Goal: Transaction & Acquisition: Book appointment/travel/reservation

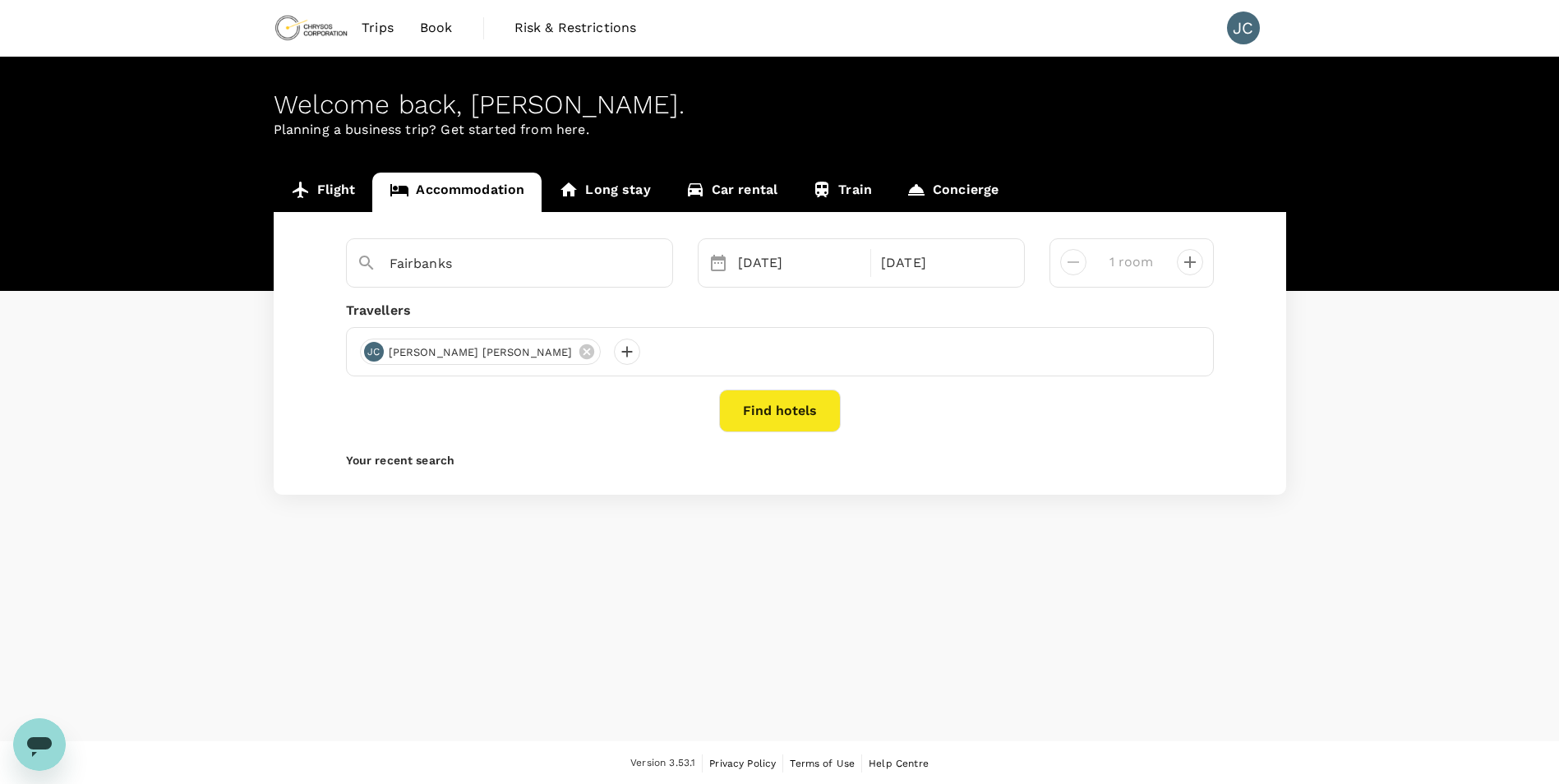
click at [728, 269] on div "[DATE]" at bounding box center [799, 263] width 143 height 33
click at [758, 267] on div "[DATE]" at bounding box center [799, 263] width 137 height 33
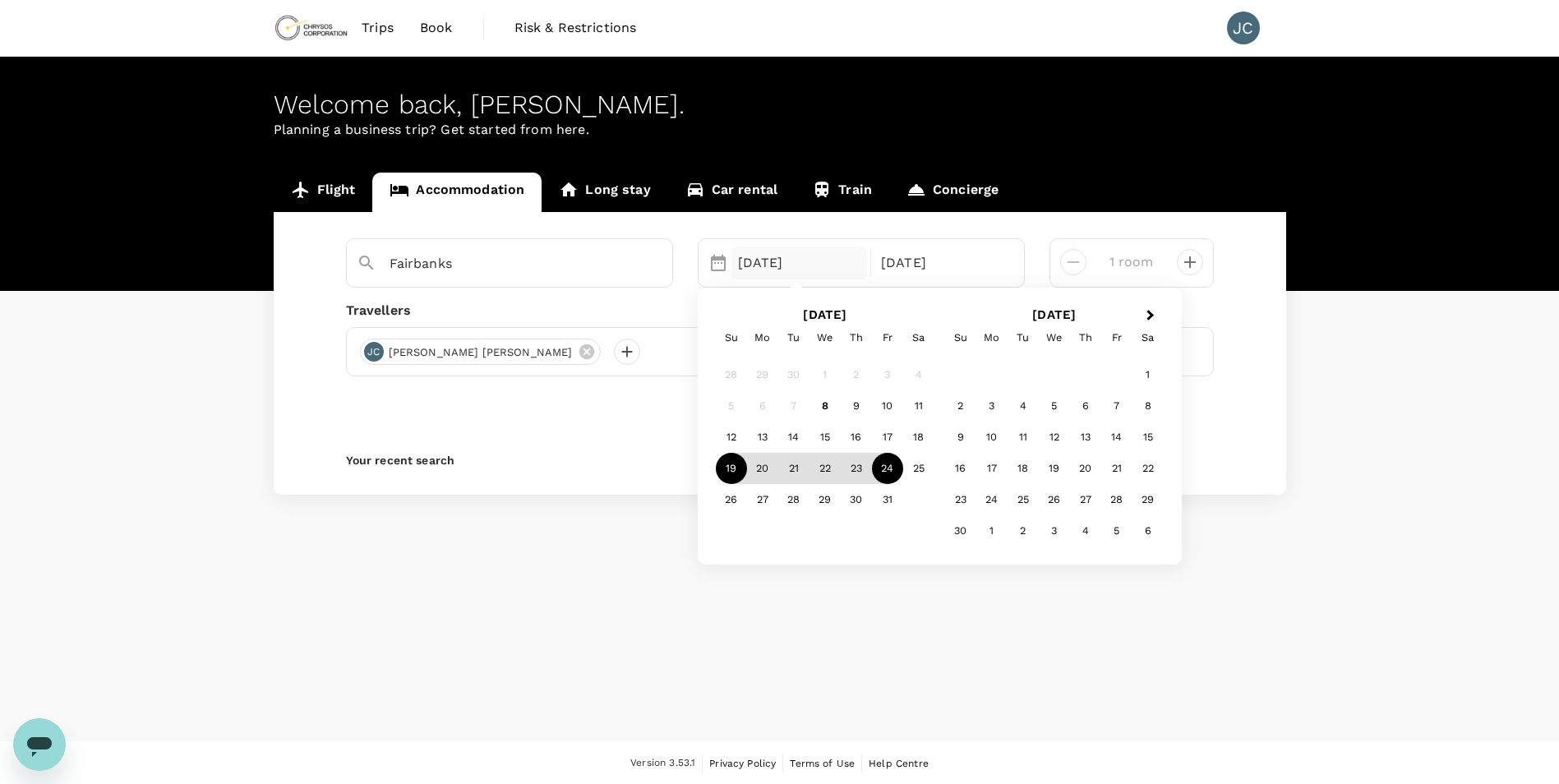
click at [730, 470] on div "19" at bounding box center [731, 467] width 31 height 31
click at [925, 472] on div "25" at bounding box center [918, 467] width 31 height 31
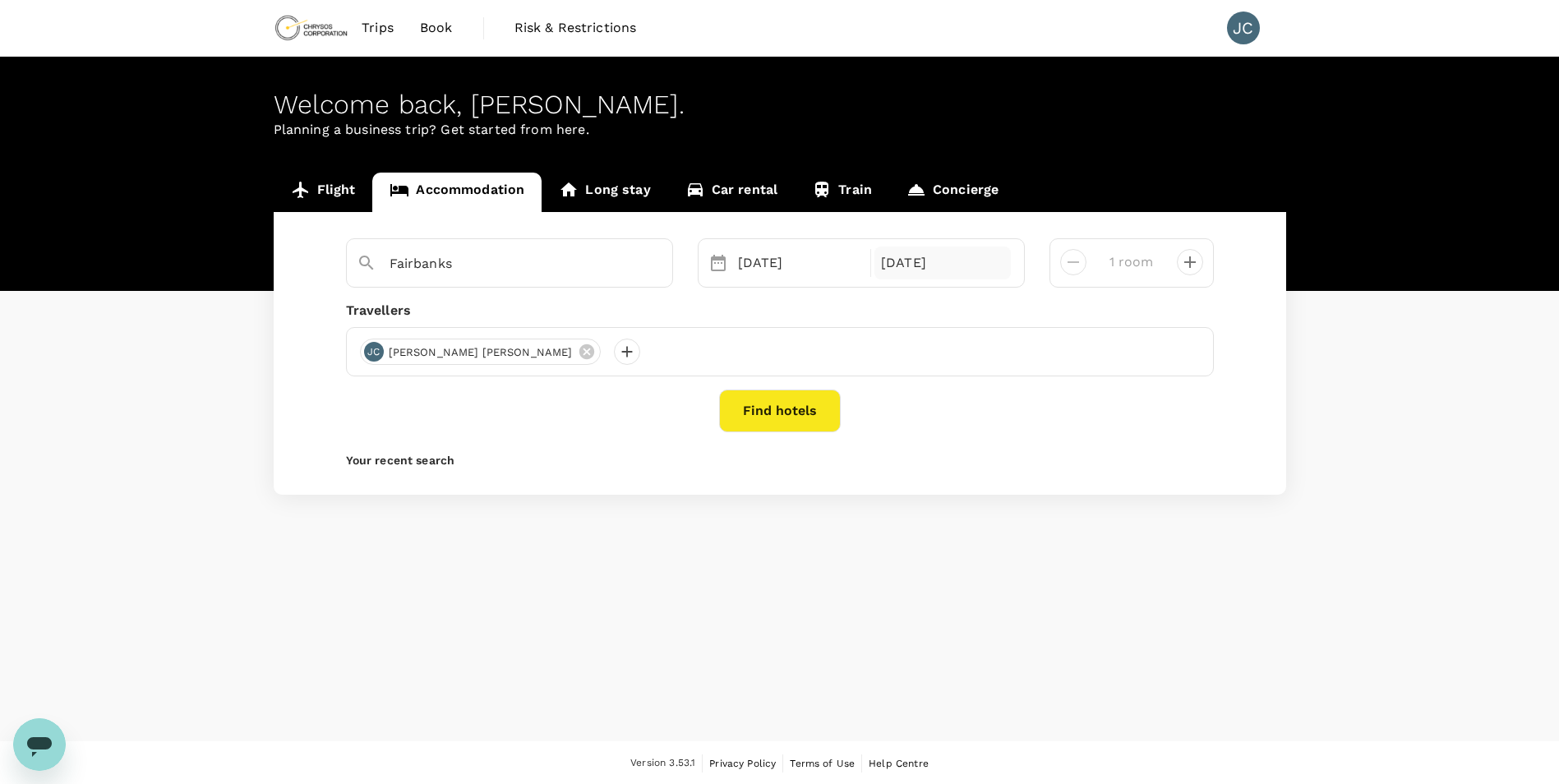
click at [918, 266] on div "[DATE]" at bounding box center [943, 263] width 137 height 33
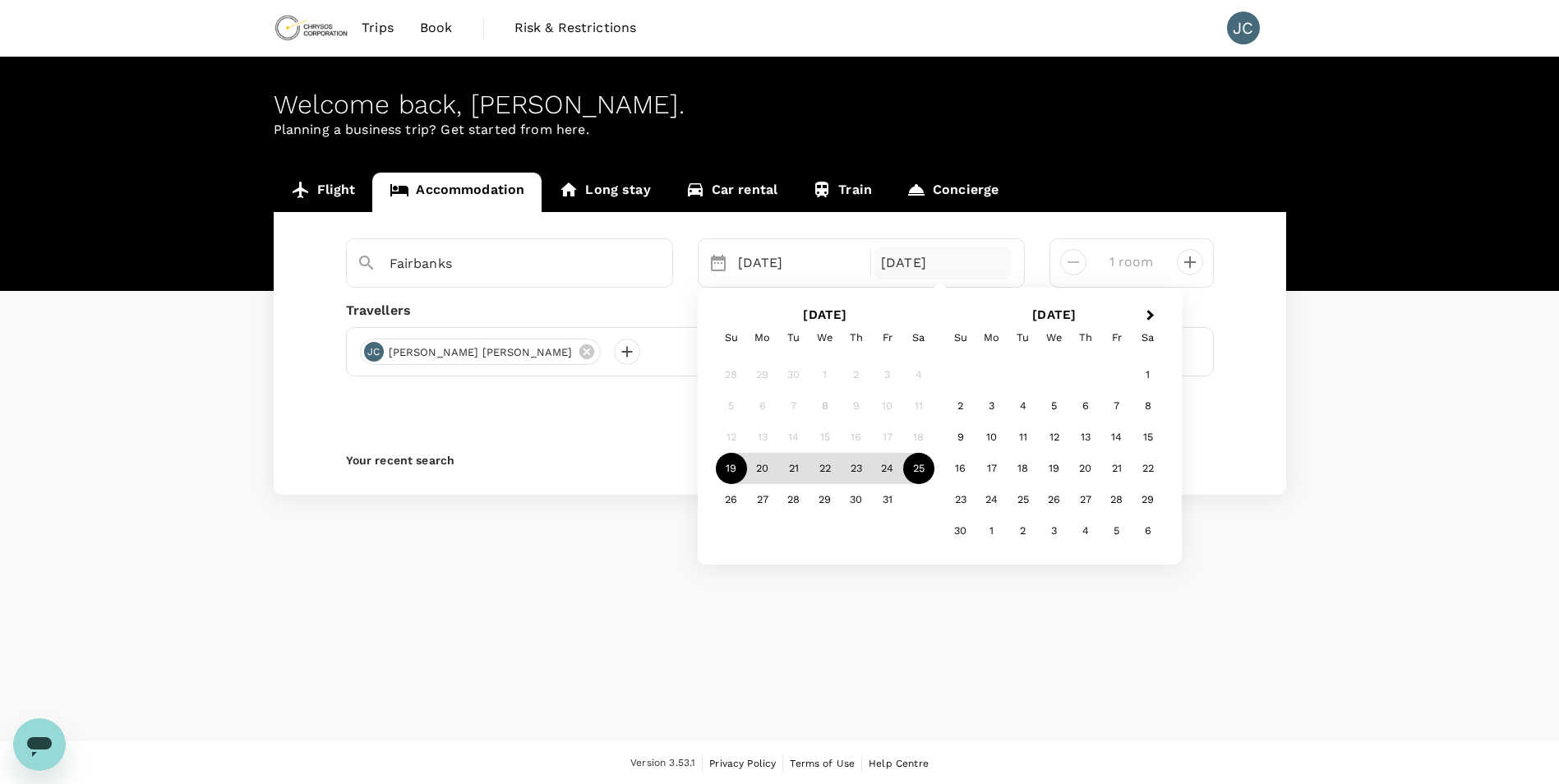
click at [694, 604] on div "Welcome back , Joel . Planning a business trip? Get started from here. Flight A…" at bounding box center [779, 399] width 1559 height 685
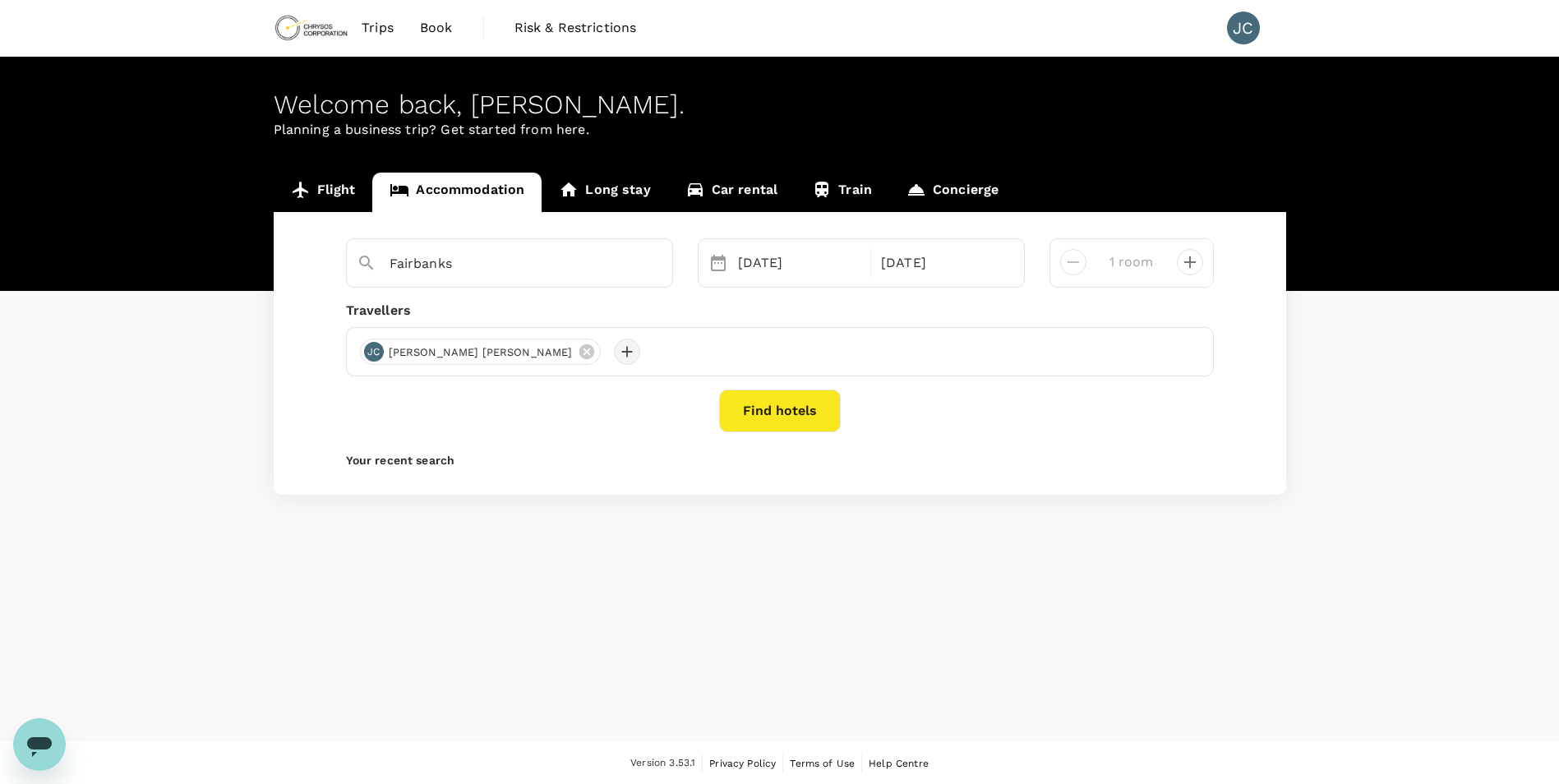
click at [614, 351] on div at bounding box center [627, 352] width 27 height 27
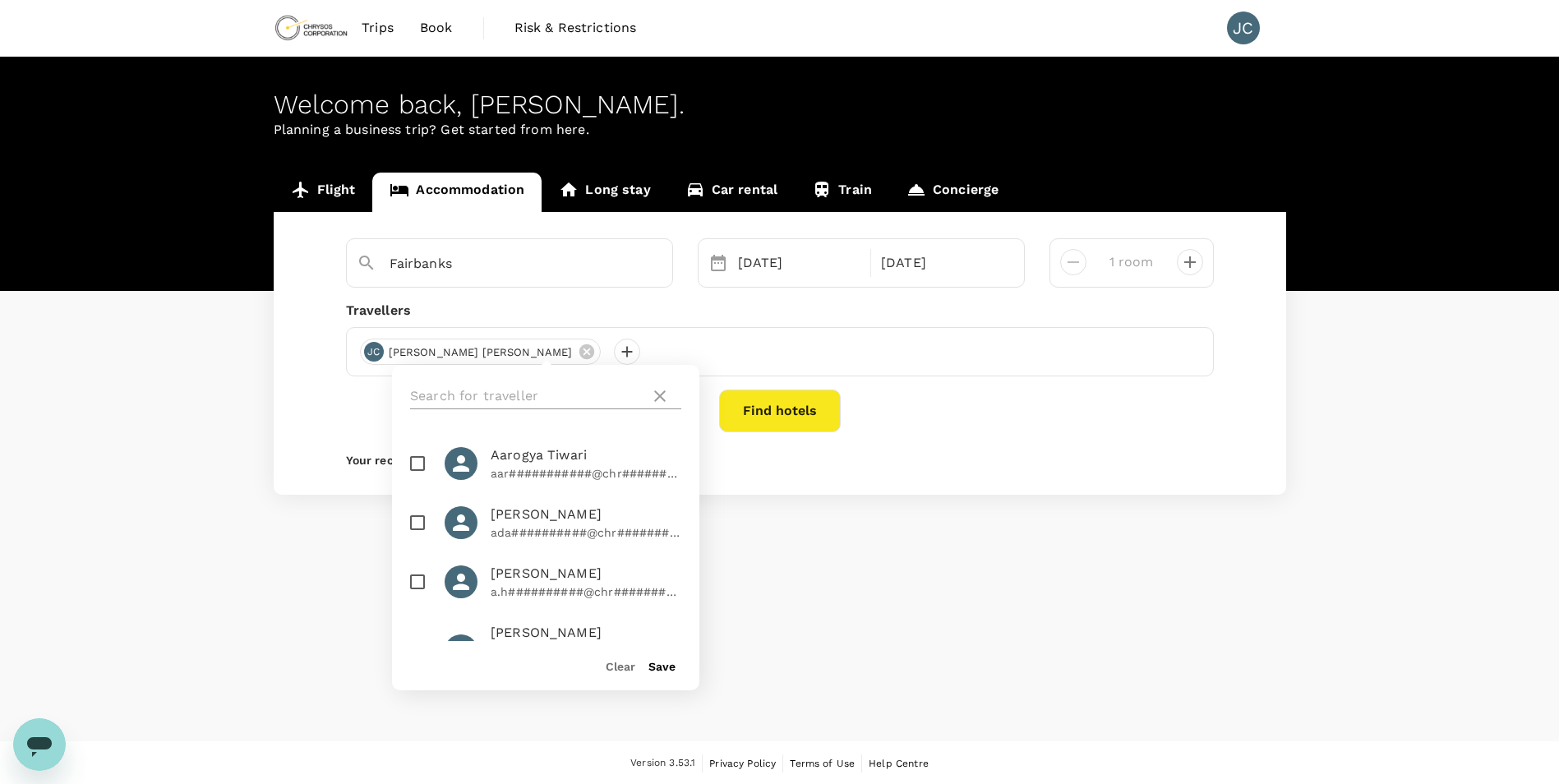
click at [476, 390] on input "text" at bounding box center [526, 396] width 233 height 27
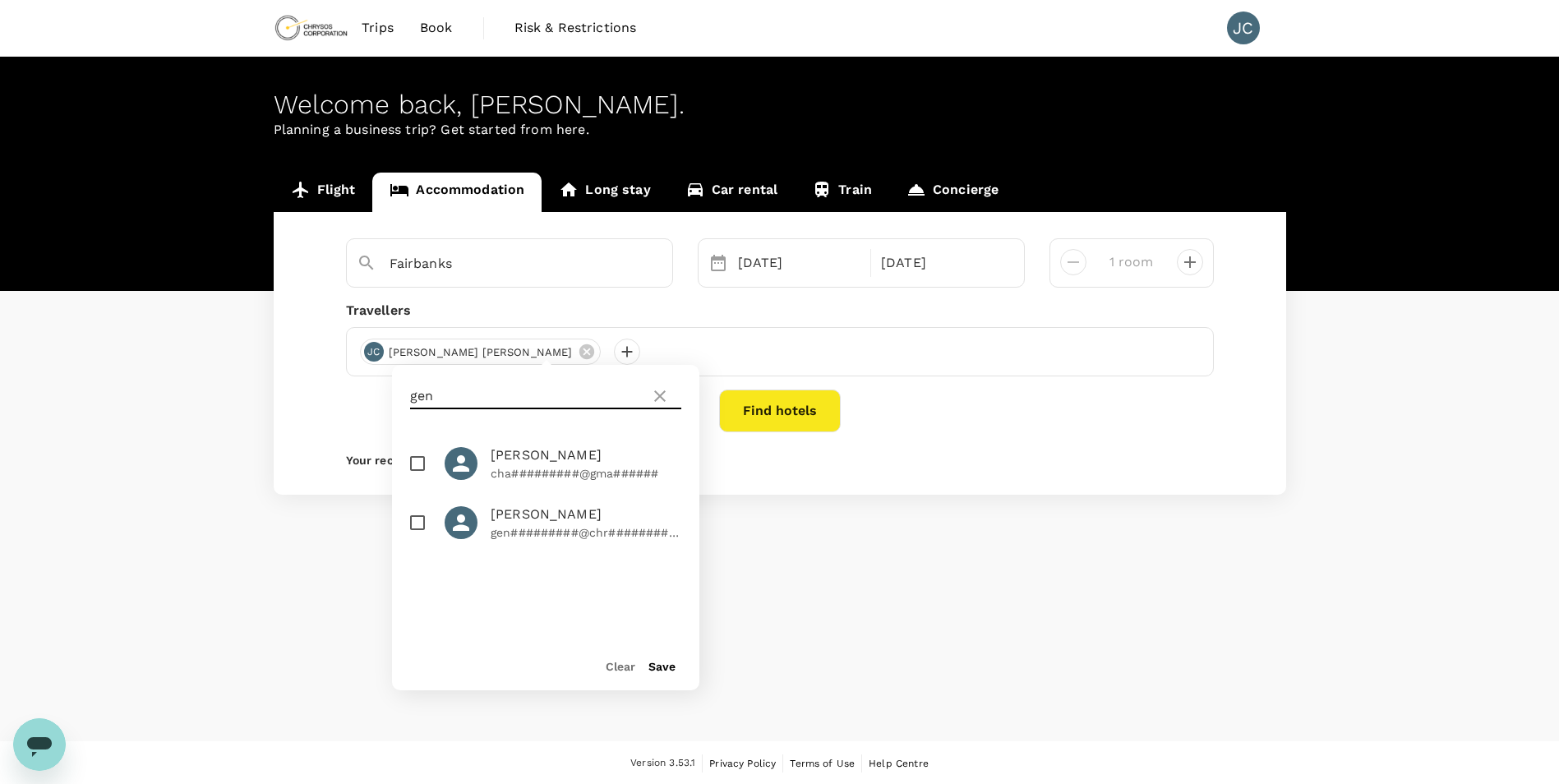
type input "gen"
click at [409, 522] on input "checkbox" at bounding box center [417, 522] width 35 height 35
checkbox input "true"
click at [657, 665] on button "Save" at bounding box center [662, 666] width 28 height 13
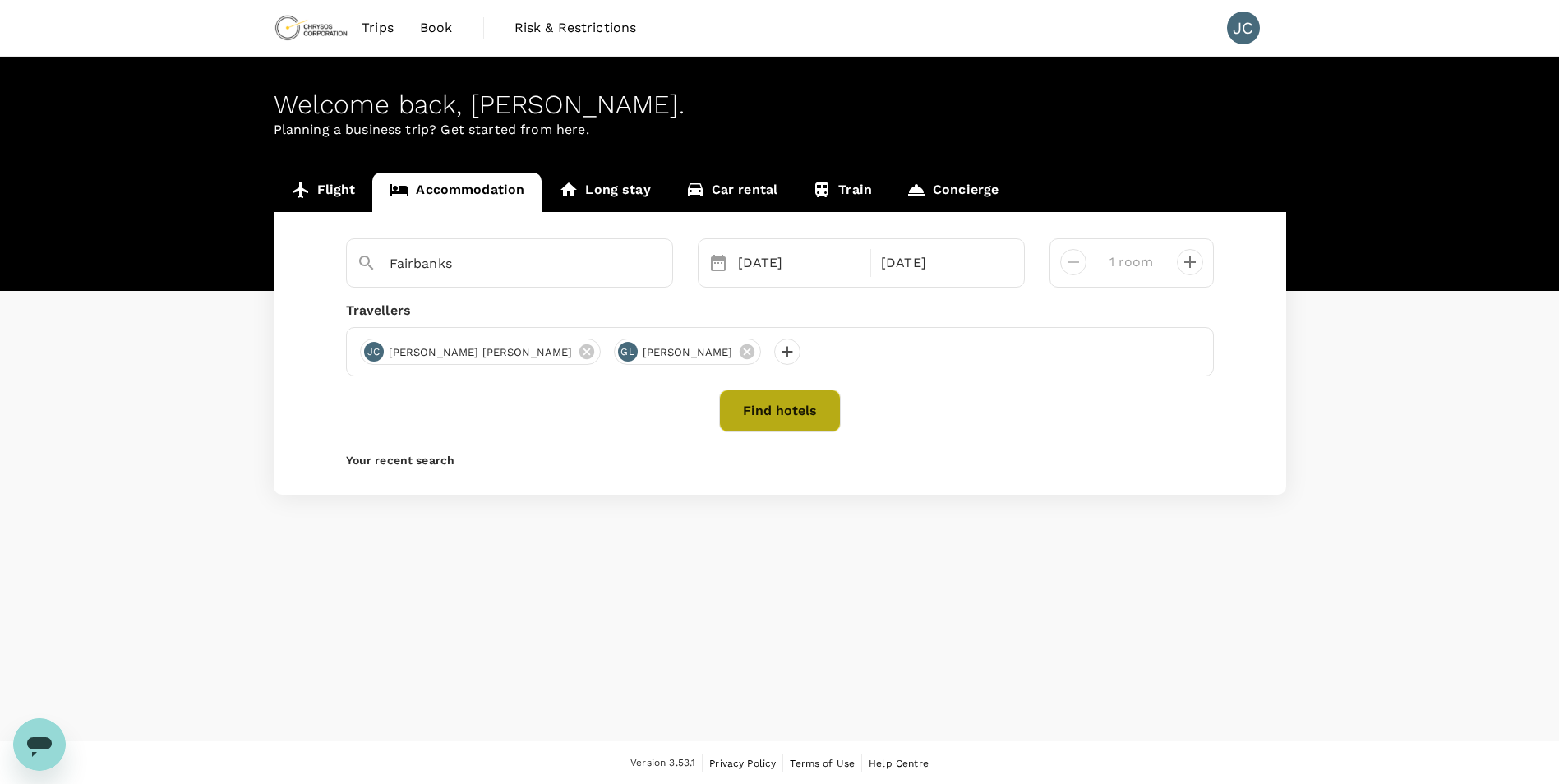
click at [775, 427] on button "Find hotels" at bounding box center [780, 411] width 122 height 43
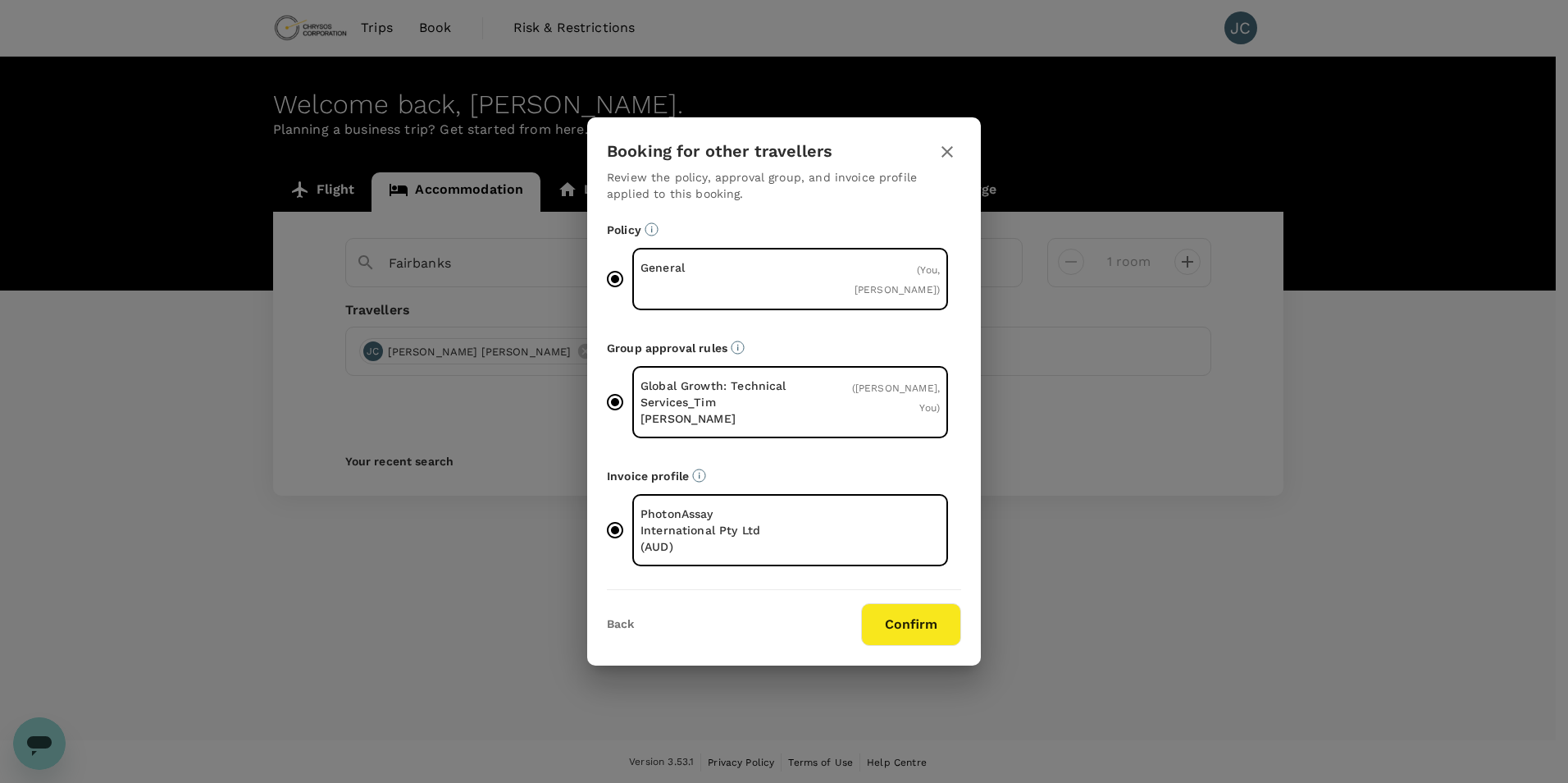
click at [923, 616] on button "Confirm" at bounding box center [911, 624] width 100 height 43
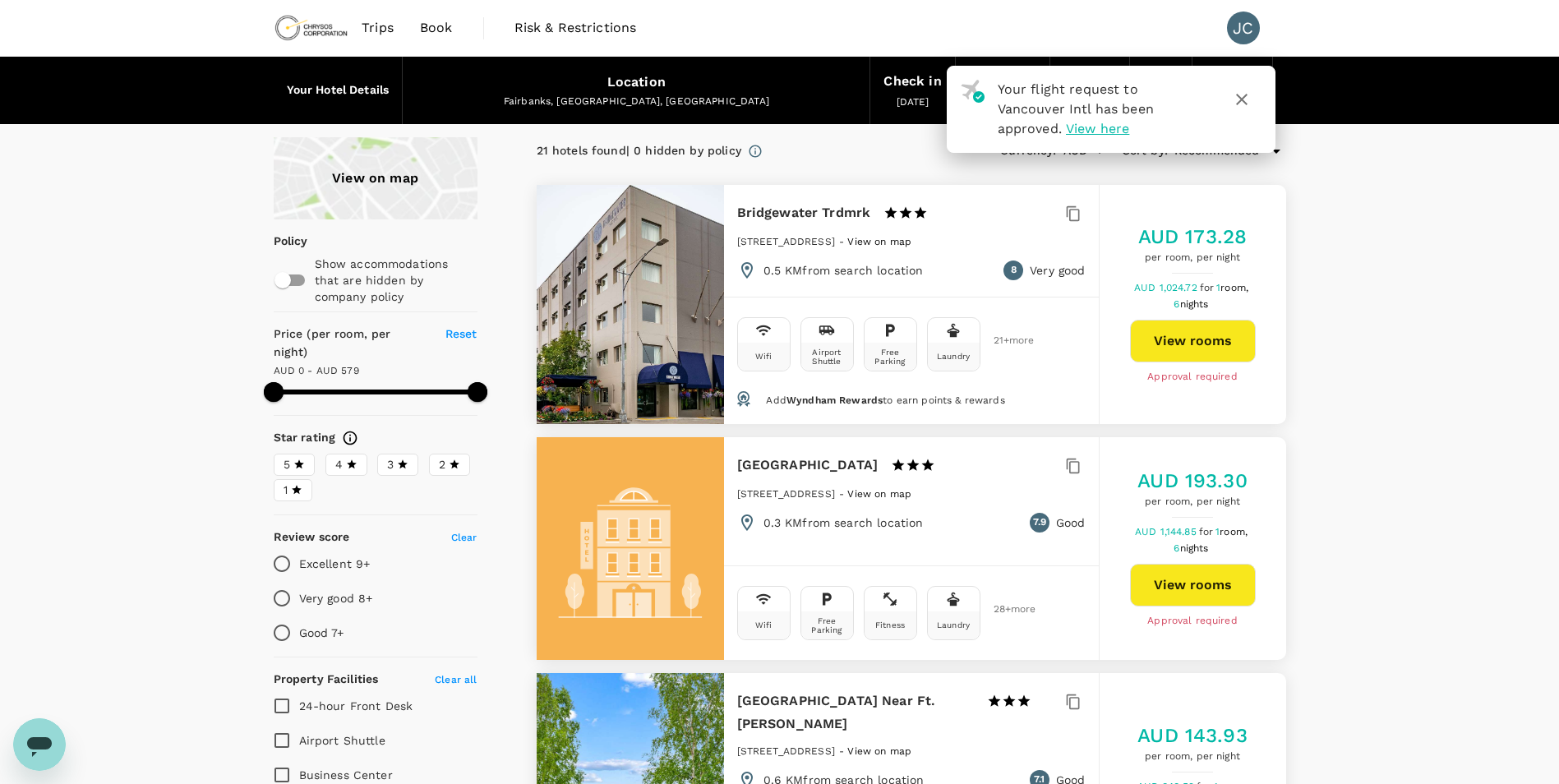
click at [1243, 98] on icon "button" at bounding box center [1241, 99] width 12 height 12
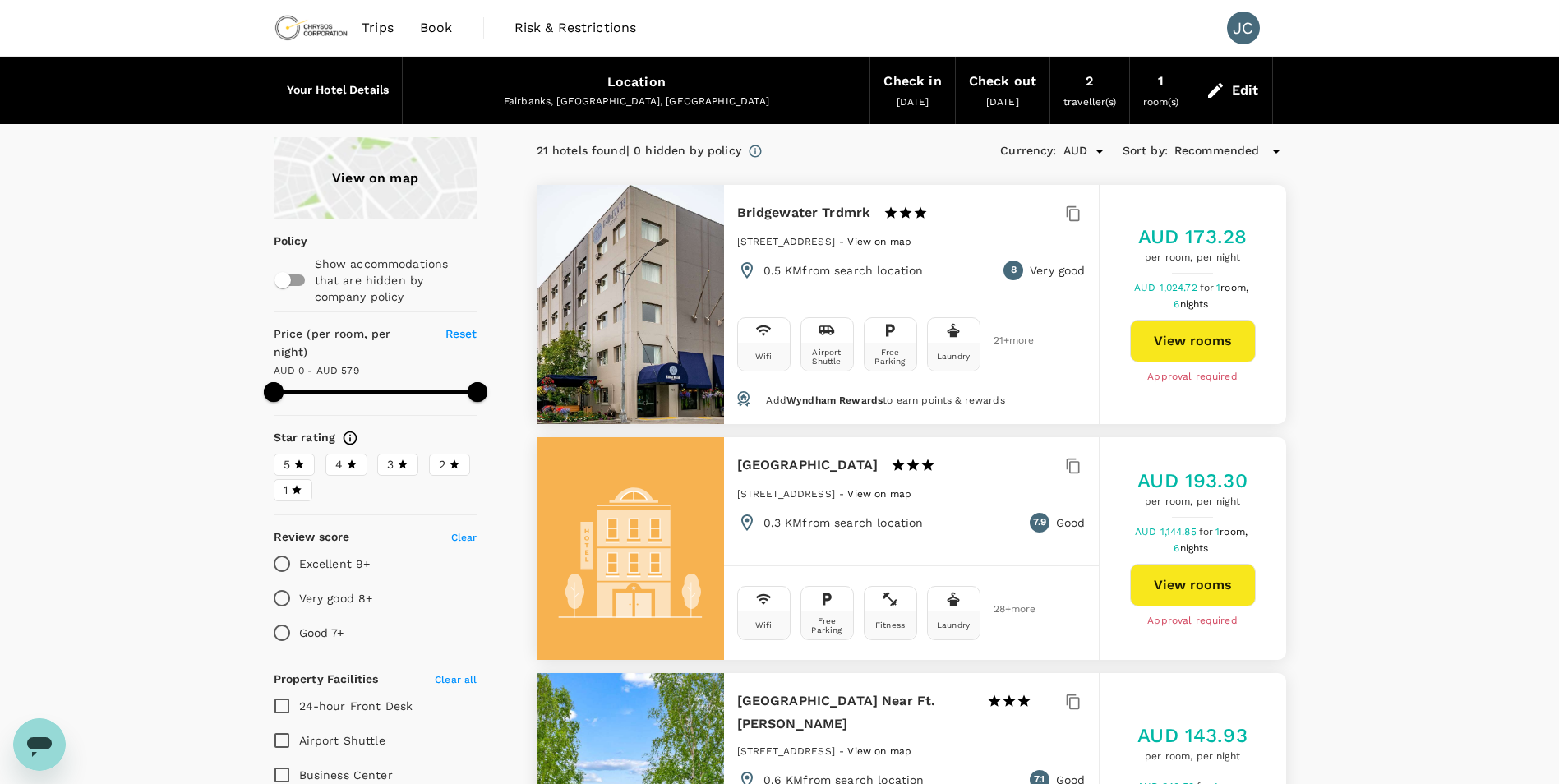
click at [374, 200] on div "View on map" at bounding box center [375, 178] width 204 height 82
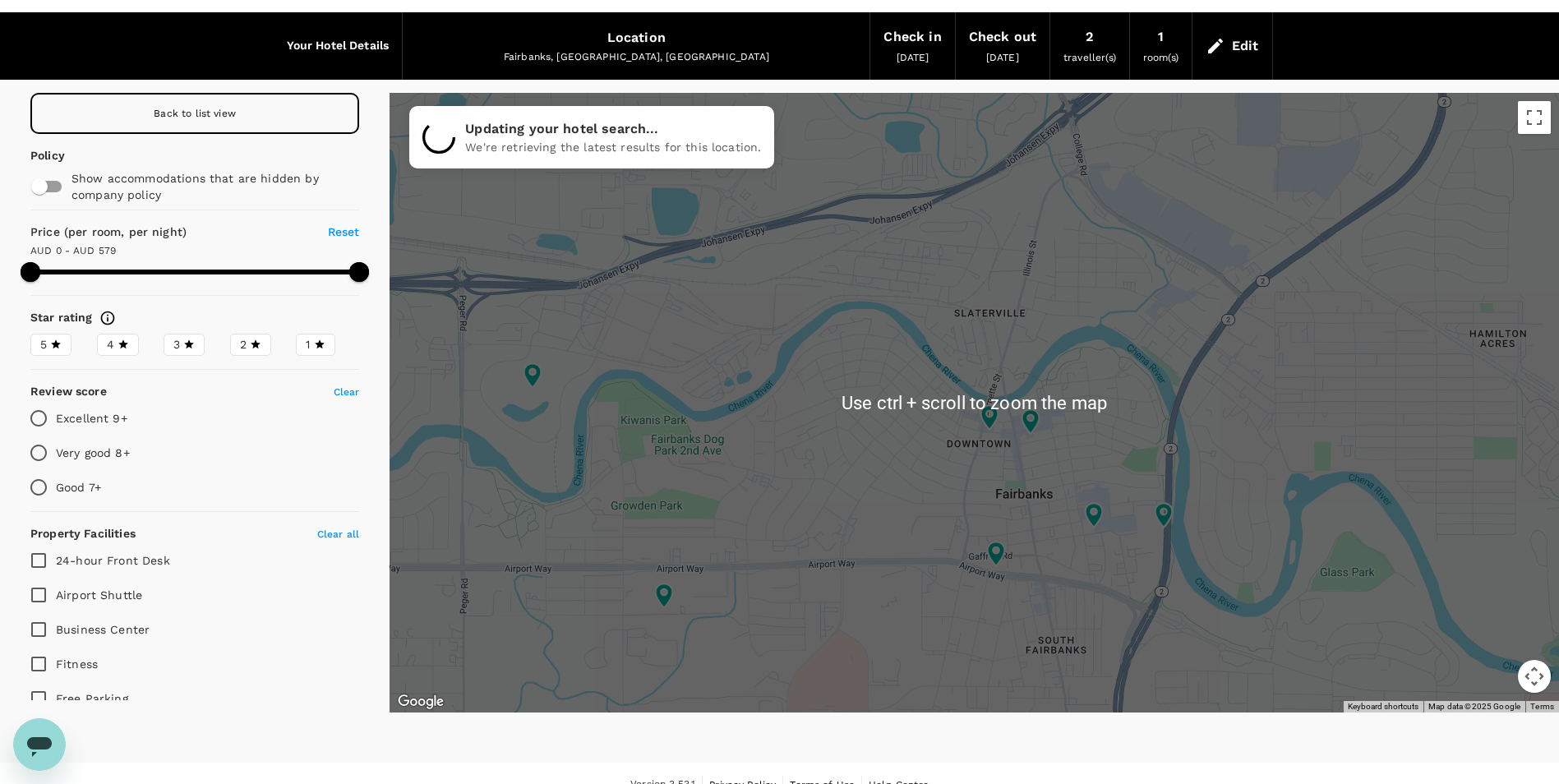
scroll to position [67, 0]
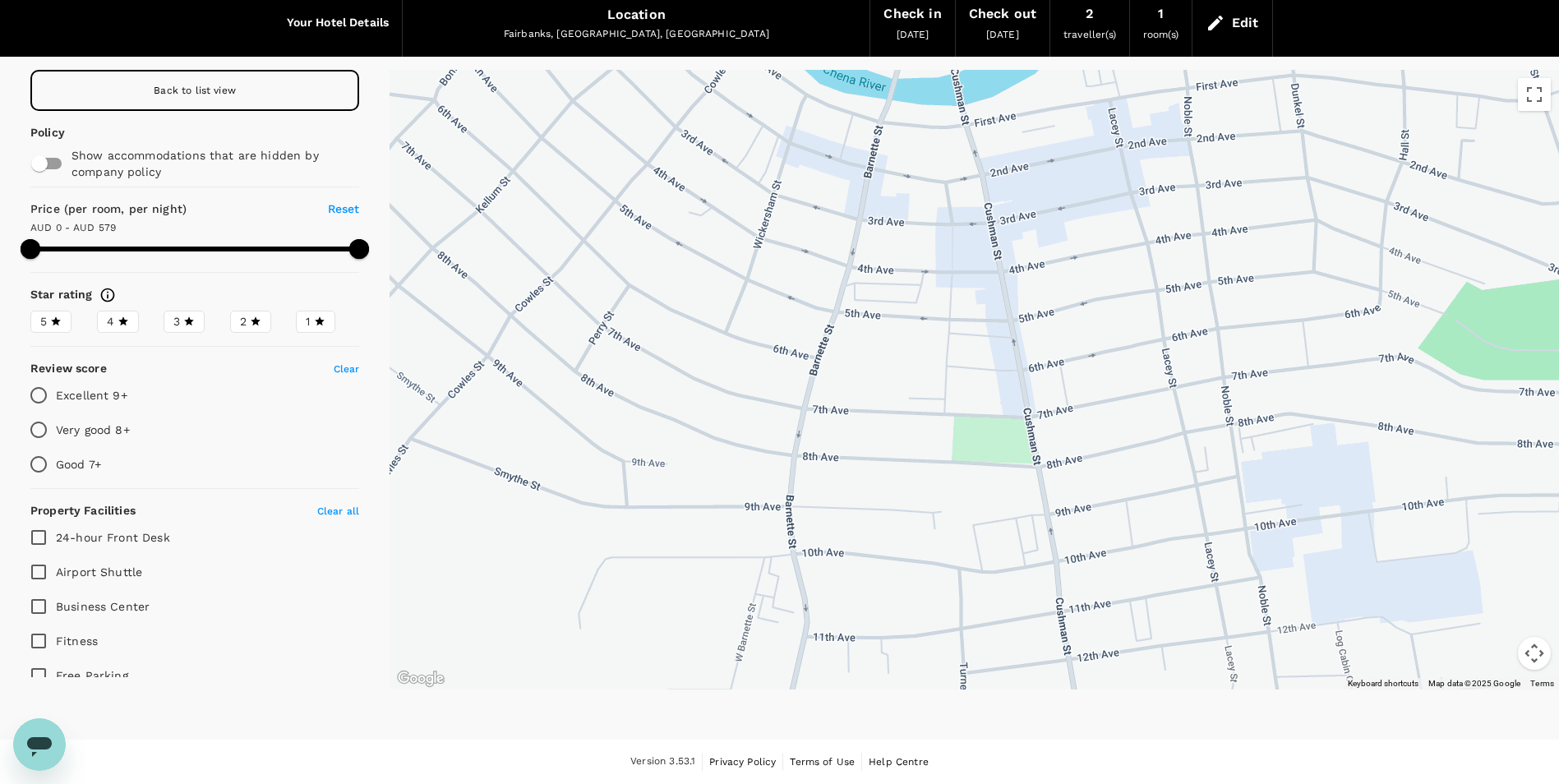
drag, startPoint x: 1185, startPoint y: 532, endPoint x: 1084, endPoint y: 312, distance: 242.1
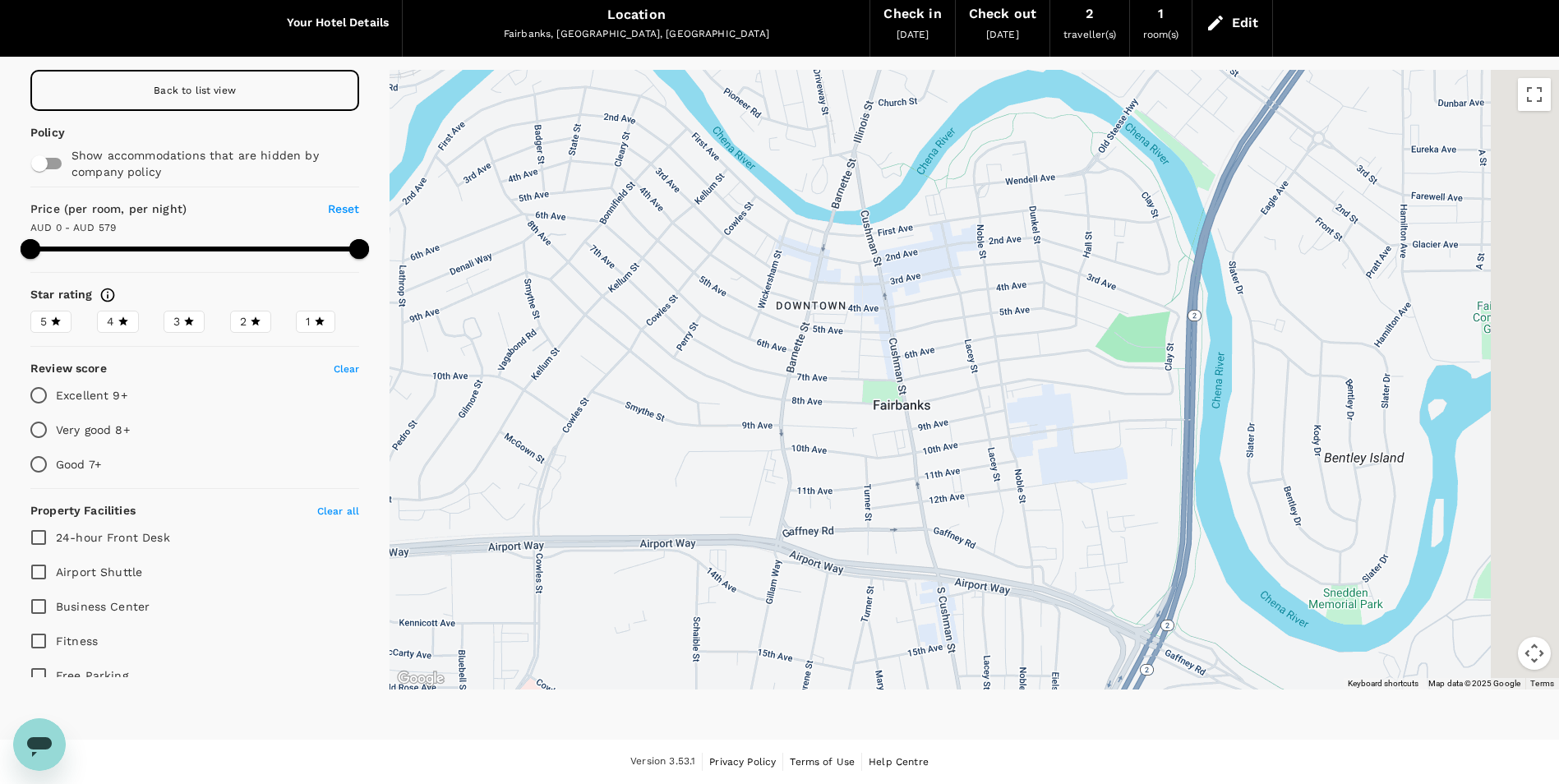
drag, startPoint x: 1061, startPoint y: 368, endPoint x: 876, endPoint y: 369, distance: 185.0
click at [876, 371] on div at bounding box center [974, 380] width 1169 height 619
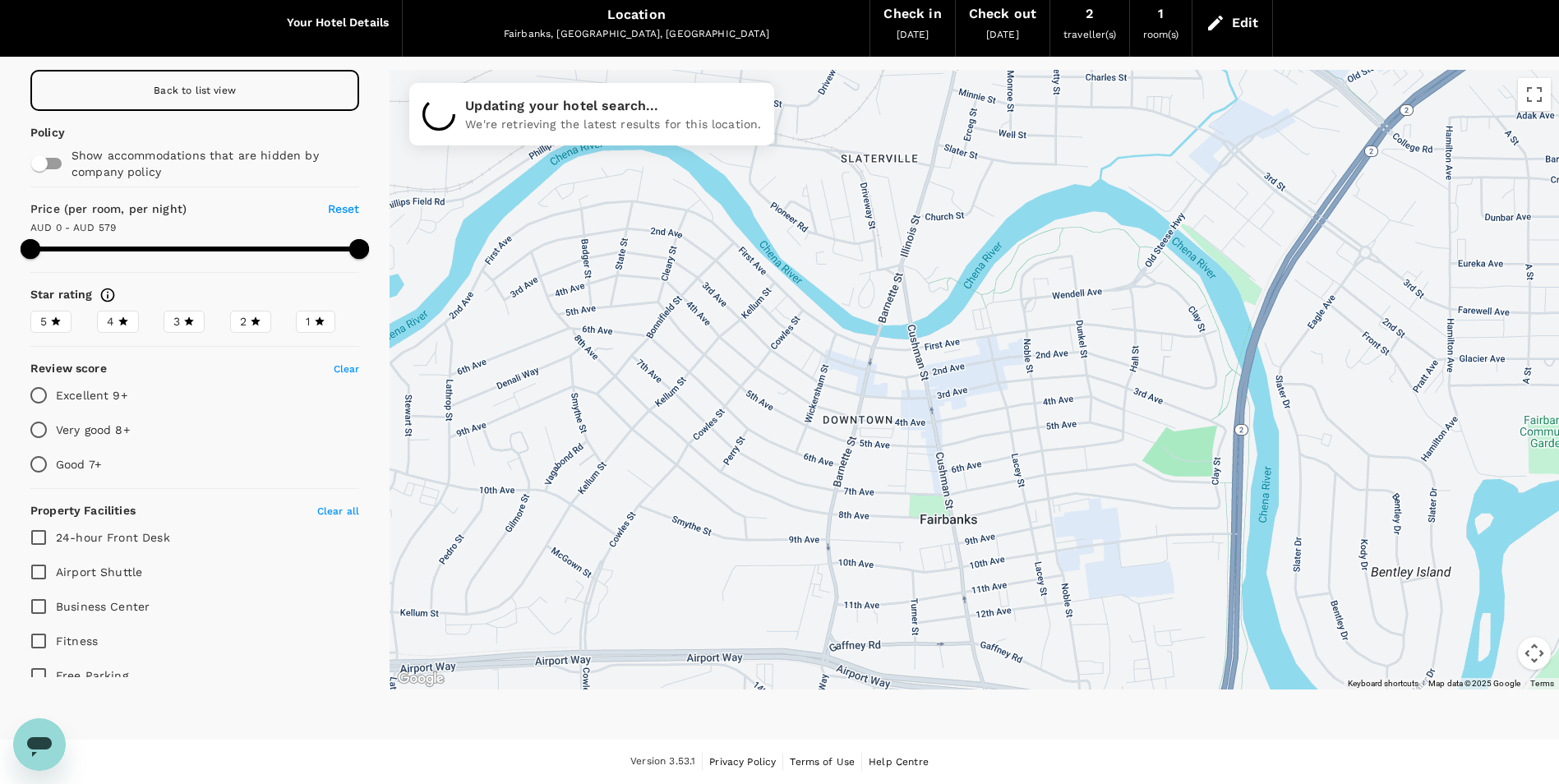
click at [1053, 445] on div at bounding box center [974, 380] width 1169 height 619
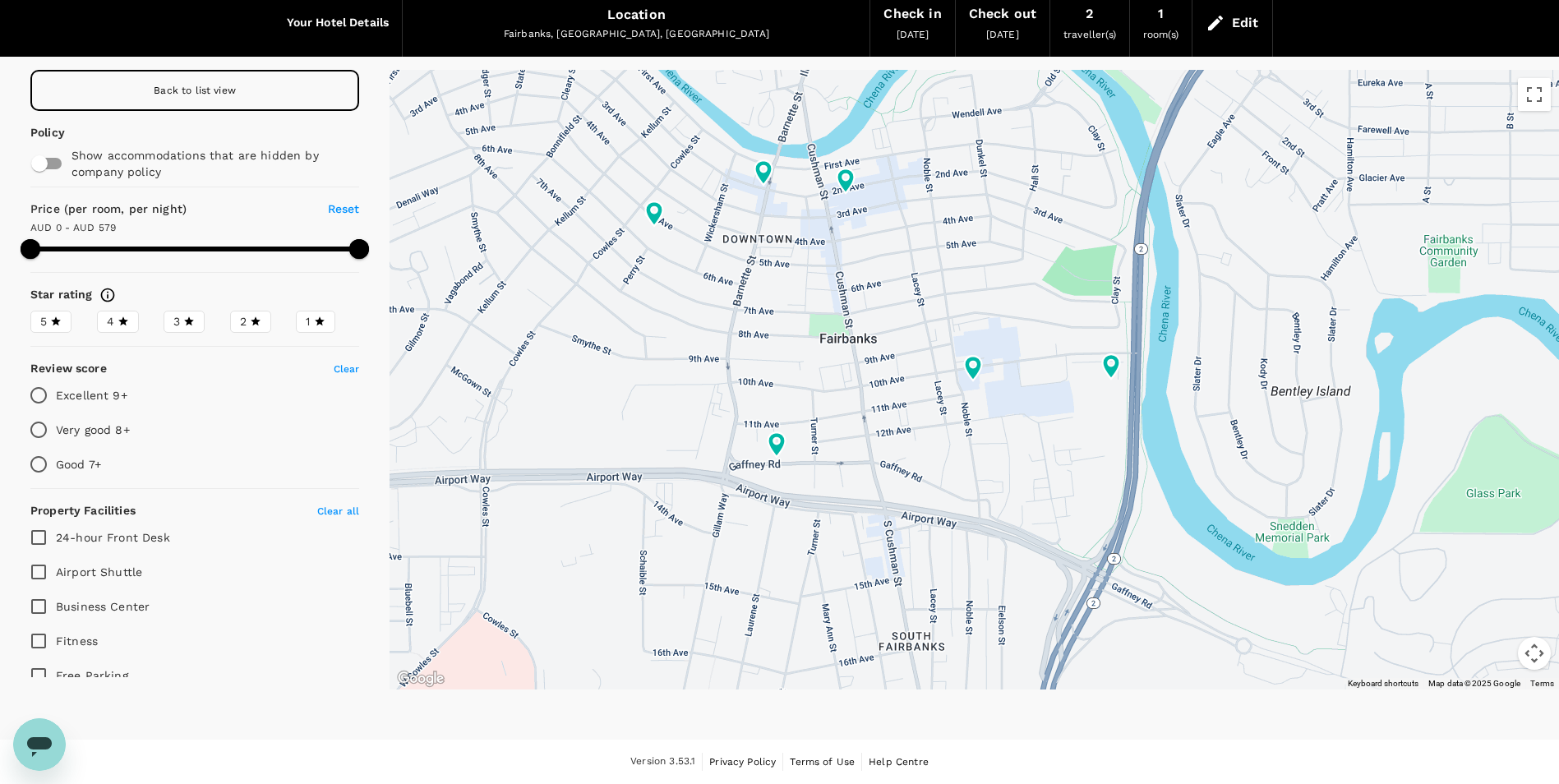
click at [205, 91] on span "Back to list view" at bounding box center [194, 90] width 83 height 12
type input "579"
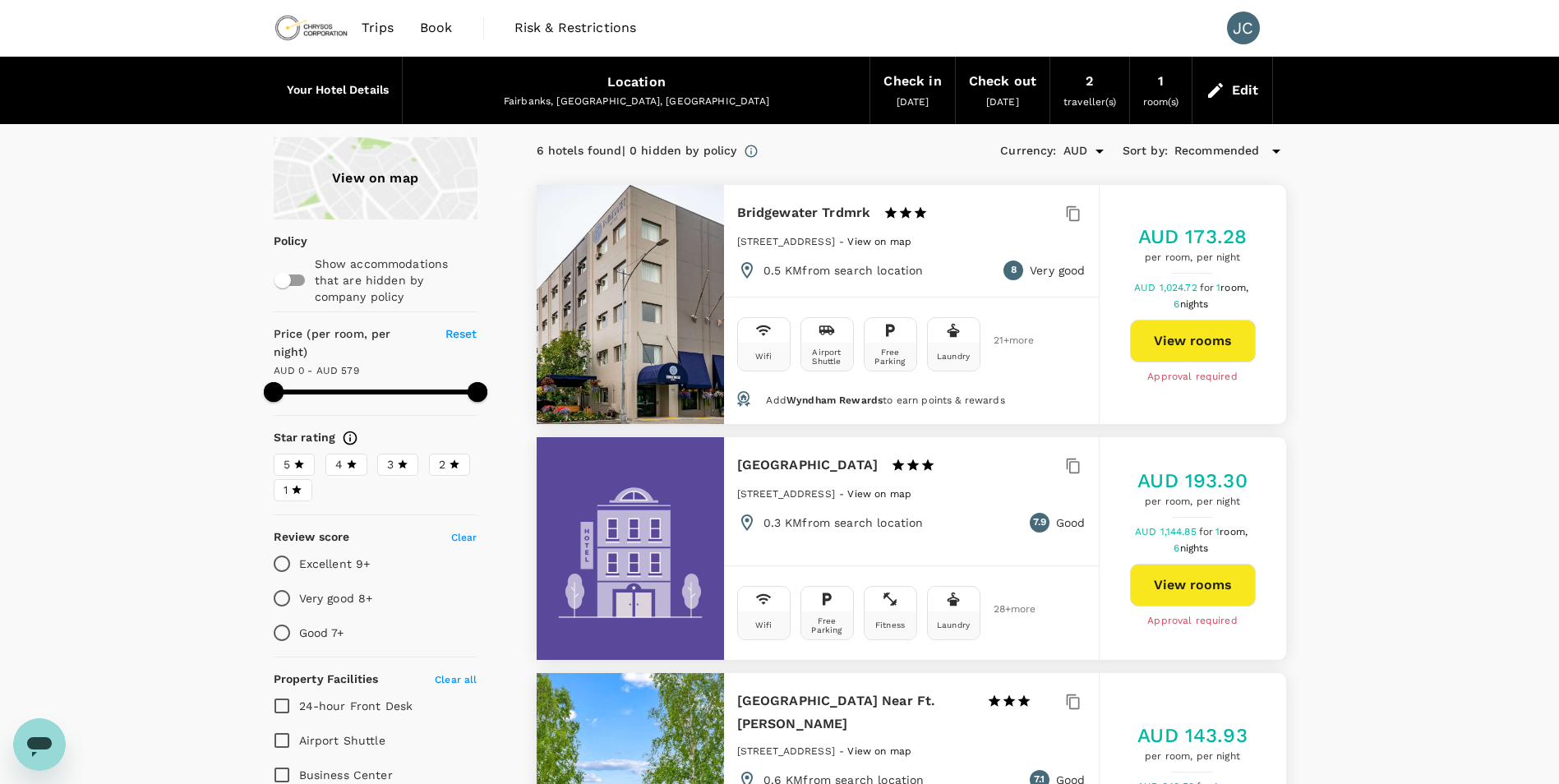
click at [1195, 308] on span "nights" at bounding box center [1194, 303] width 28 height 12
click at [1177, 345] on button "View rooms" at bounding box center [1193, 341] width 126 height 43
click at [1213, 593] on button "View rooms" at bounding box center [1193, 584] width 126 height 43
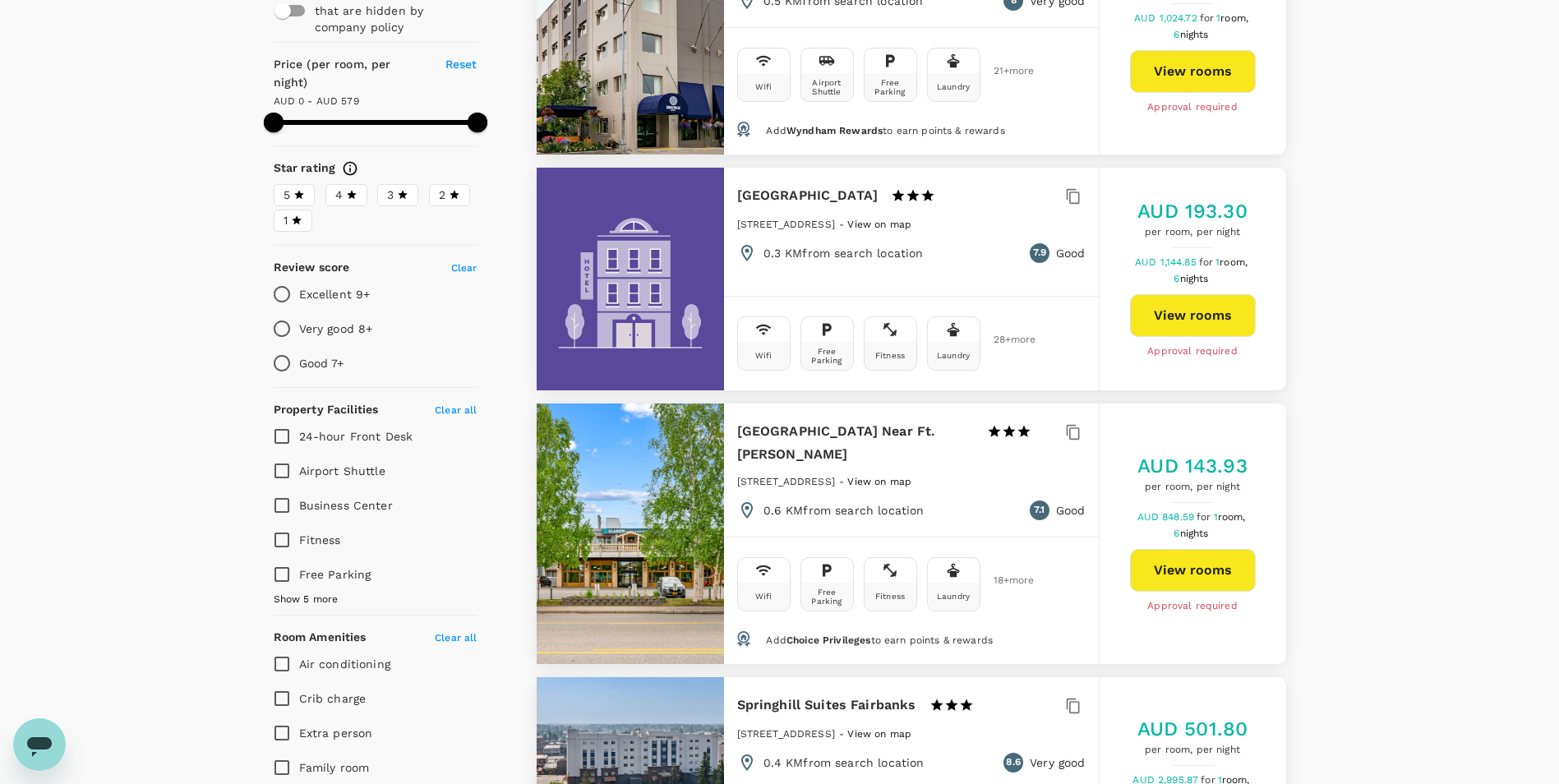
scroll to position [329, 0]
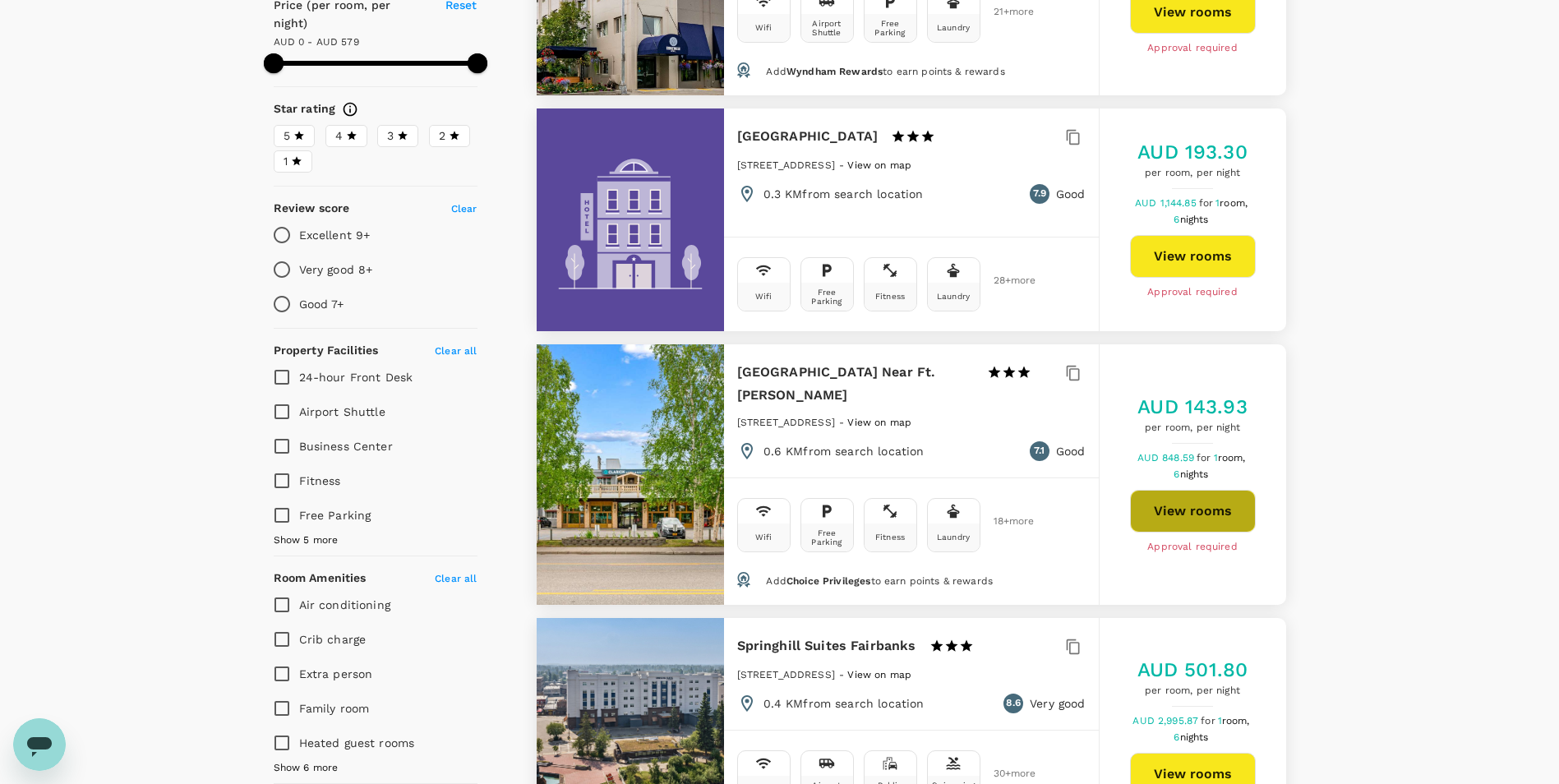
click at [1199, 521] on button "View rooms" at bounding box center [1193, 511] width 126 height 43
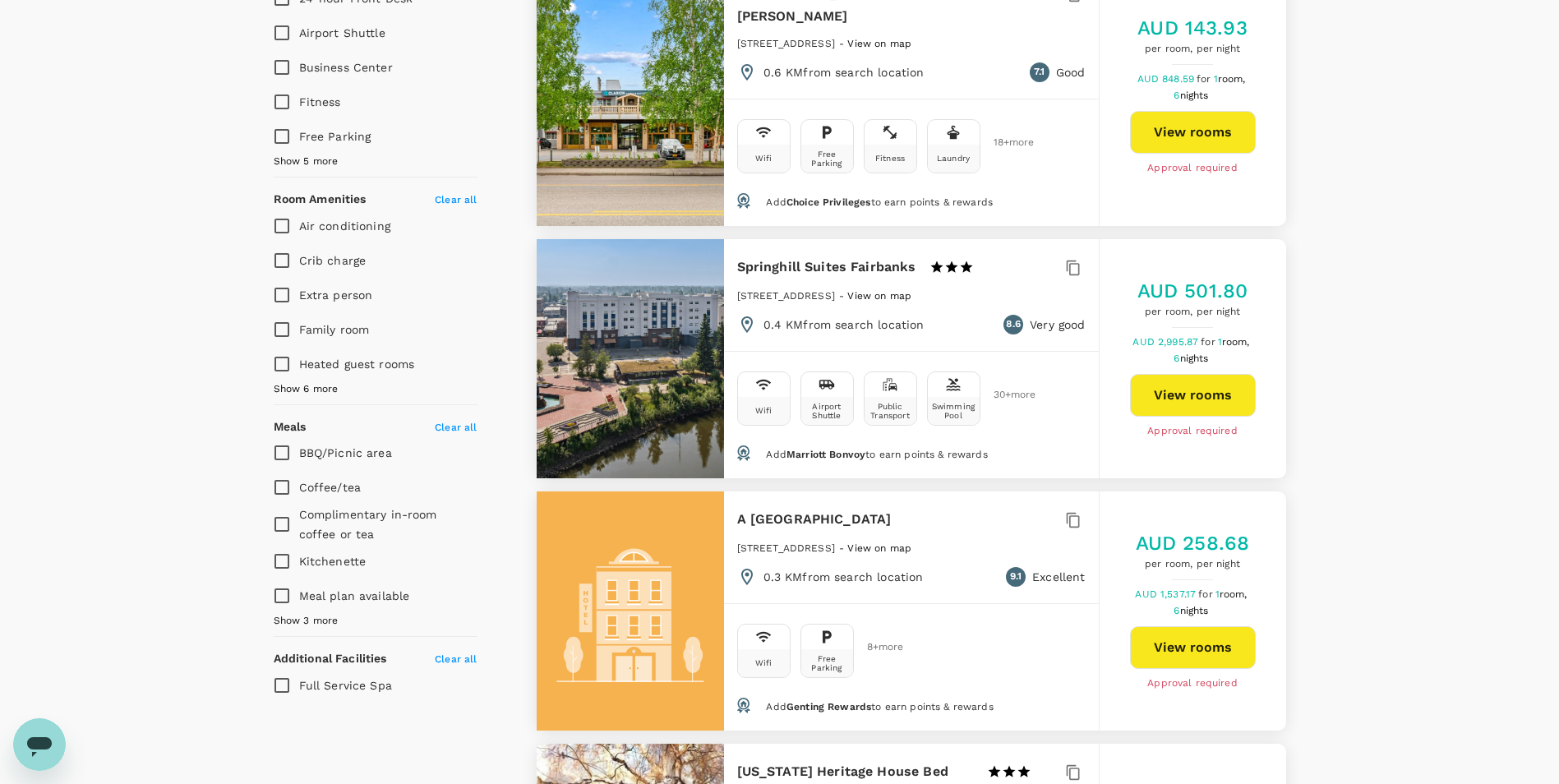
scroll to position [740, 0]
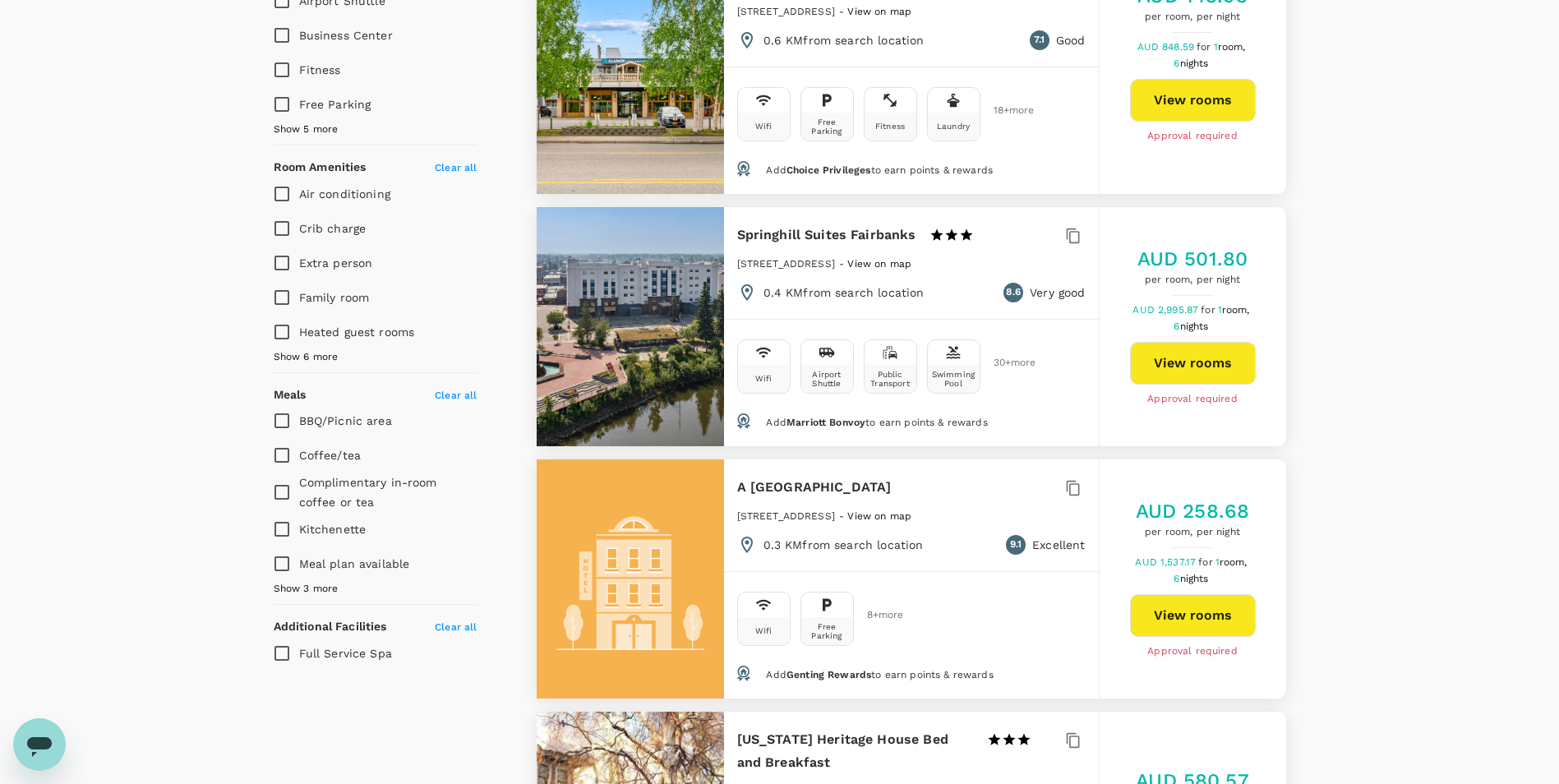
click at [1208, 617] on button "View rooms" at bounding box center [1193, 615] width 126 height 43
click at [1194, 372] on button "View rooms" at bounding box center [1193, 363] width 126 height 43
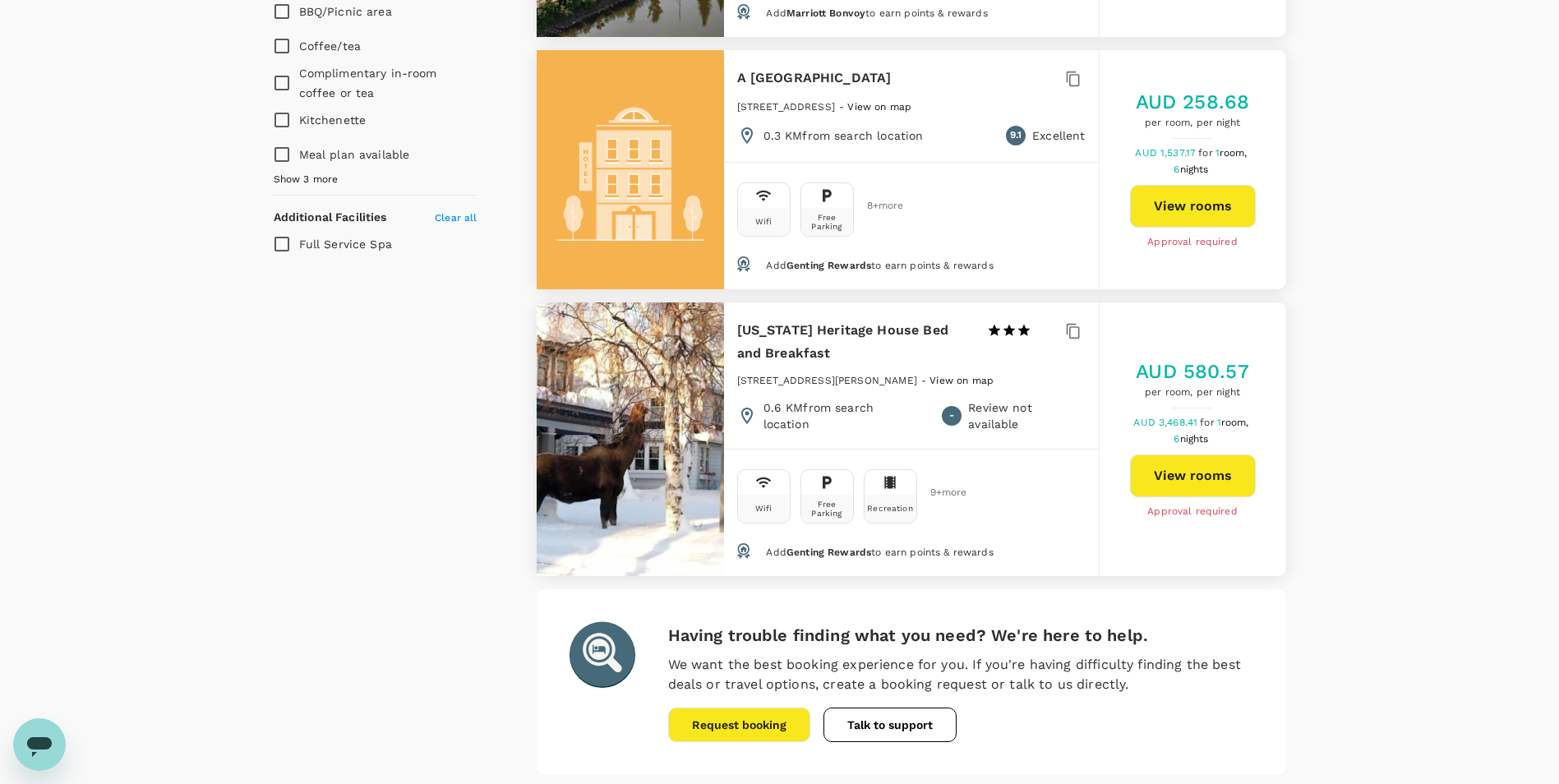
scroll to position [1150, 0]
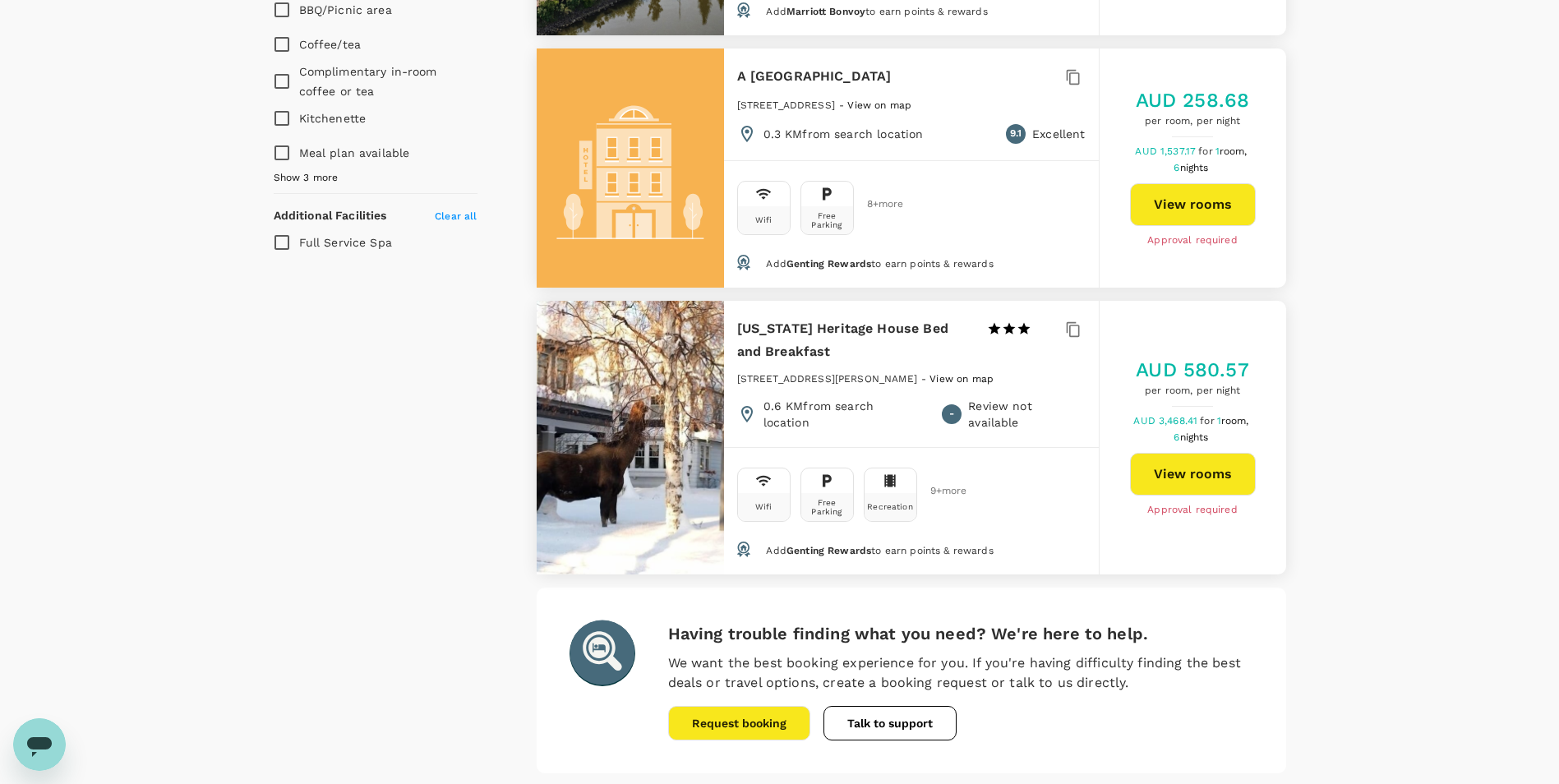
click at [730, 384] on div "Alaska Heritage House Bed and Breakfast 1 Star 2 Stars 3 Stars 4 Stars 5 Stars …" at bounding box center [911, 373] width 374 height 146
click at [1184, 482] on button "View rooms" at bounding box center [1193, 474] width 126 height 43
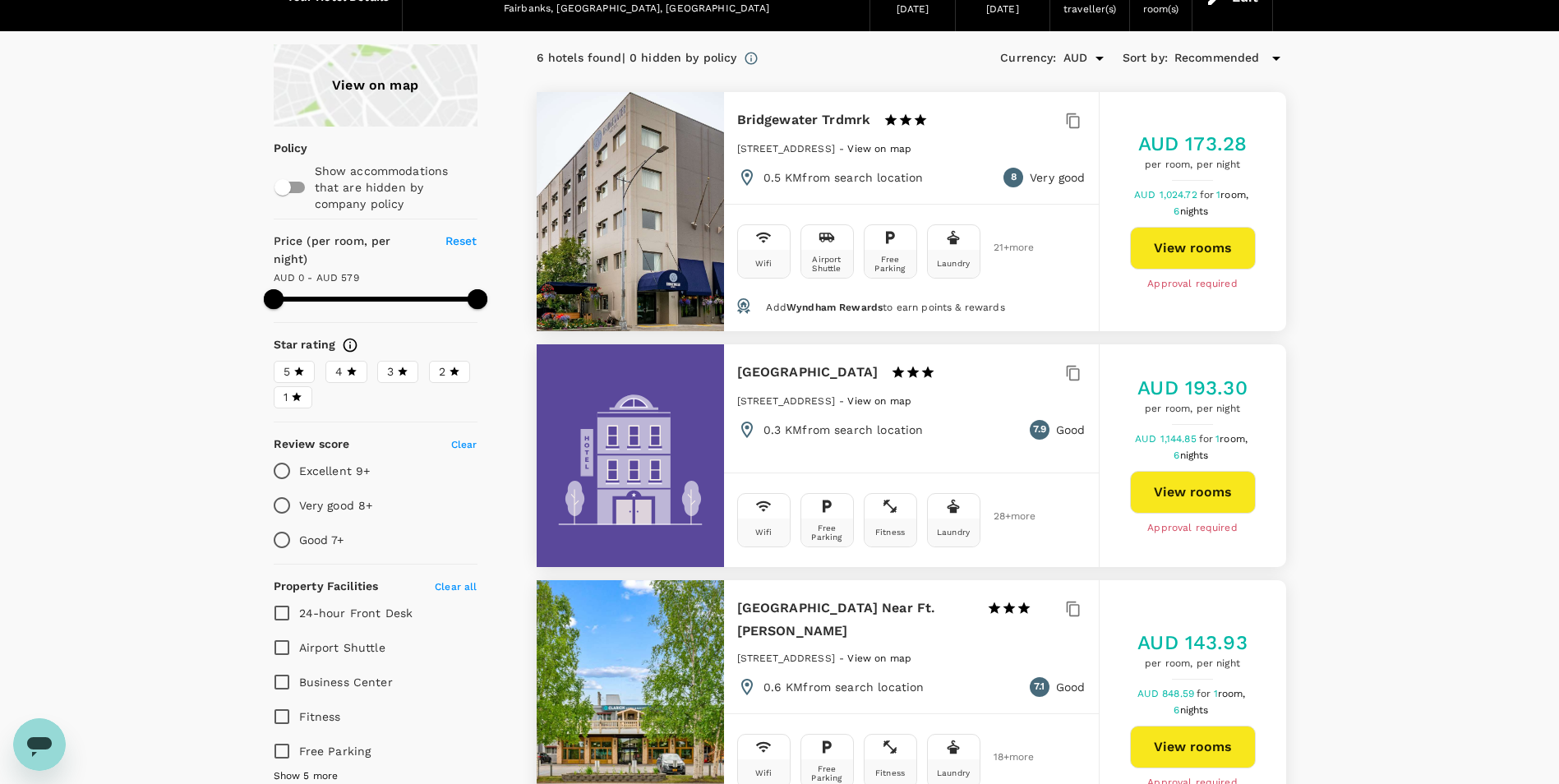
scroll to position [0, 0]
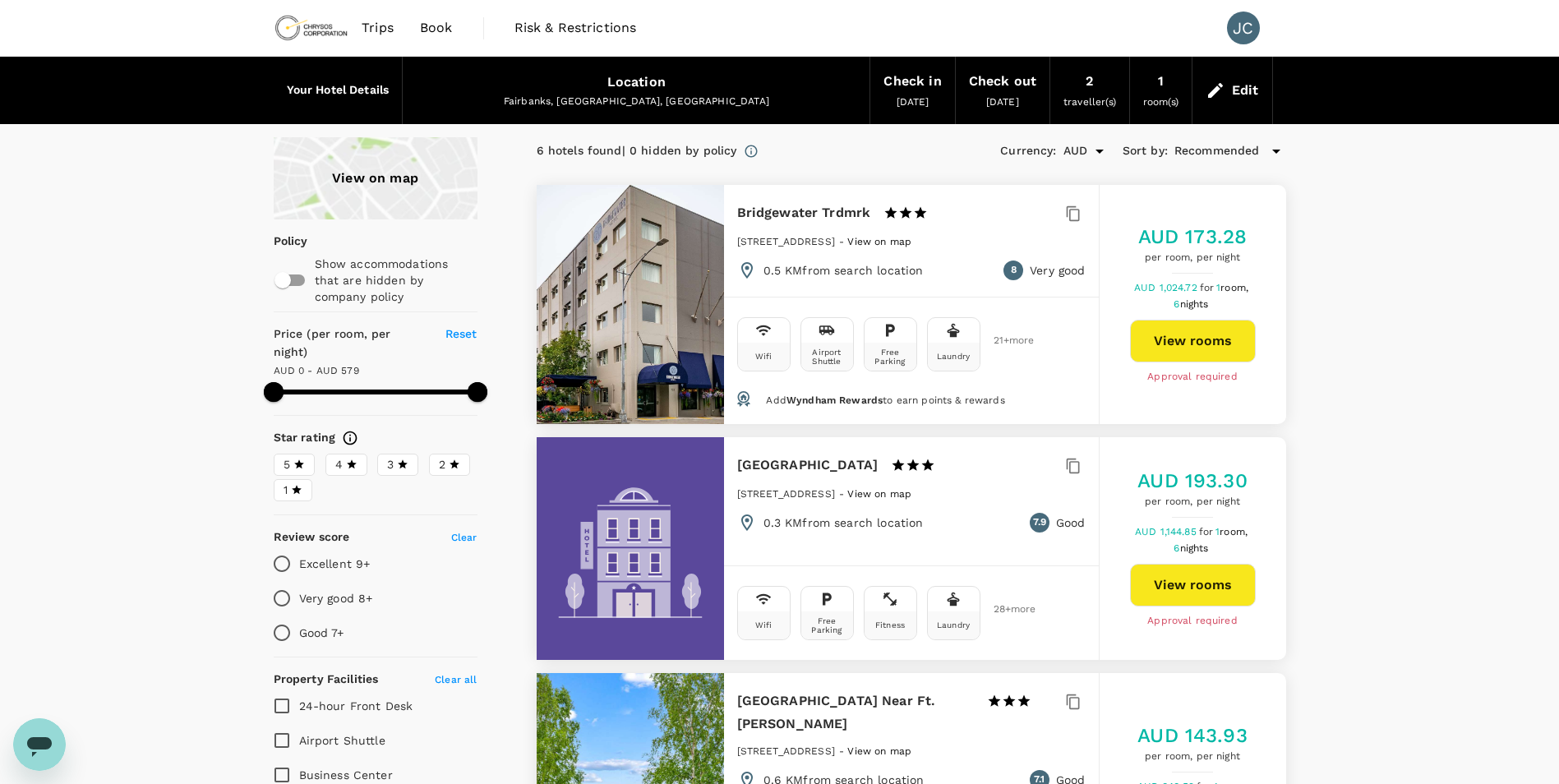
click at [1224, 92] on icon at bounding box center [1216, 90] width 20 height 20
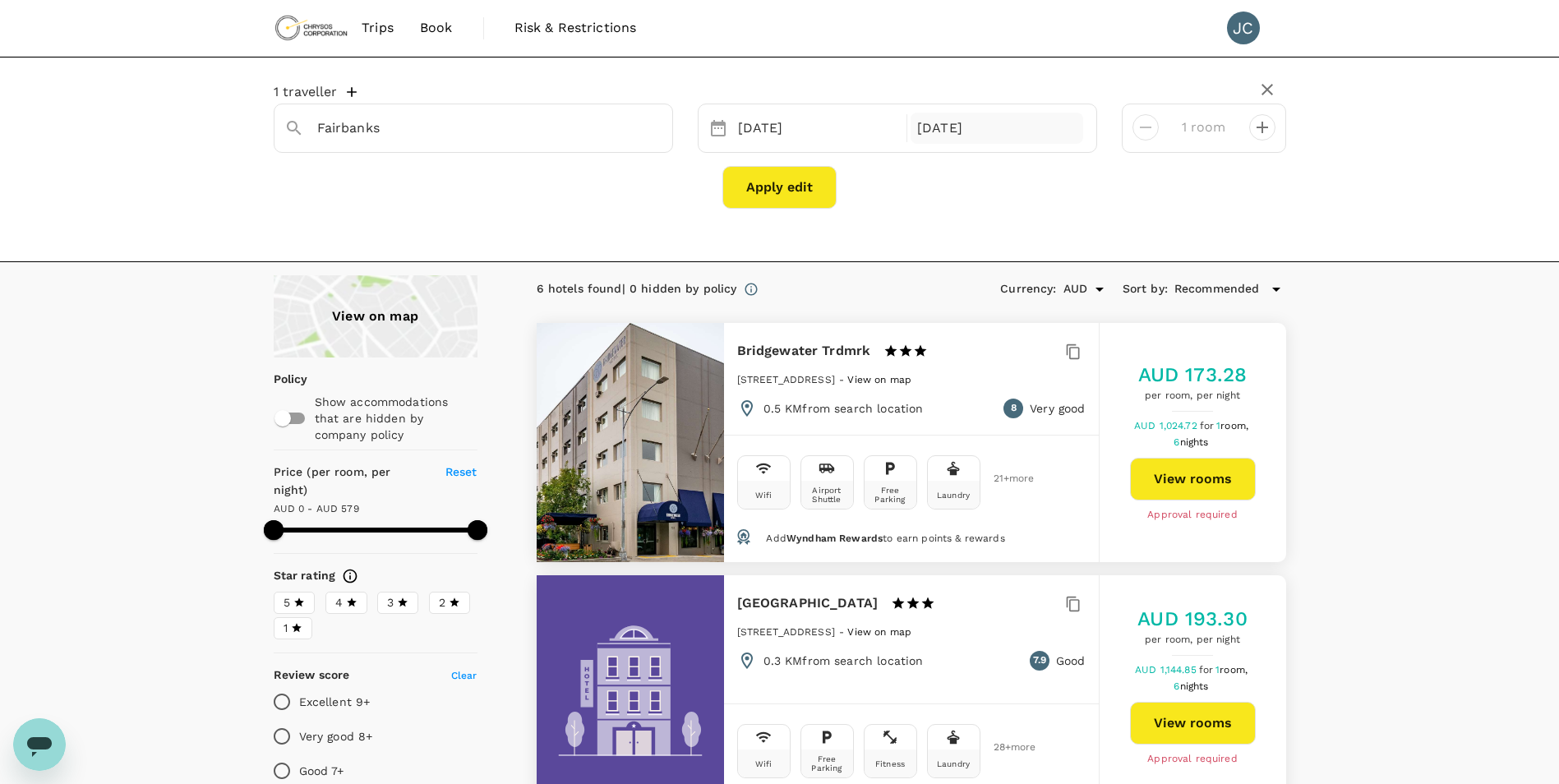
click at [961, 133] on div "25 Oct" at bounding box center [996, 129] width 173 height 32
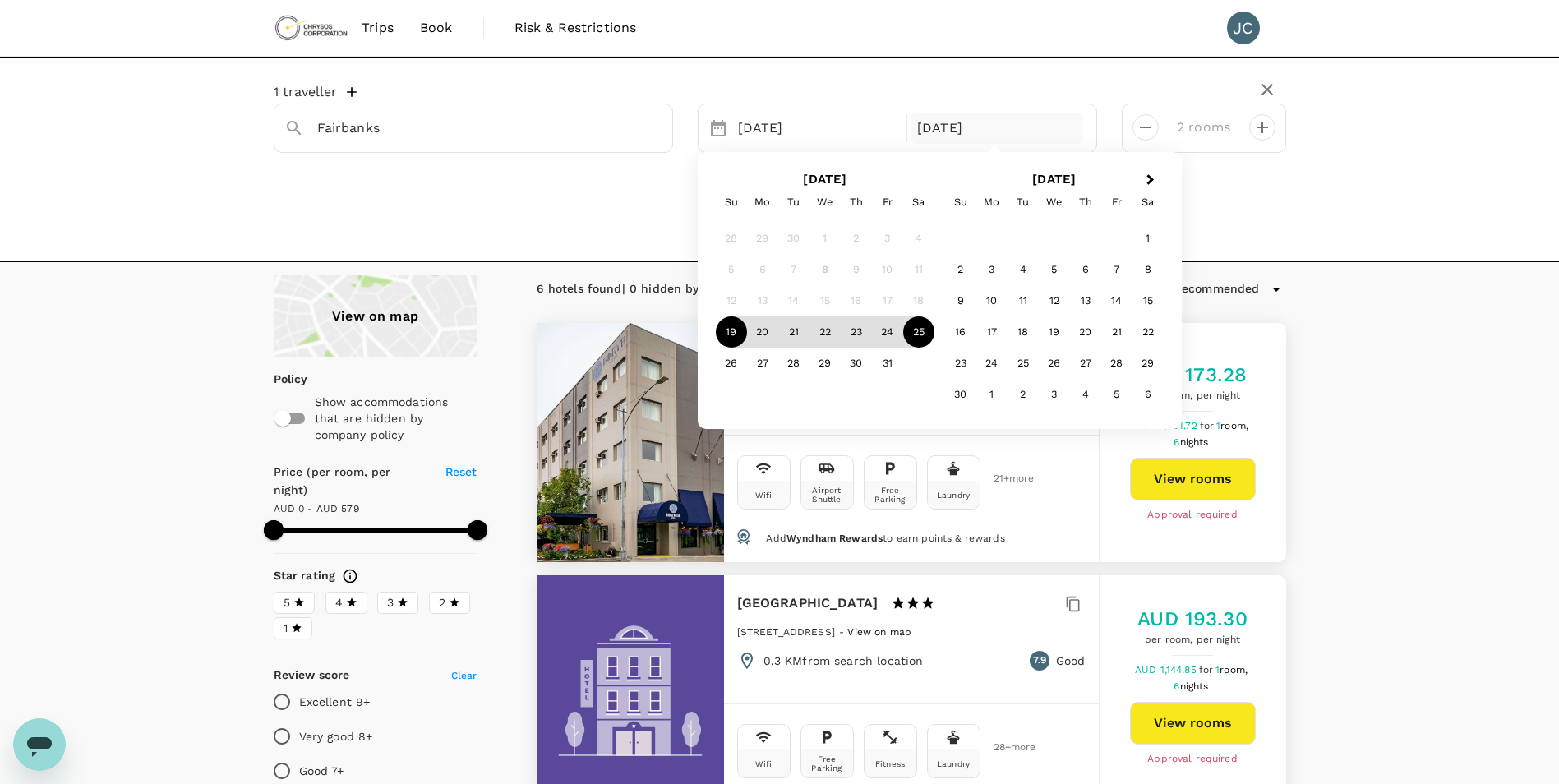
type input "2 rooms"
click at [768, 332] on div "20" at bounding box center [762, 332] width 31 height 31
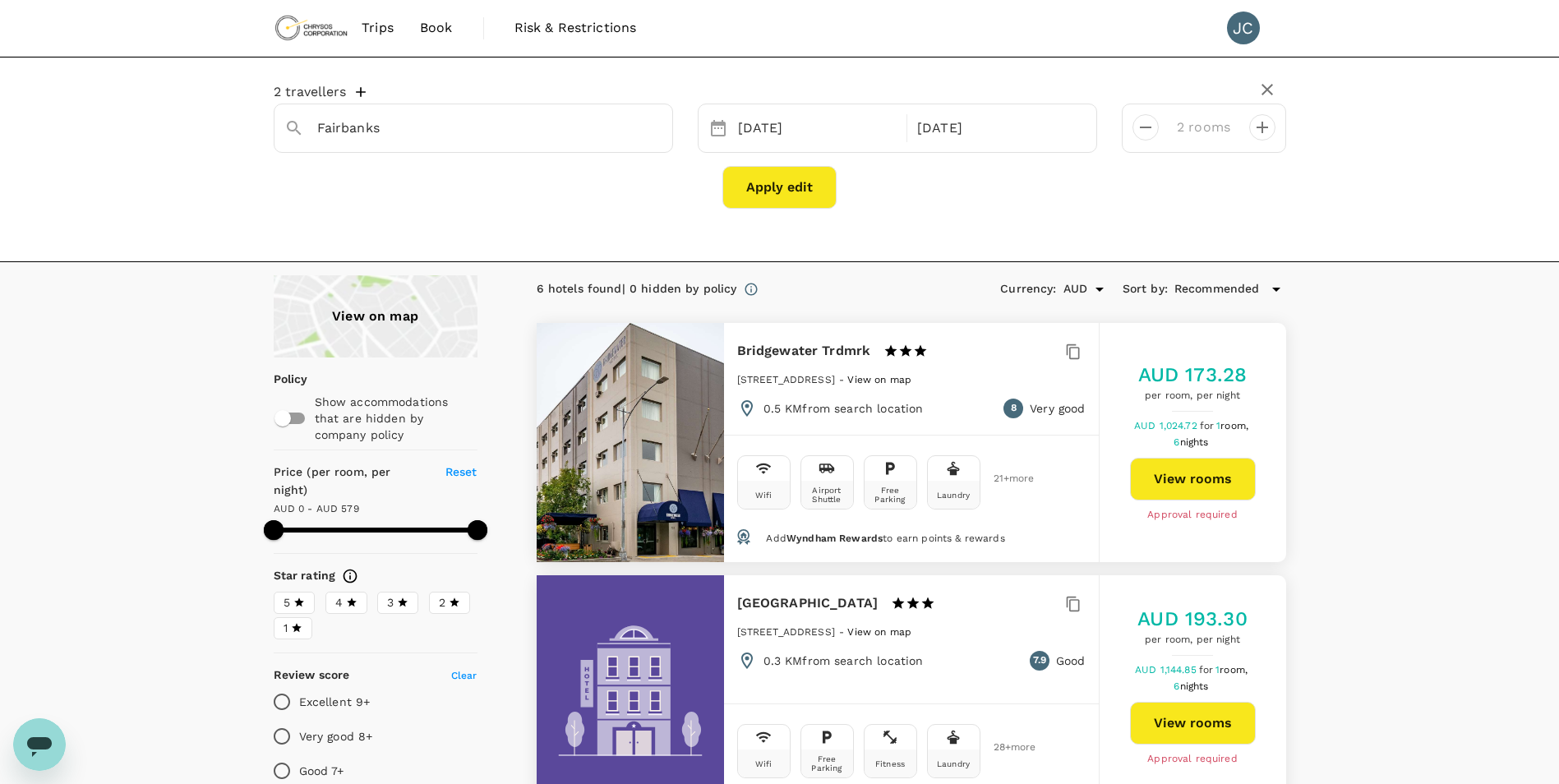
click at [773, 187] on button "Apply edit" at bounding box center [779, 187] width 114 height 43
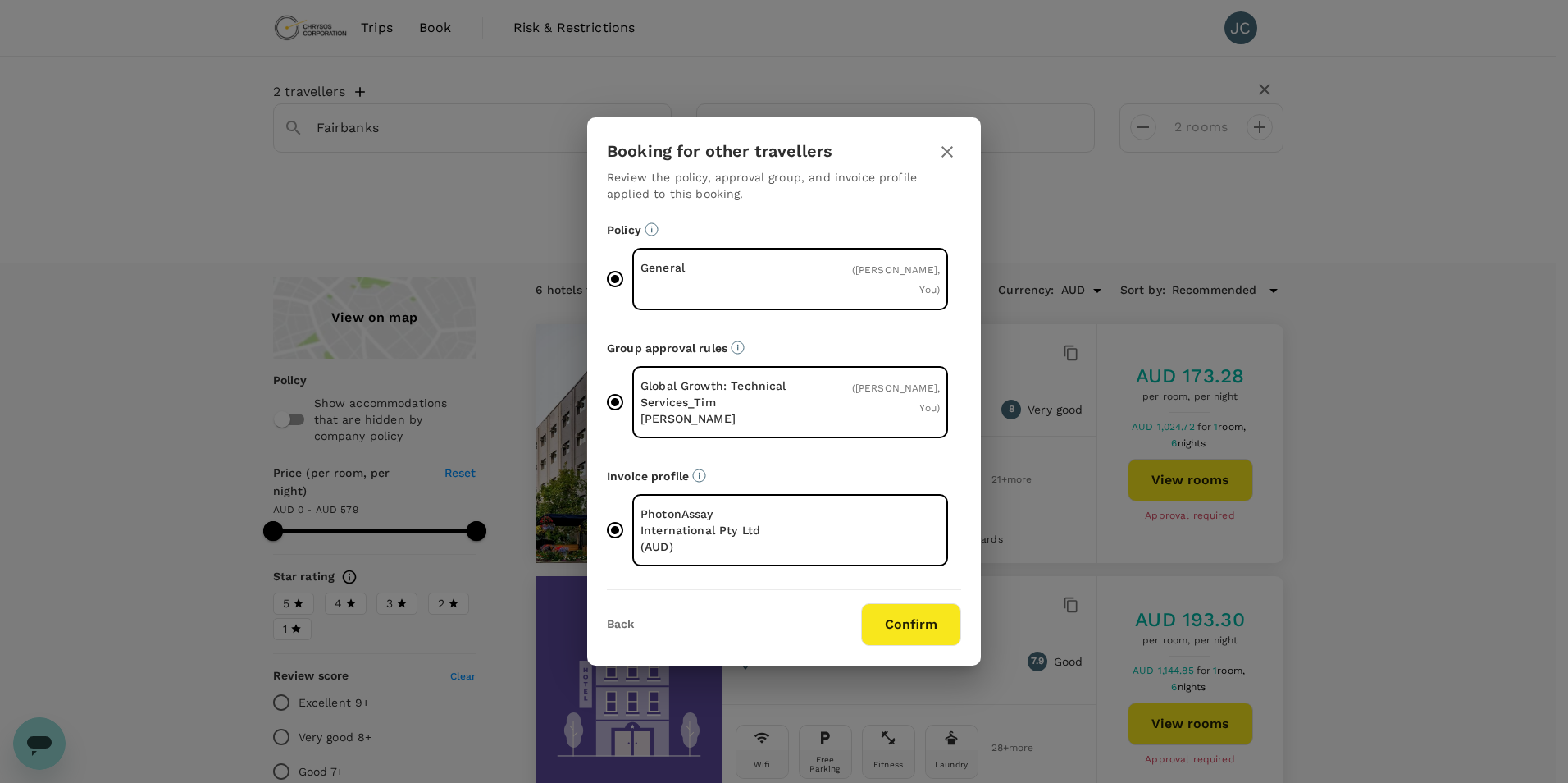
click at [894, 605] on button "Confirm" at bounding box center [911, 624] width 100 height 43
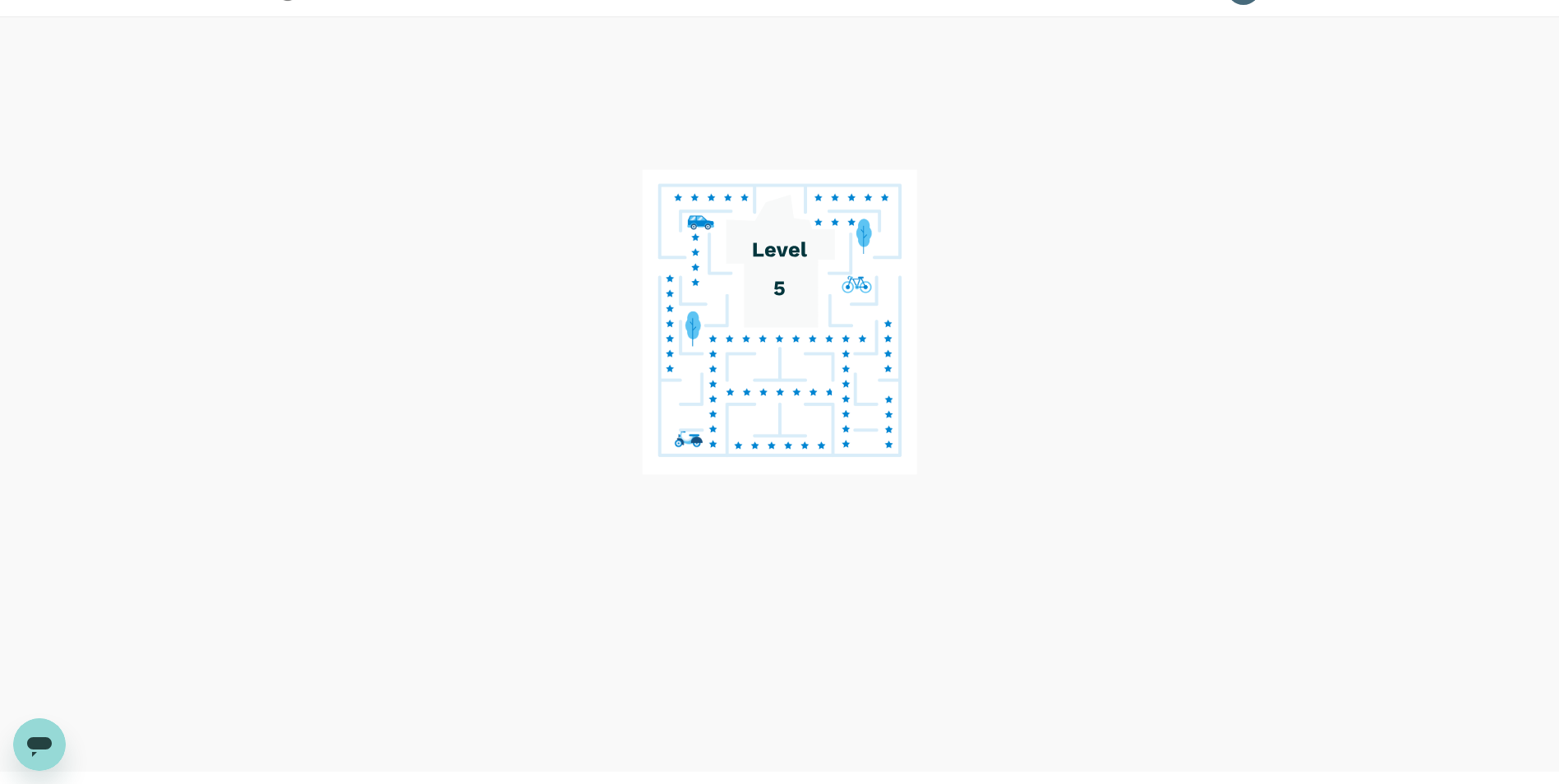
scroll to position [72, 0]
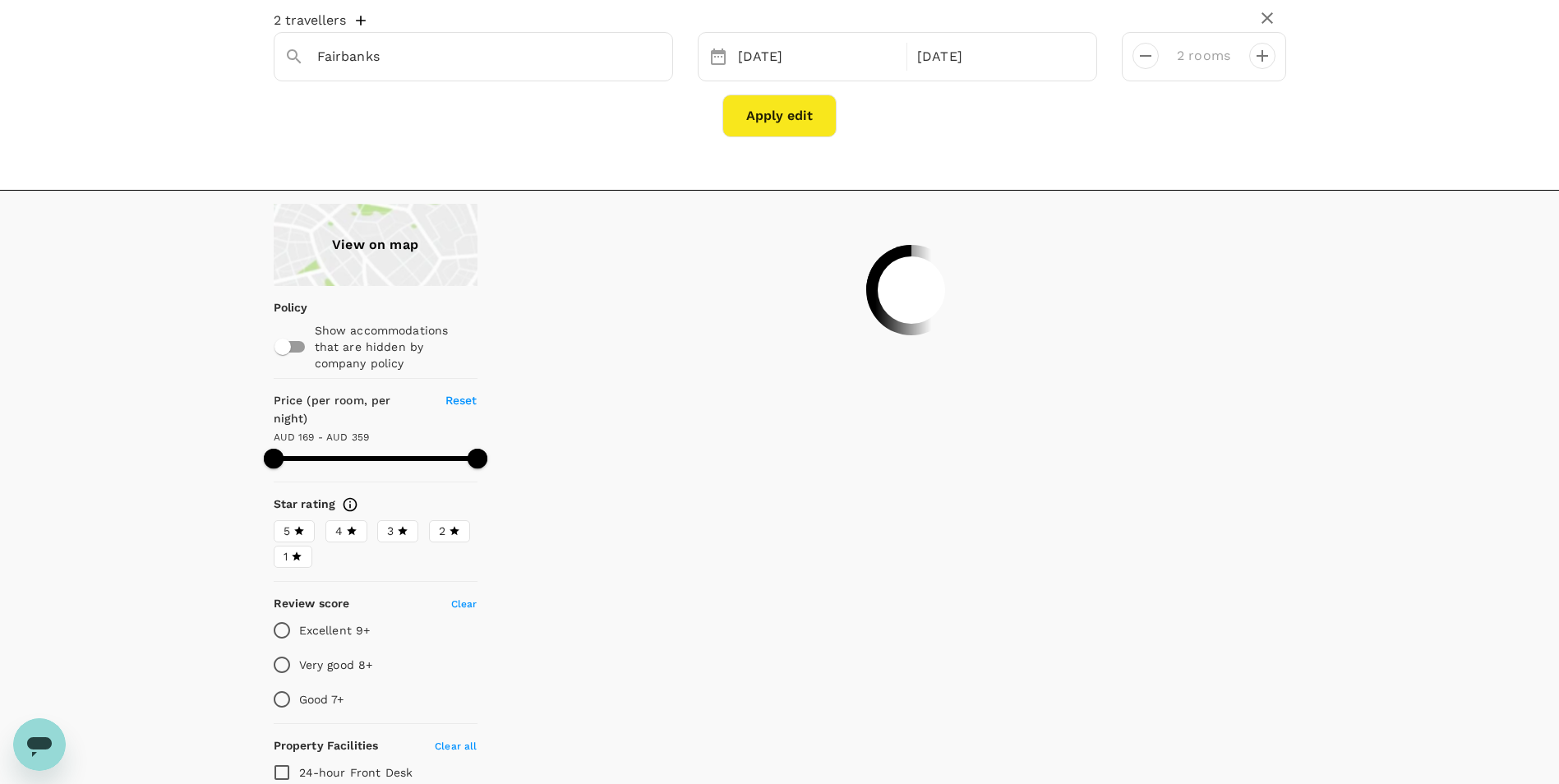
type input "358.76"
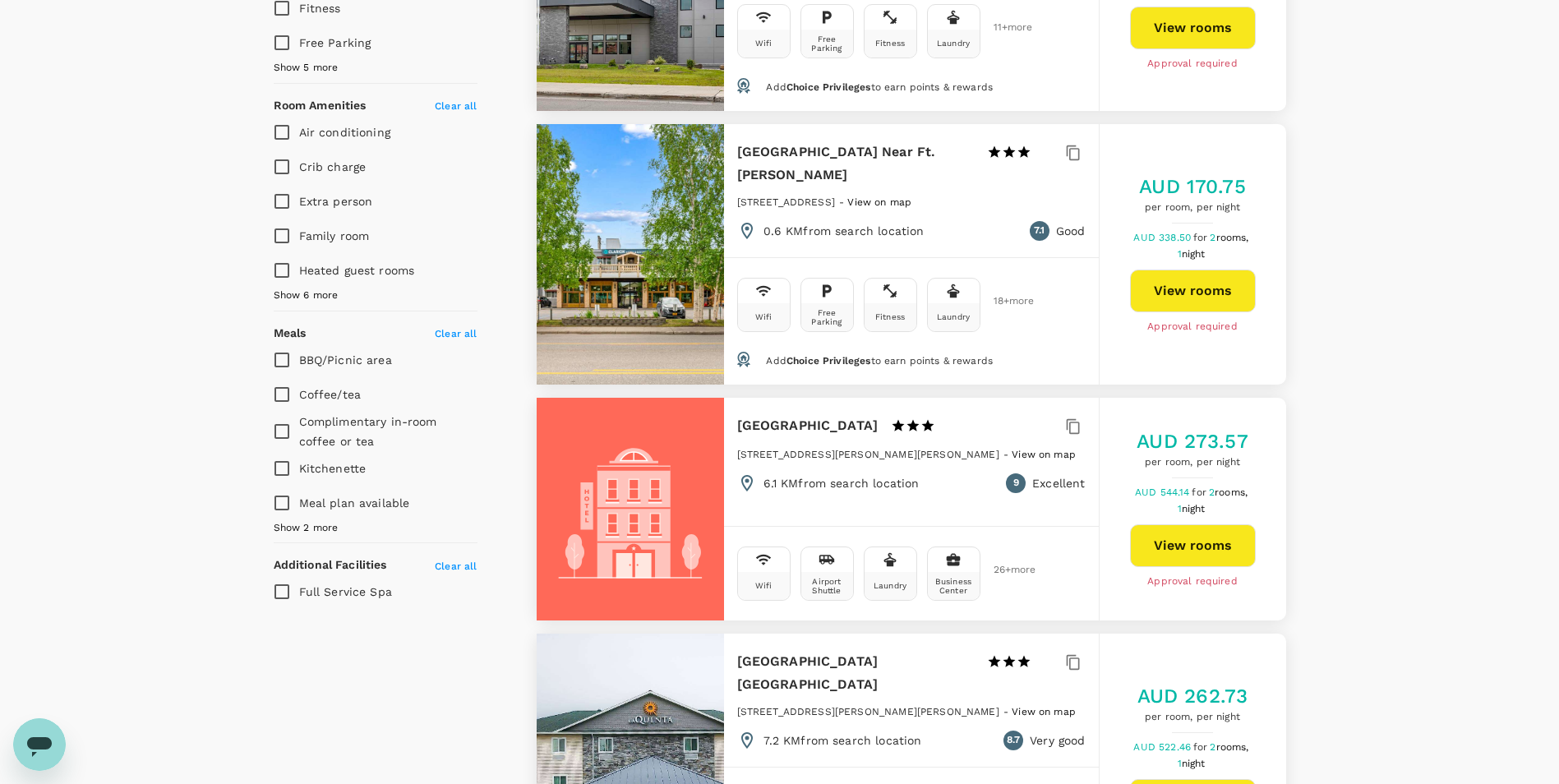
scroll to position [986, 0]
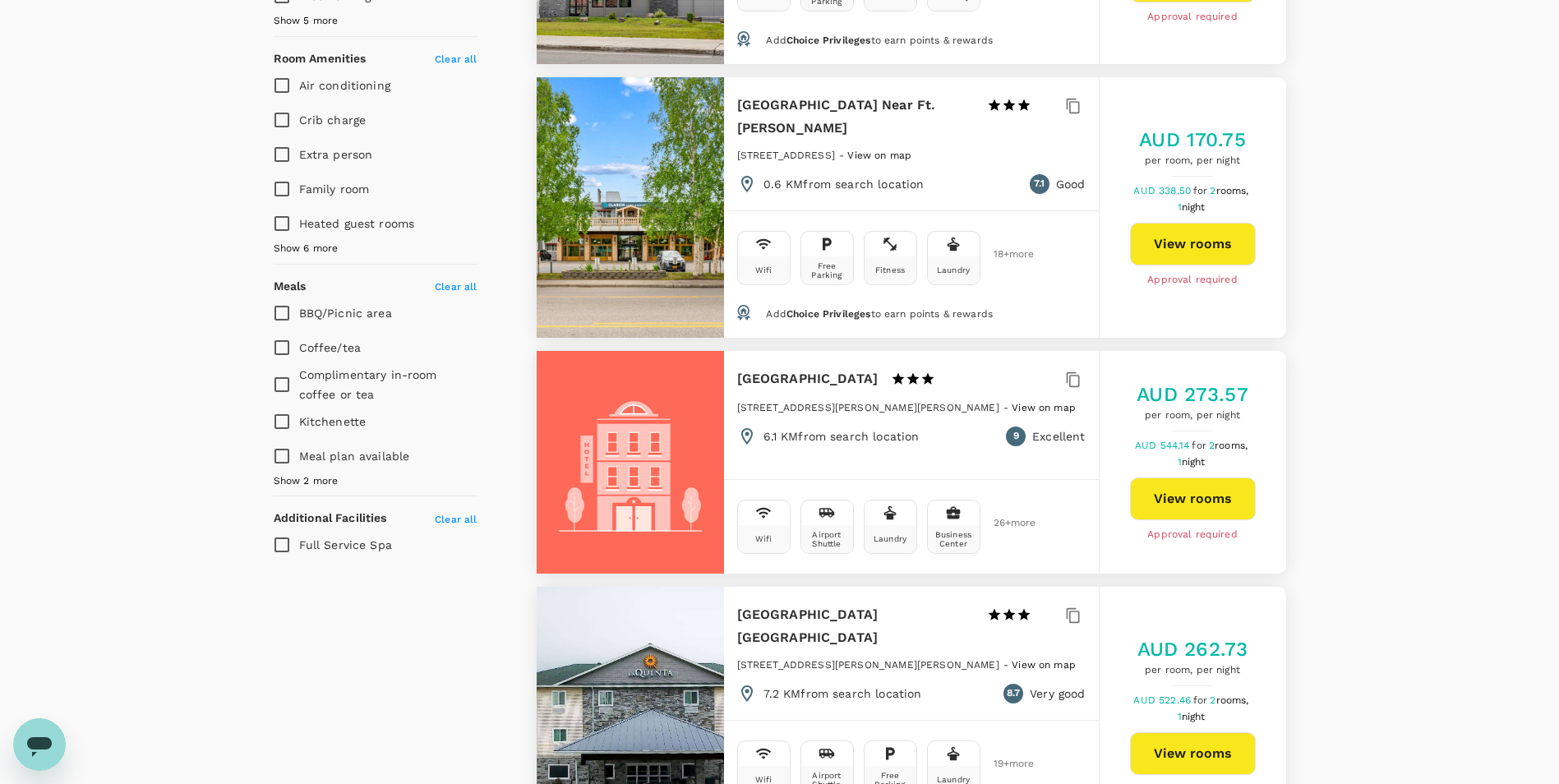
click at [1187, 506] on button "View rooms" at bounding box center [1193, 498] width 126 height 43
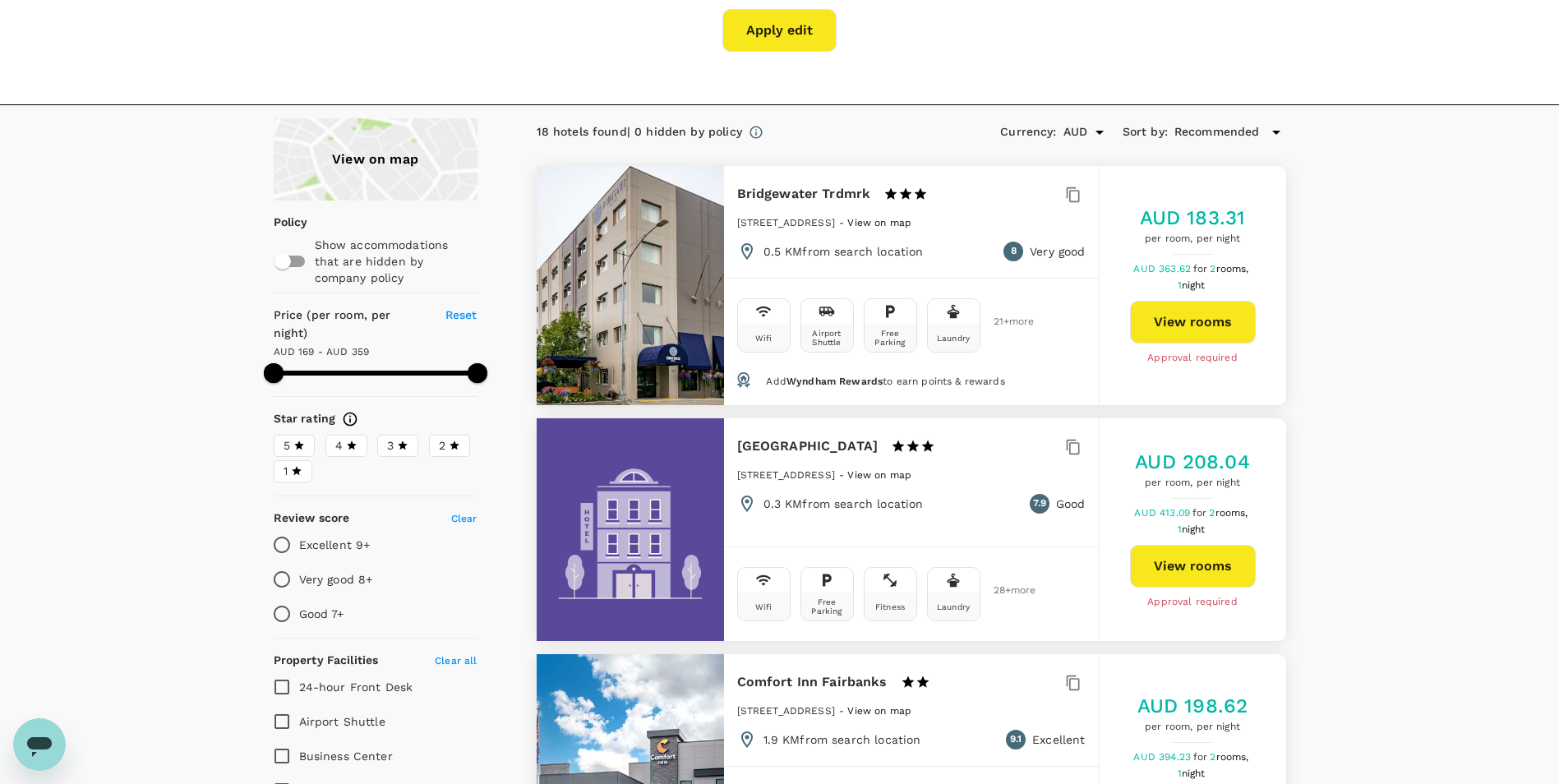
scroll to position [0, 0]
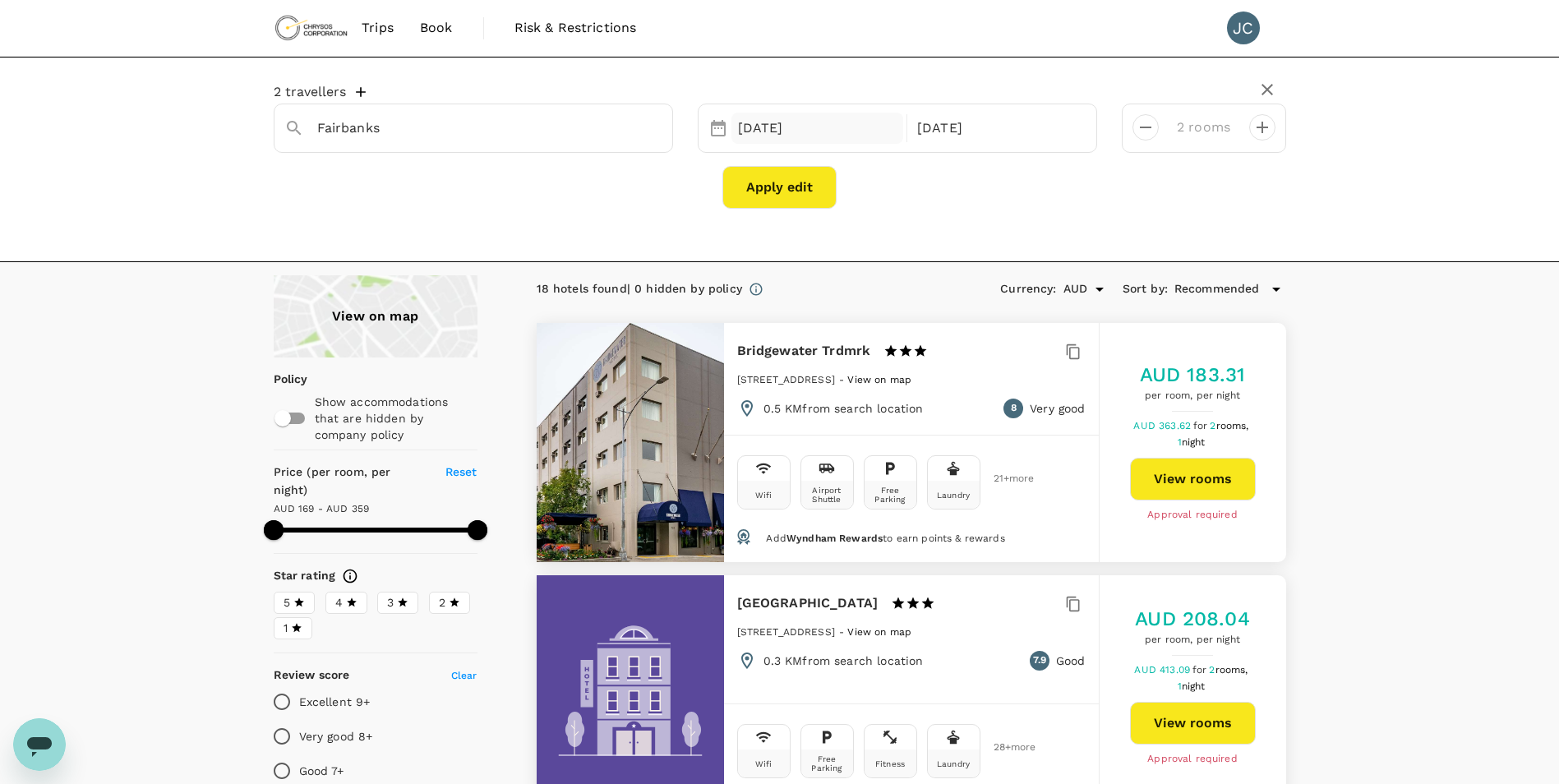
click at [799, 125] on div "19 Oct" at bounding box center [817, 129] width 173 height 32
click at [511, 198] on div "Apply edit" at bounding box center [779, 187] width 1012 height 43
click at [777, 188] on button "Apply edit" at bounding box center [779, 187] width 114 height 43
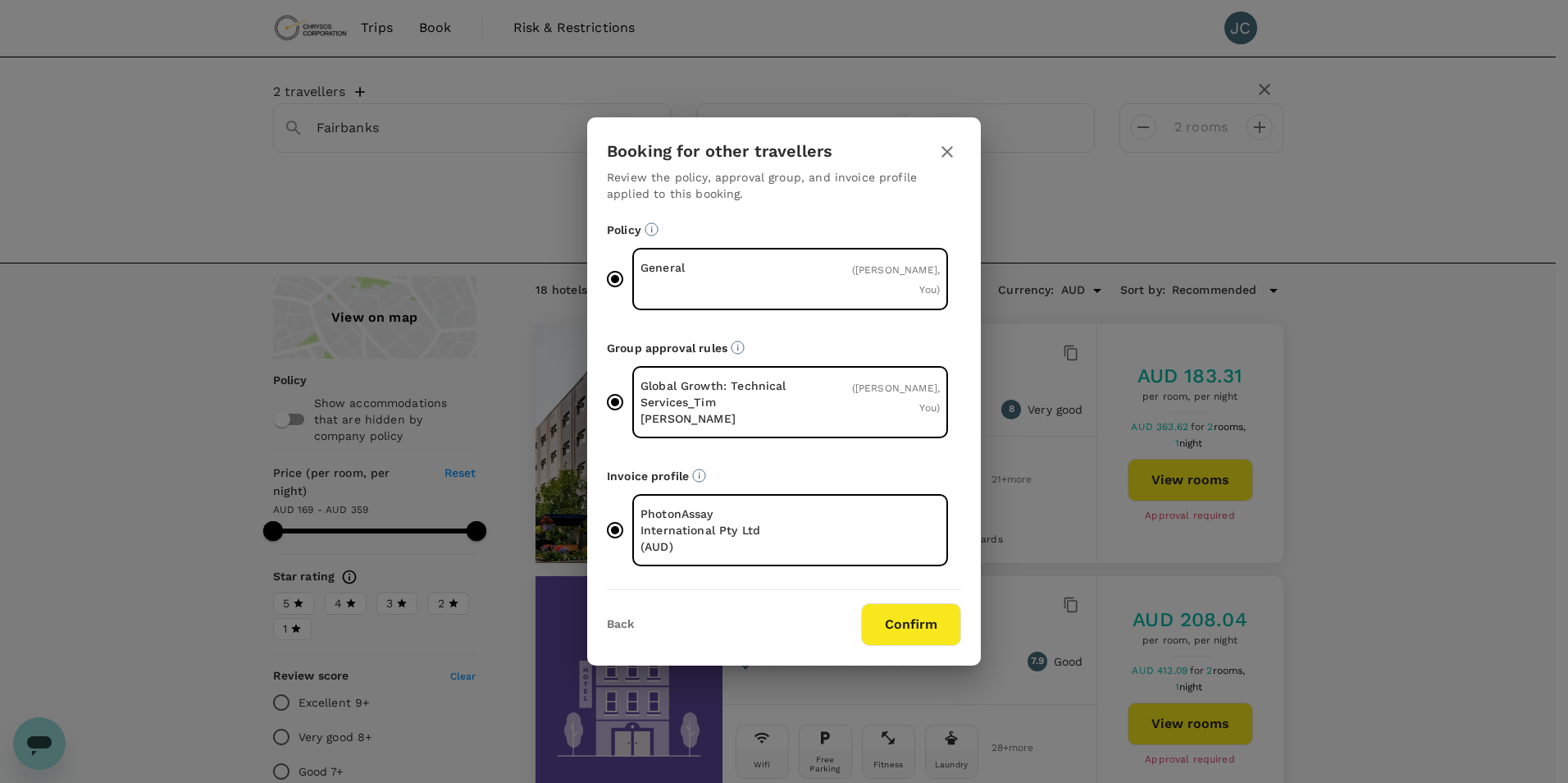
click at [912, 603] on button "Confirm" at bounding box center [911, 624] width 100 height 43
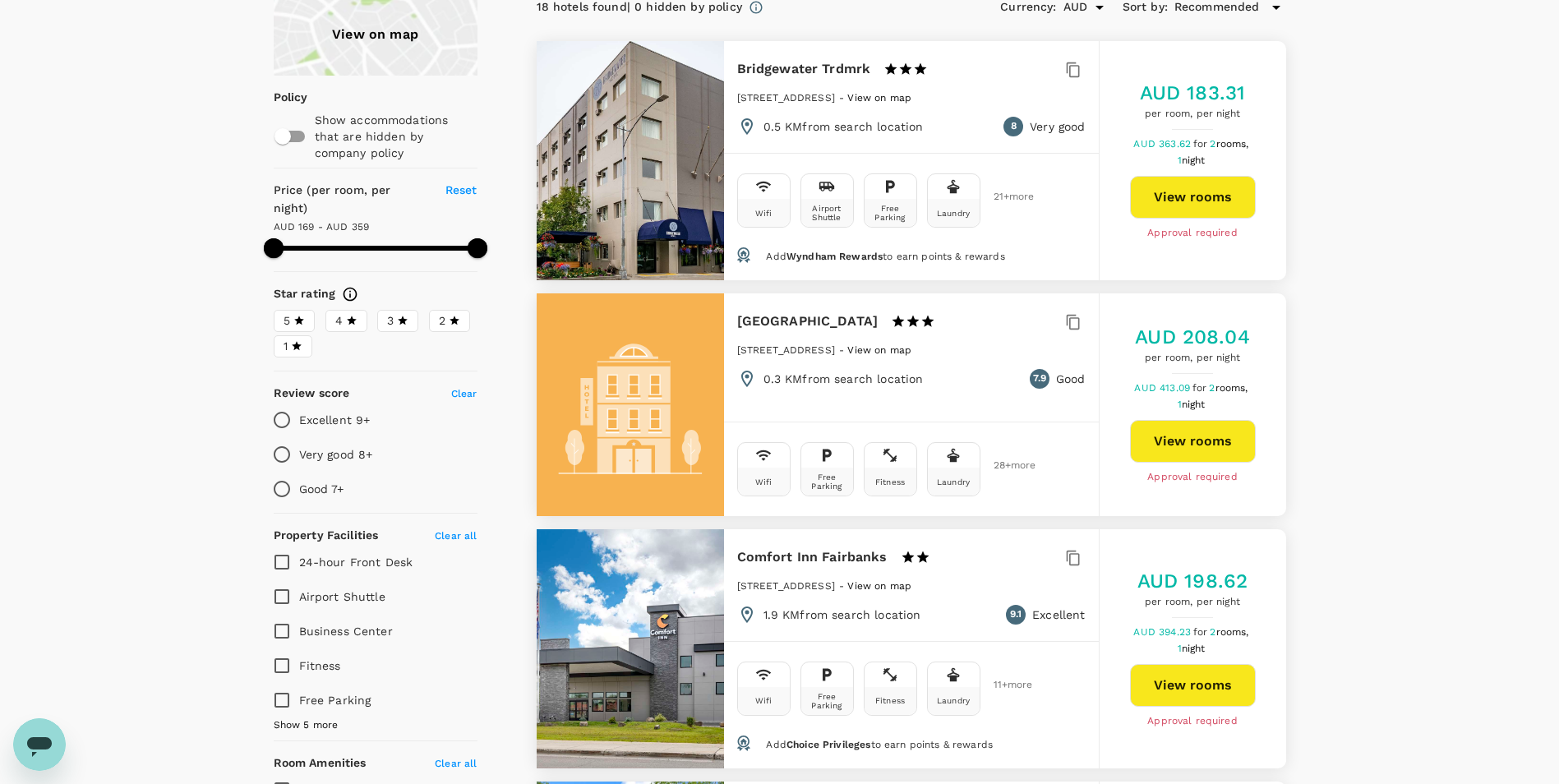
type input "358.76"
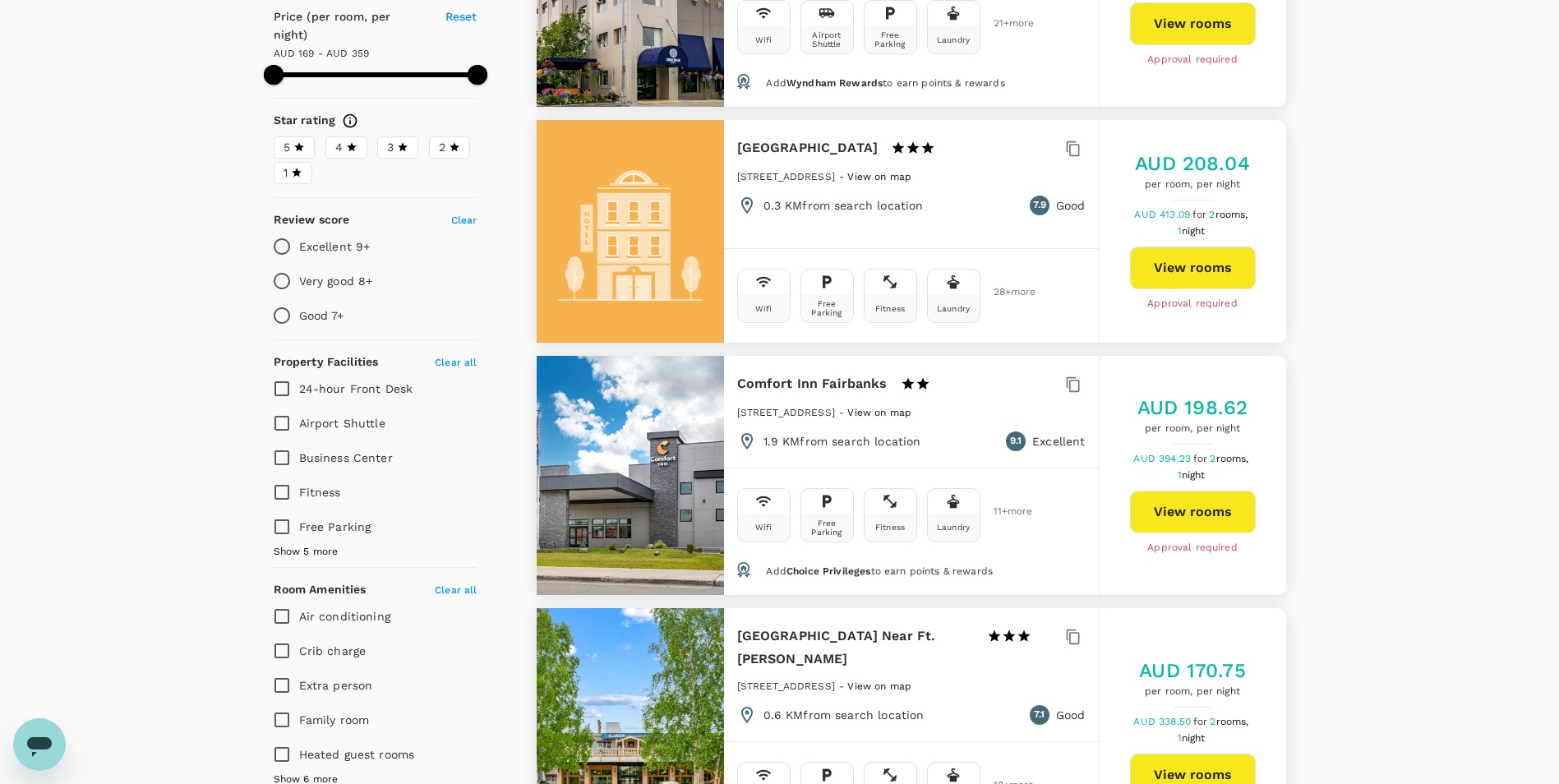
scroll to position [657, 0]
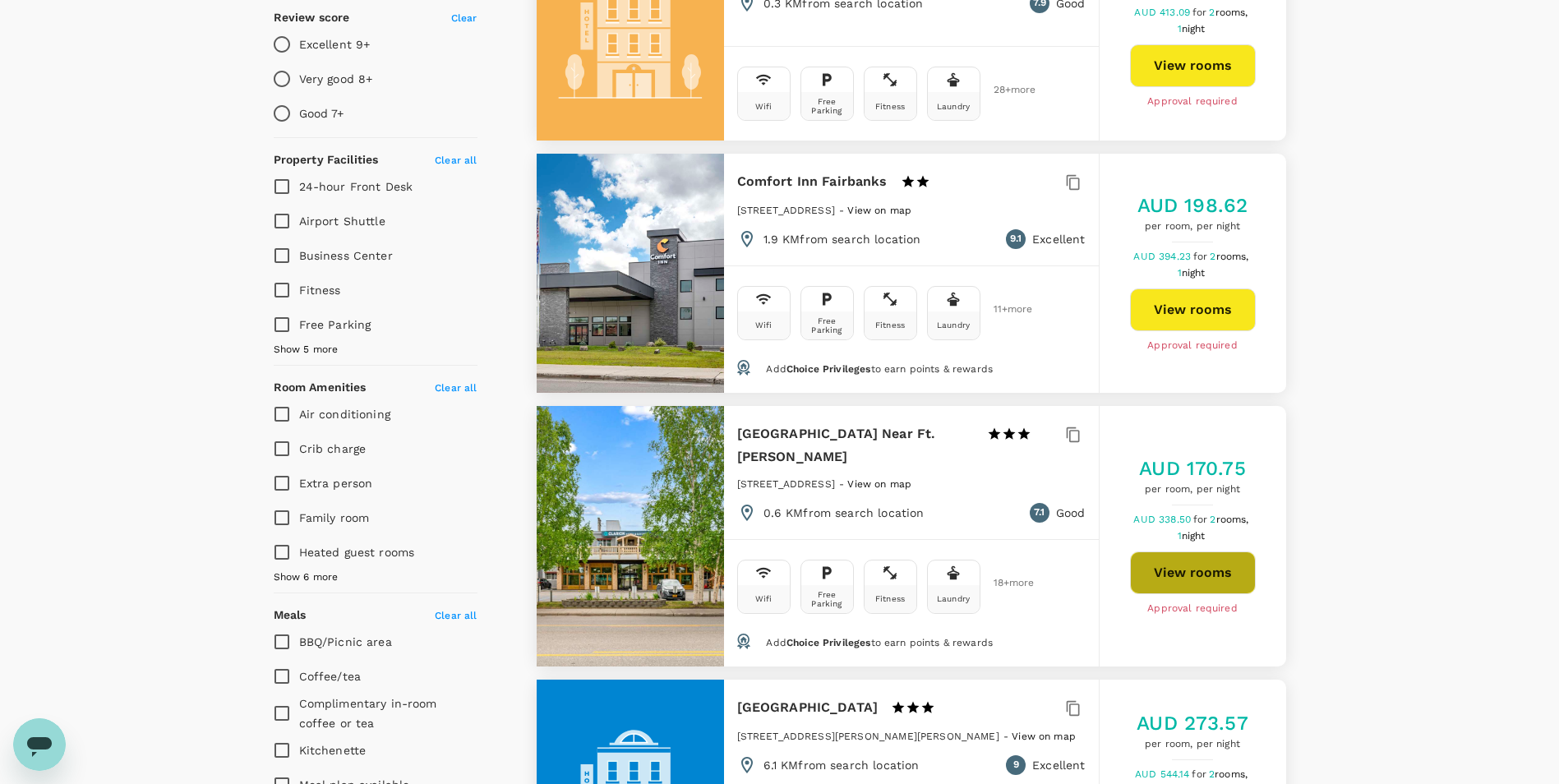
click at [1212, 582] on button "View rooms" at bounding box center [1193, 573] width 126 height 43
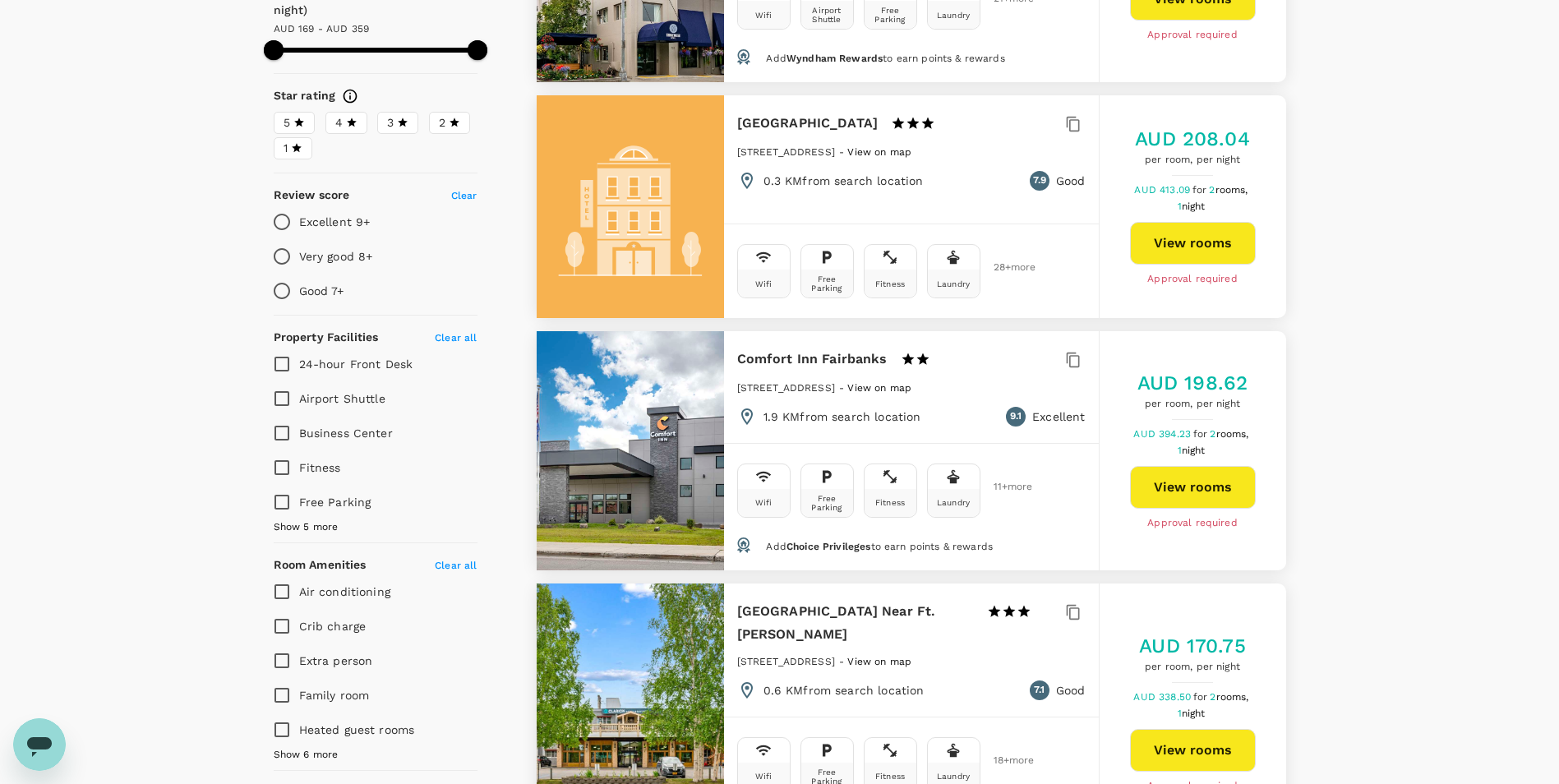
scroll to position [82, 0]
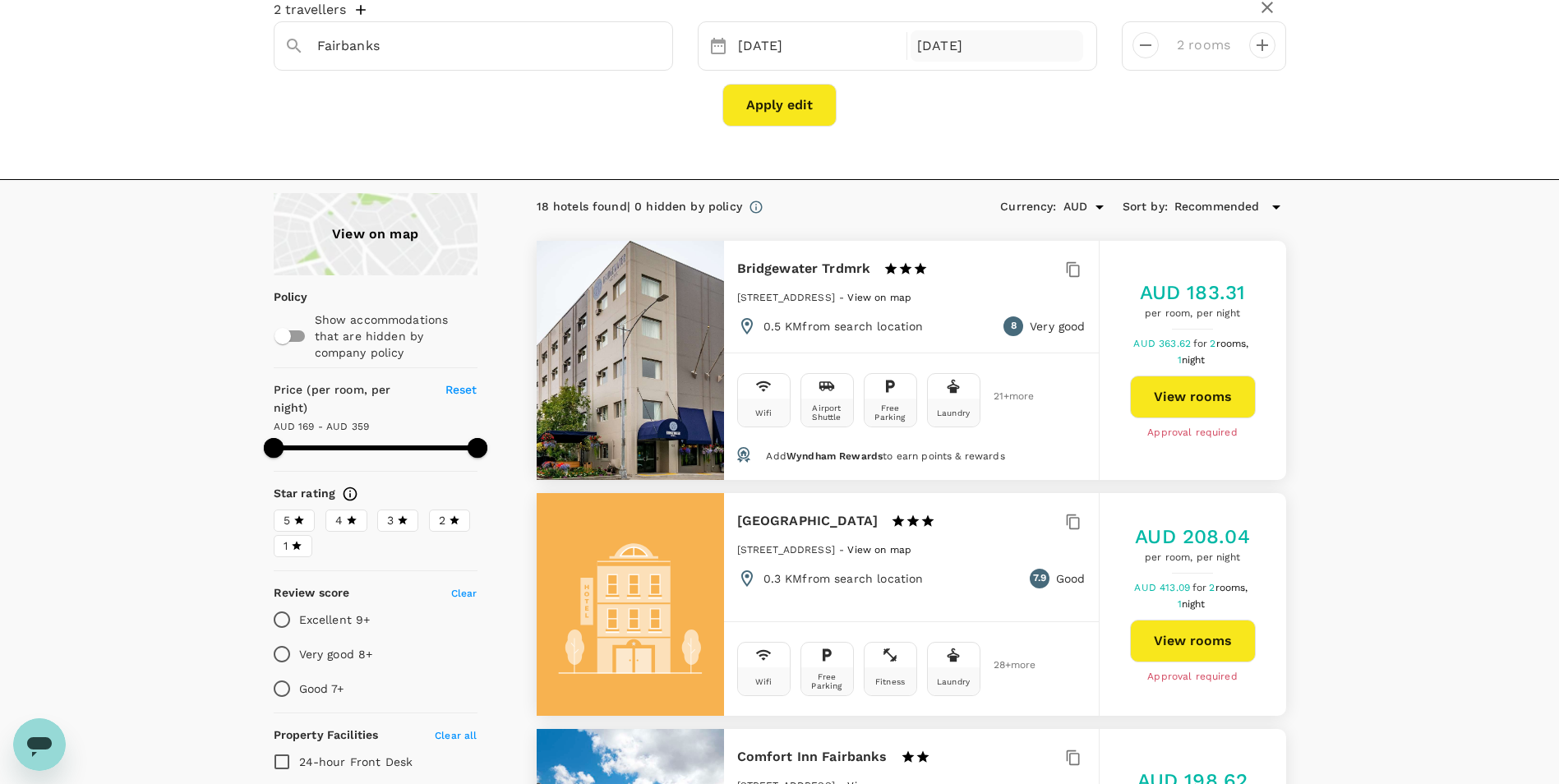
click at [982, 53] on div "20 Oct" at bounding box center [996, 46] width 173 height 32
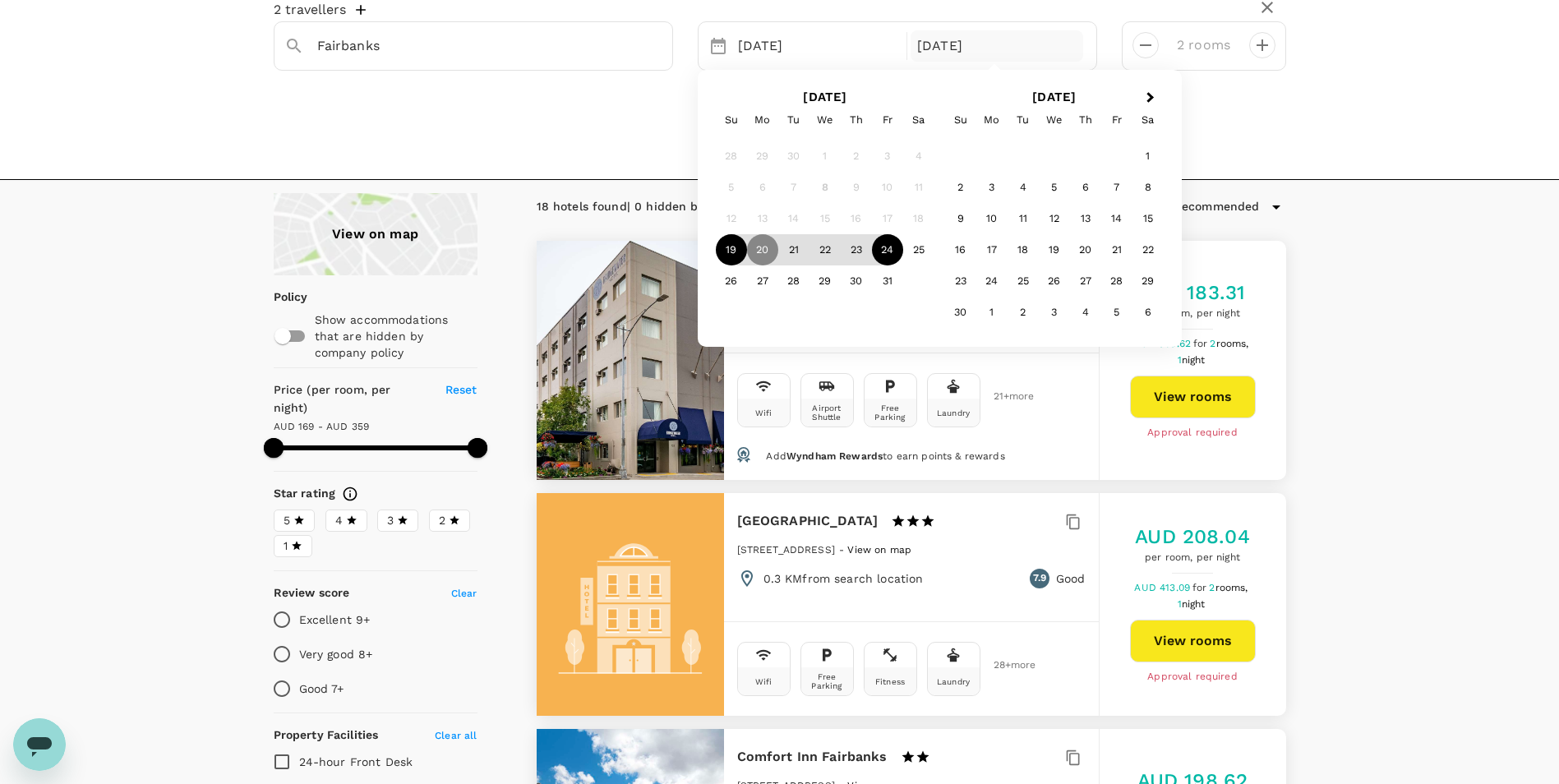
click at [878, 247] on div "24" at bounding box center [887, 249] width 31 height 31
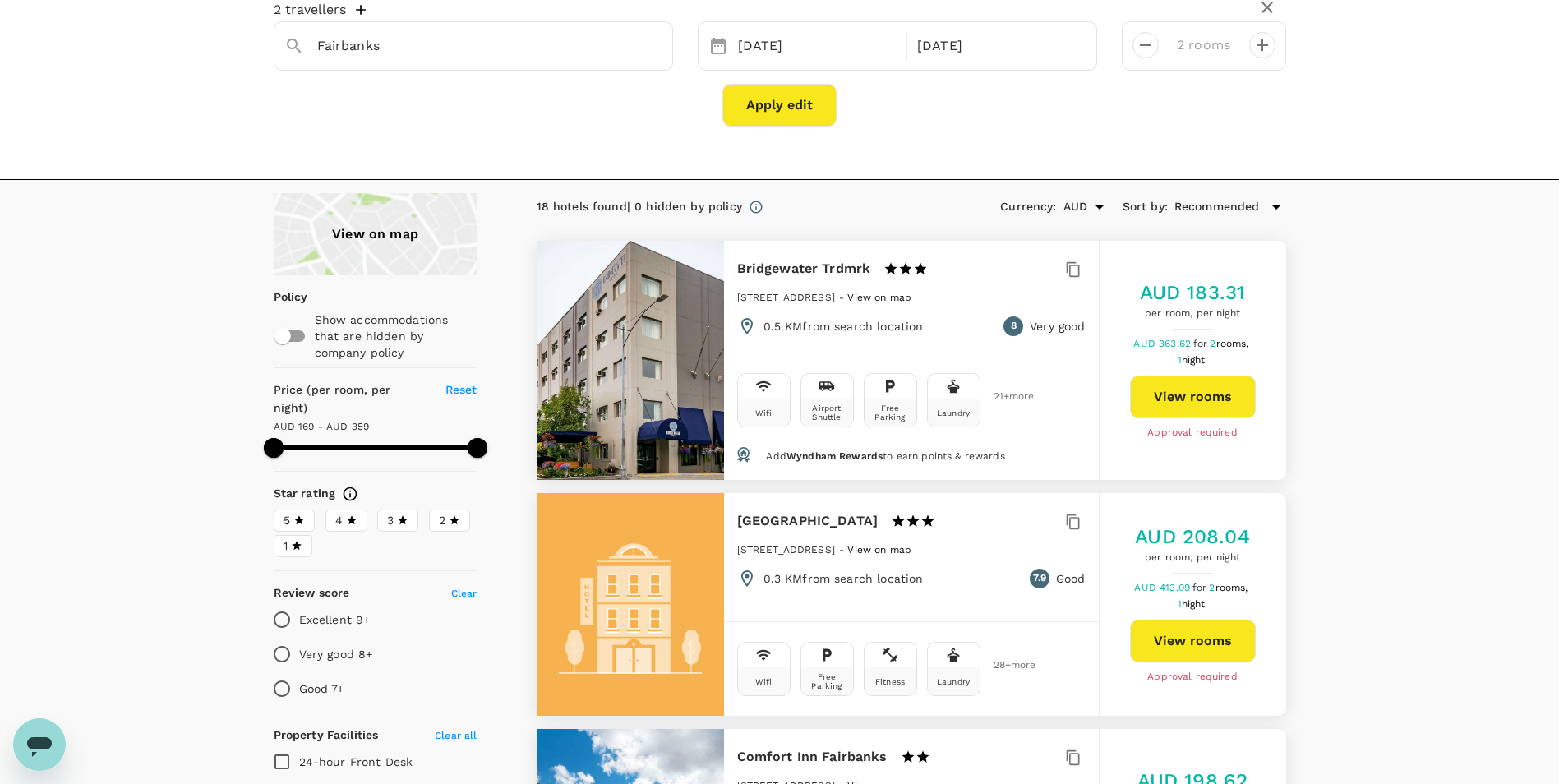
click at [790, 118] on button "Apply edit" at bounding box center [779, 105] width 114 height 43
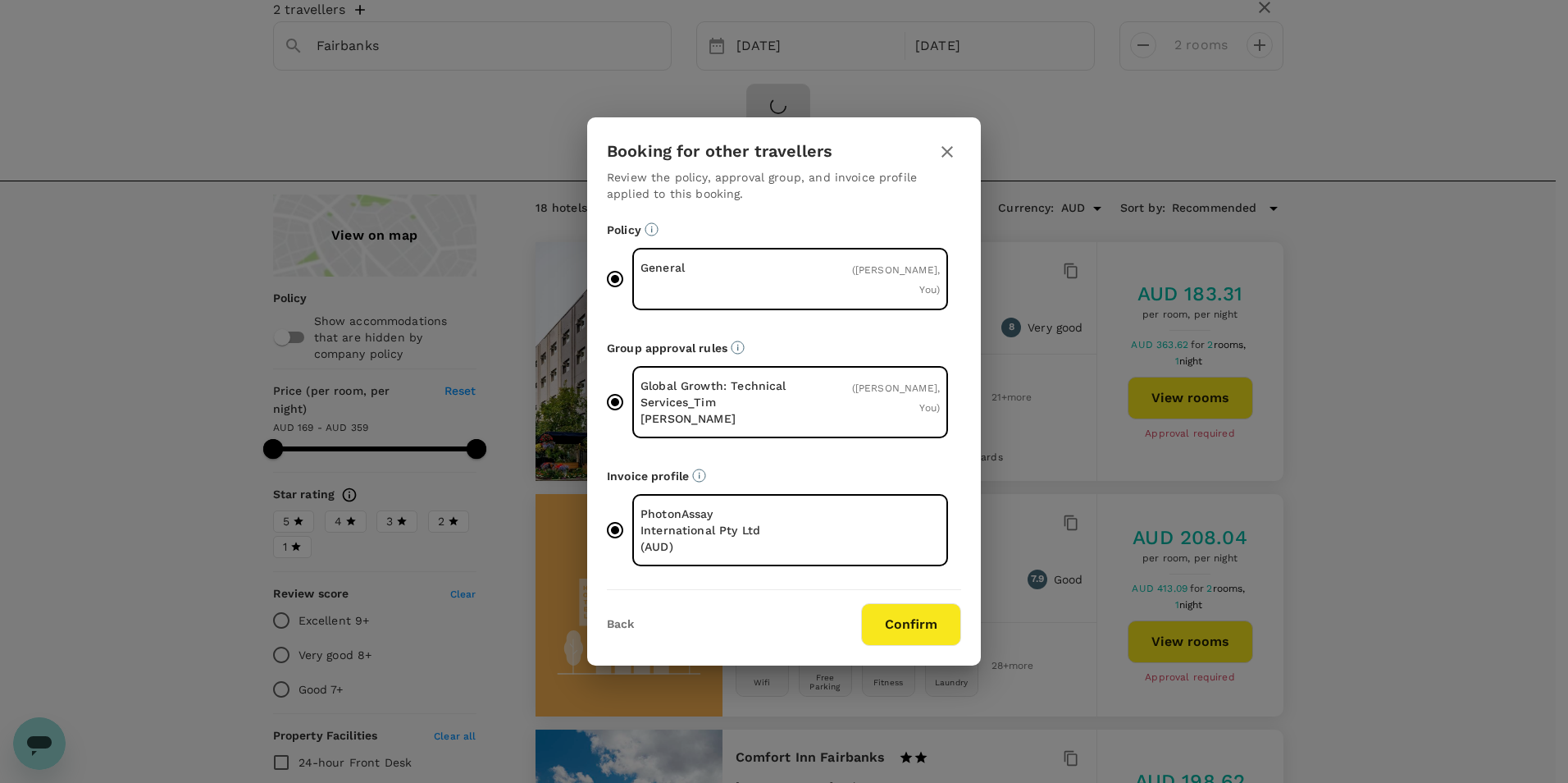
click at [920, 628] on button "Confirm" at bounding box center [911, 624] width 100 height 43
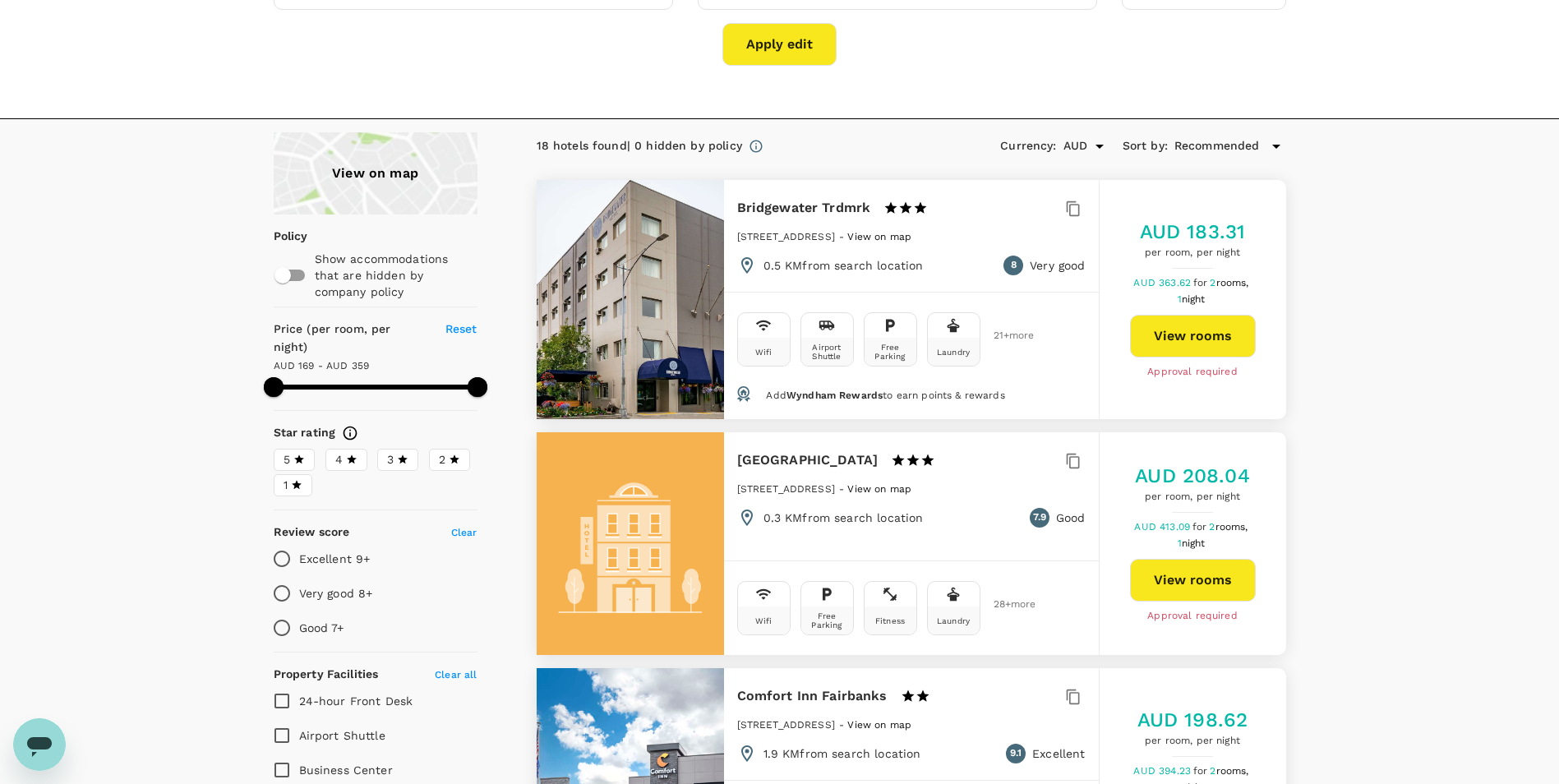
scroll to position [329, 0]
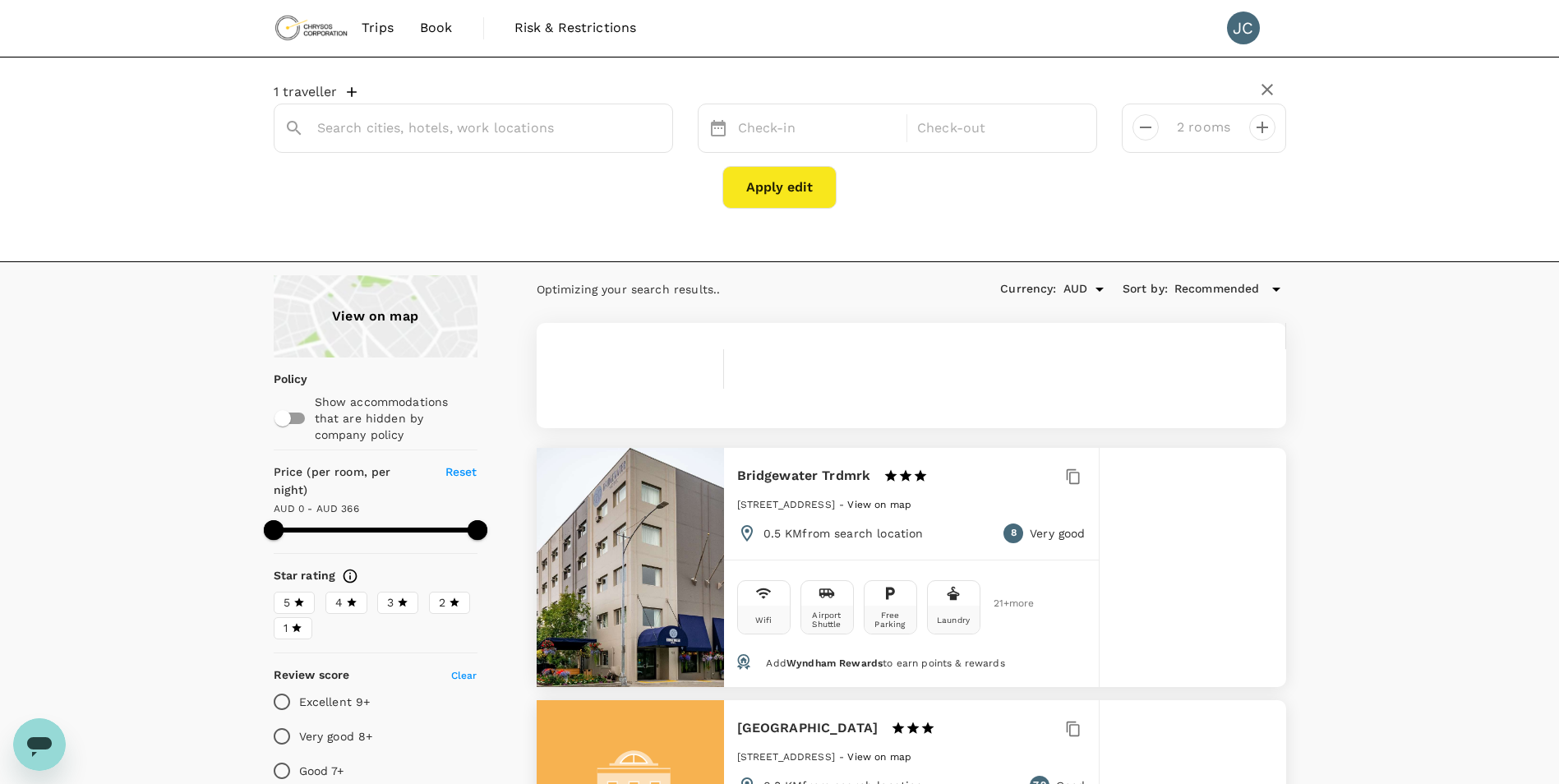
type input "Fairbanks"
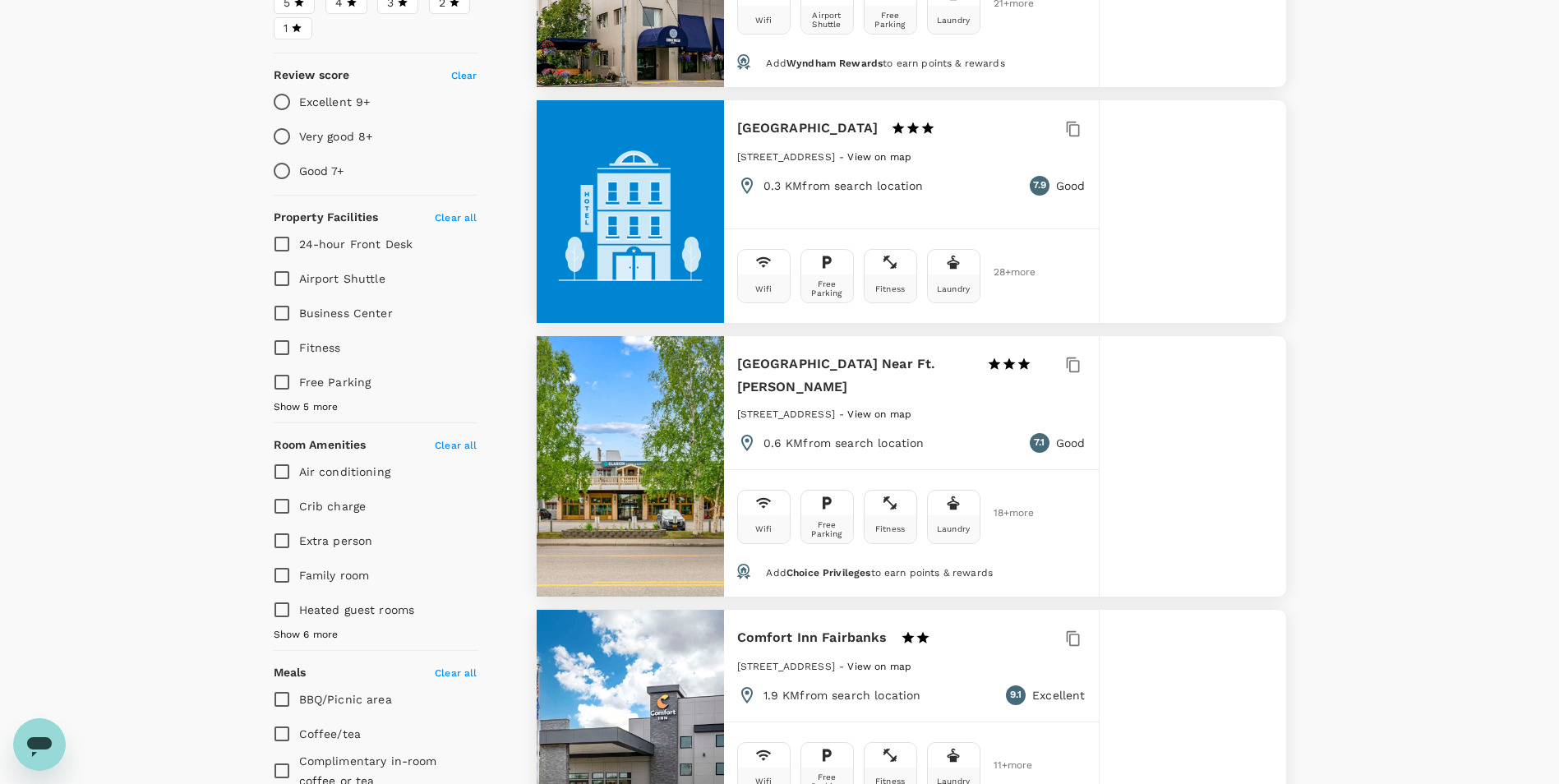
scroll to position [821, 0]
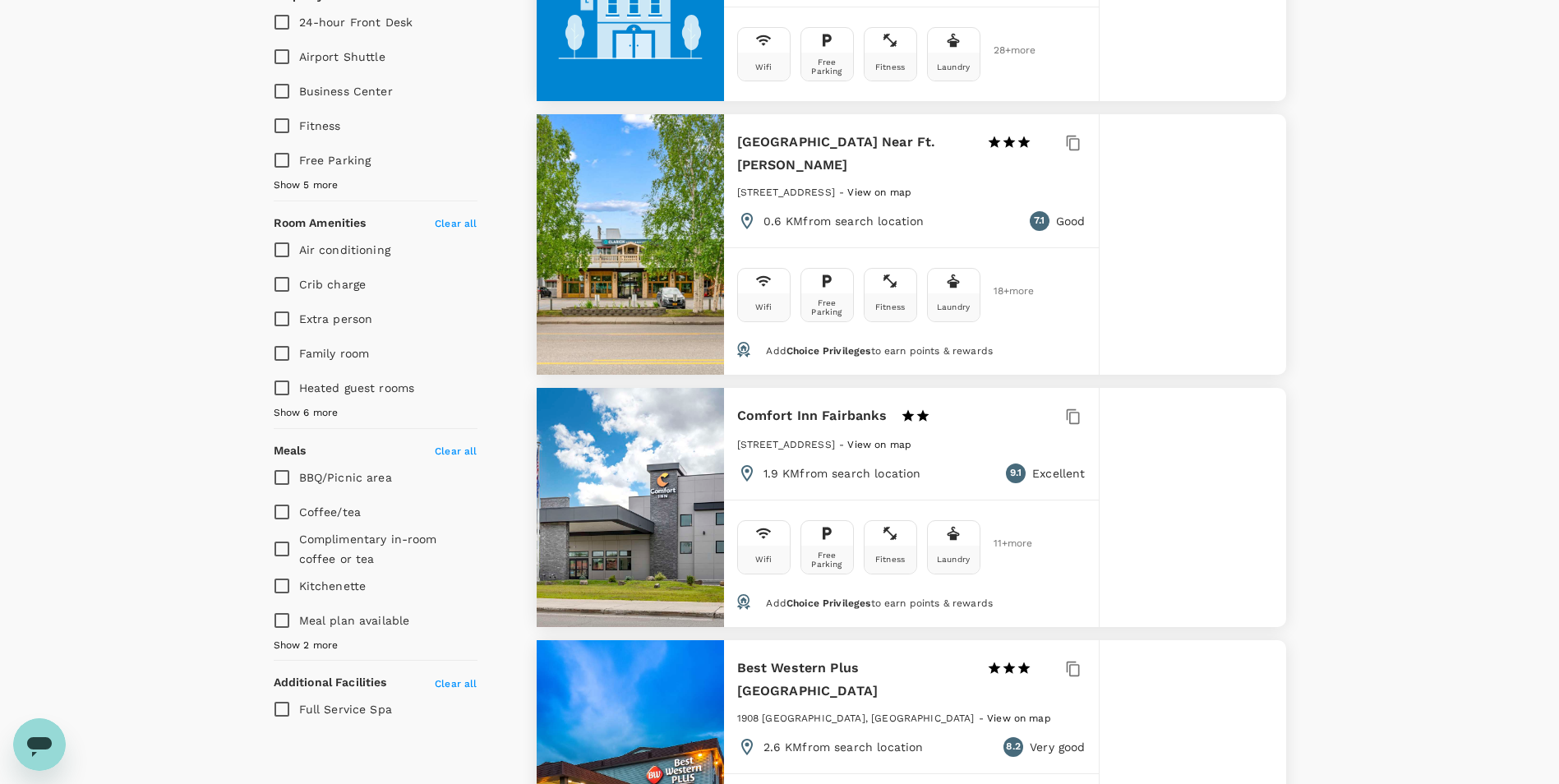
type input "365"
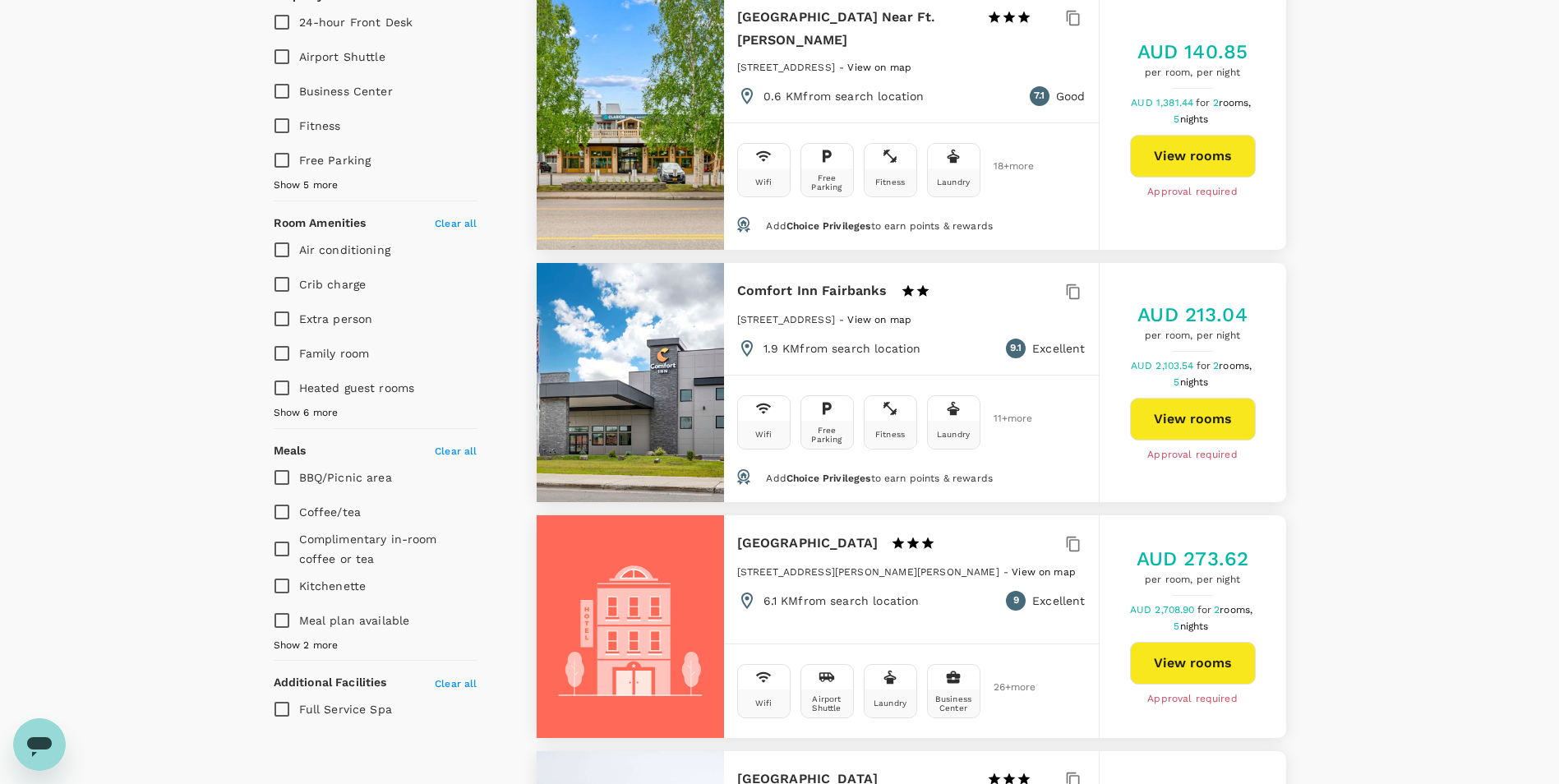
click at [1227, 158] on button "View rooms" at bounding box center [1193, 156] width 126 height 43
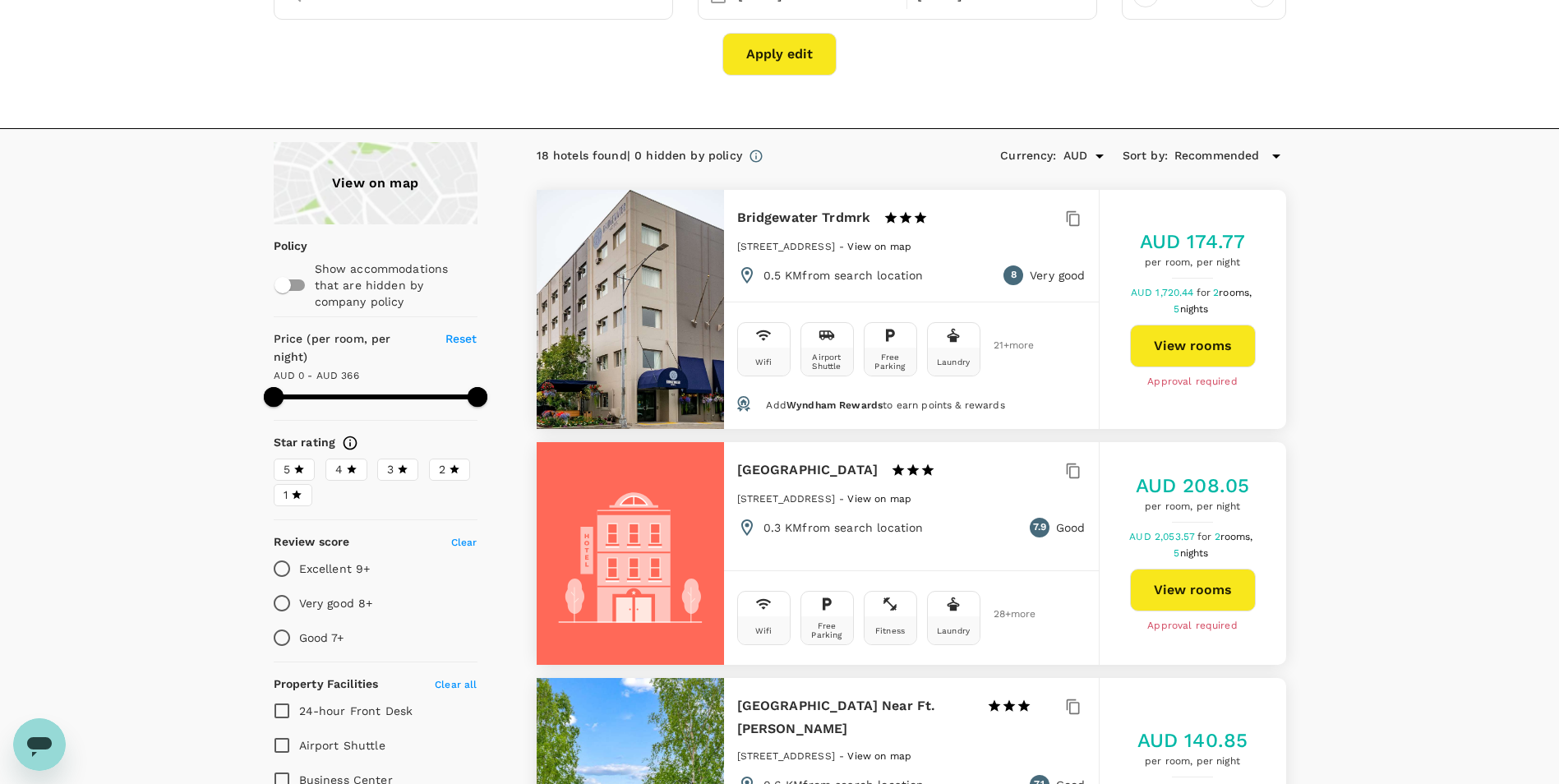
scroll to position [0, 0]
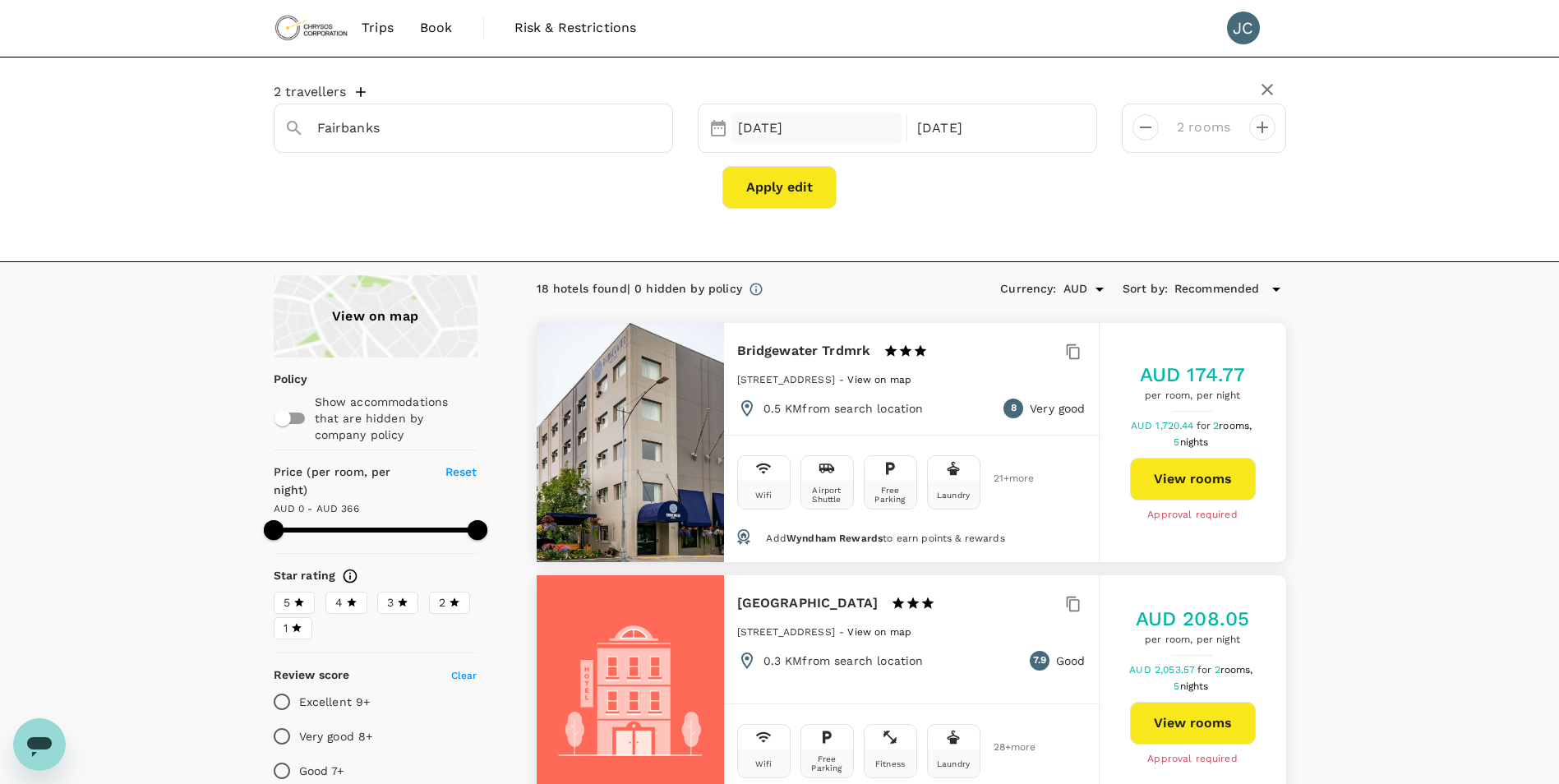
click at [770, 124] on div "19 Oct" at bounding box center [817, 129] width 173 height 32
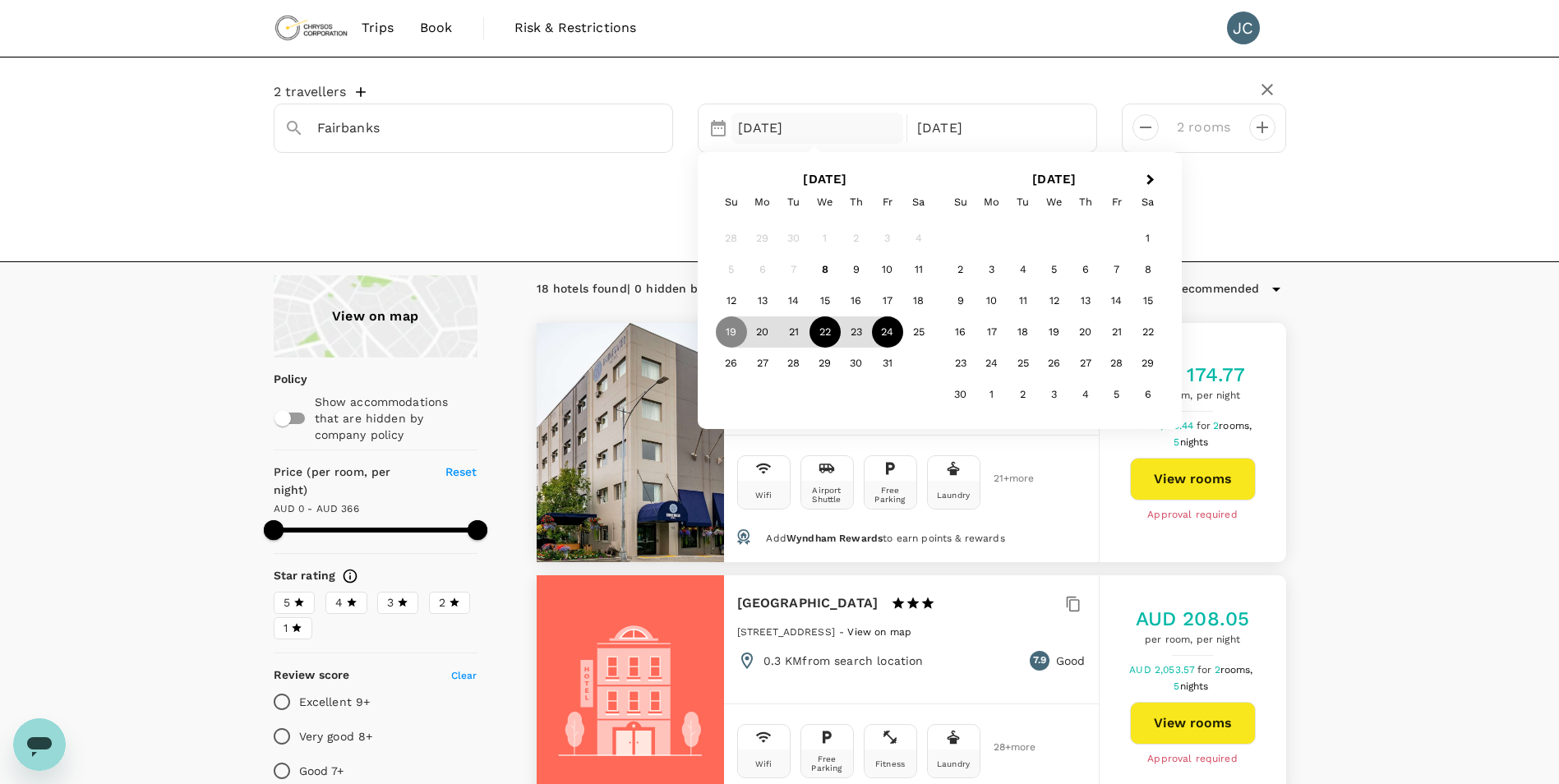
click at [833, 335] on div "22" at bounding box center [824, 332] width 31 height 31
click at [909, 340] on div "25" at bounding box center [918, 332] width 31 height 31
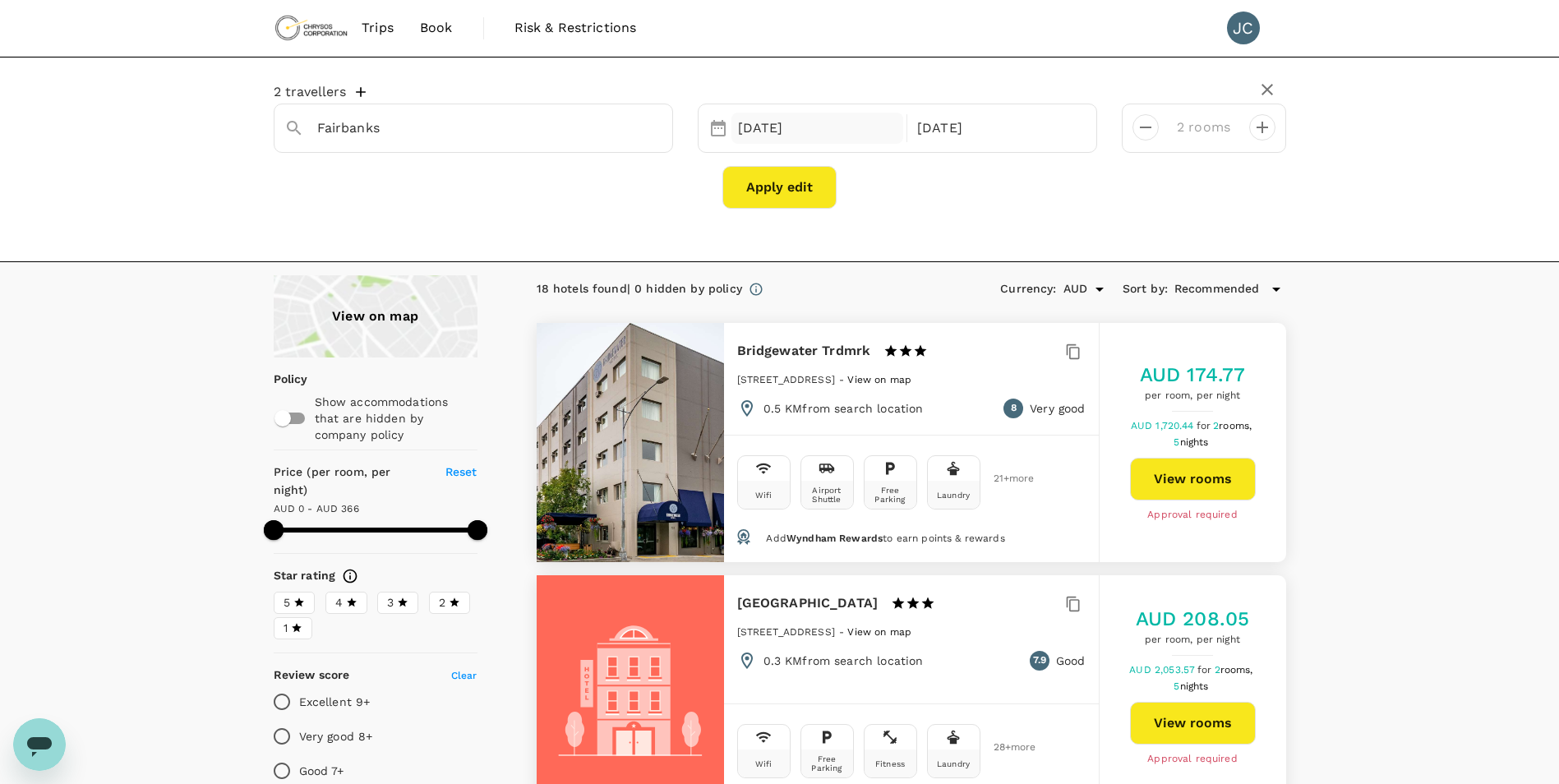
click at [783, 113] on div "22 Oct" at bounding box center [817, 129] width 173 height 32
click at [1295, 219] on div "2 travellers Fairbanks Selected date: Wednesday, October 22nd, 2025 22 Oct Sele…" at bounding box center [780, 146] width 1052 height 151
click at [784, 192] on button "Apply edit" at bounding box center [779, 187] width 114 height 43
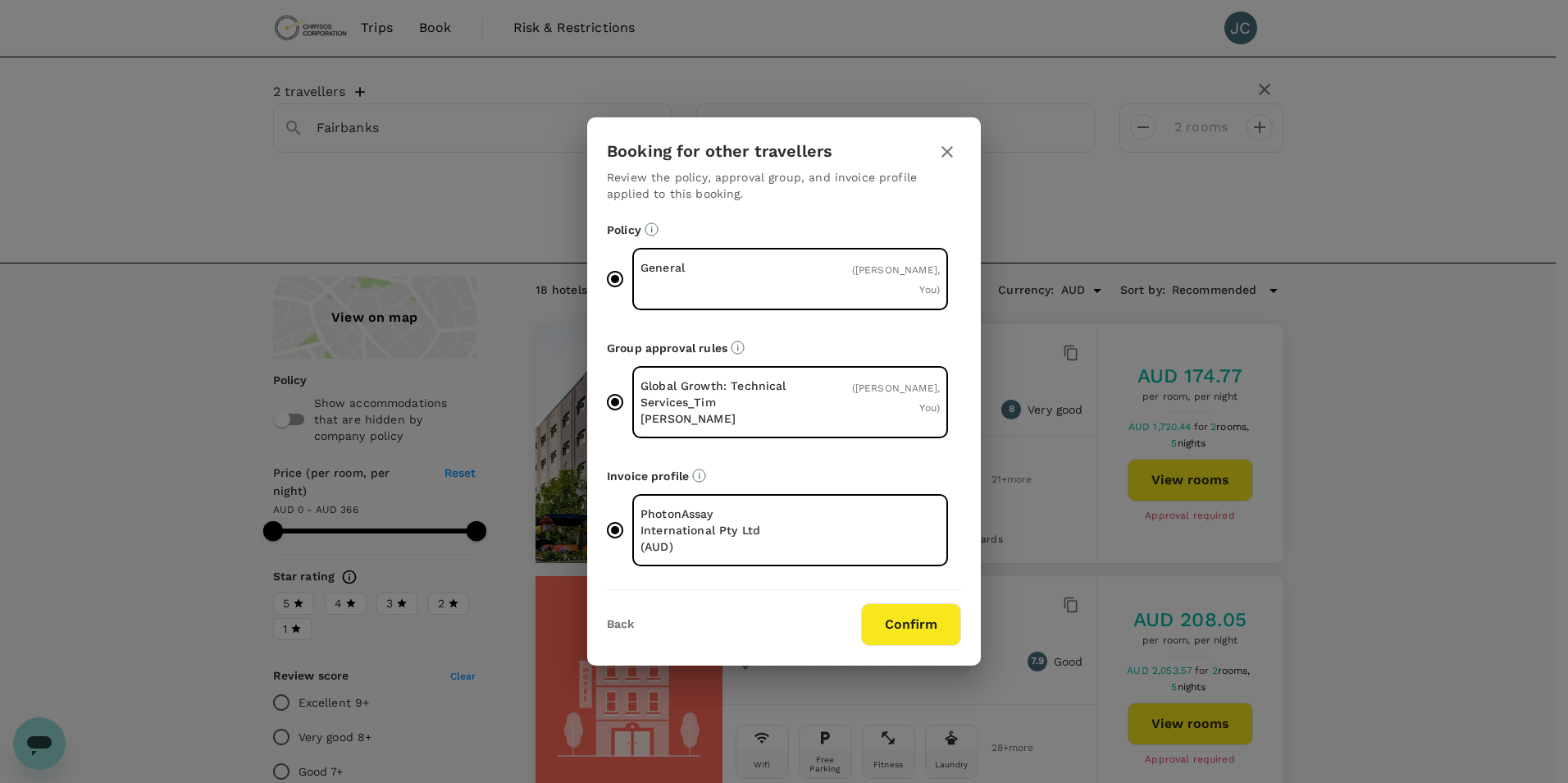
click at [887, 603] on button "Confirm" at bounding box center [911, 624] width 100 height 43
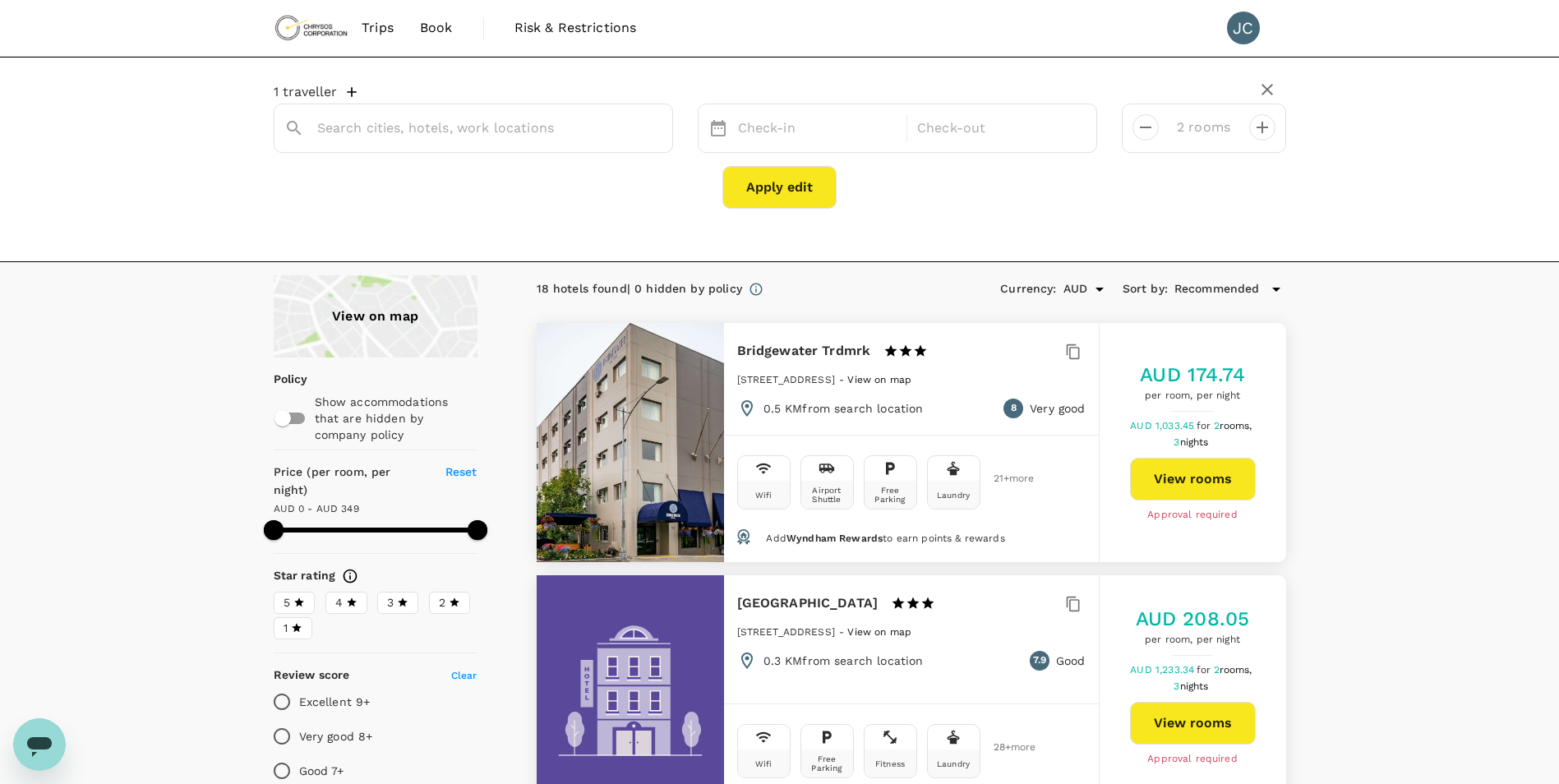
type input "Fairbanks"
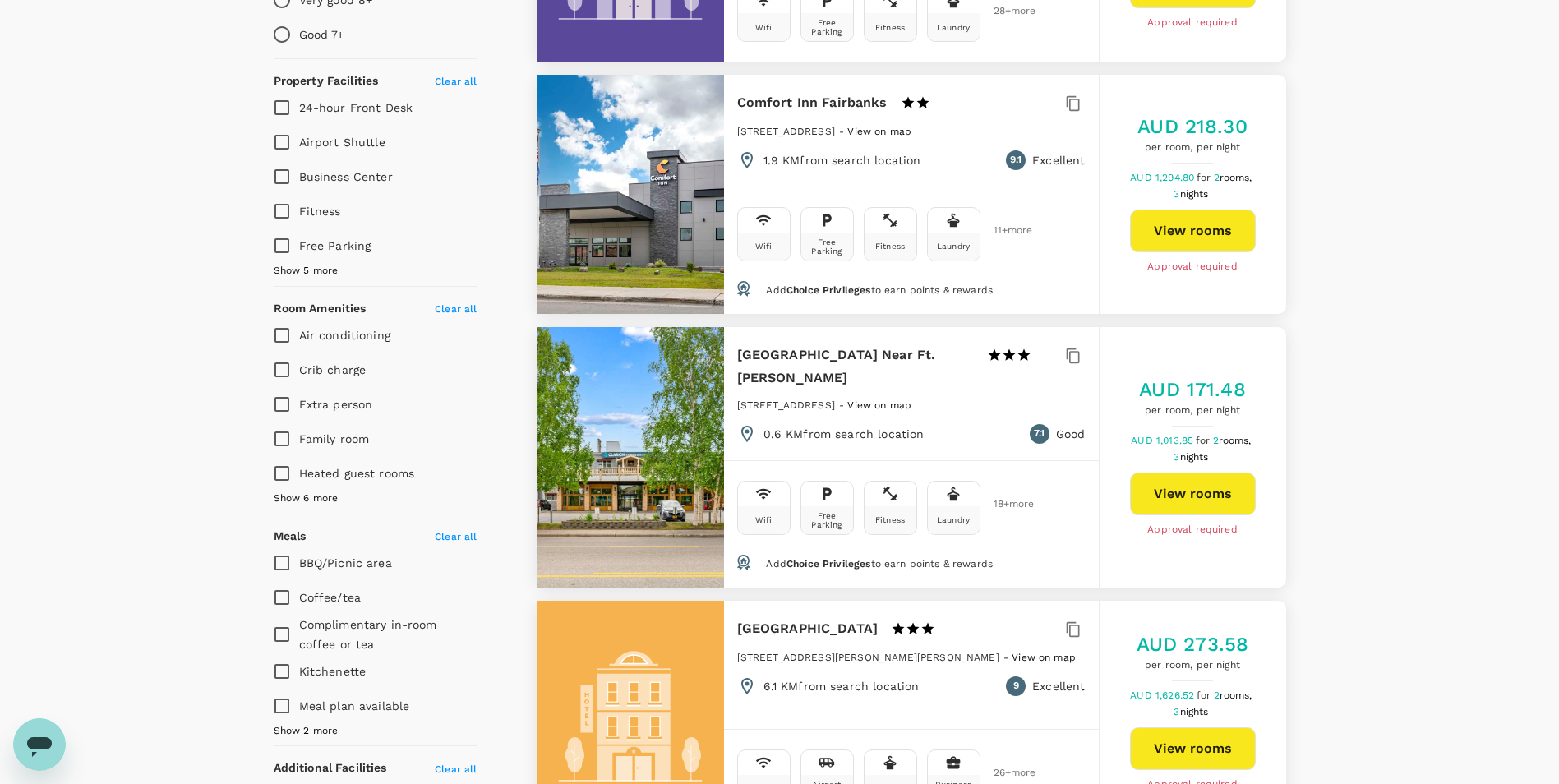
scroll to position [740, 0]
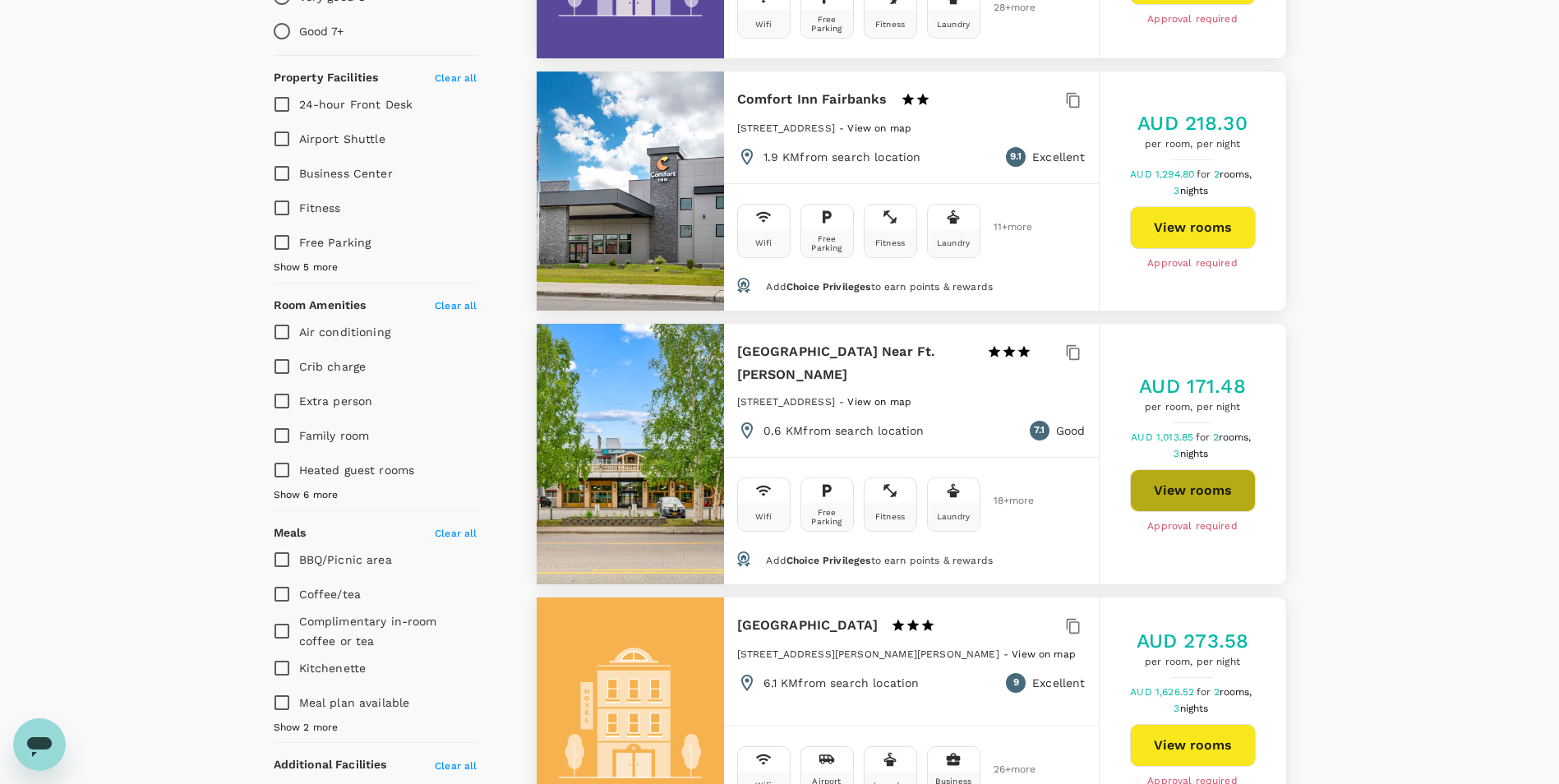
click at [1161, 506] on button "View rooms" at bounding box center [1193, 490] width 126 height 43
click at [1196, 496] on button "View rooms" at bounding box center [1193, 490] width 126 height 43
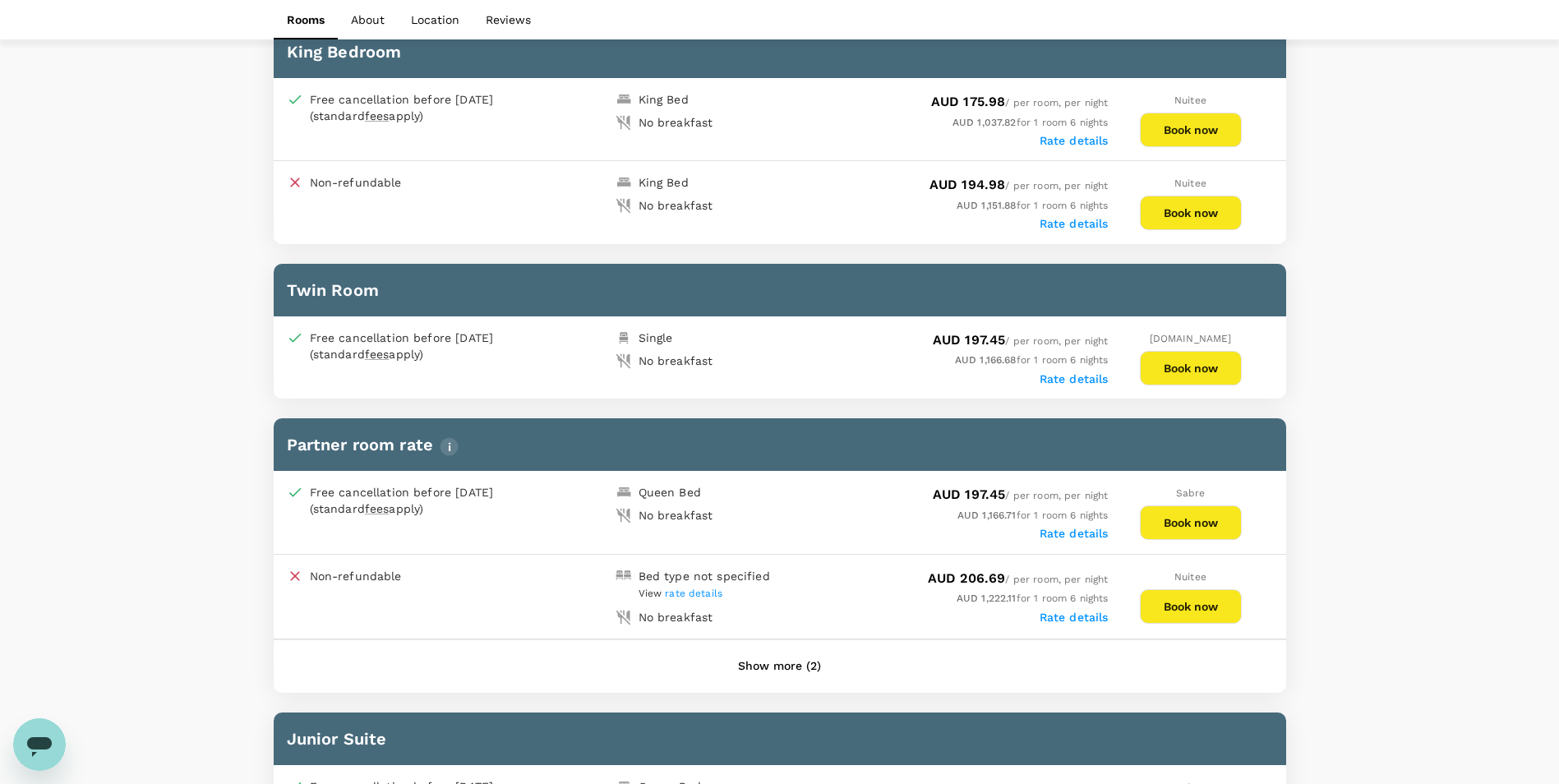
scroll to position [1150, 0]
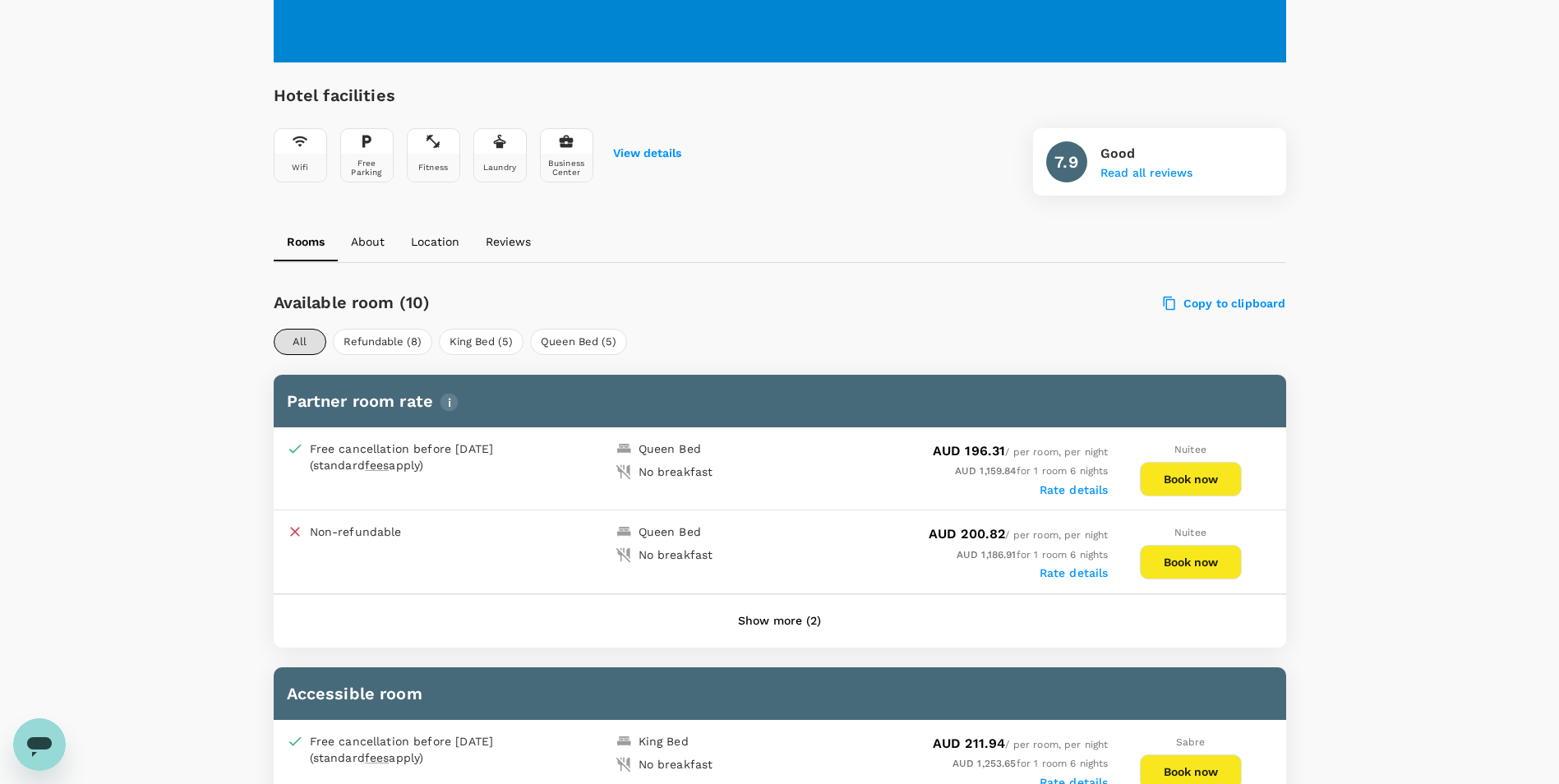
scroll to position [450, 0]
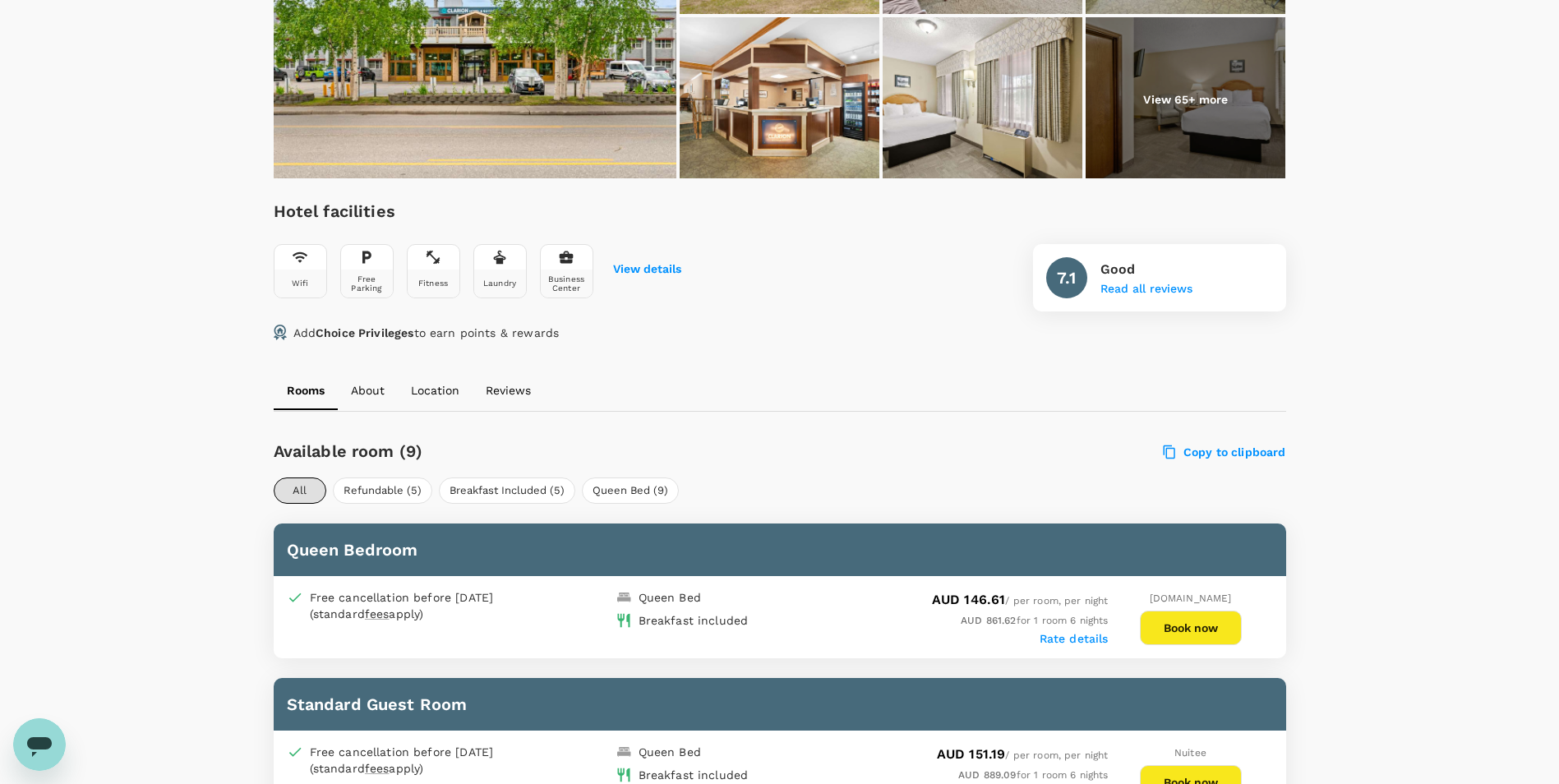
scroll to position [411, 0]
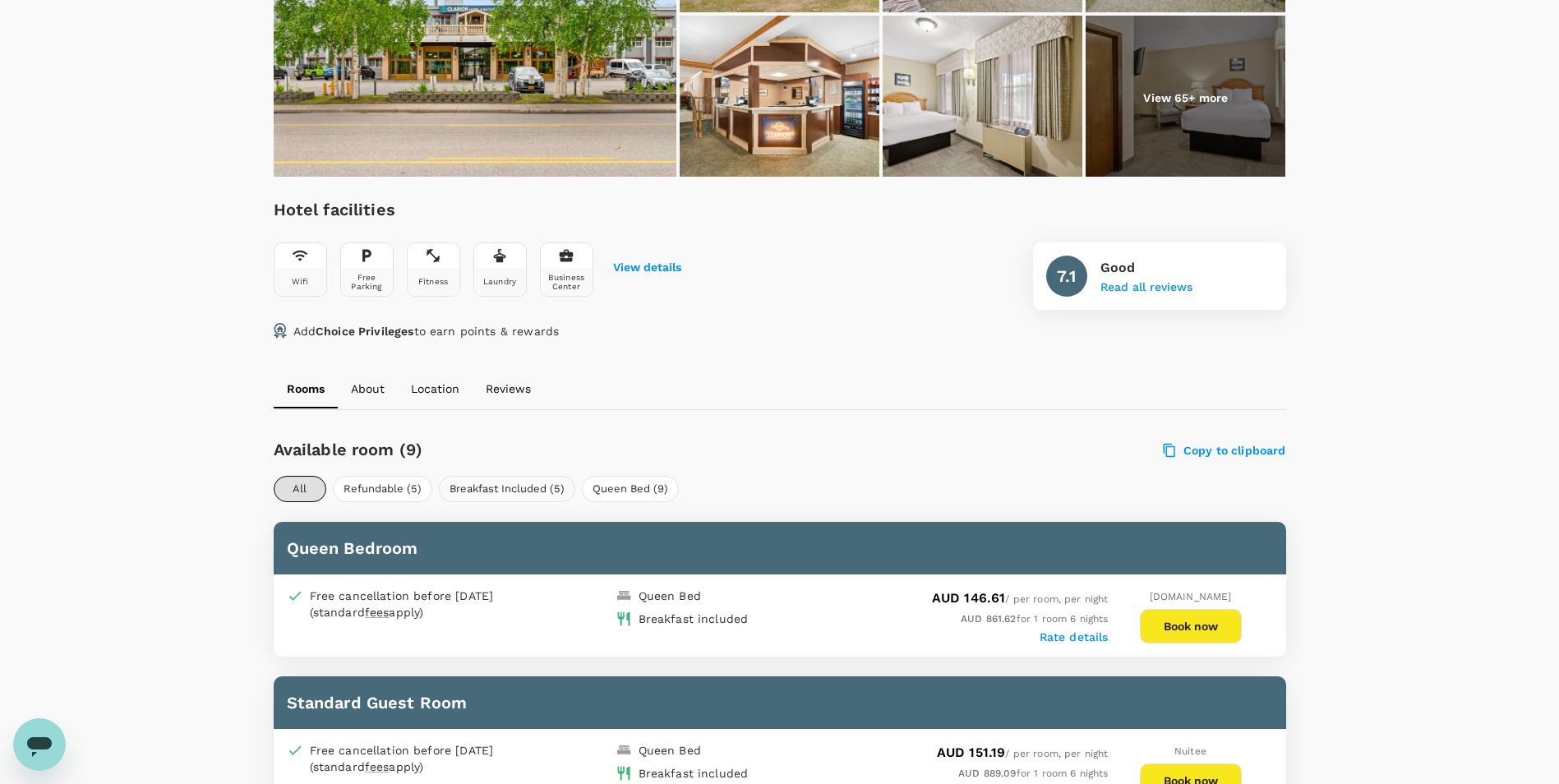
click at [532, 485] on button "Breakfast Included (5)" at bounding box center [508, 489] width 137 height 27
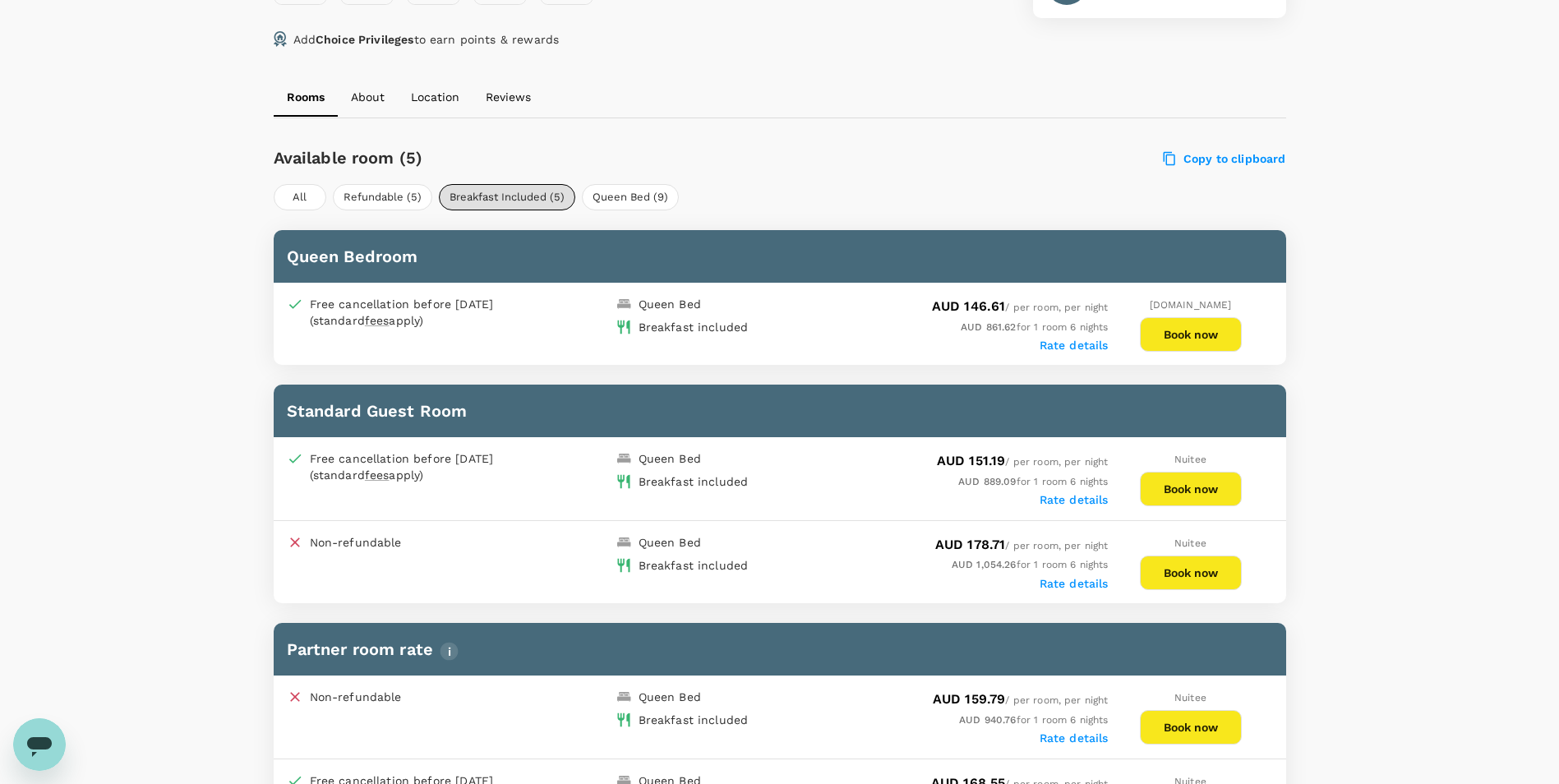
scroll to position [740, 0]
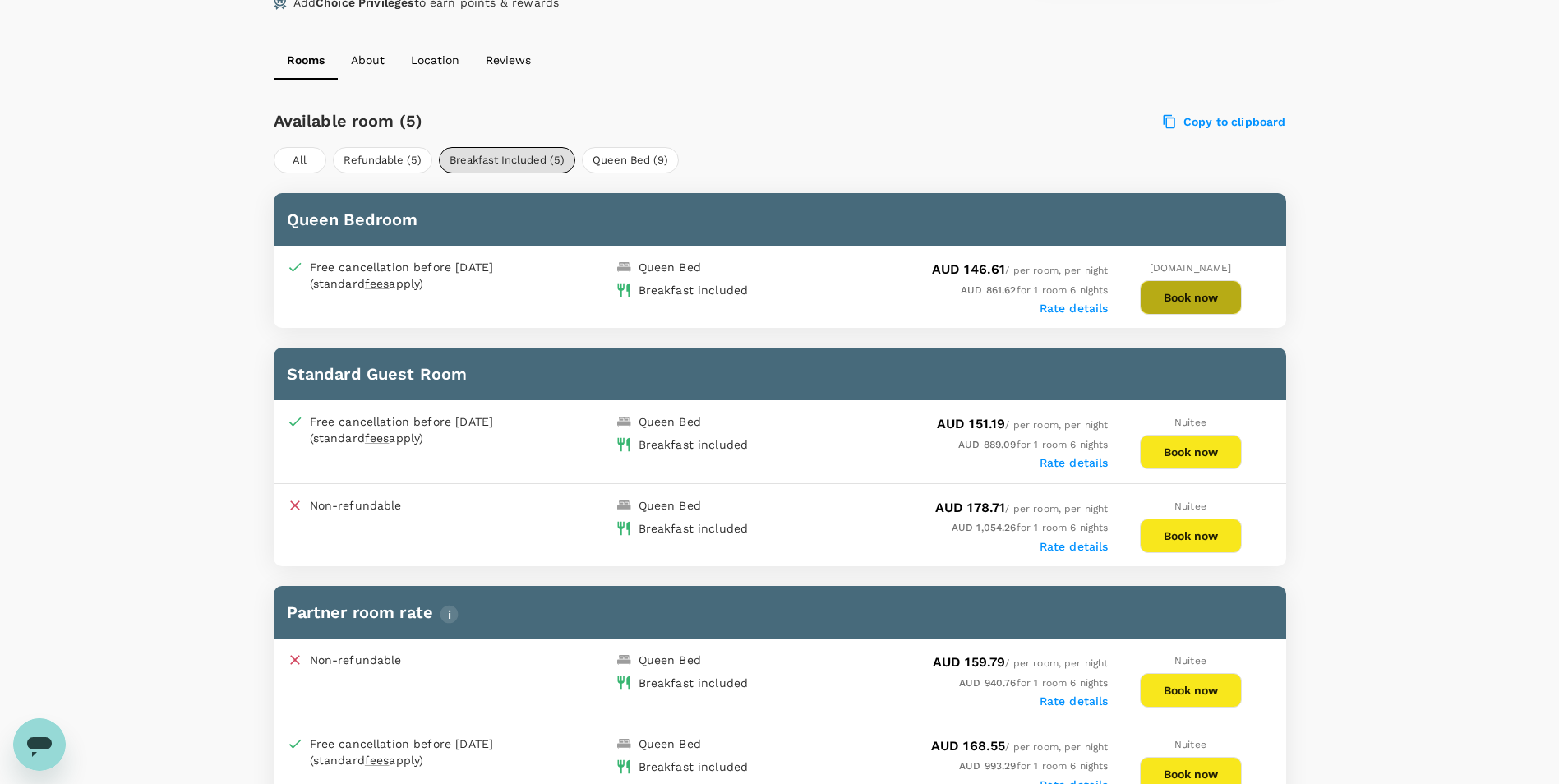
click at [1178, 286] on button "Book now" at bounding box center [1191, 297] width 102 height 35
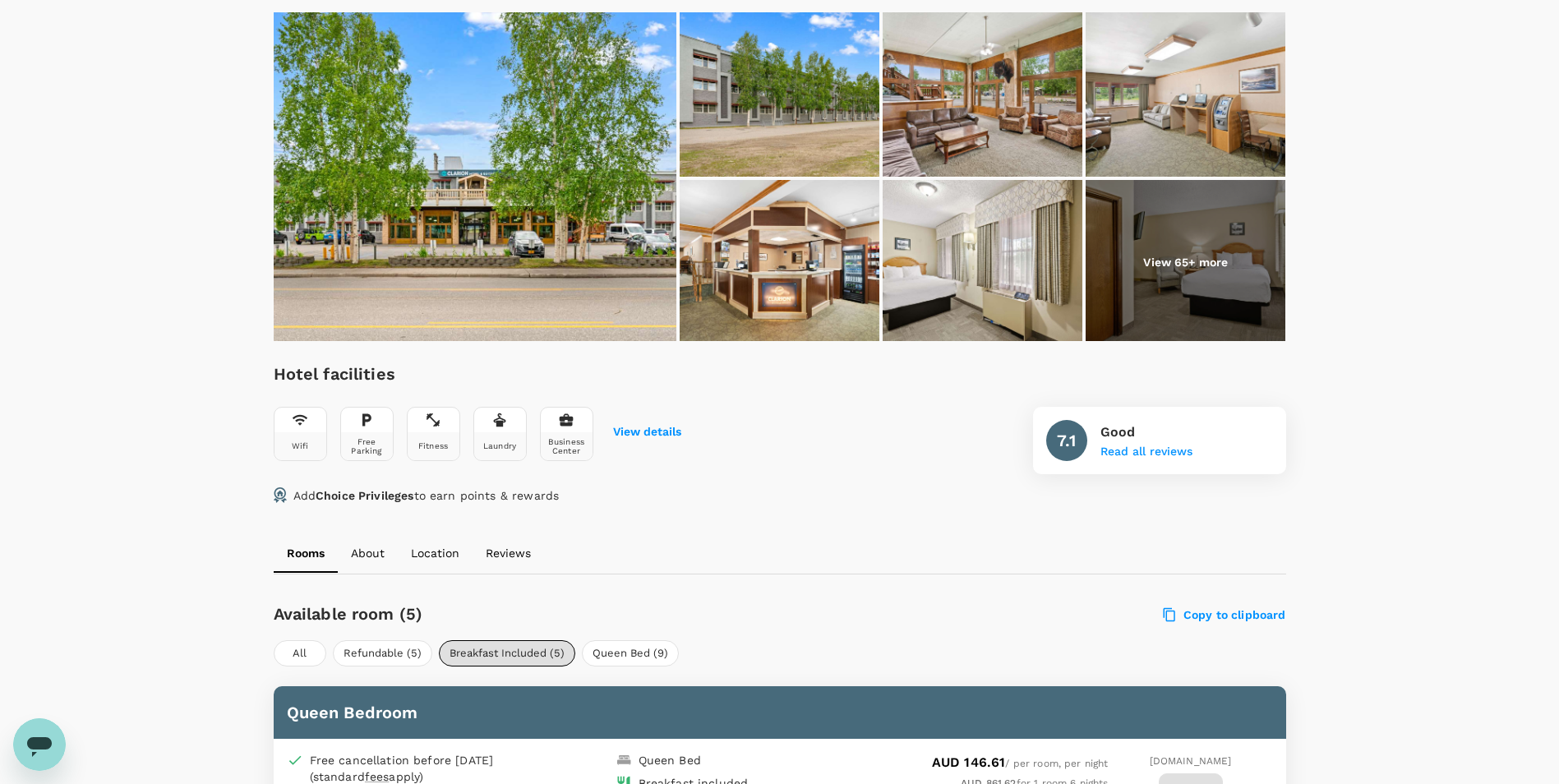
scroll to position [0, 0]
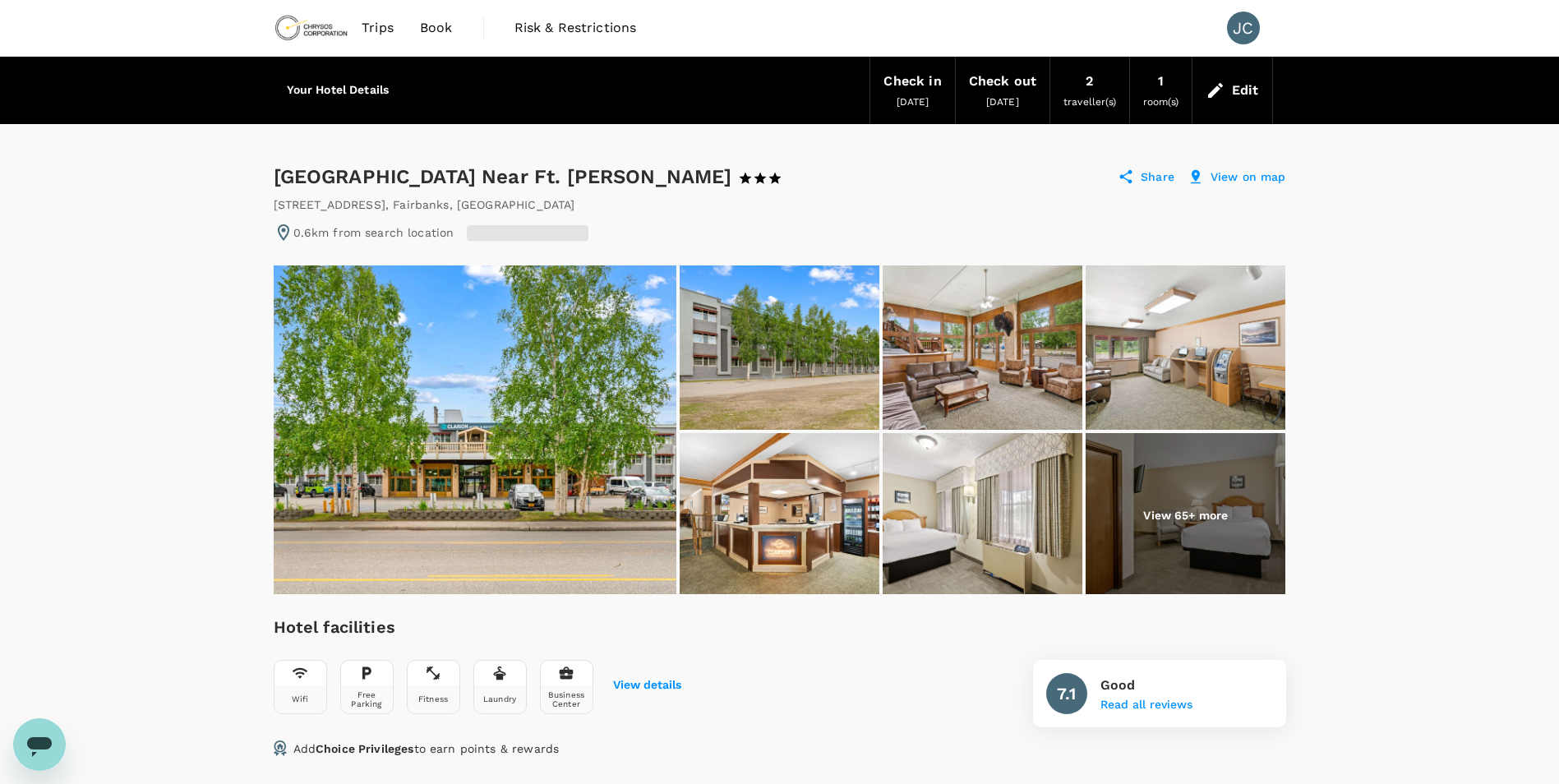
click at [1219, 89] on icon at bounding box center [1216, 90] width 15 height 15
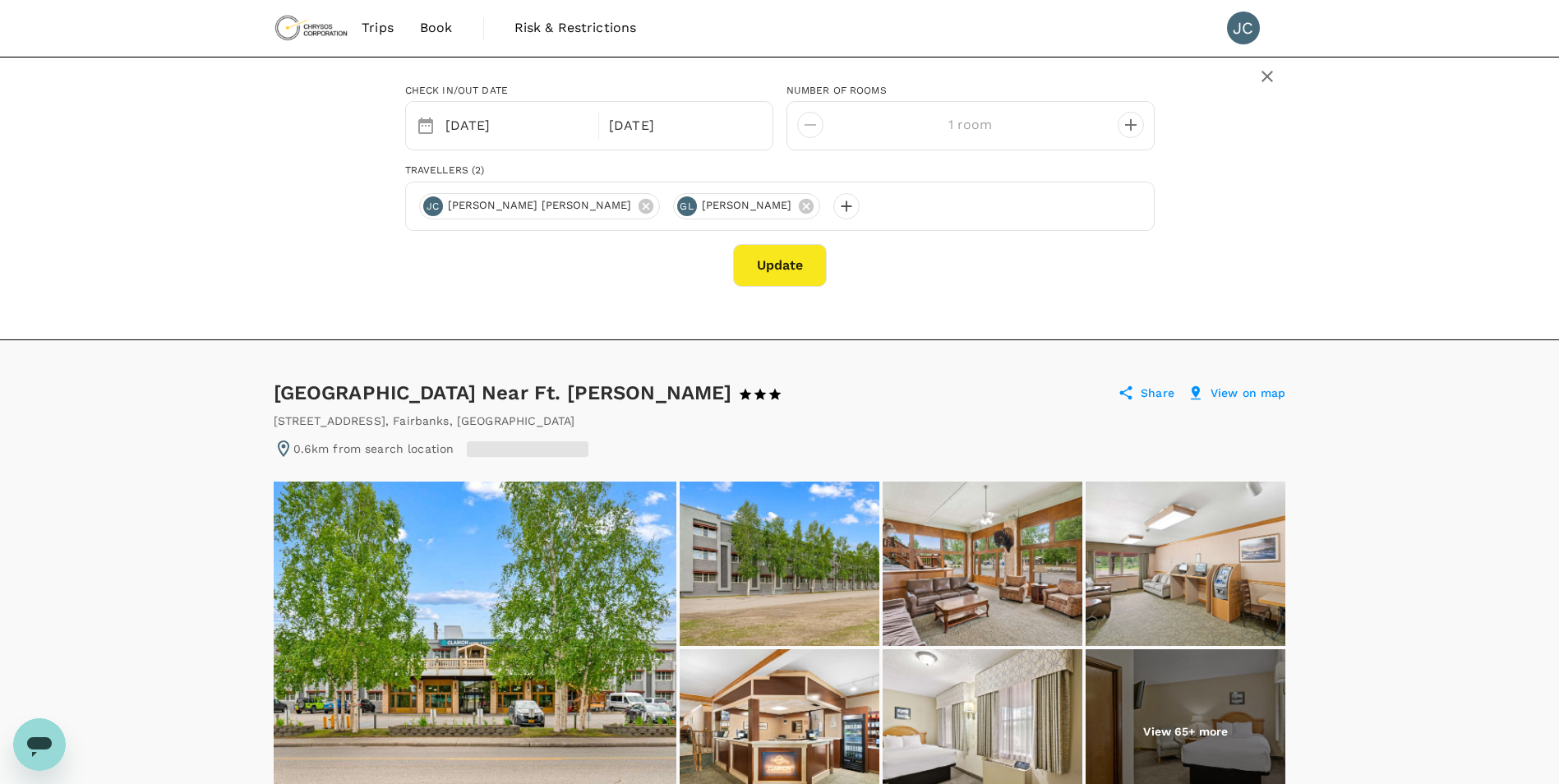
click at [1121, 127] on icon "decrease" at bounding box center [1130, 125] width 20 height 20
type input "2 rooms"
click at [757, 263] on button "Update" at bounding box center [780, 265] width 94 height 43
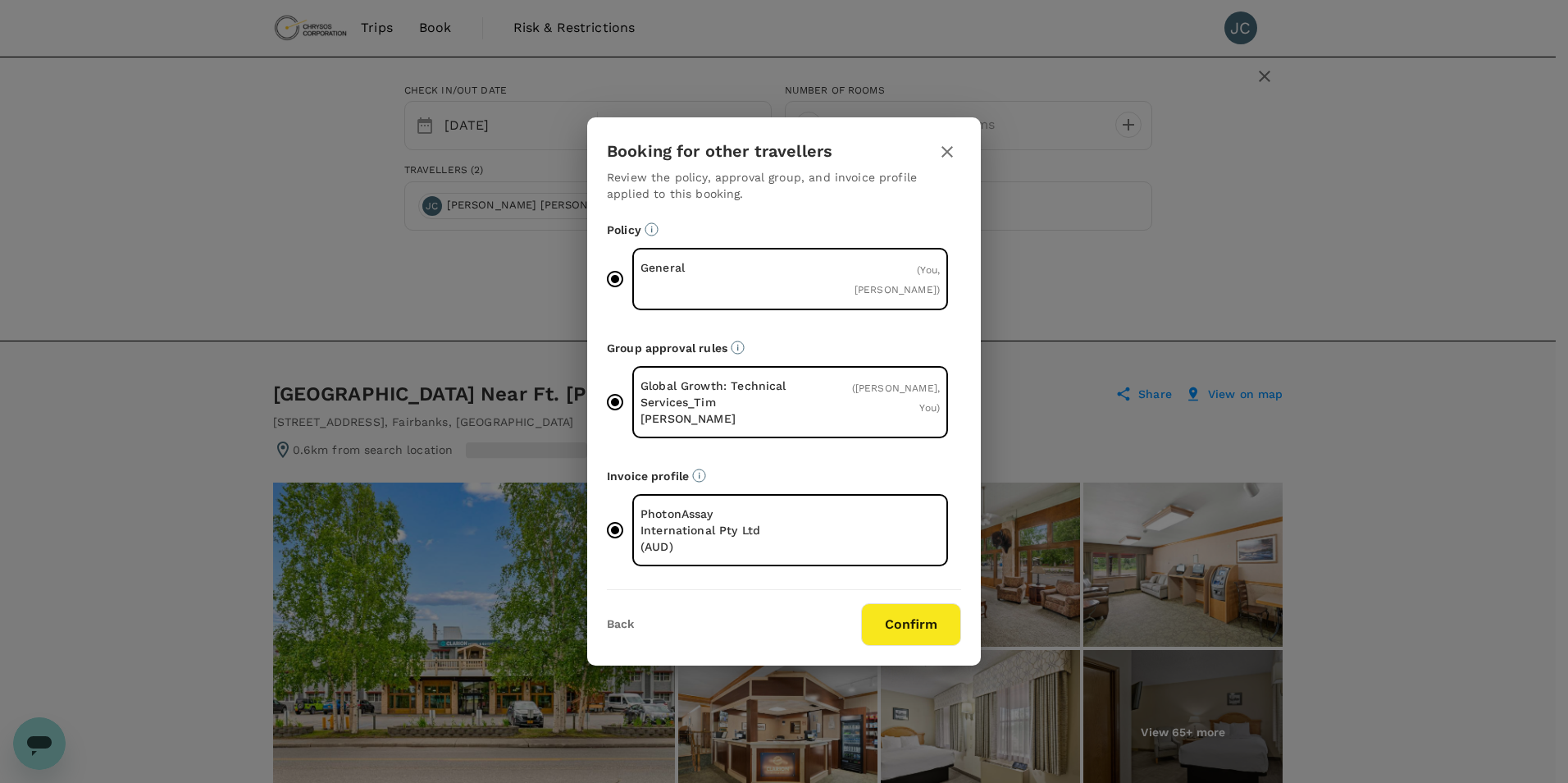
click at [900, 603] on button "Confirm" at bounding box center [911, 624] width 100 height 43
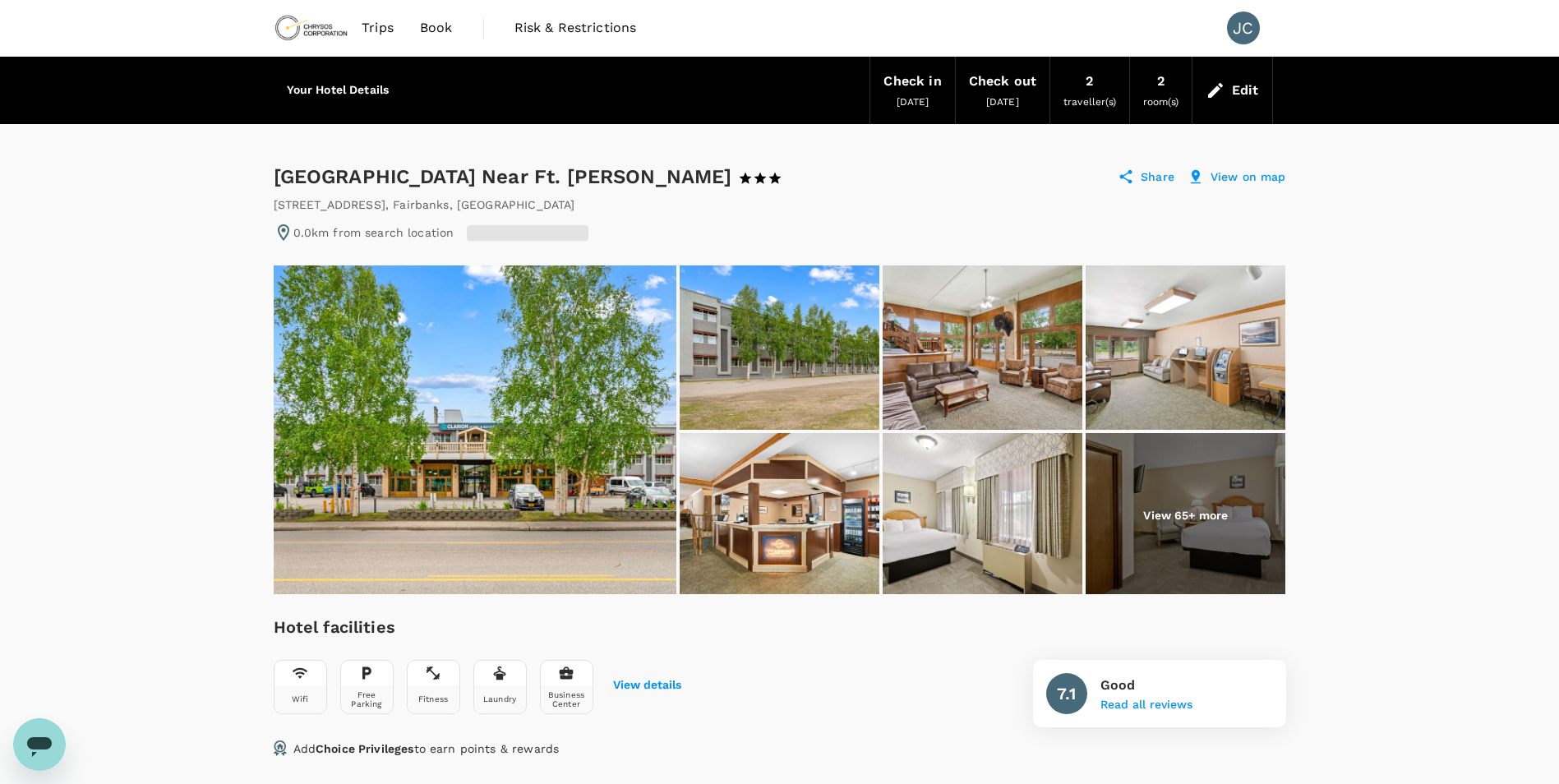
click at [1238, 95] on div "Edit" at bounding box center [1246, 90] width 28 height 23
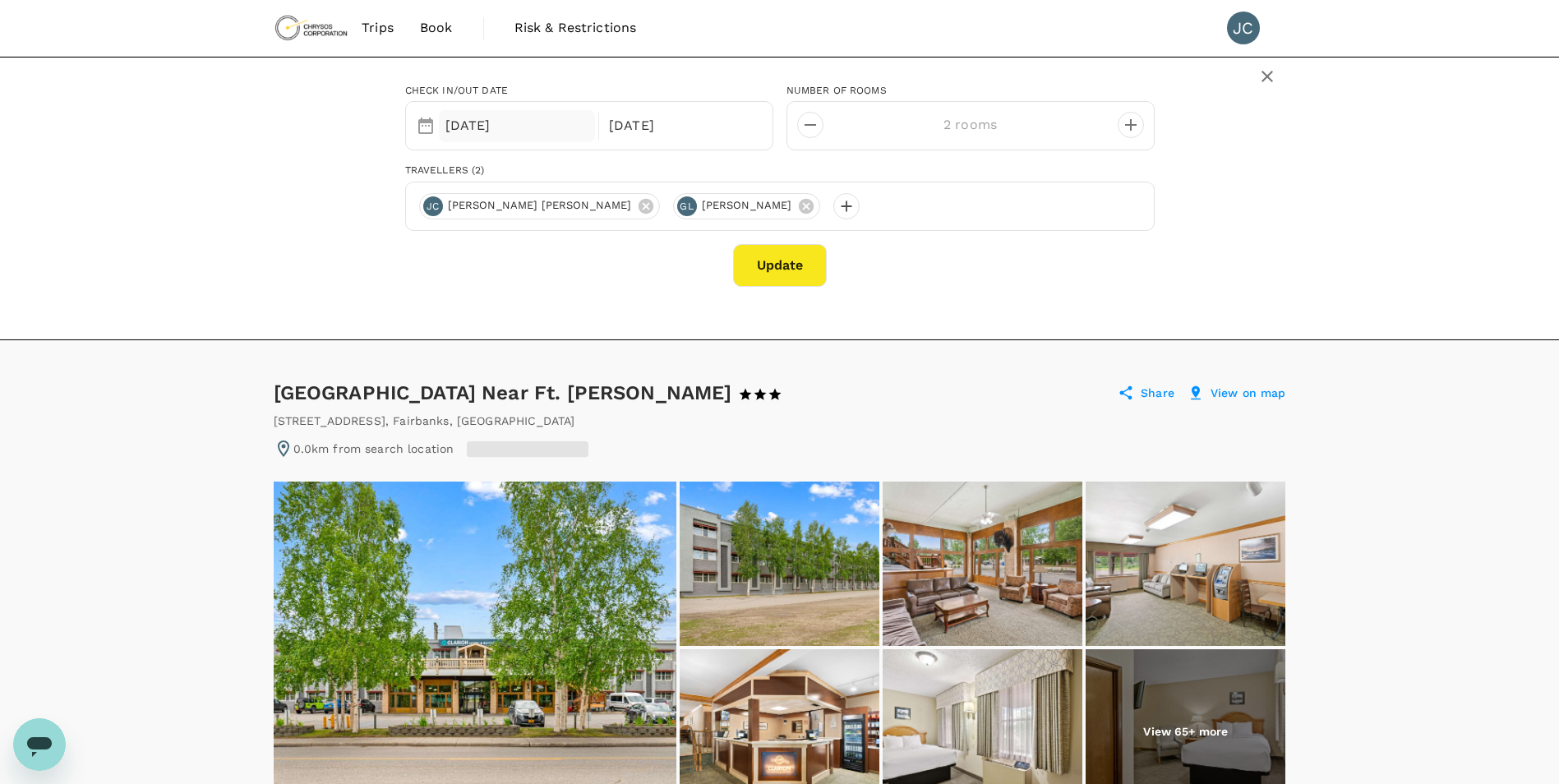
click at [503, 121] on div "[DATE]" at bounding box center [517, 126] width 157 height 32
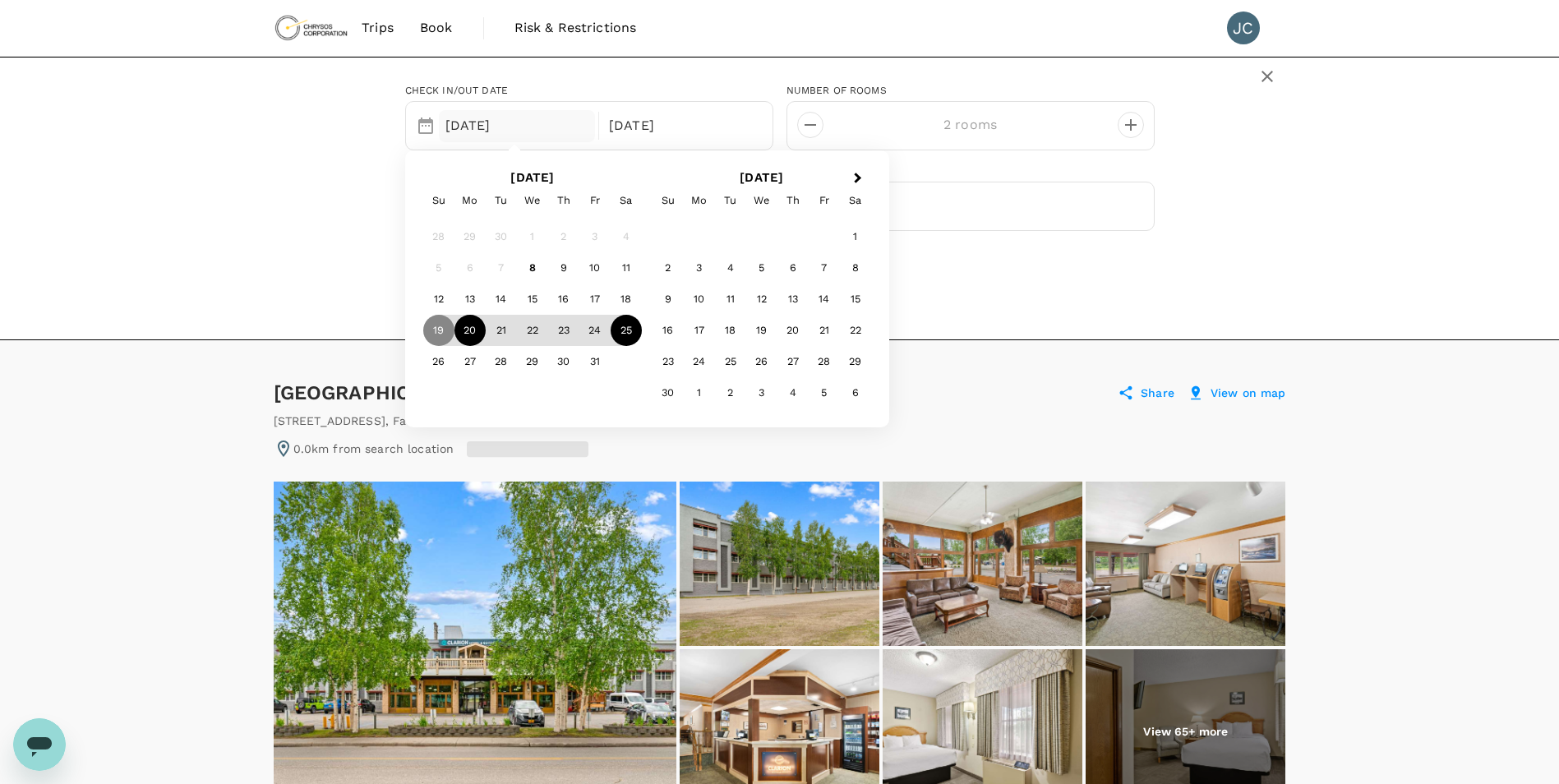
click at [479, 330] on div "20" at bounding box center [469, 330] width 31 height 31
click at [428, 338] on div "19" at bounding box center [438, 330] width 31 height 31
click at [436, 334] on div "19" at bounding box center [438, 330] width 31 height 31
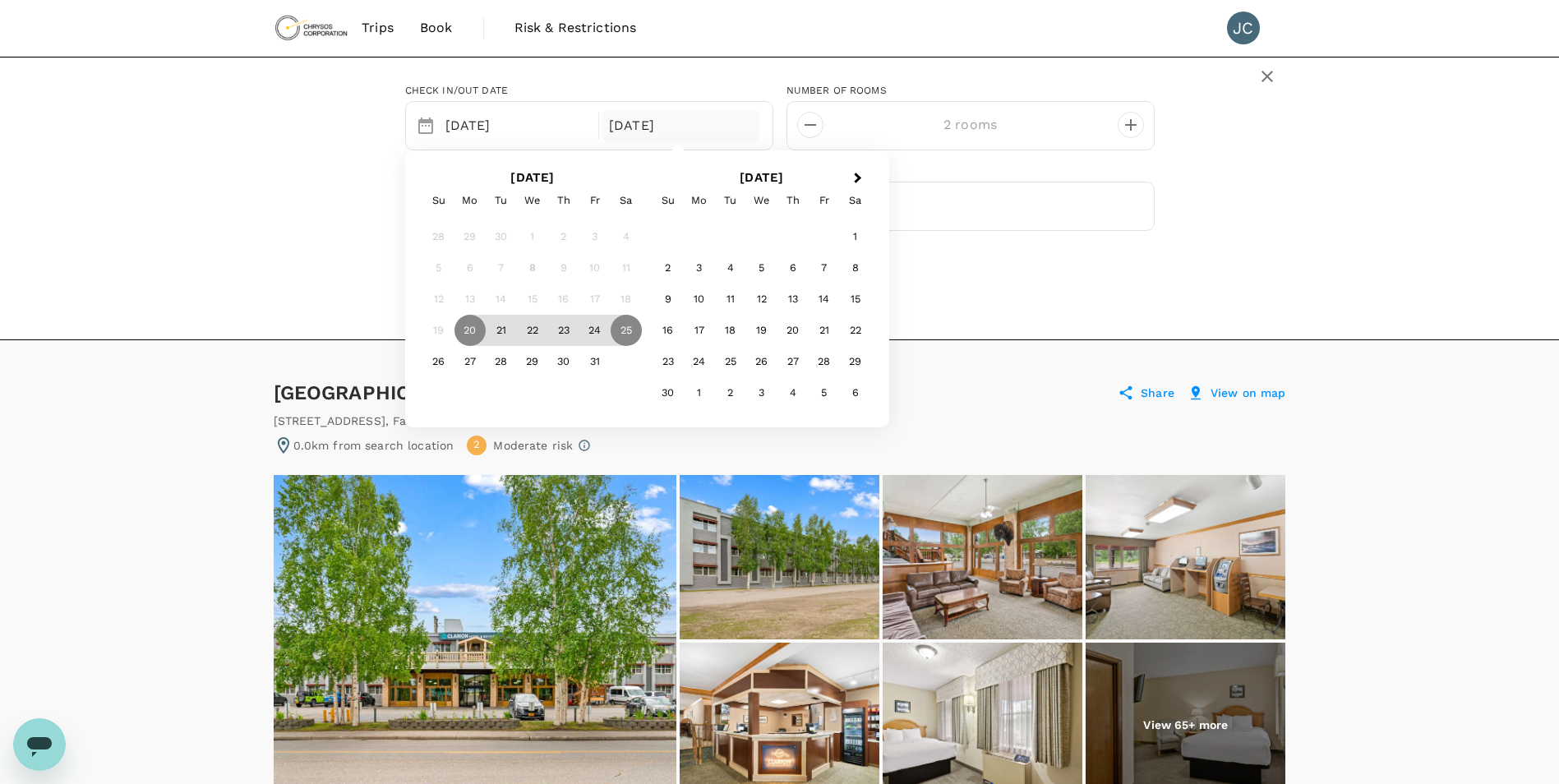
click at [268, 231] on div "Check in/out date Selected date: Monday, October 20th, 2025 20 Oct 25 Oct Next …" at bounding box center [780, 185] width 1052 height 229
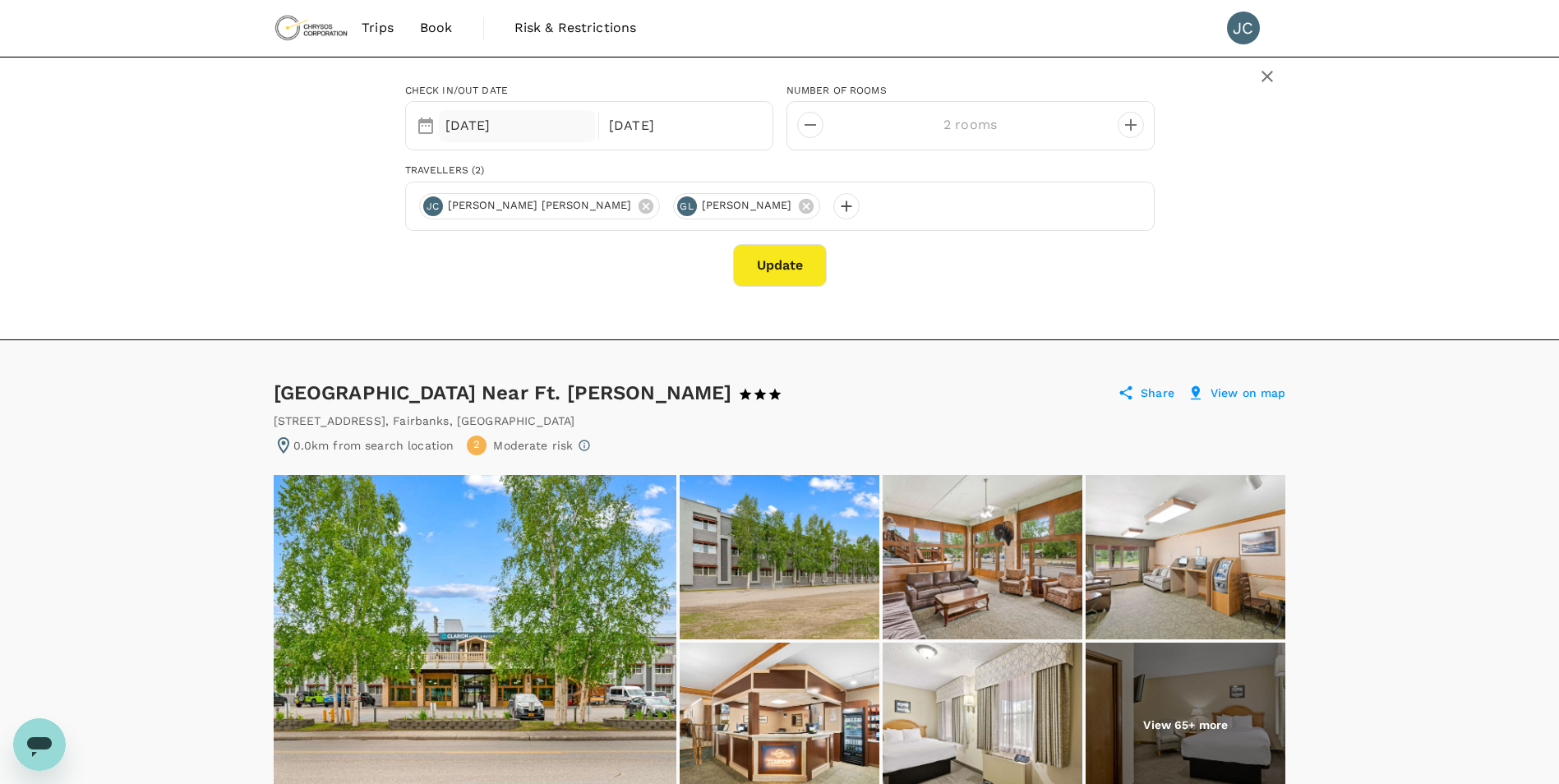
click at [488, 126] on div "20 Oct" at bounding box center [517, 126] width 157 height 32
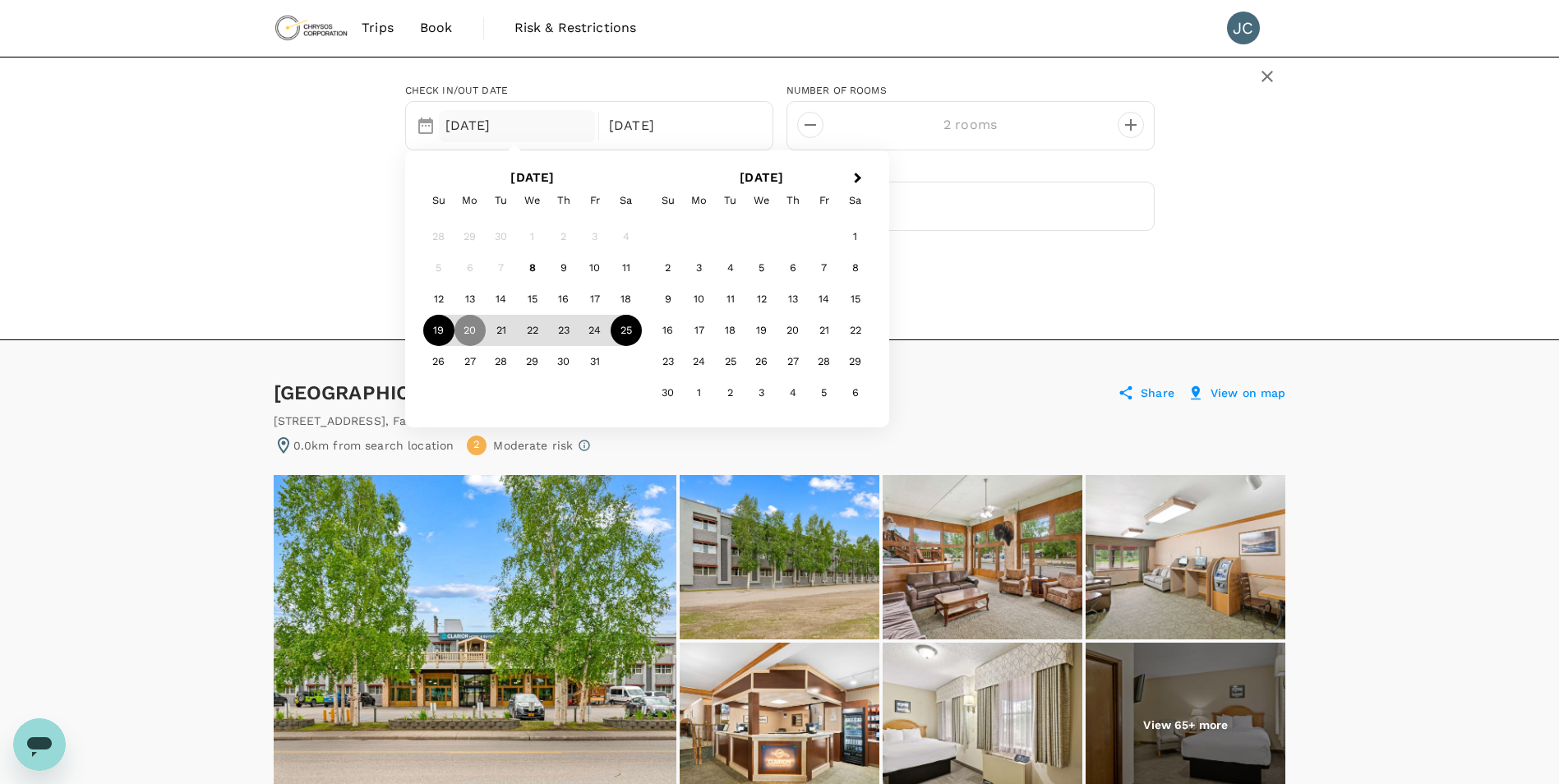
click at [433, 324] on div "19" at bounding box center [438, 330] width 31 height 31
click at [464, 333] on div "20" at bounding box center [469, 330] width 31 height 31
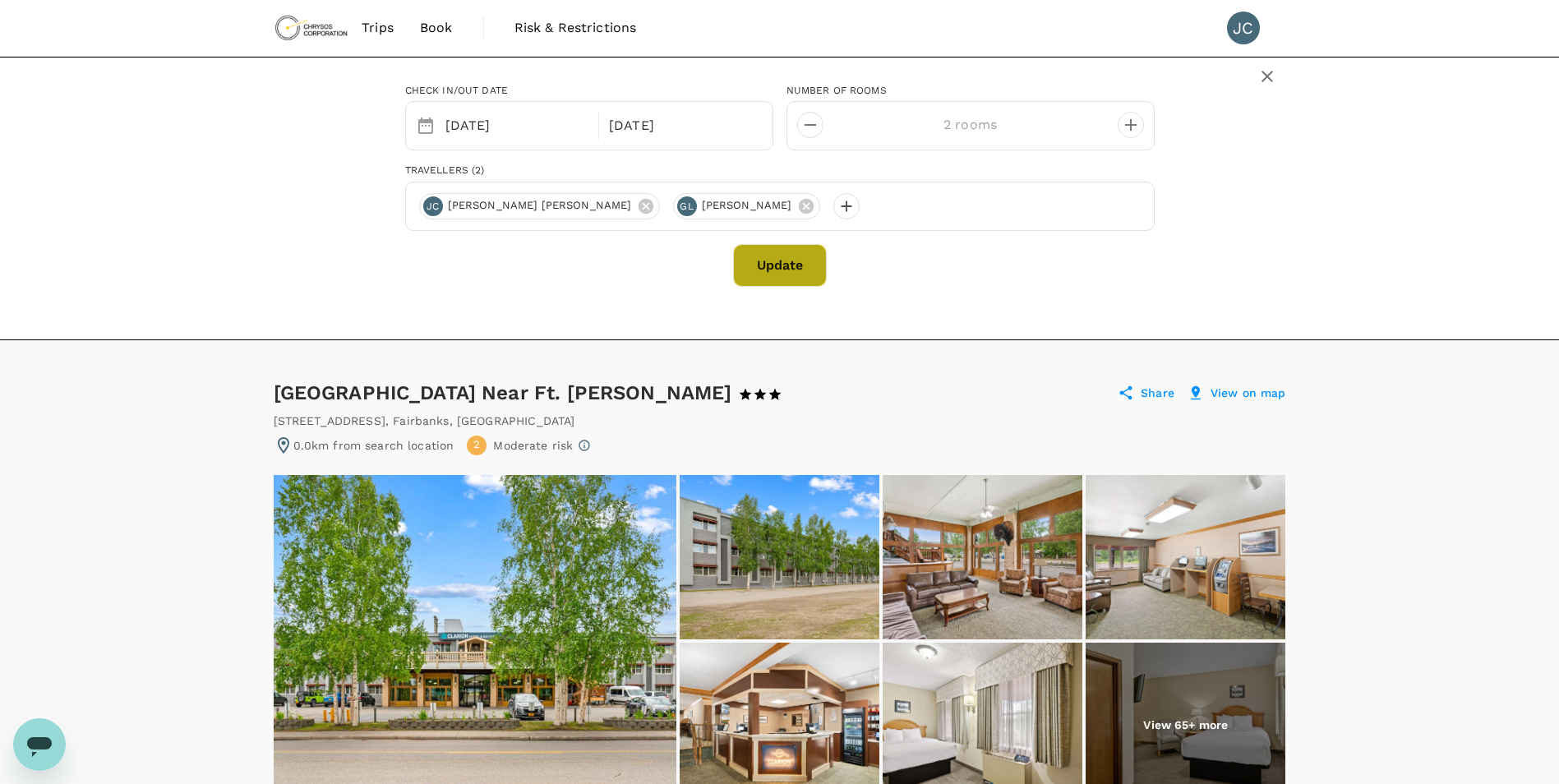
click at [803, 271] on button "Update" at bounding box center [780, 265] width 94 height 43
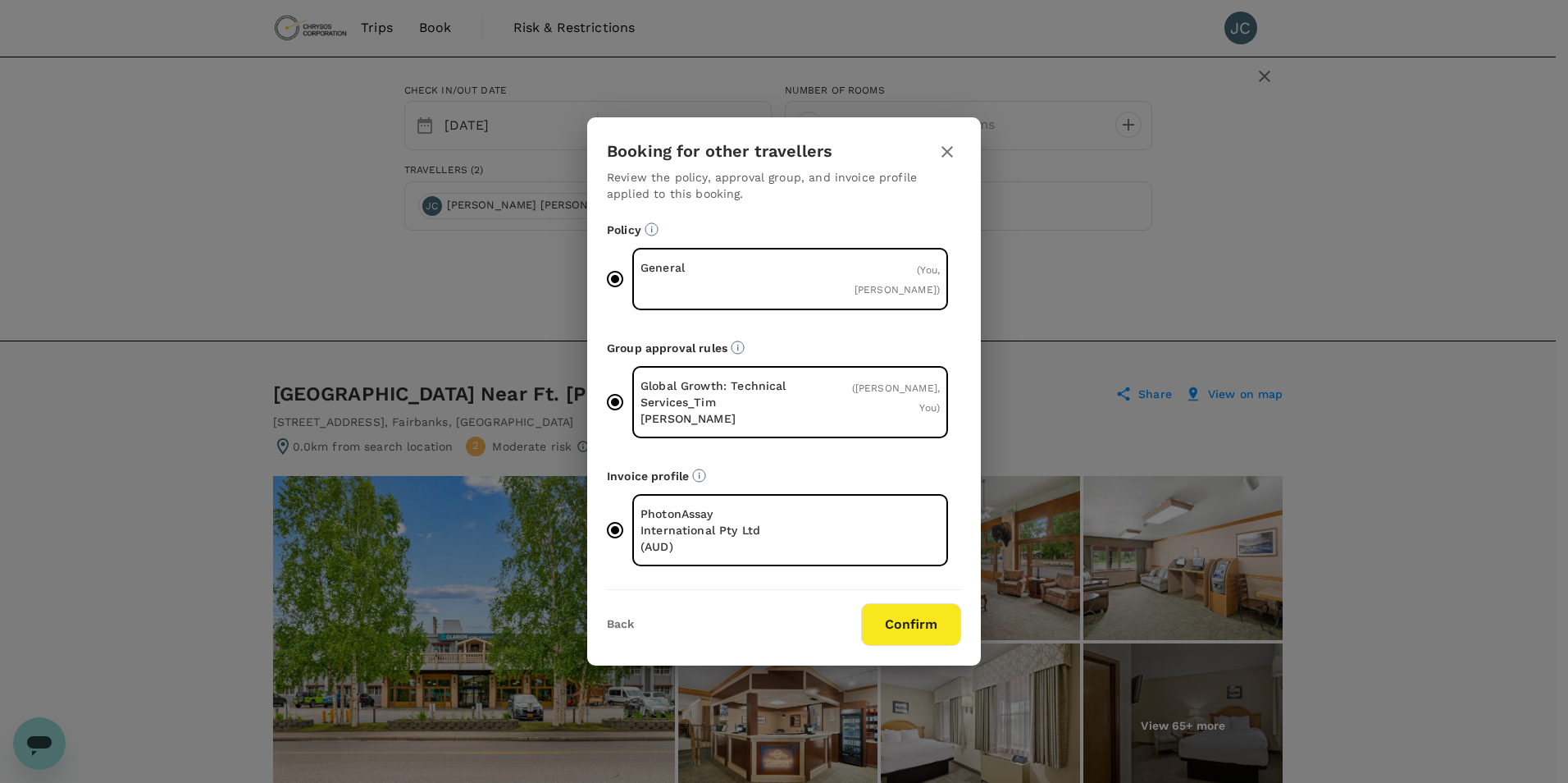
click at [912, 603] on button "Confirm" at bounding box center [911, 624] width 100 height 43
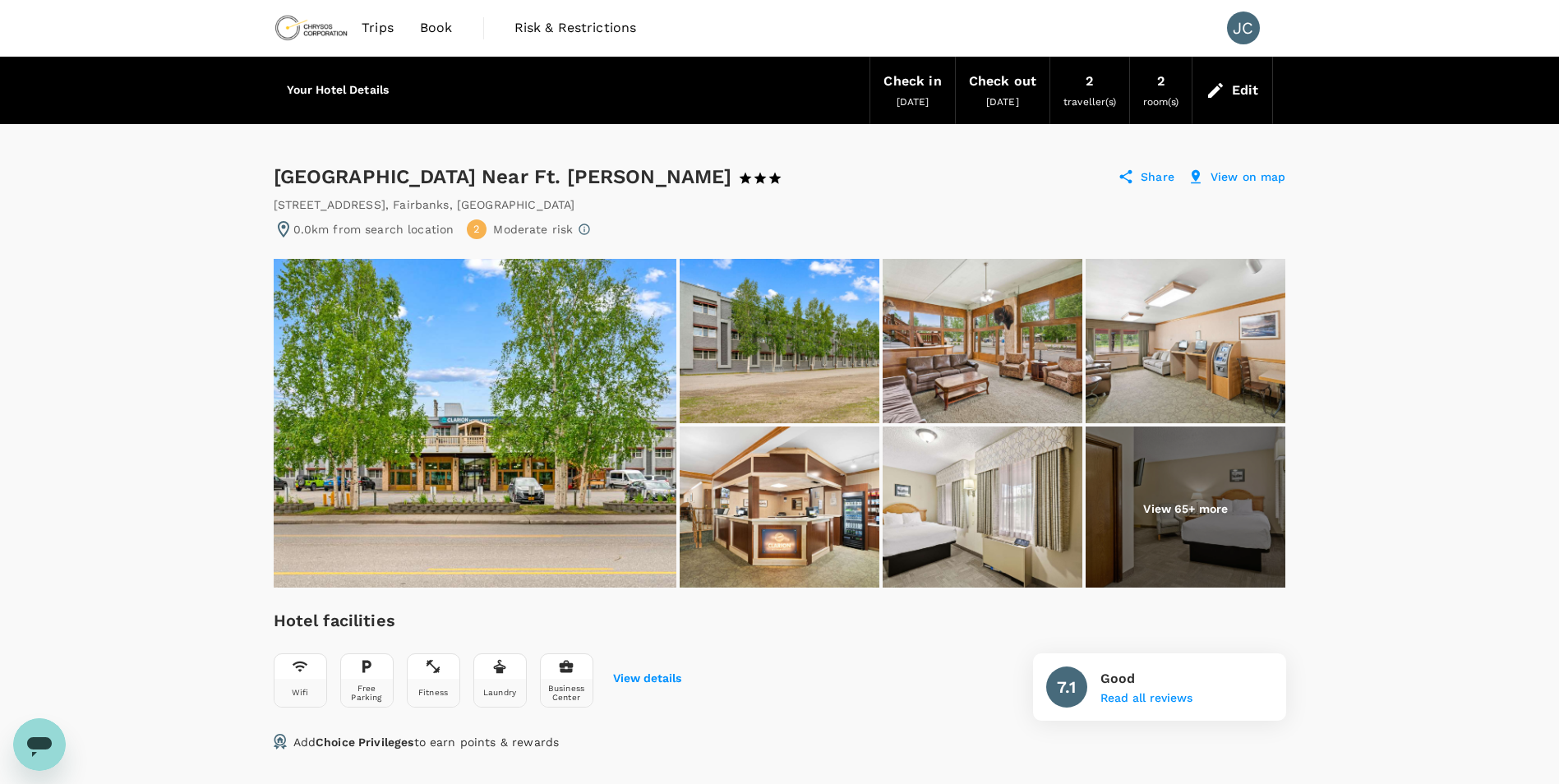
click at [1230, 88] on div "Edit" at bounding box center [1232, 90] width 80 height 58
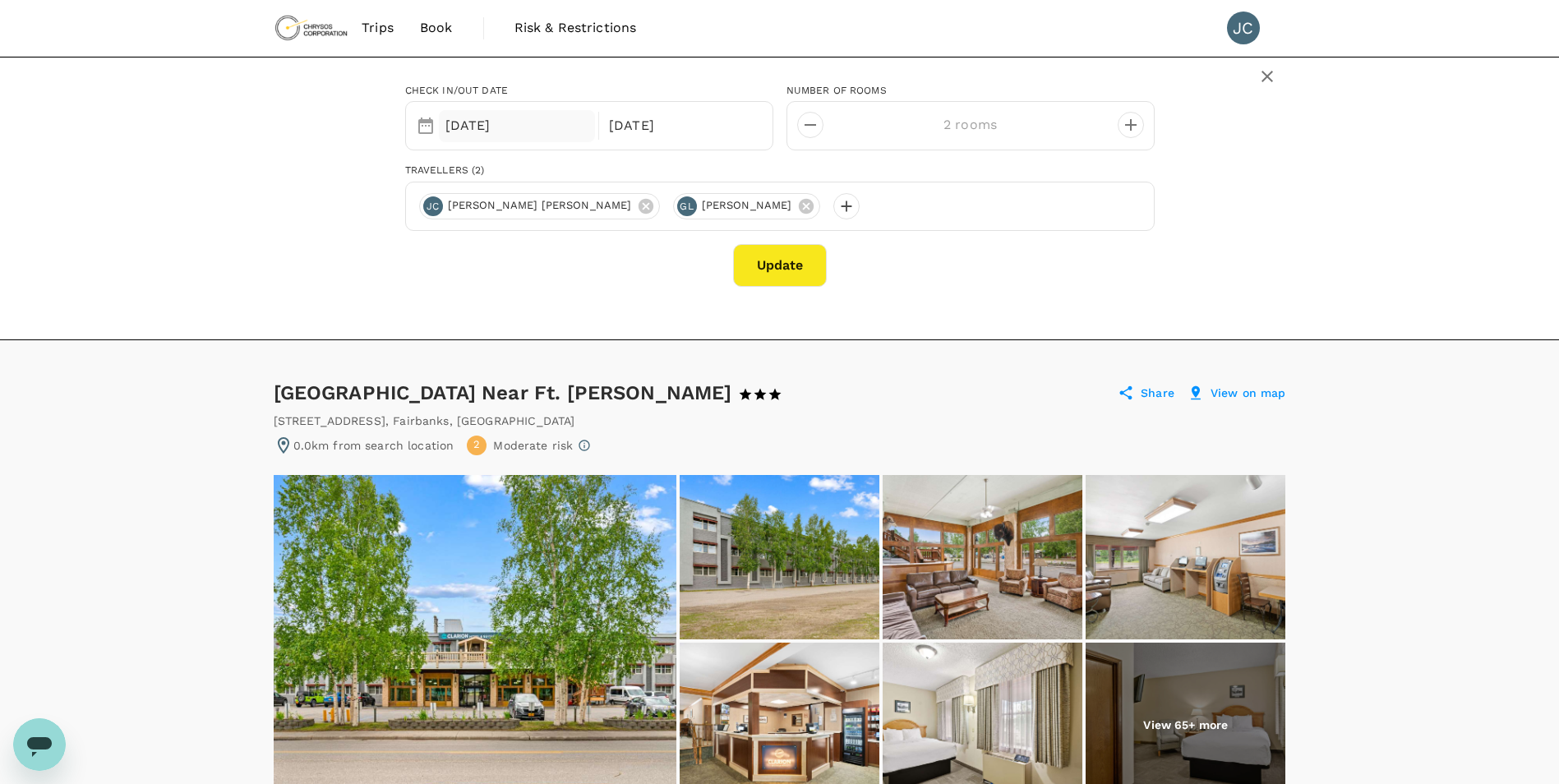
click at [486, 131] on div "[DATE]" at bounding box center [517, 126] width 157 height 32
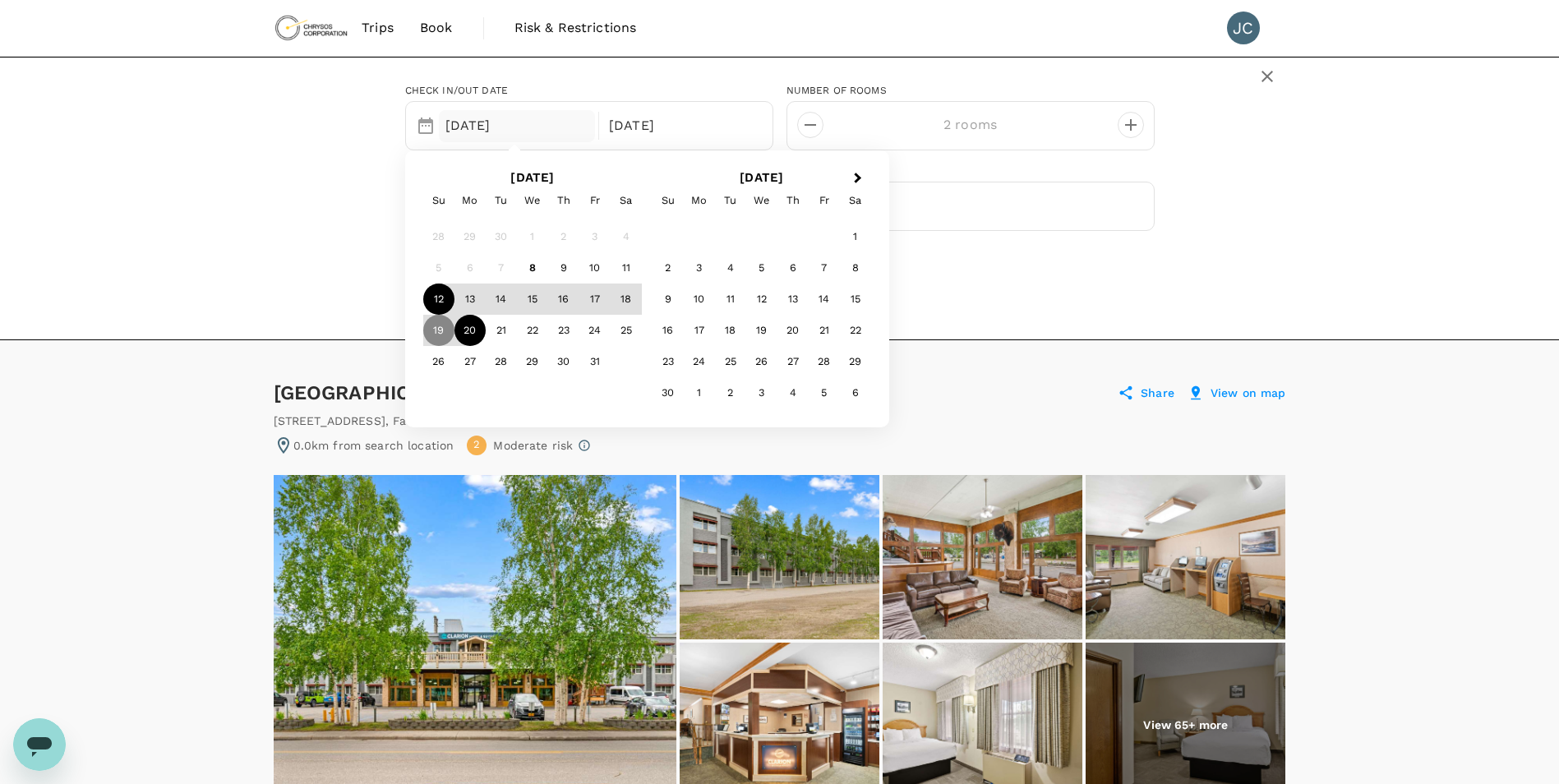
click at [224, 255] on div "Check in/out date 19 Oct Next Month October 2025 Su Mo Tu We Th Fr Sa 28 29 30 …" at bounding box center [779, 199] width 1559 height 284
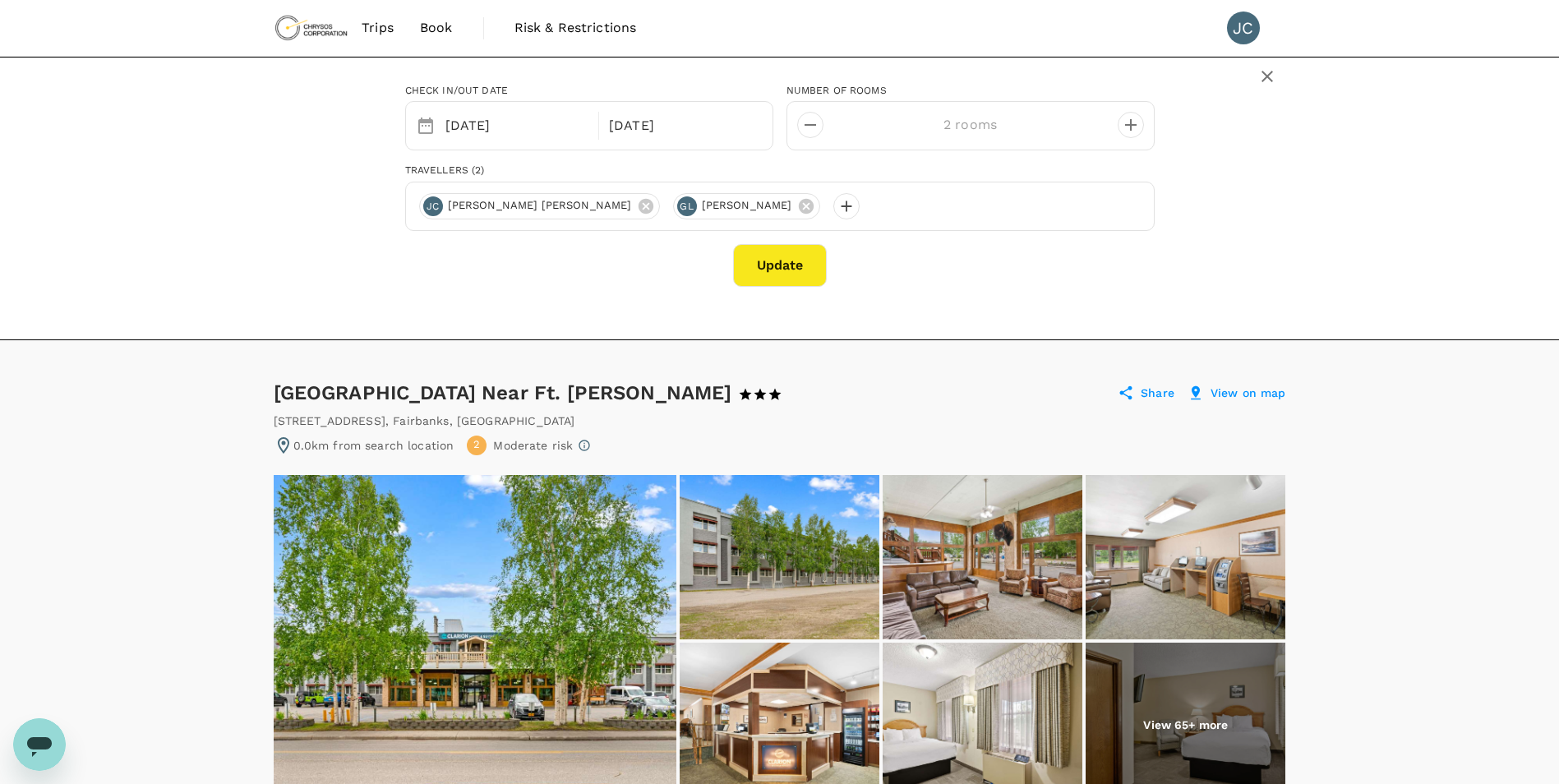
click at [1130, 247] on div "Update" at bounding box center [780, 265] width 750 height 43
click at [1268, 77] on icon "button" at bounding box center [1267, 76] width 12 height 12
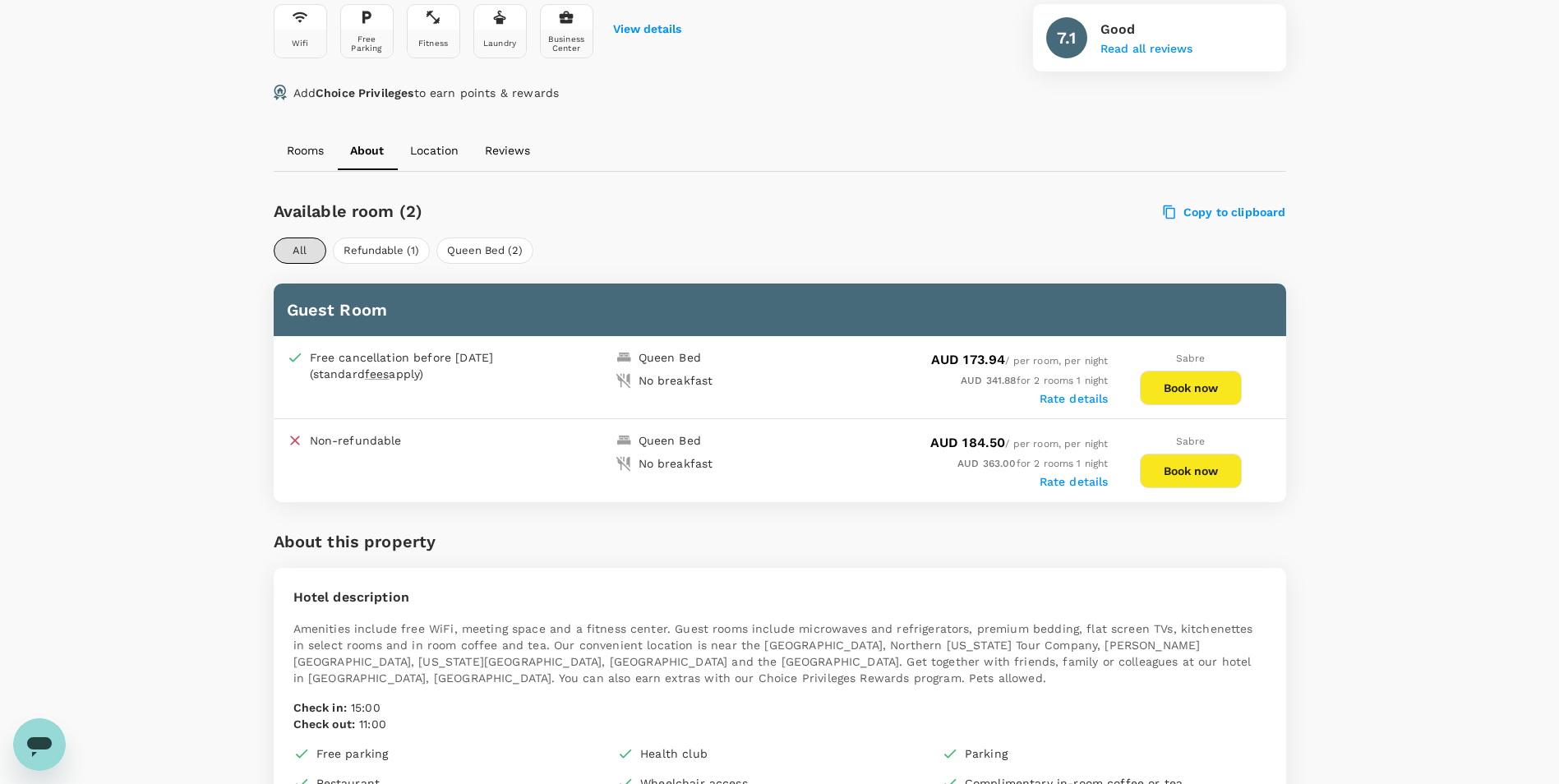
scroll to position [657, 0]
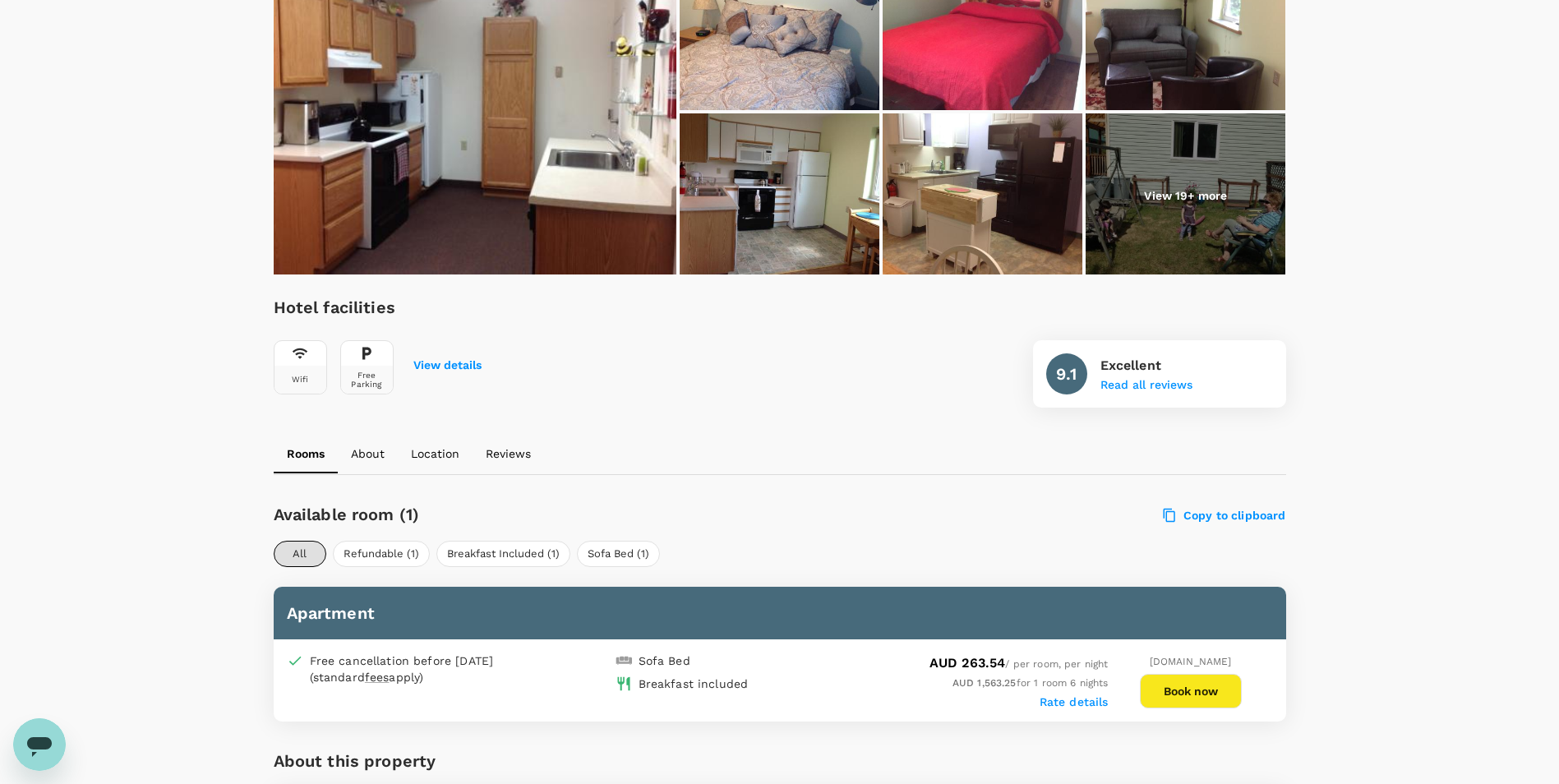
scroll to position [12, 0]
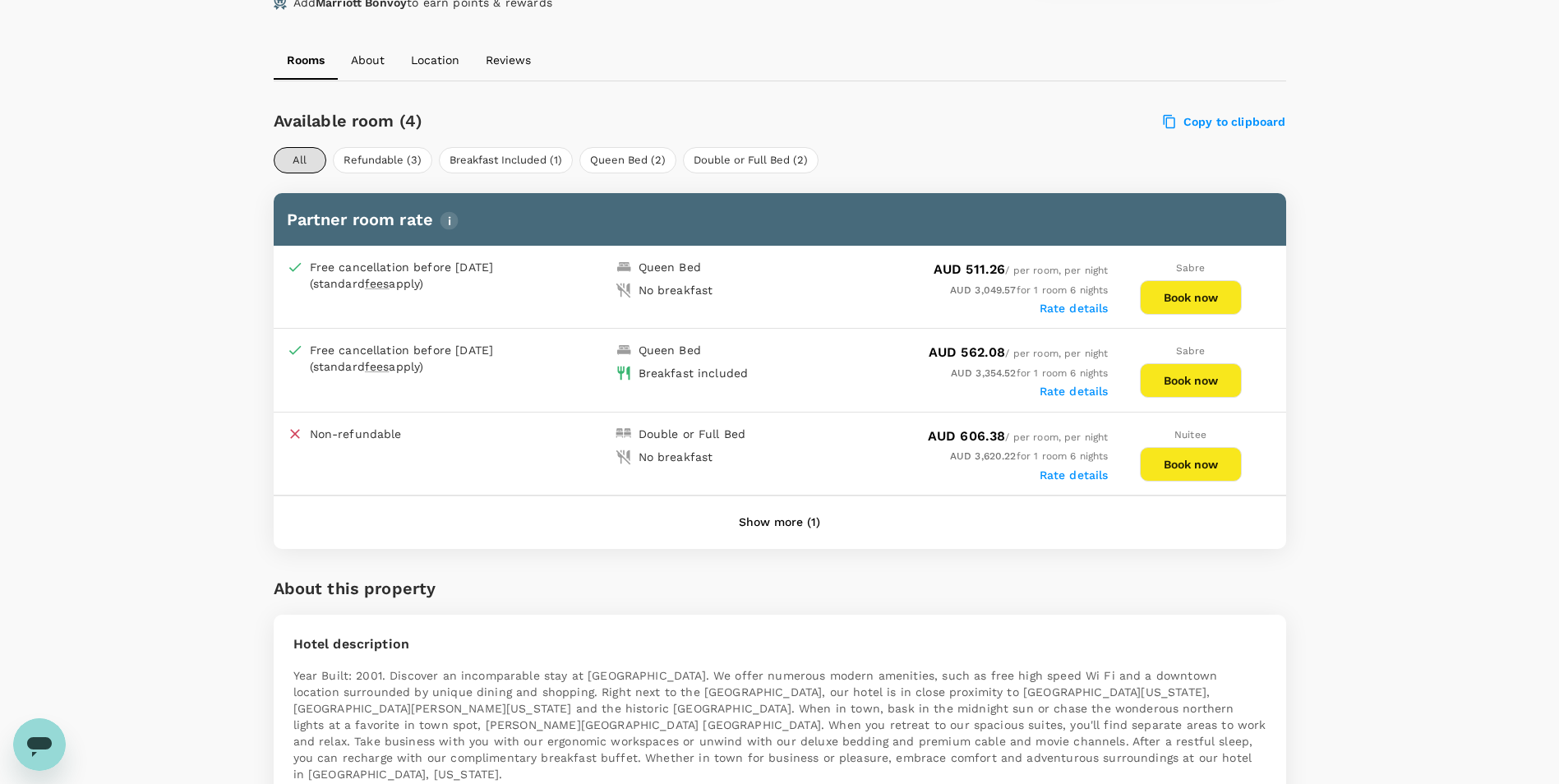
scroll to position [733, 0]
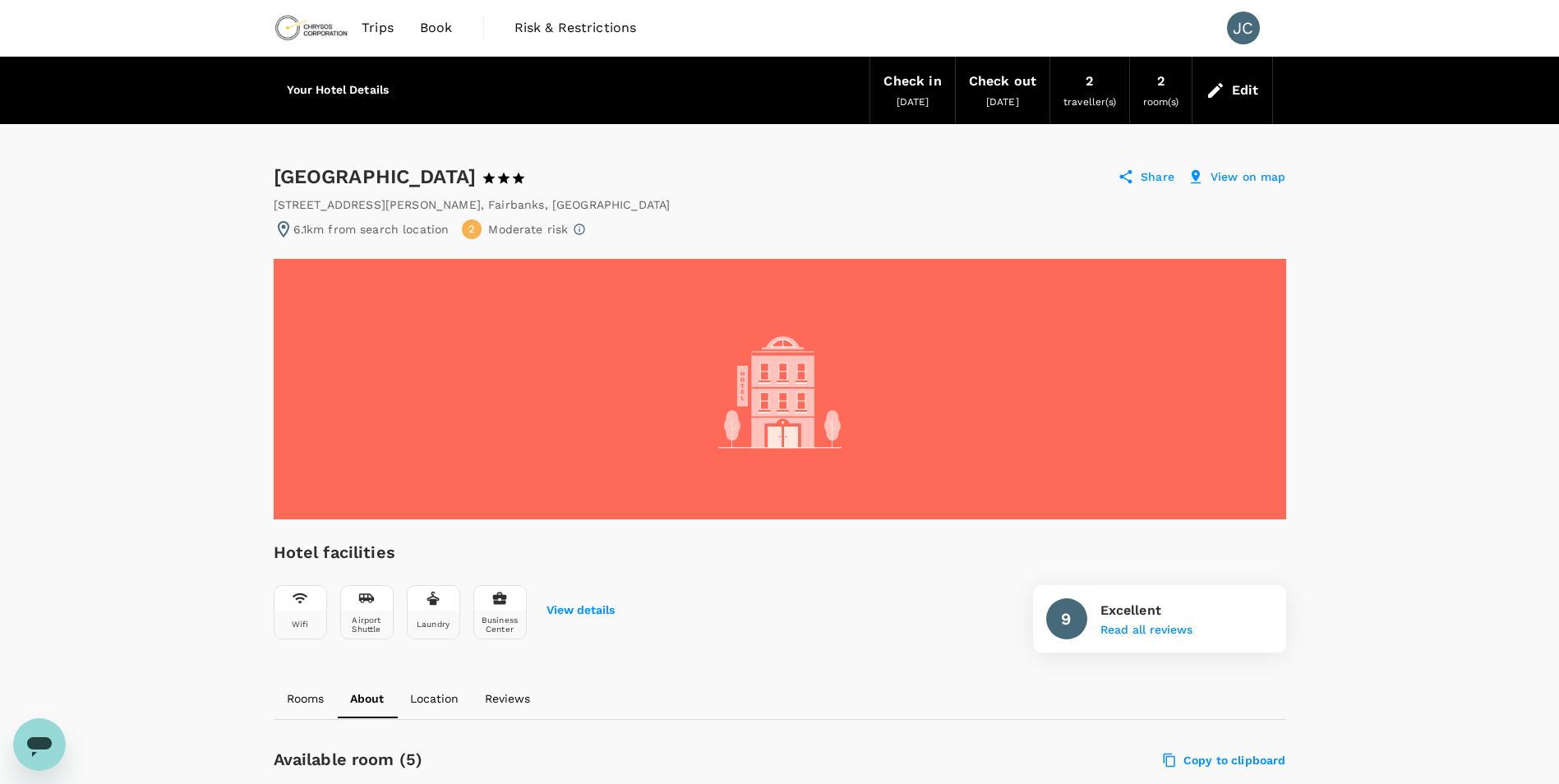
click at [1236, 91] on div "Edit" at bounding box center [1246, 90] width 28 height 23
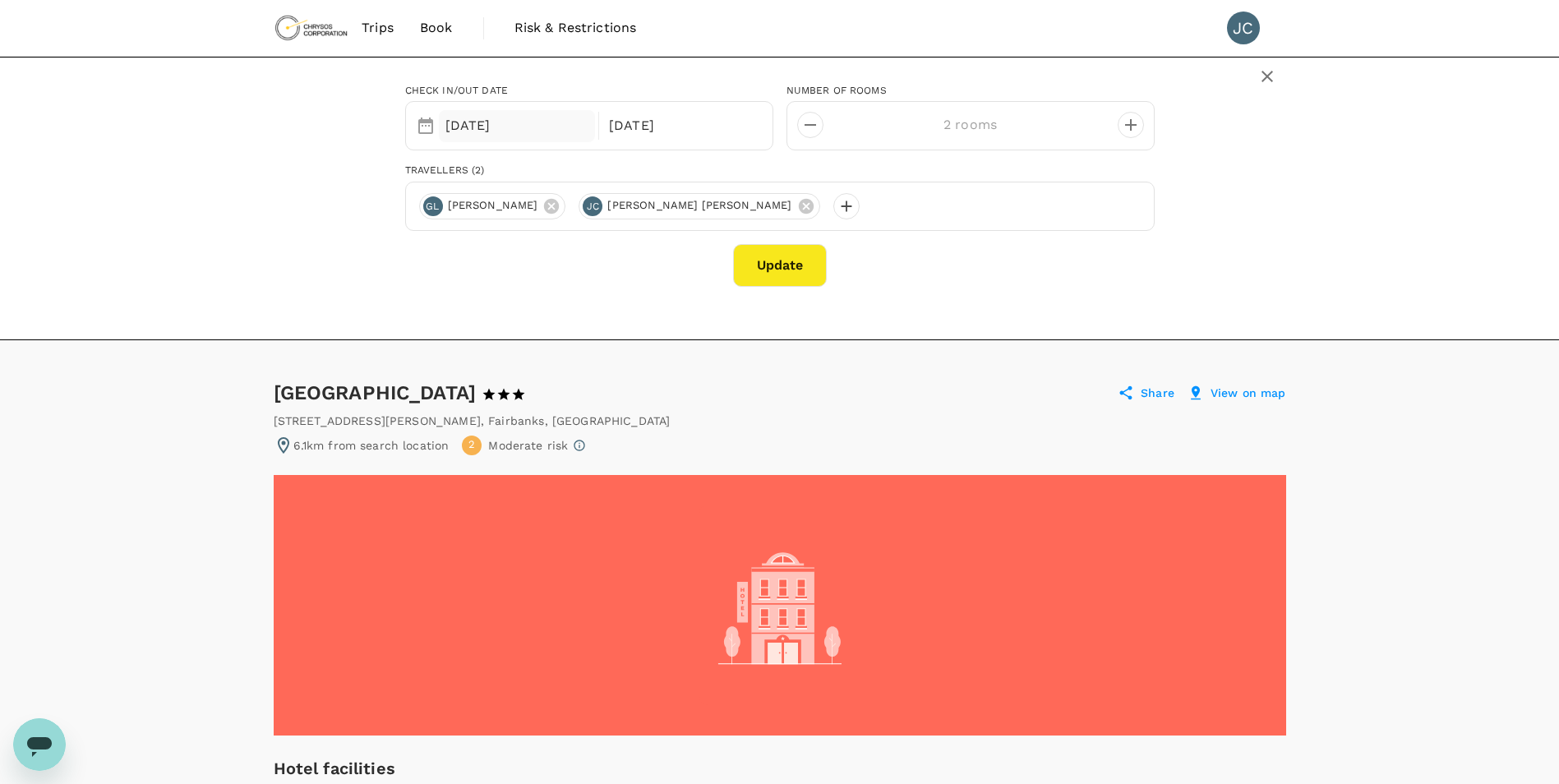
click at [508, 118] on div "[DATE]" at bounding box center [517, 126] width 157 height 32
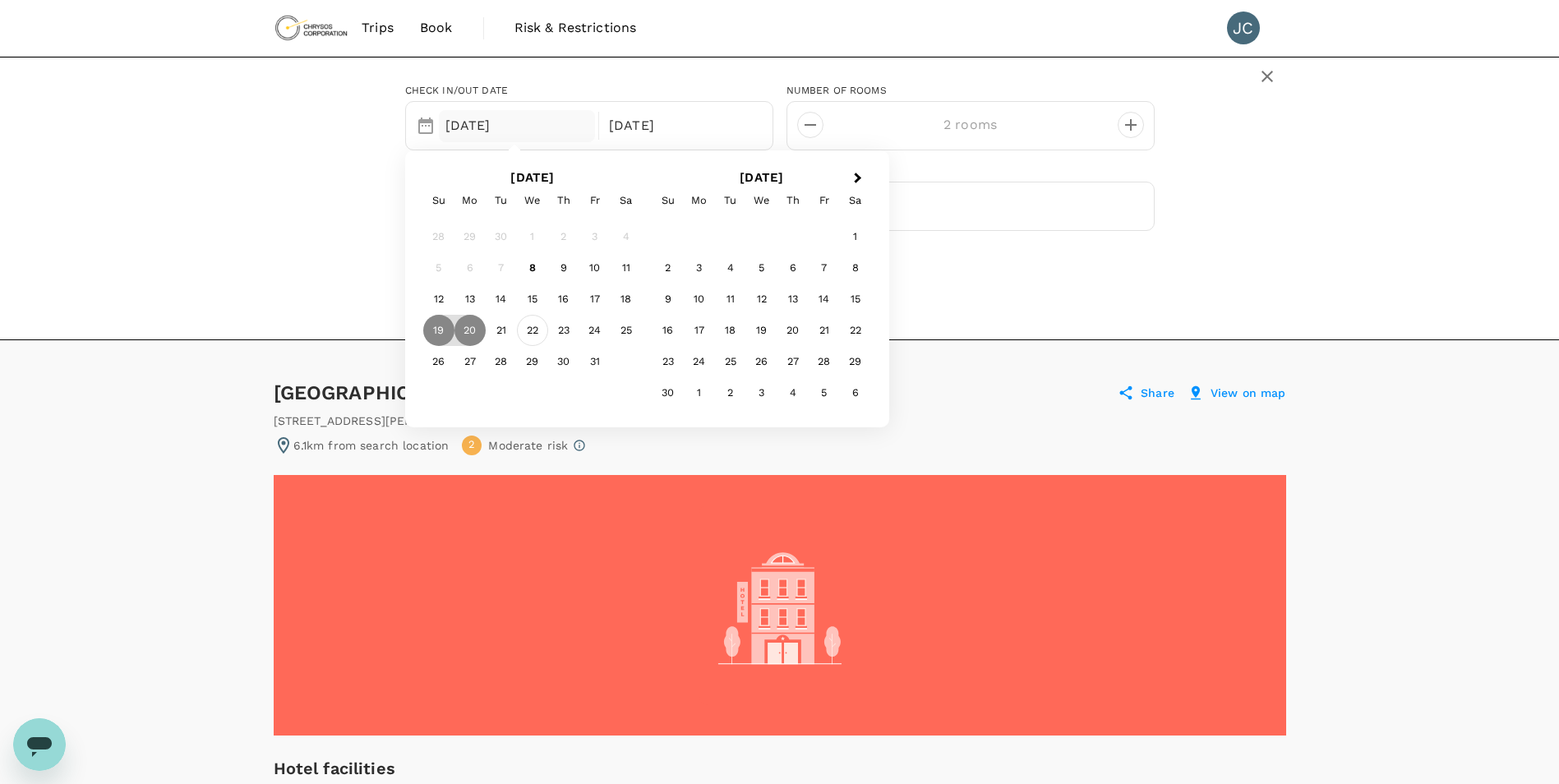
click at [534, 333] on div "22" at bounding box center [532, 330] width 31 height 31
click at [623, 333] on div "25" at bounding box center [626, 330] width 31 height 31
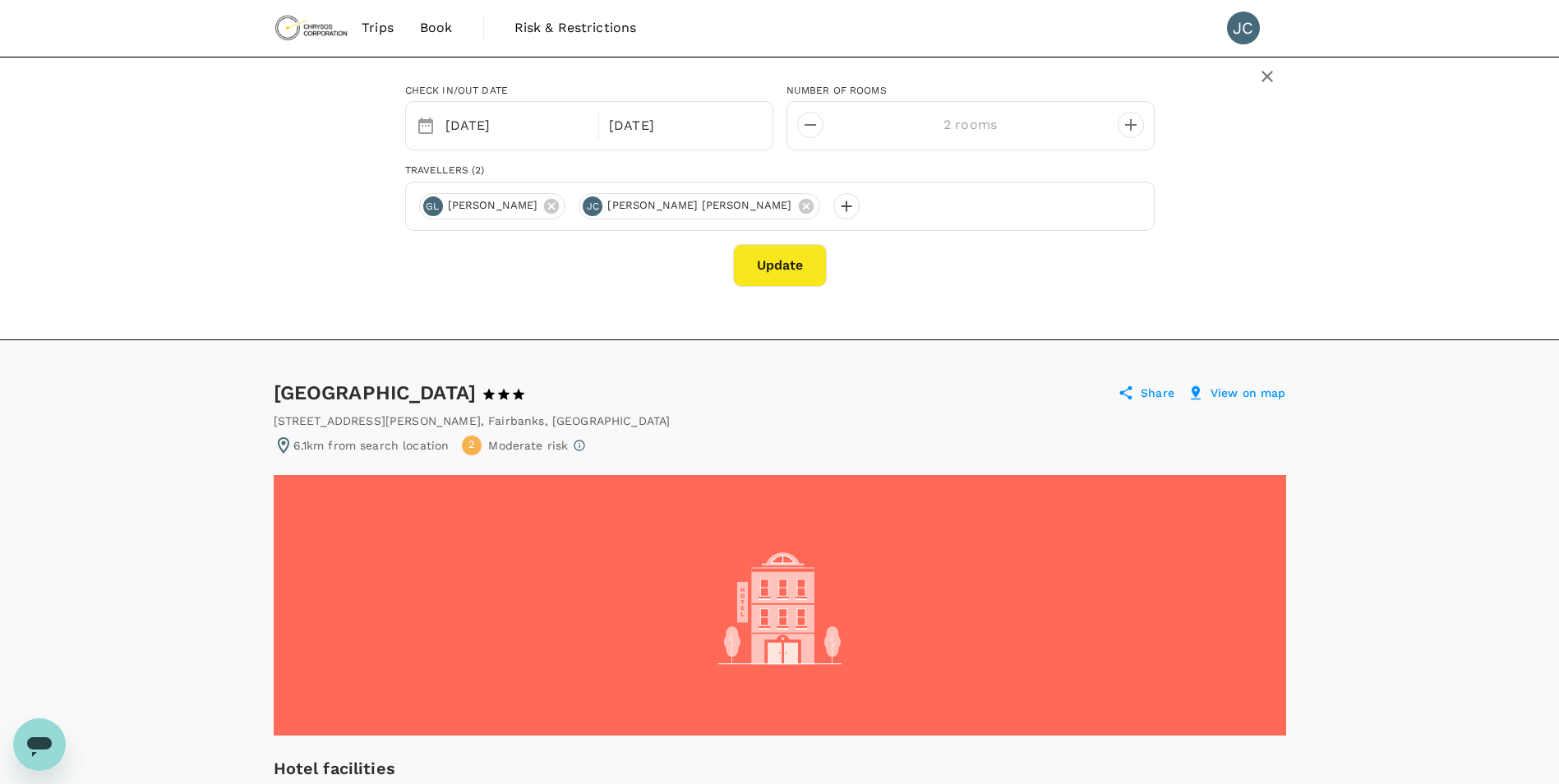
click at [779, 285] on button "Update" at bounding box center [780, 265] width 94 height 43
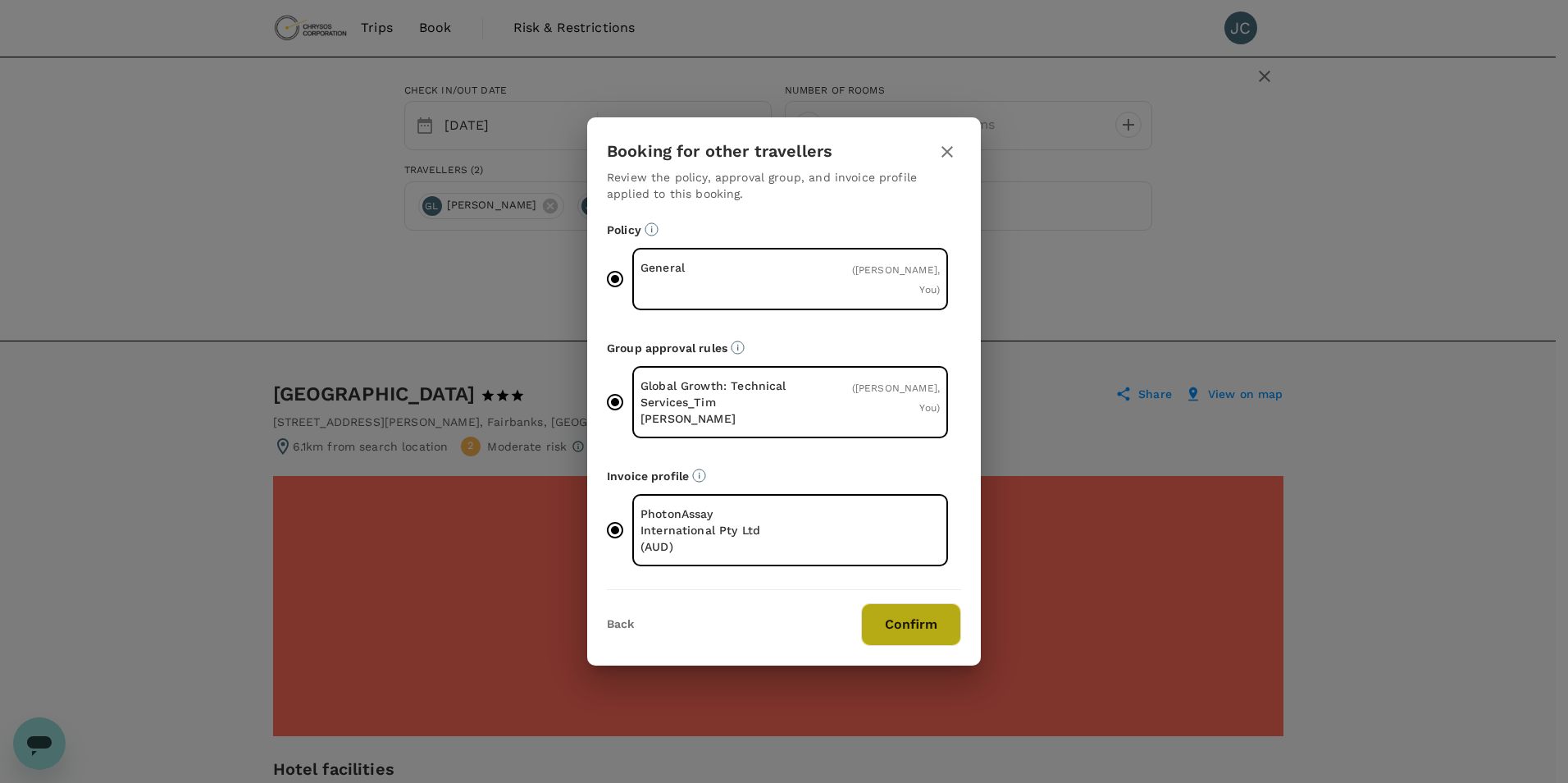
click at [907, 603] on button "Confirm" at bounding box center [911, 624] width 100 height 43
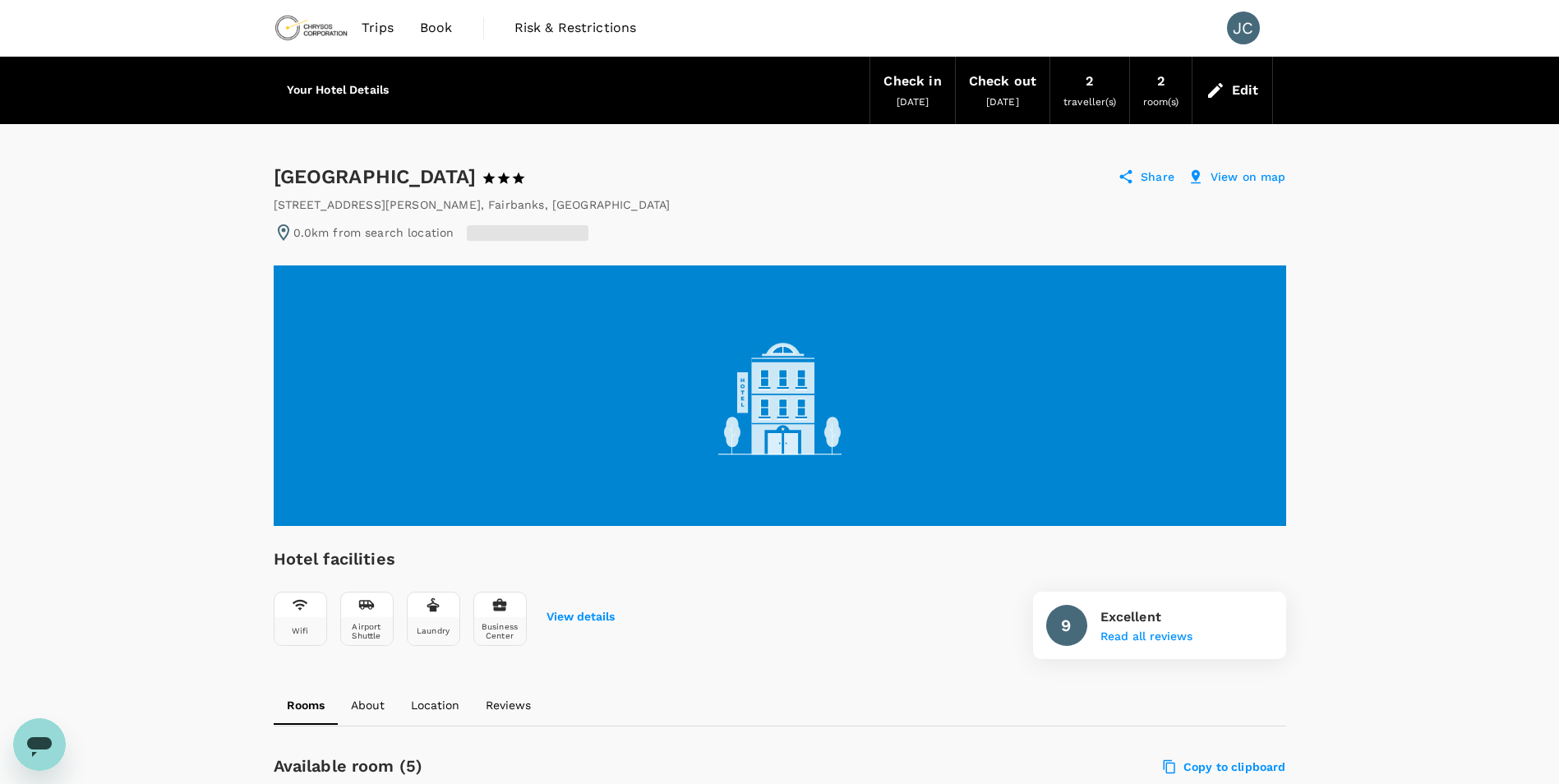
click at [336, 87] on h6 "Your Hotel Details" at bounding box center [338, 90] width 103 height 18
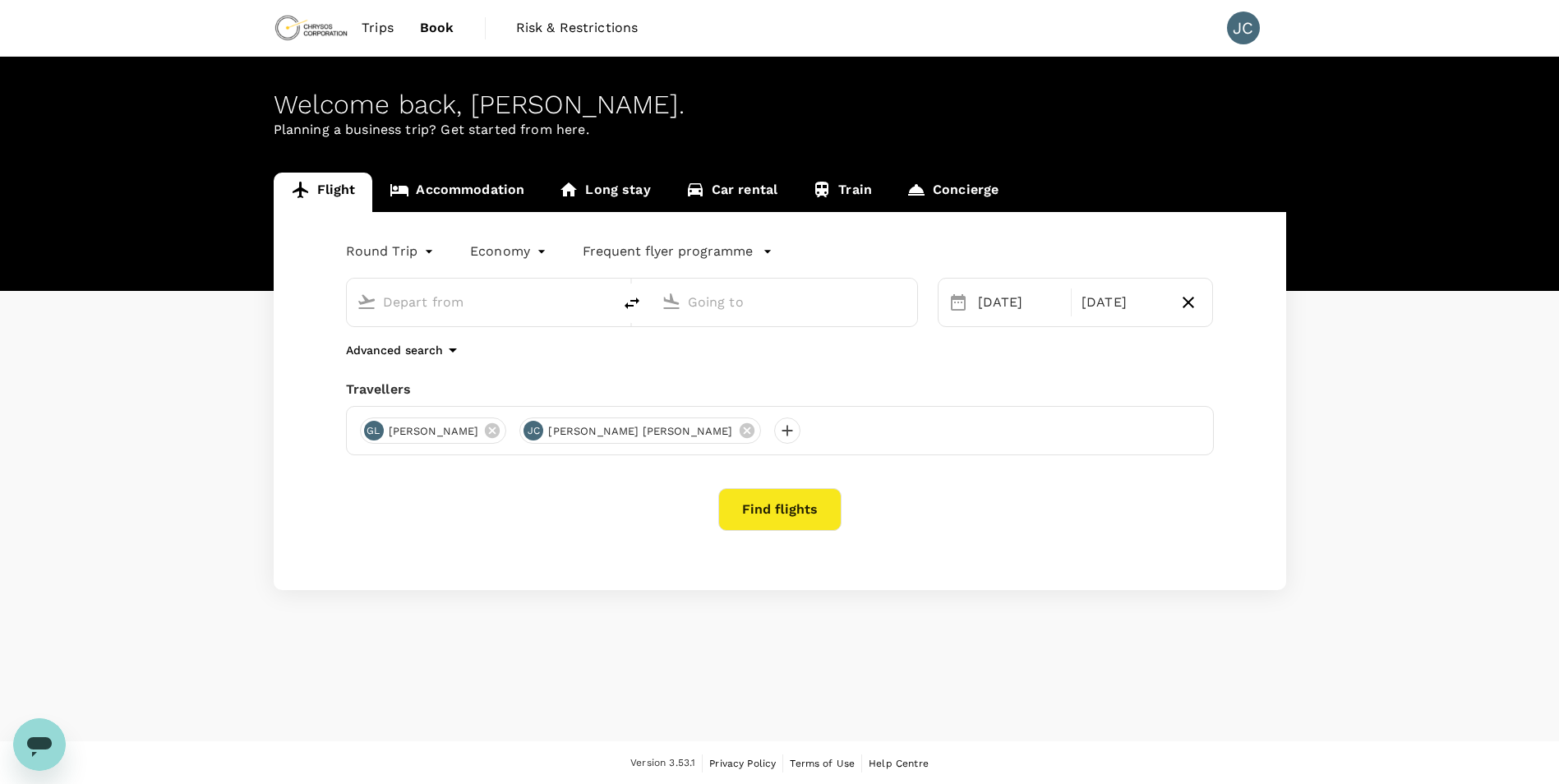
type input "Vancouver Intl (YVR)"
type input "[GEOGRAPHIC_DATA] (FAI)"
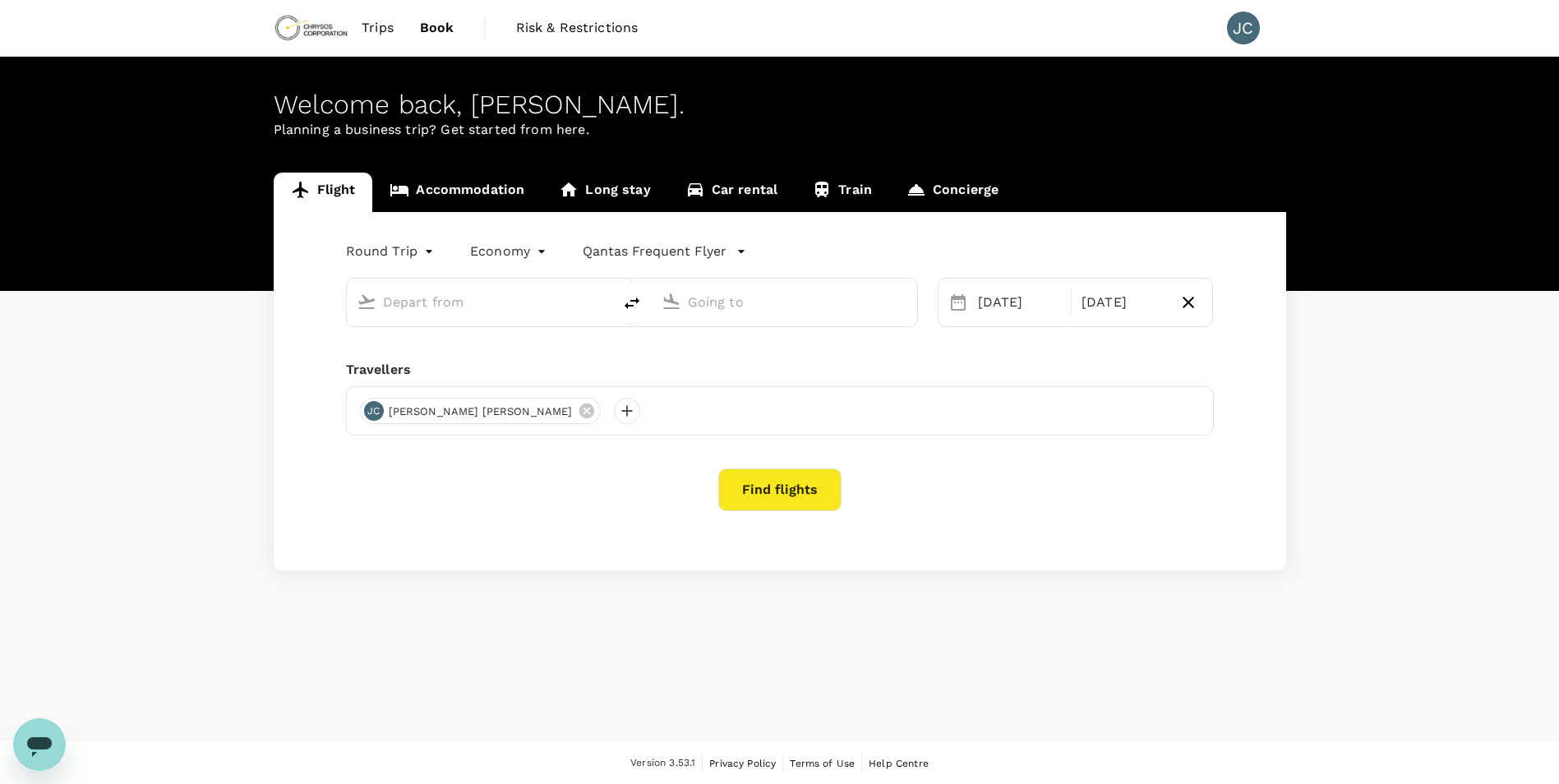
click at [468, 195] on link "Accommodation" at bounding box center [457, 192] width 169 height 39
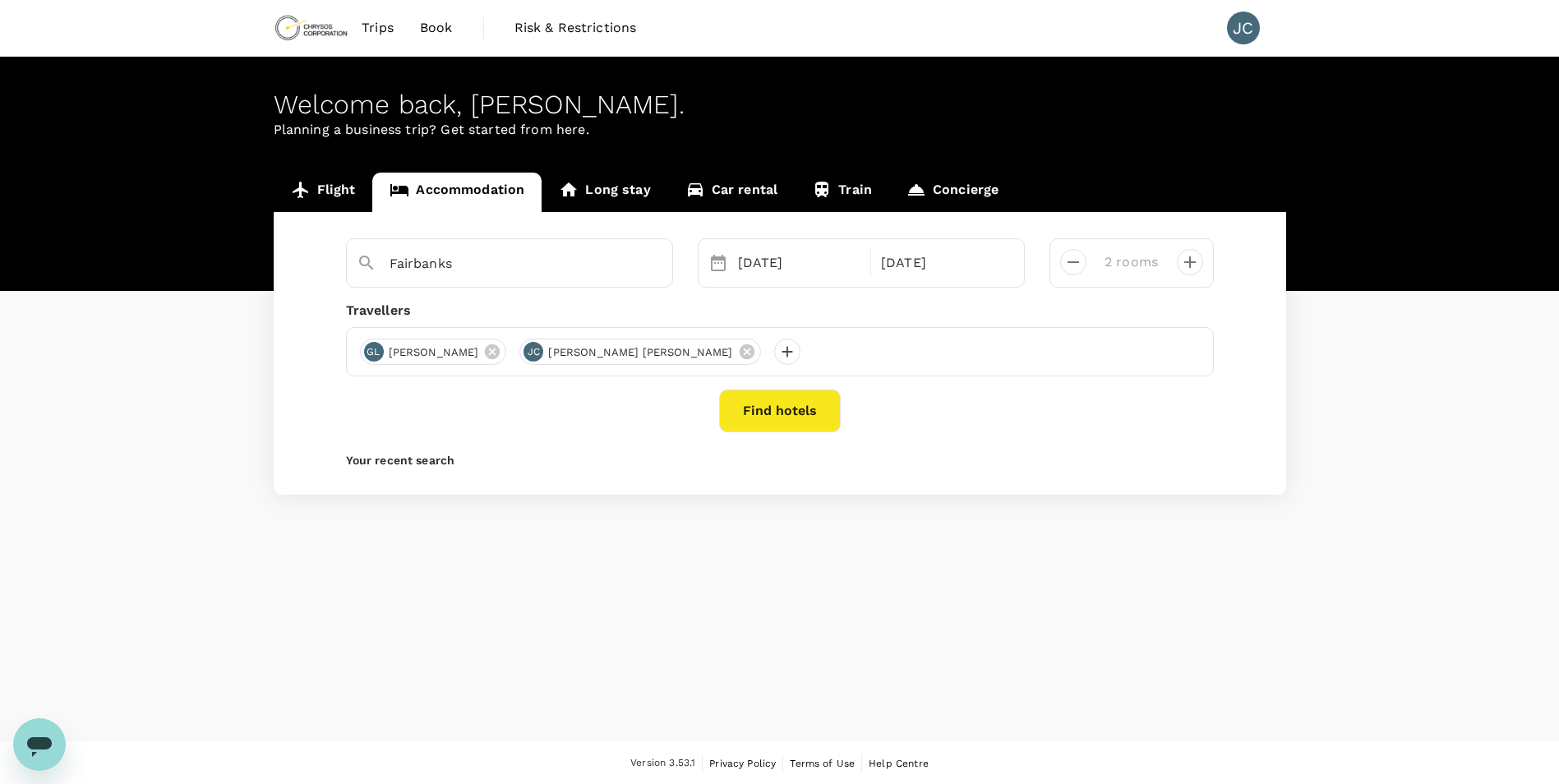
click at [803, 405] on button "Find hotels" at bounding box center [780, 411] width 122 height 43
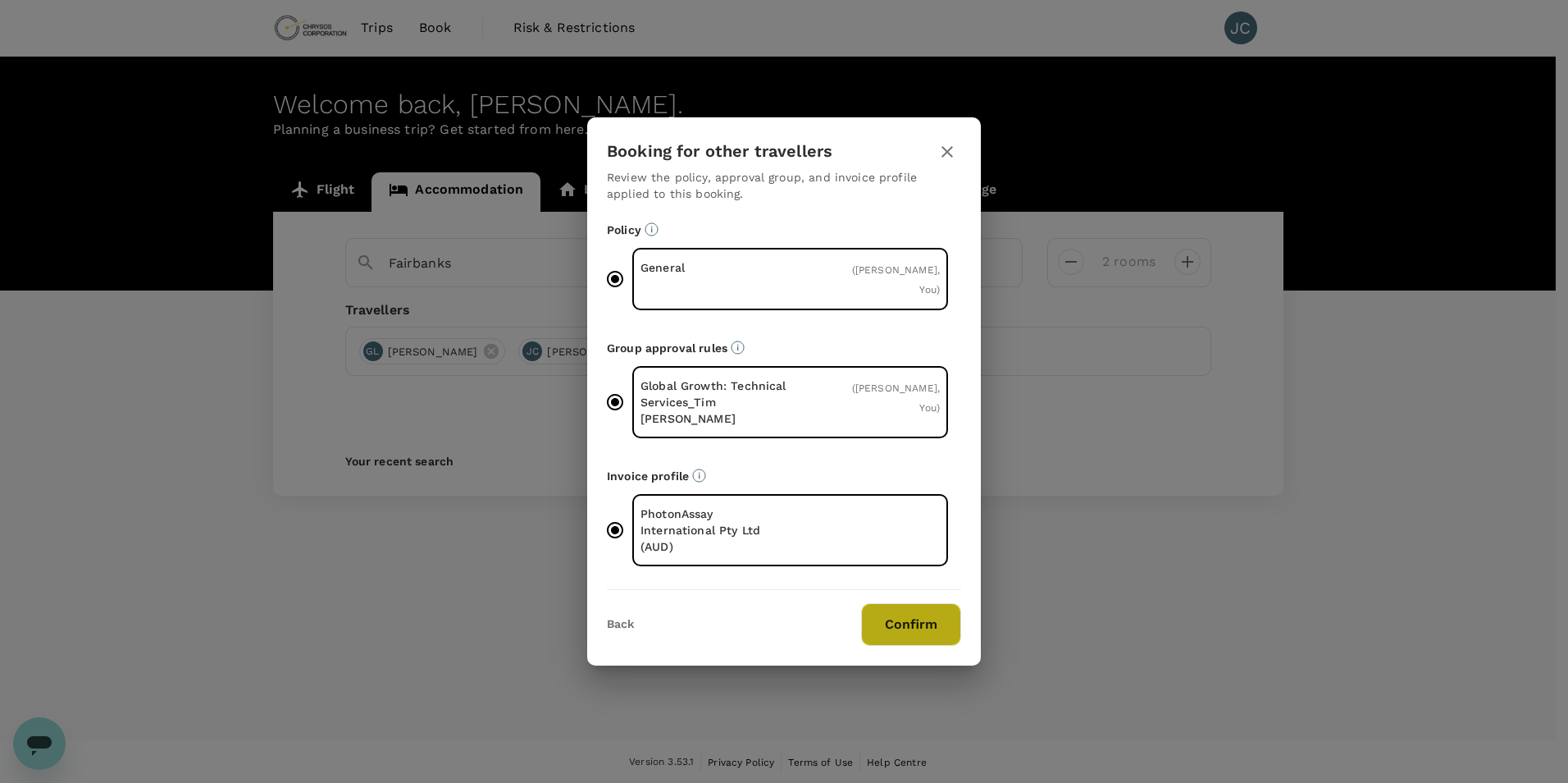
click at [902, 603] on button "Confirm" at bounding box center [911, 624] width 100 height 43
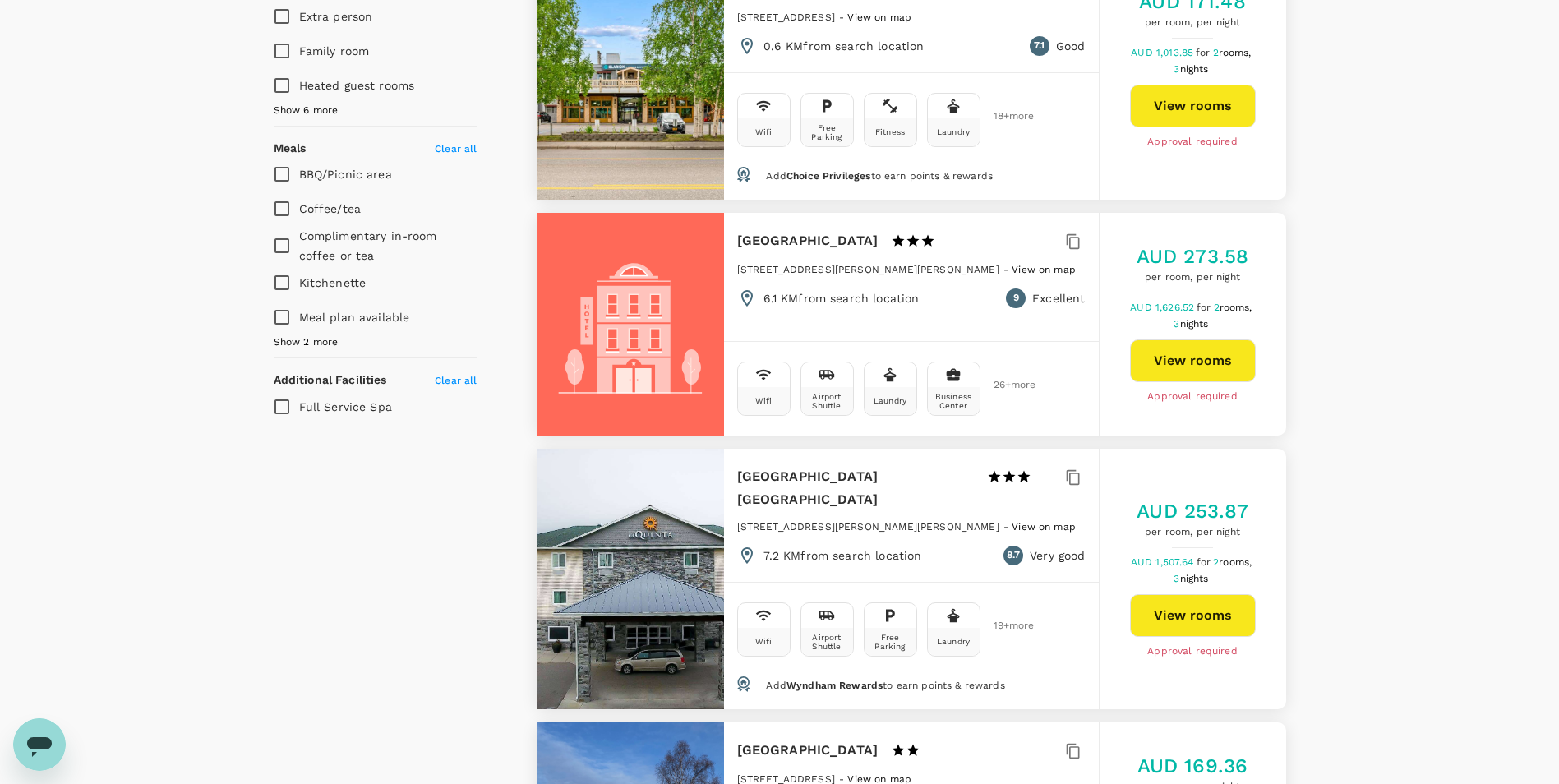
scroll to position [1232, 0]
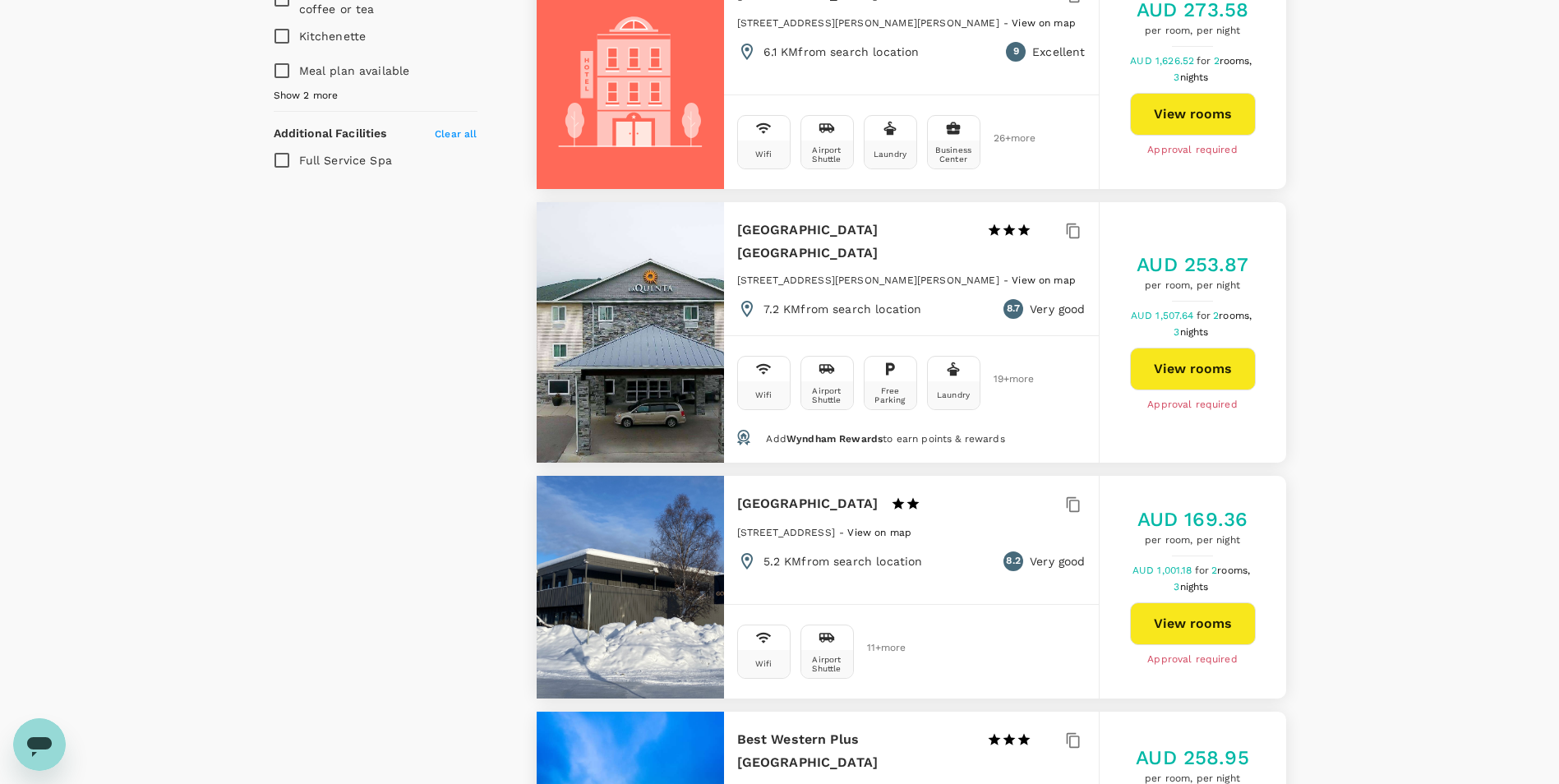
click at [1193, 365] on button "View rooms" at bounding box center [1193, 369] width 126 height 43
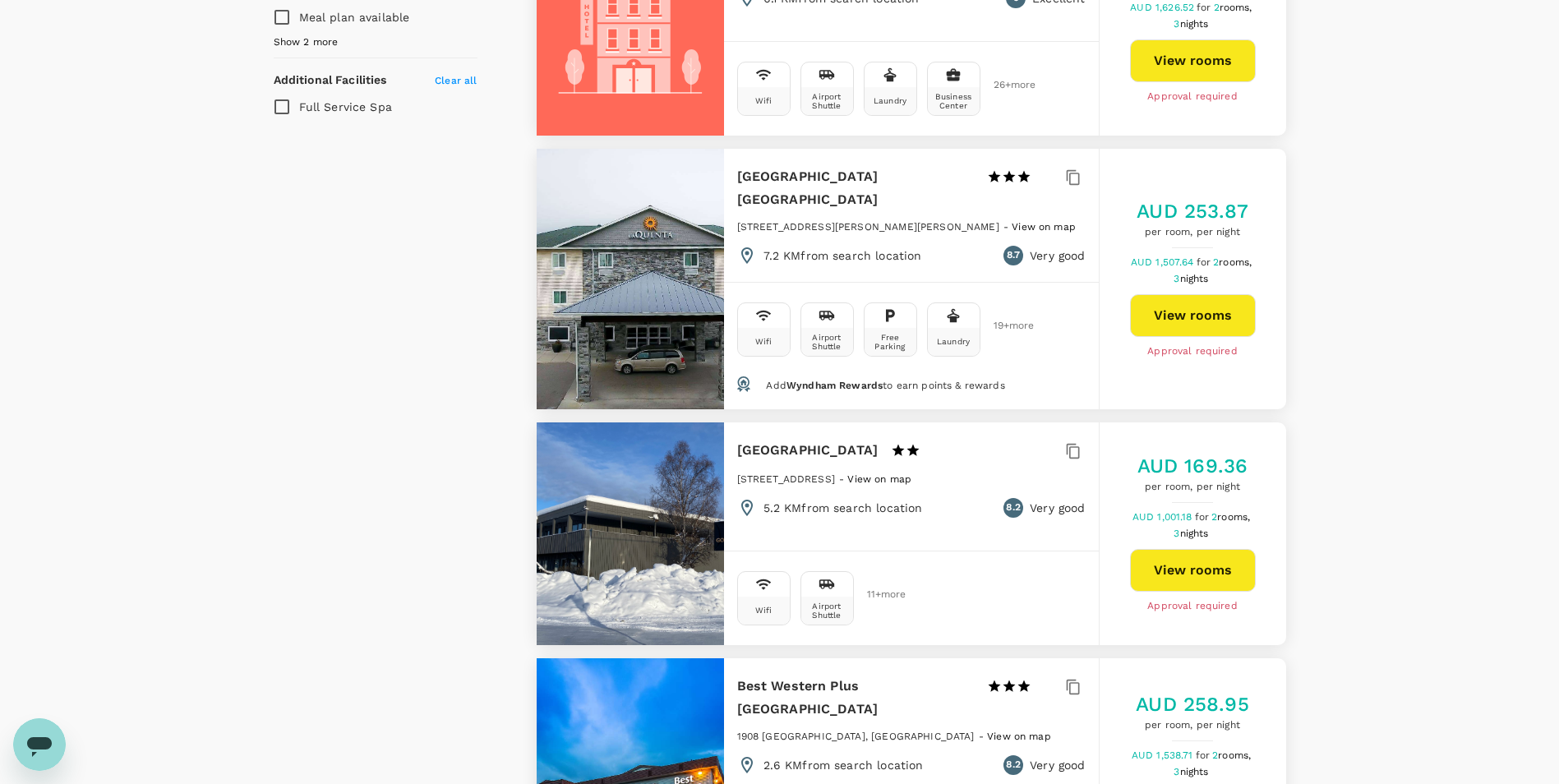
scroll to position [1314, 0]
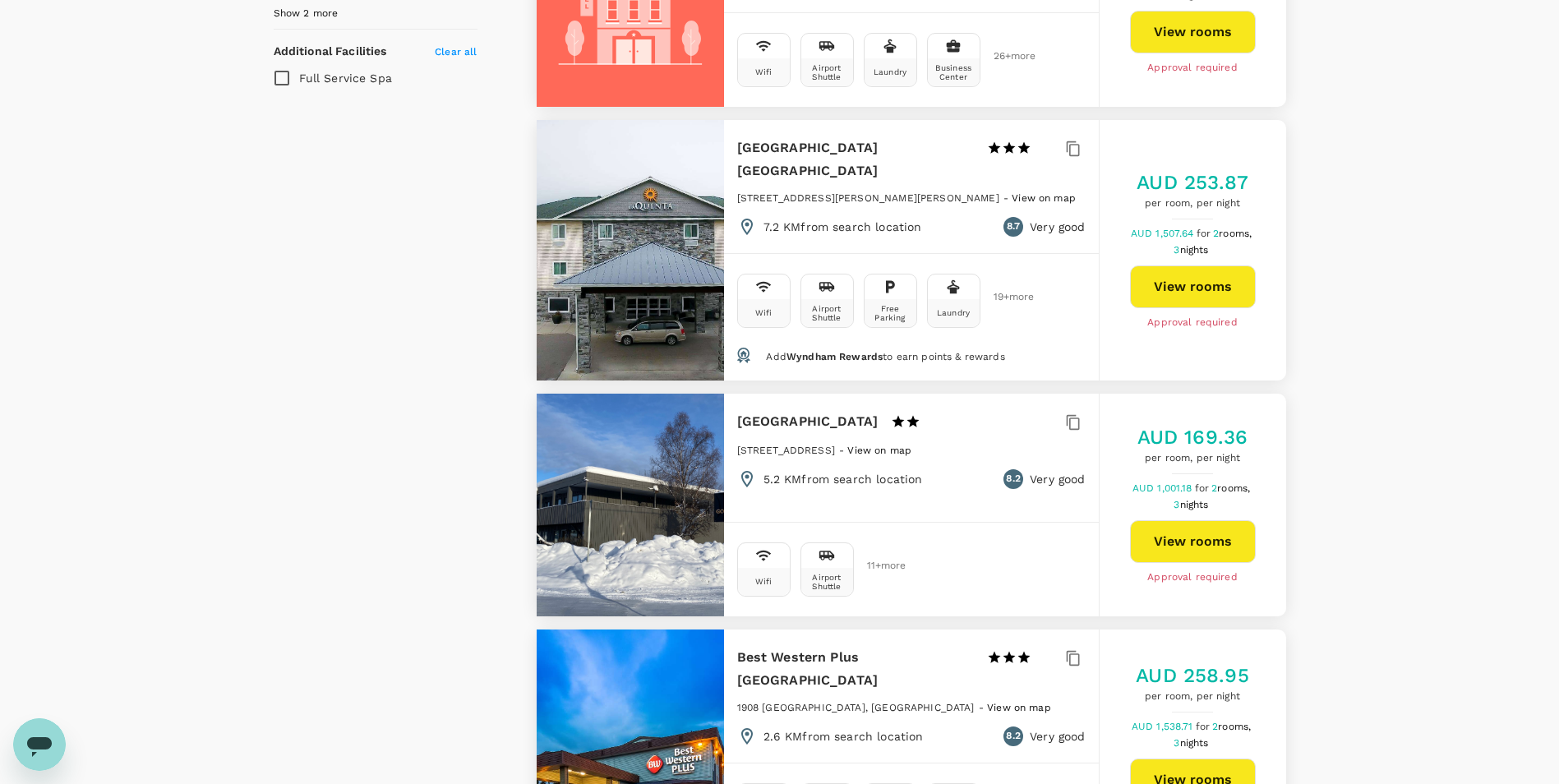
click at [640, 463] on div at bounding box center [630, 505] width 187 height 223
click at [1158, 527] on button "View rooms" at bounding box center [1193, 541] width 126 height 43
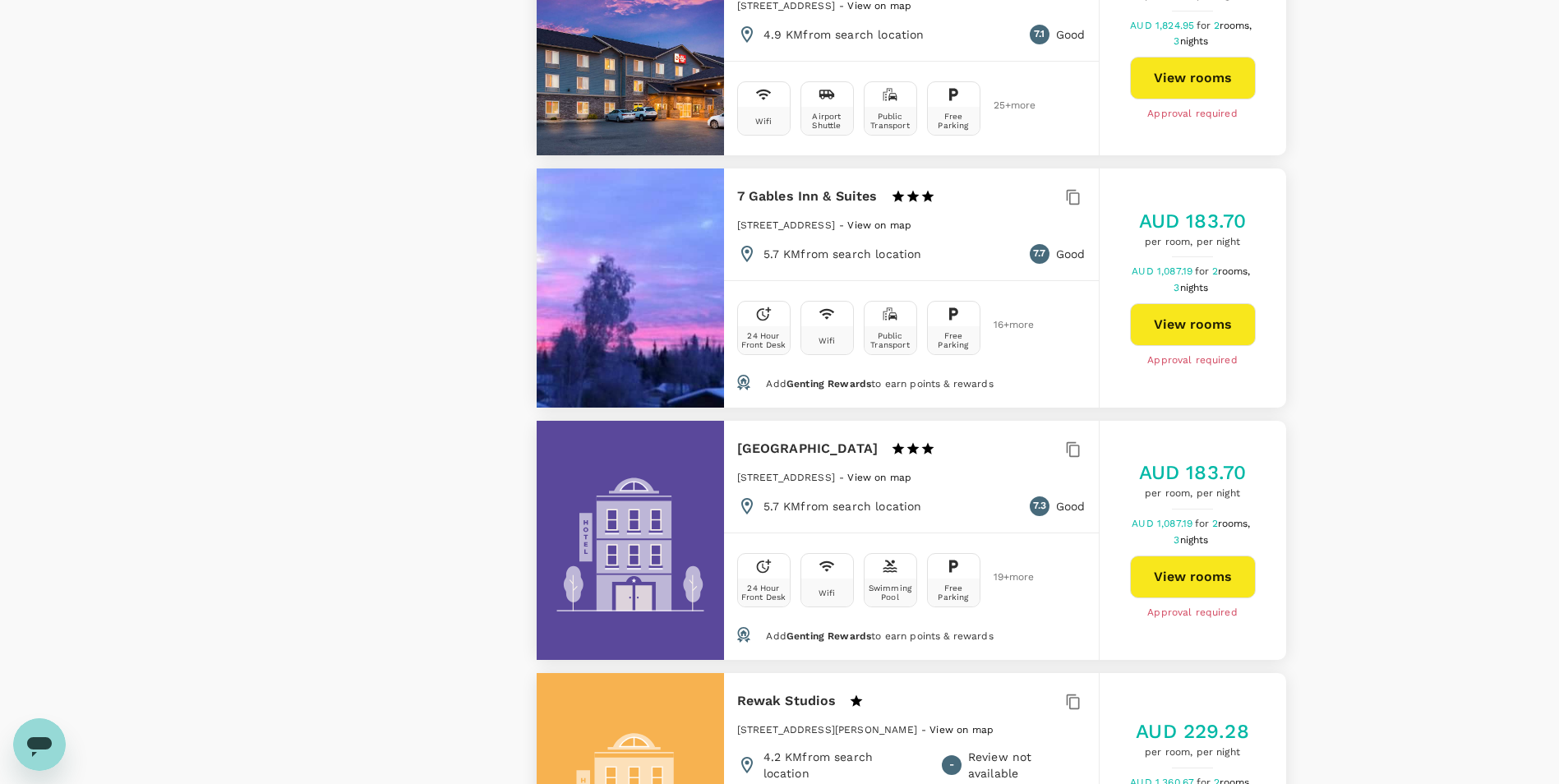
scroll to position [3697, 0]
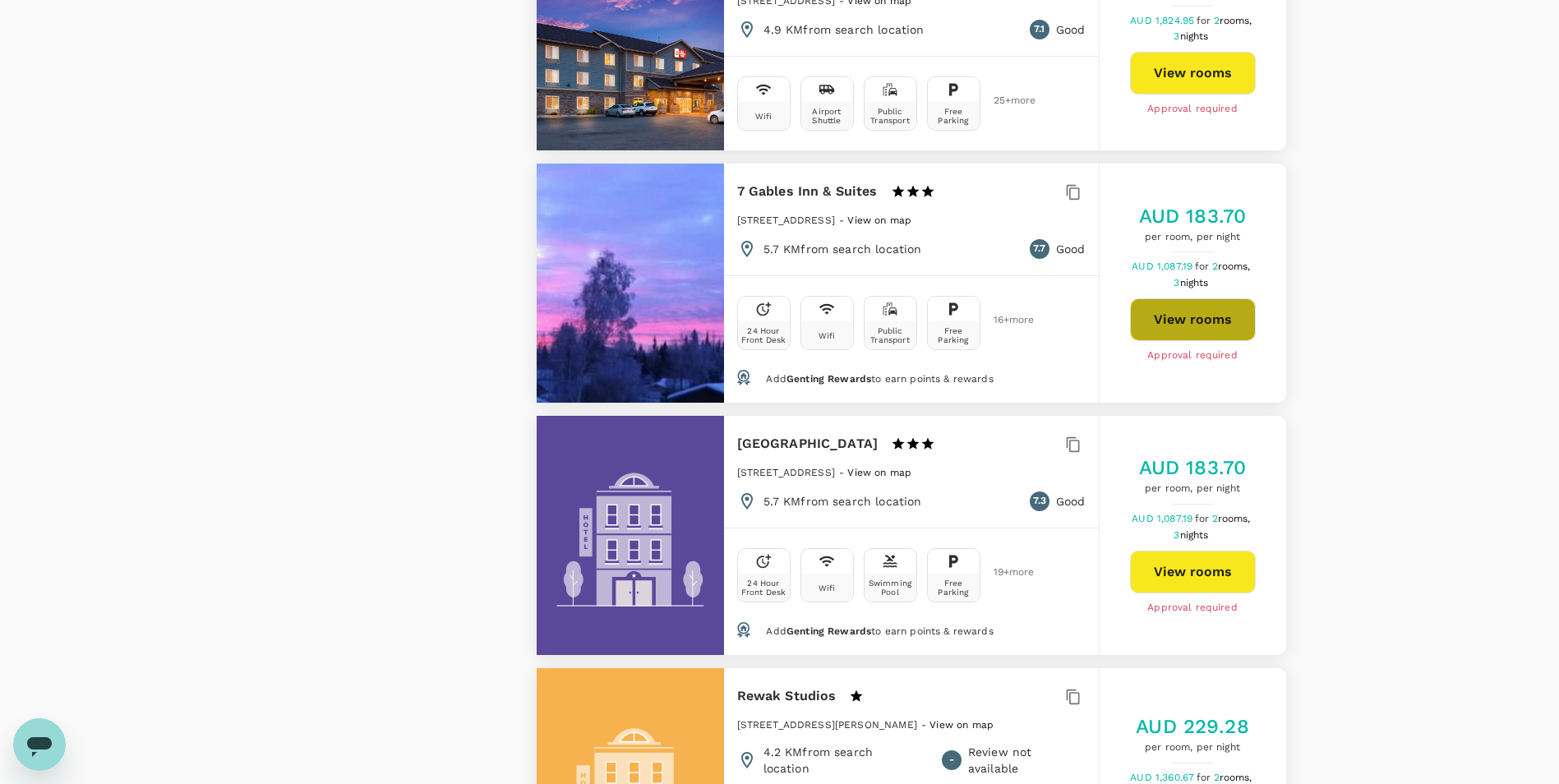
click at [1201, 302] on button "View rooms" at bounding box center [1193, 319] width 126 height 43
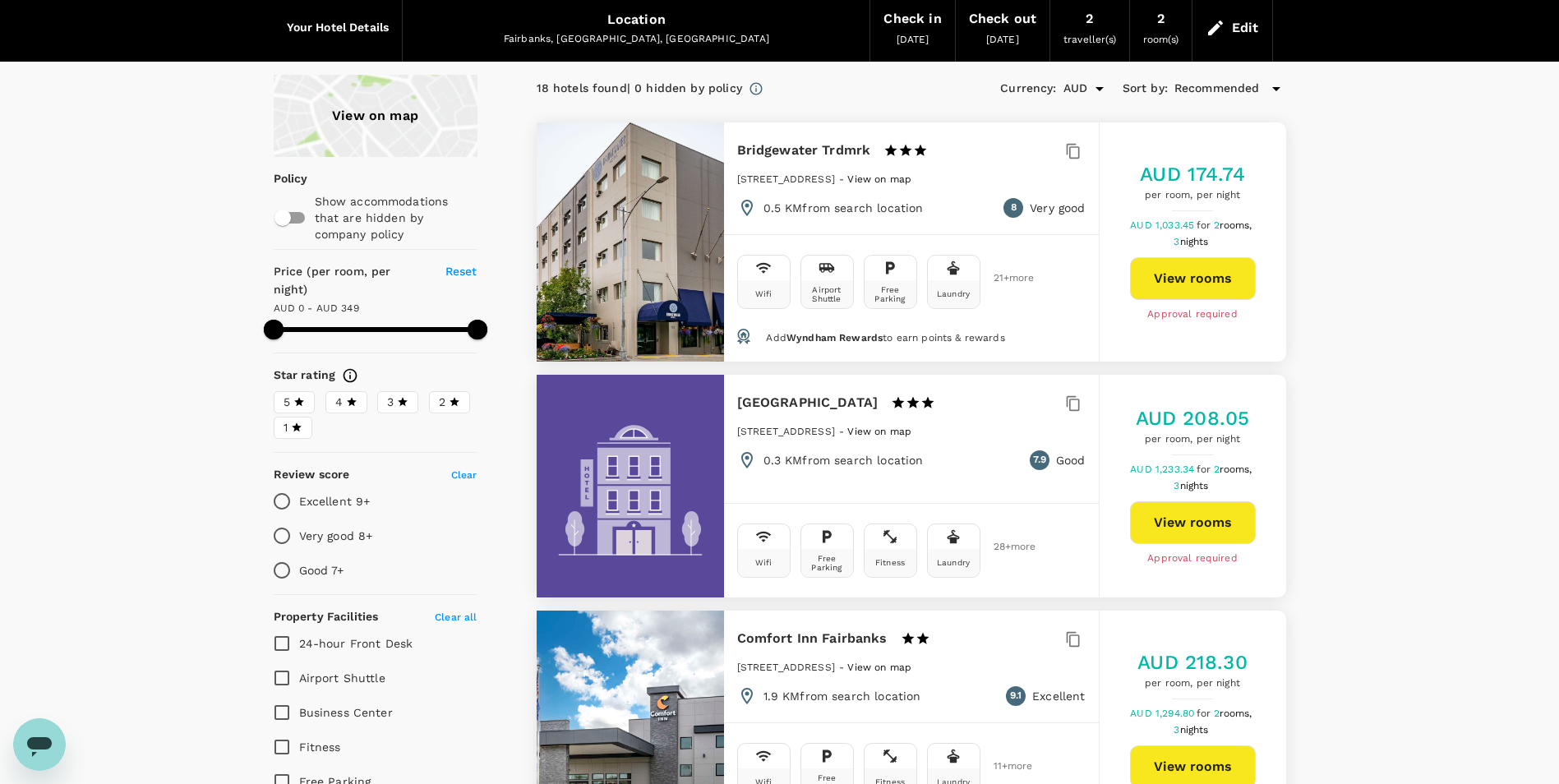
scroll to position [0, 0]
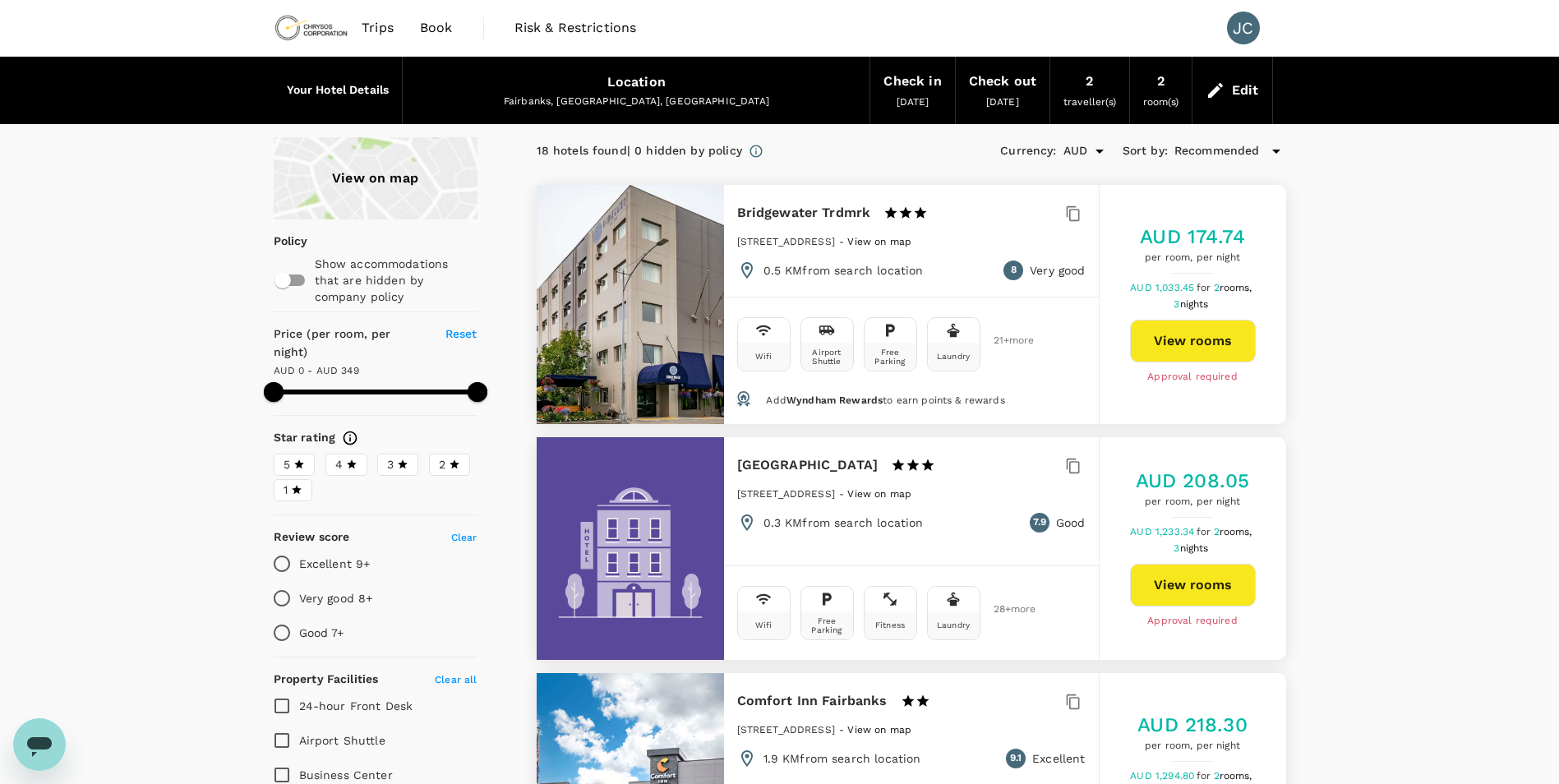
click at [379, 178] on div "View on map" at bounding box center [375, 178] width 204 height 82
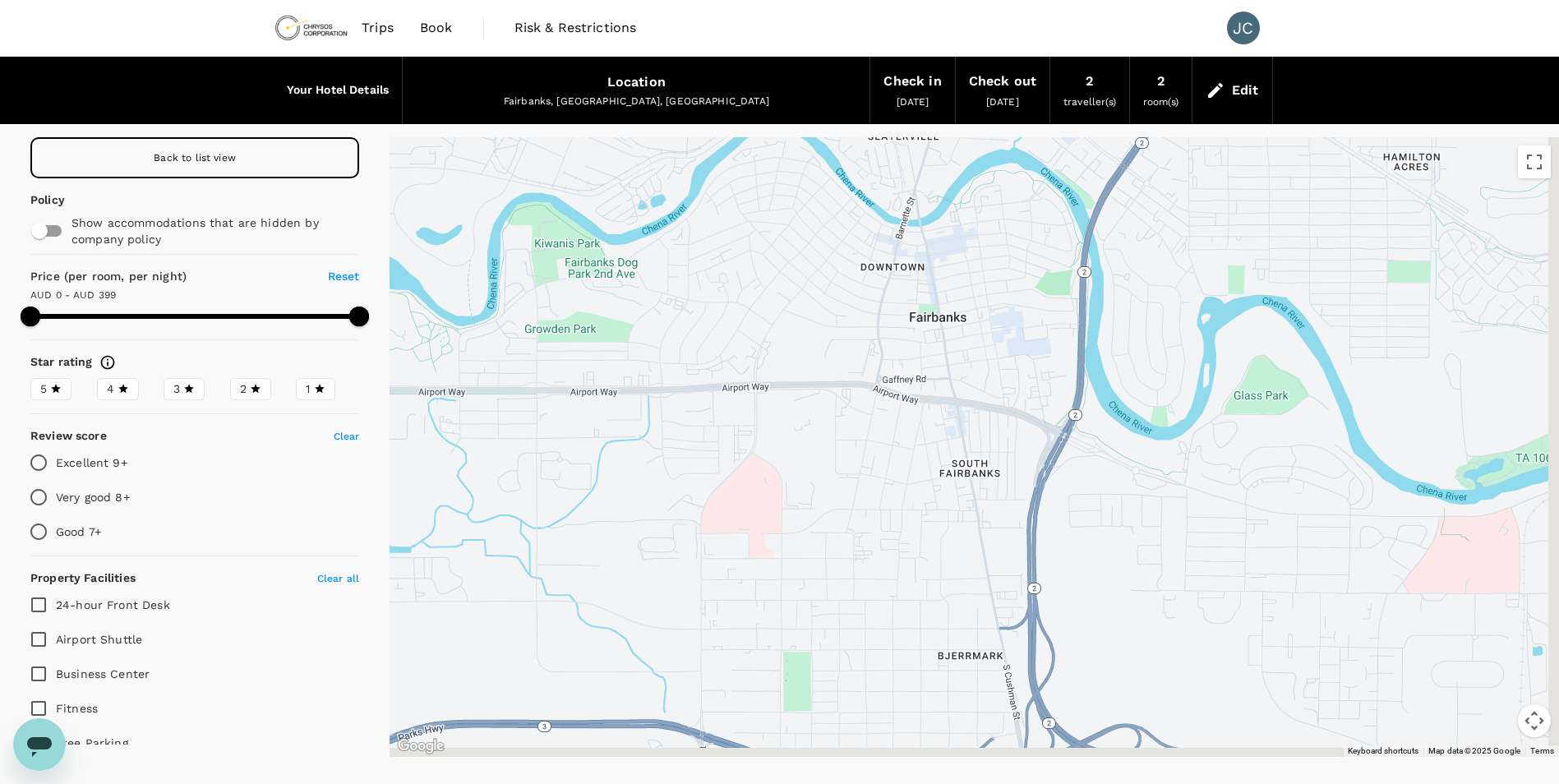
drag, startPoint x: 1311, startPoint y: 652, endPoint x: 1216, endPoint y: 396, distance: 273.1
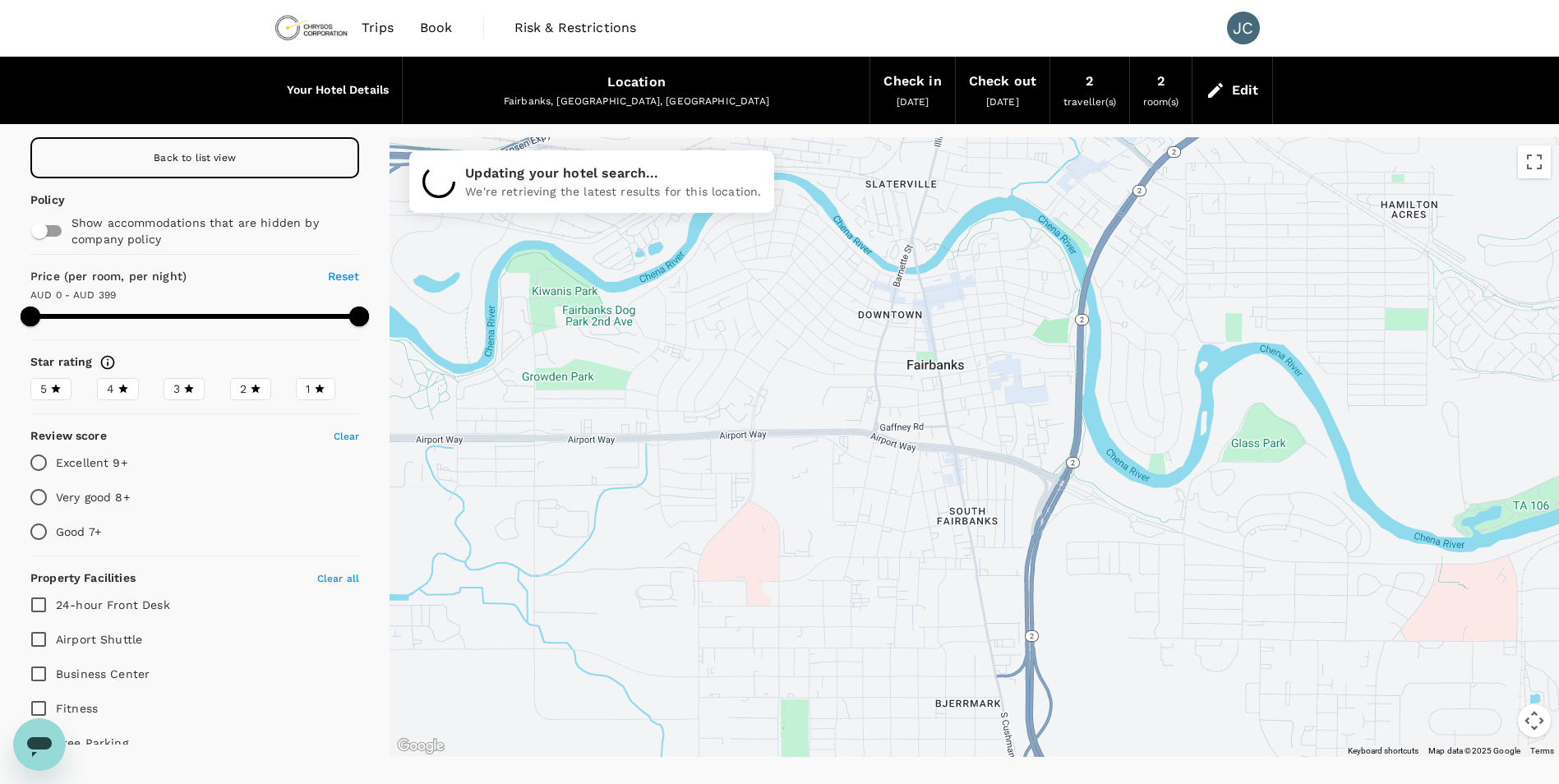
drag, startPoint x: 1087, startPoint y: 375, endPoint x: 1087, endPoint y: 405, distance: 30.0
click at [1092, 426] on div at bounding box center [974, 447] width 1169 height 619
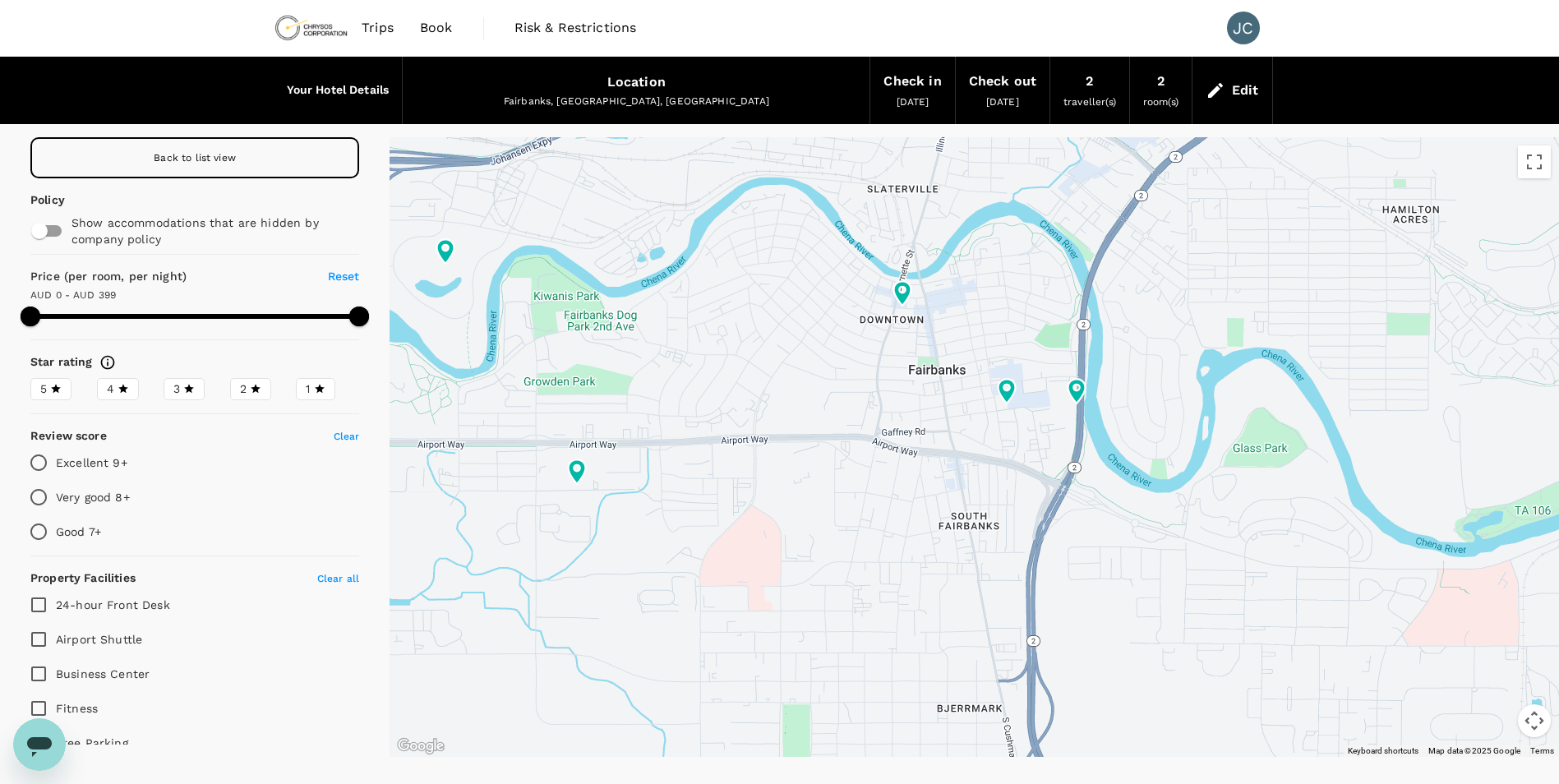
drag, startPoint x: 917, startPoint y: 442, endPoint x: 759, endPoint y: 407, distance: 161.8
click at [759, 407] on div at bounding box center [974, 447] width 1169 height 619
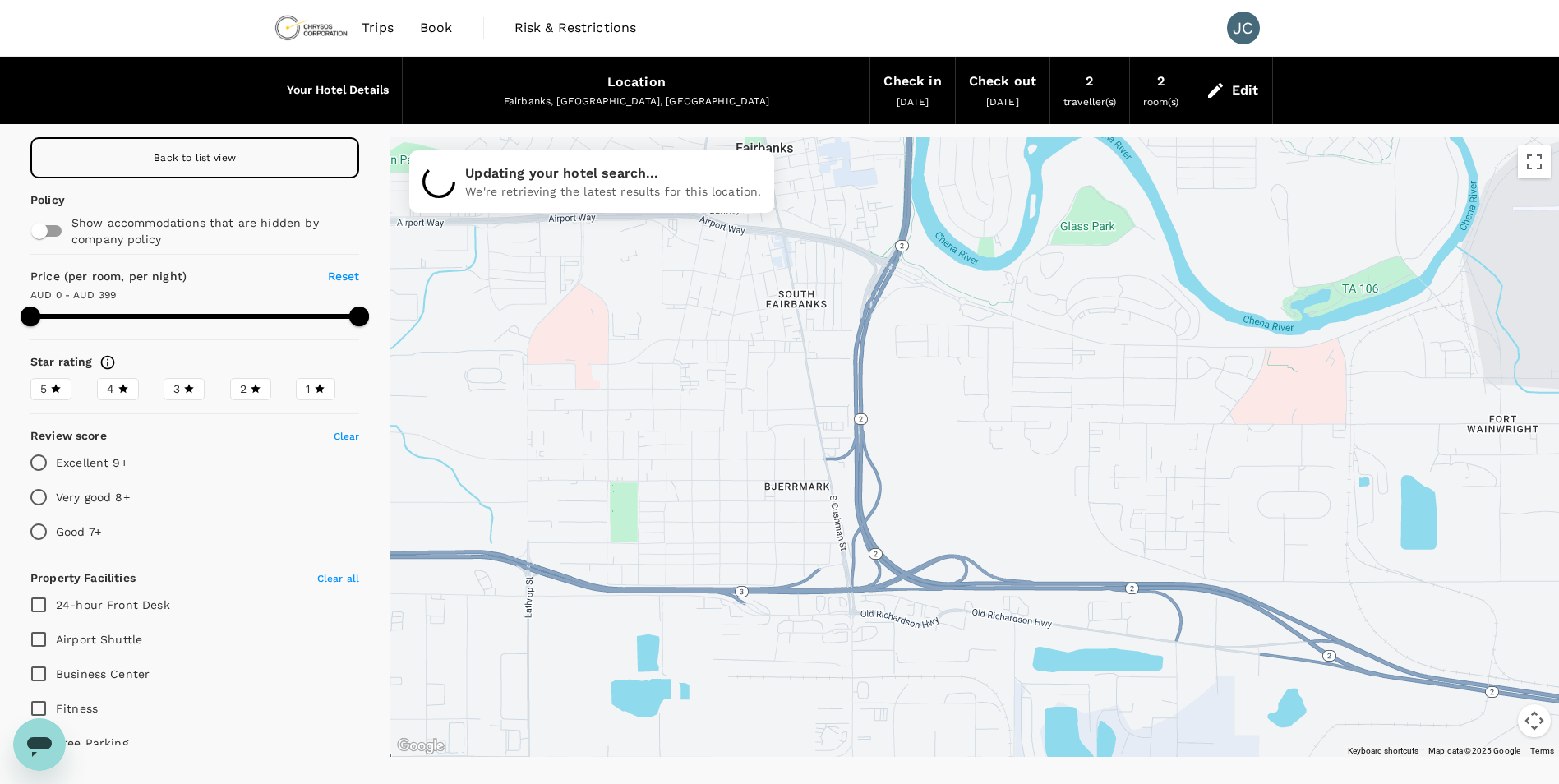
drag, startPoint x: 961, startPoint y: 534, endPoint x: 905, endPoint y: 278, distance: 262.1
click at [905, 278] on div at bounding box center [974, 447] width 1169 height 619
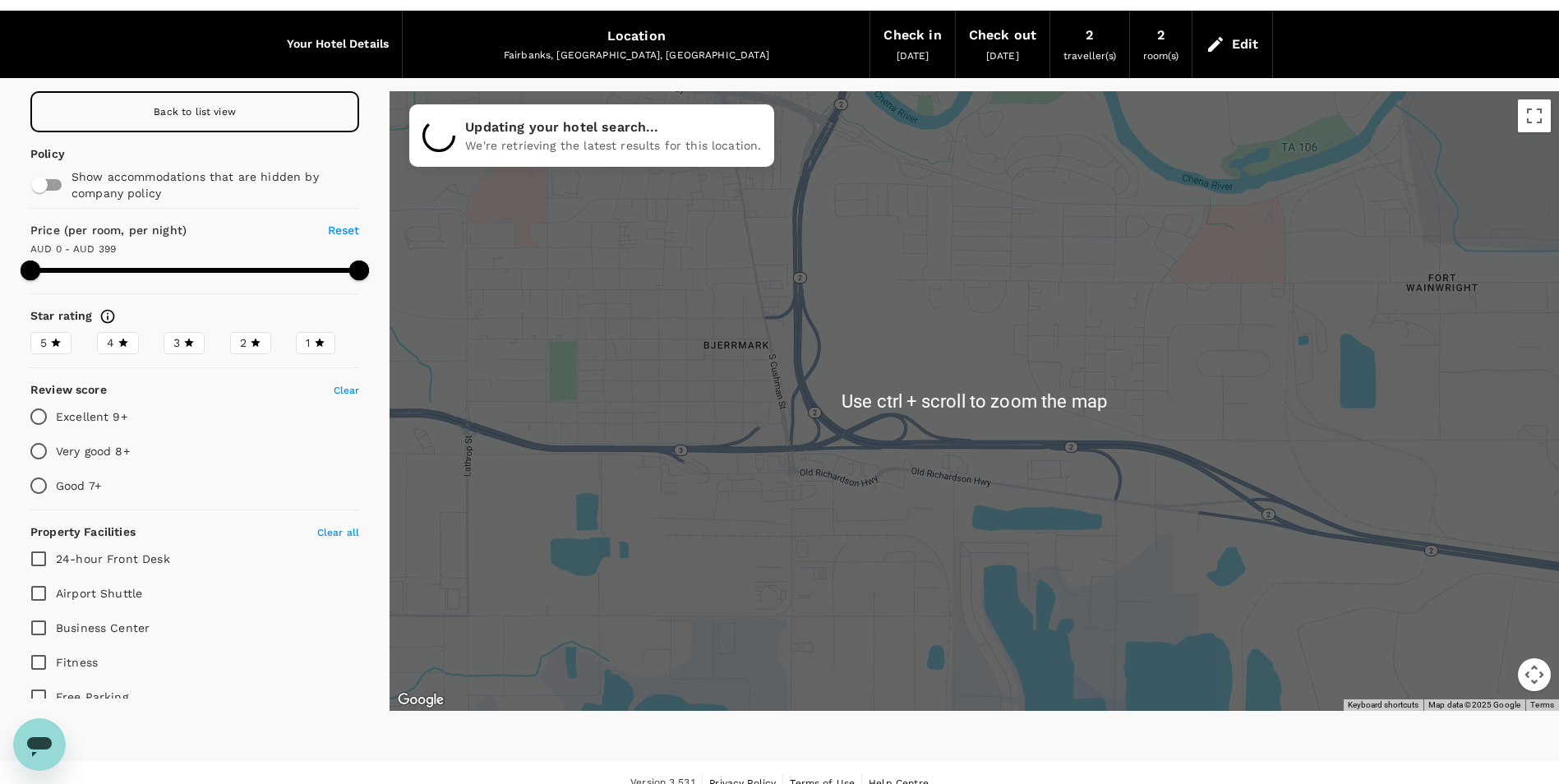
scroll to position [67, 0]
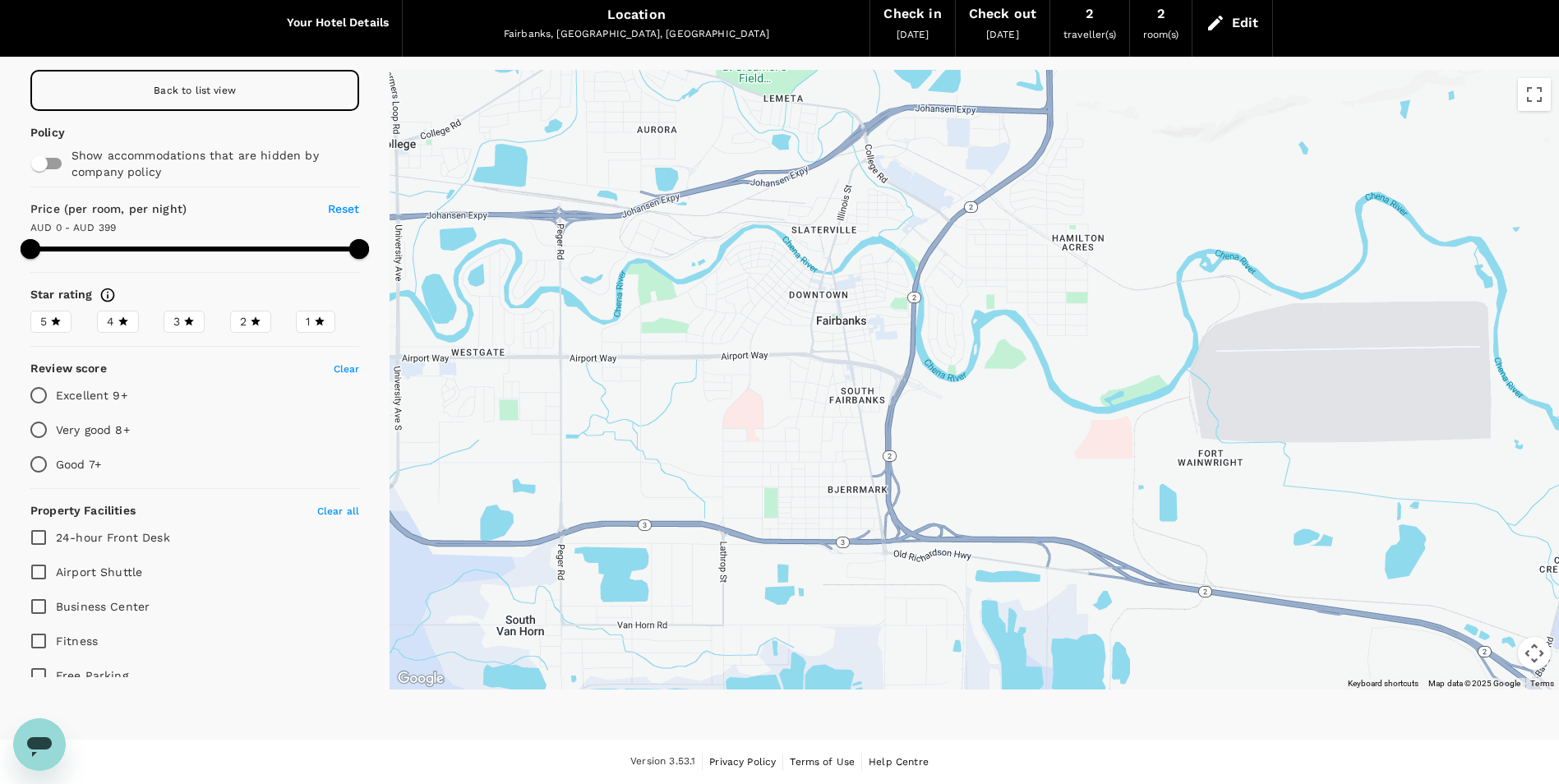
drag, startPoint x: 786, startPoint y: 354, endPoint x: 865, endPoint y: 527, distance: 190.2
click at [864, 526] on div at bounding box center [974, 380] width 1169 height 619
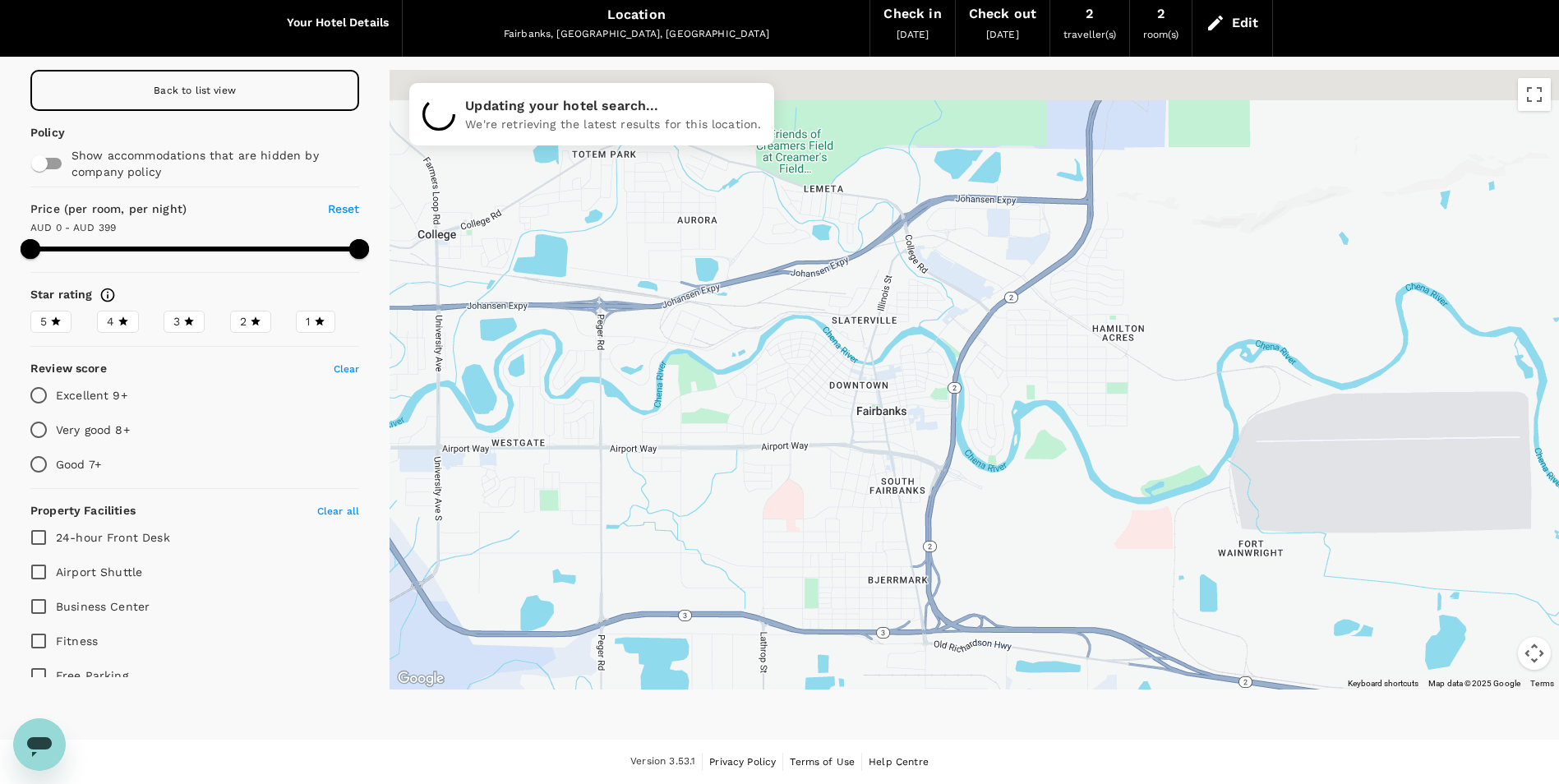
drag, startPoint x: 693, startPoint y: 465, endPoint x: 738, endPoint y: 558, distance: 103.3
click at [738, 558] on div at bounding box center [974, 380] width 1169 height 619
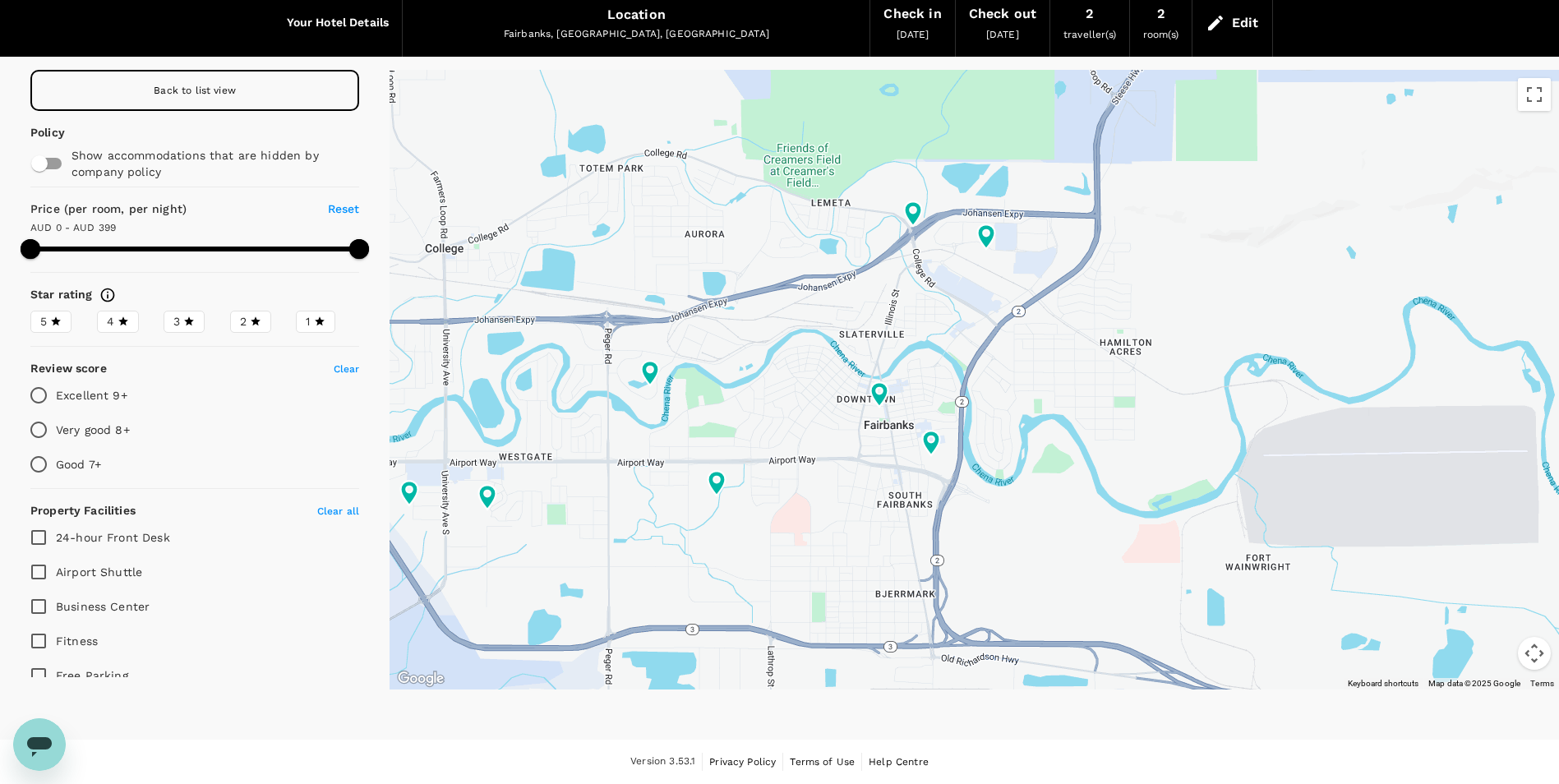
drag, startPoint x: 620, startPoint y: 546, endPoint x: 666, endPoint y: 535, distance: 47.3
click at [666, 535] on div at bounding box center [974, 380] width 1169 height 619
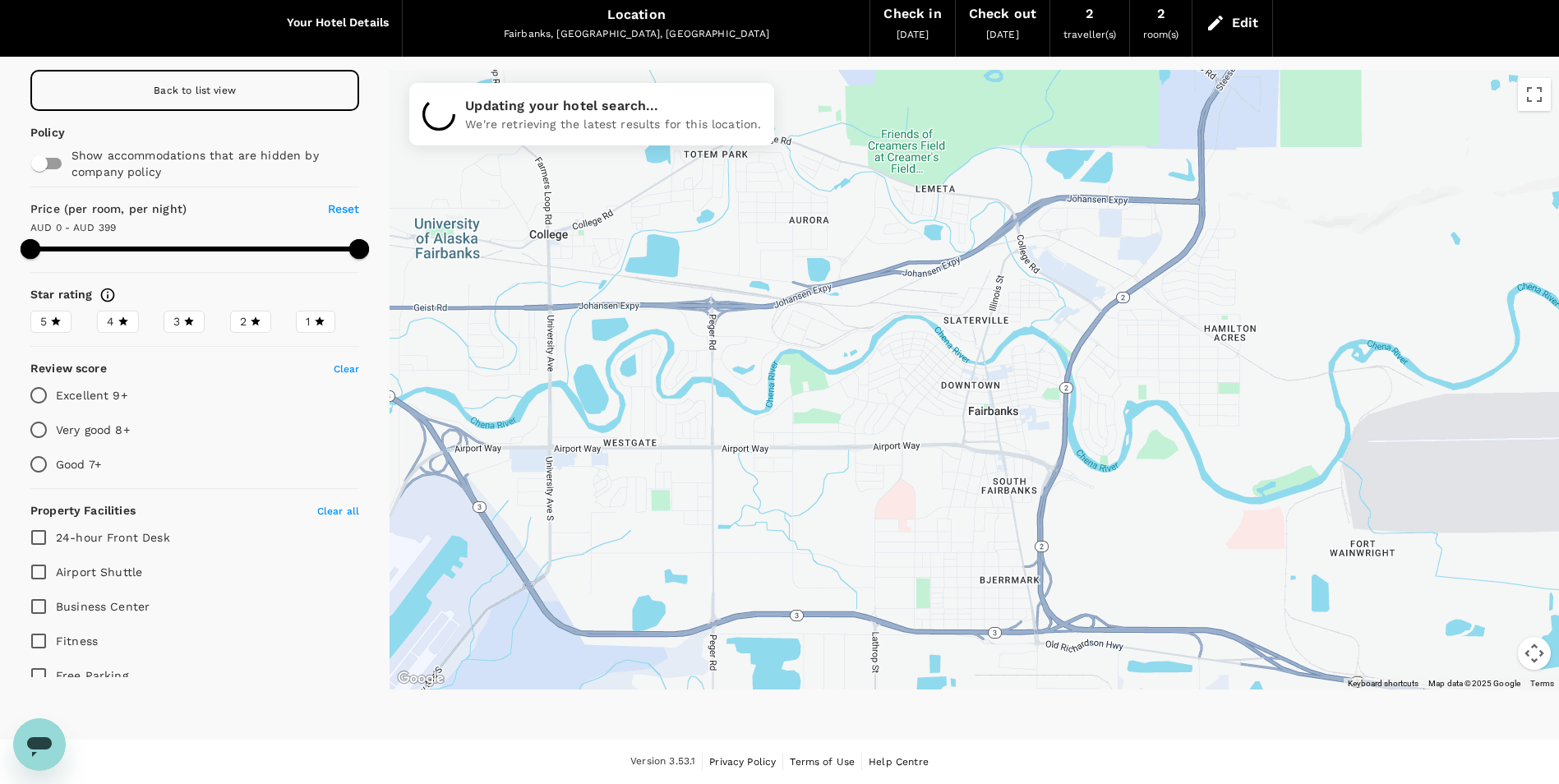
drag, startPoint x: 646, startPoint y: 517, endPoint x: 746, endPoint y: 517, distance: 100.0
click at [746, 517] on div at bounding box center [974, 380] width 1169 height 619
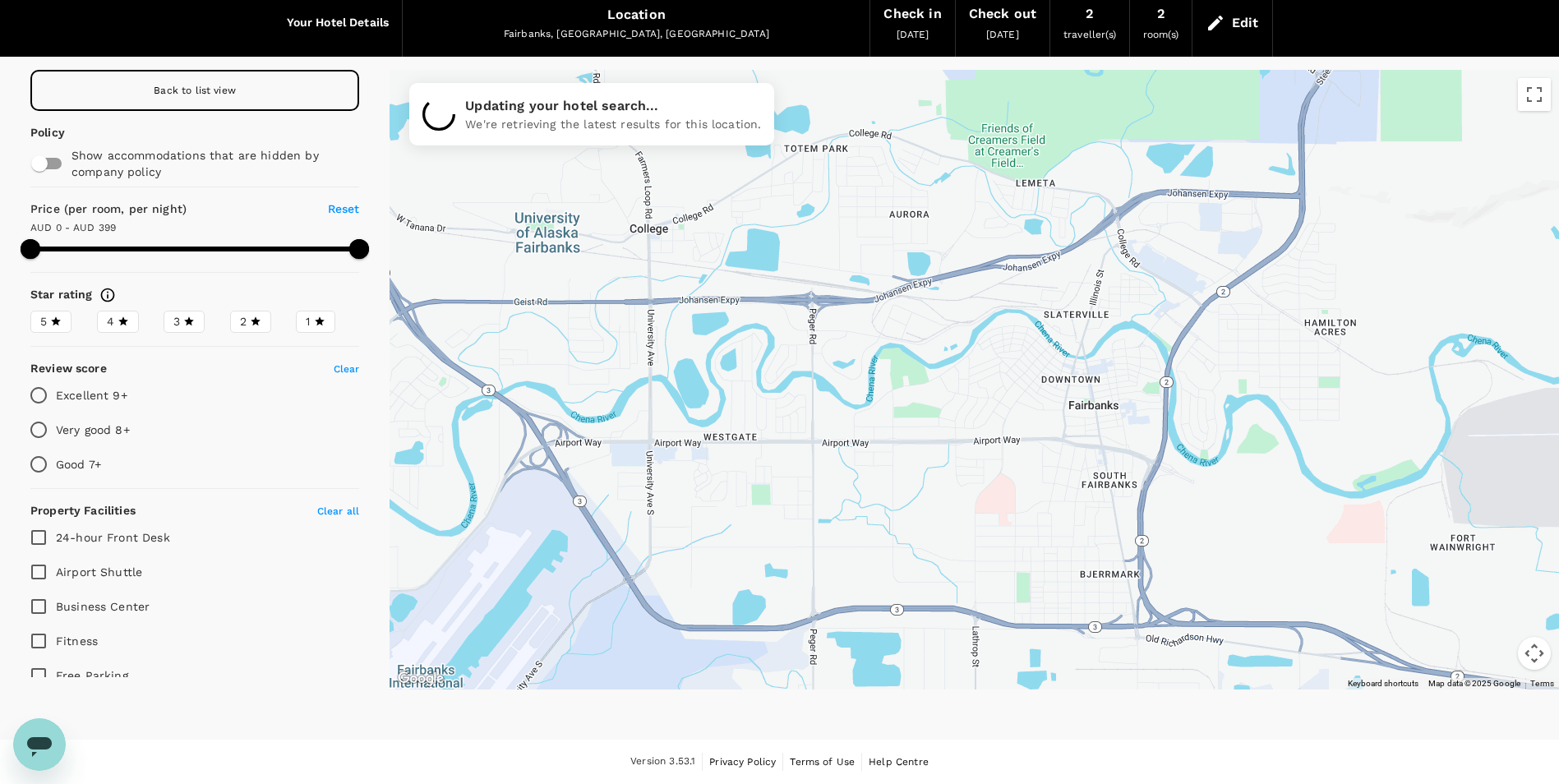
drag, startPoint x: 830, startPoint y: 511, endPoint x: 768, endPoint y: 505, distance: 62.3
click at [768, 505] on div at bounding box center [974, 380] width 1169 height 619
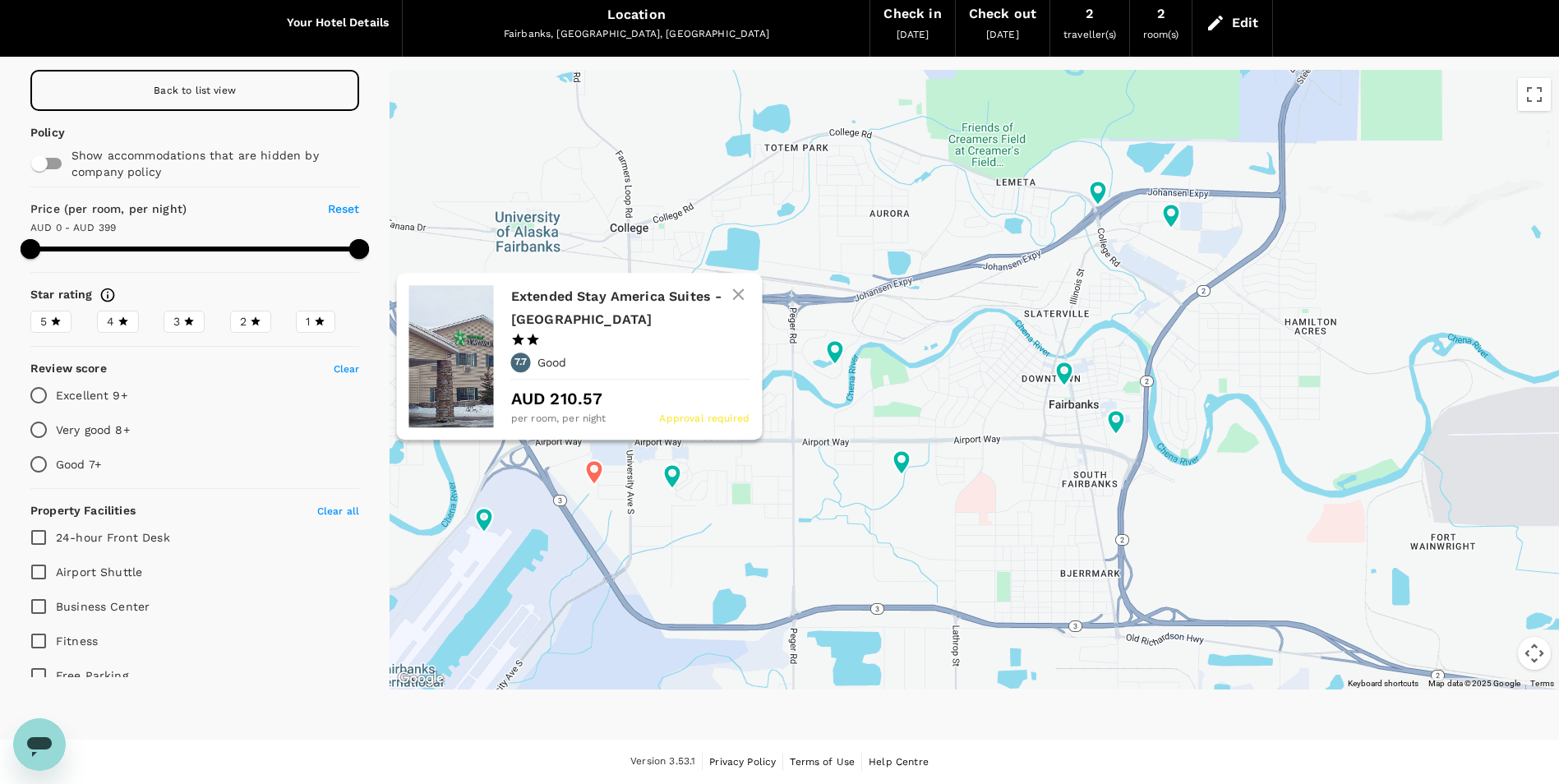
click at [597, 400] on p "AUD 210.57" at bounding box center [629, 398] width 239 height 25
type input "399"
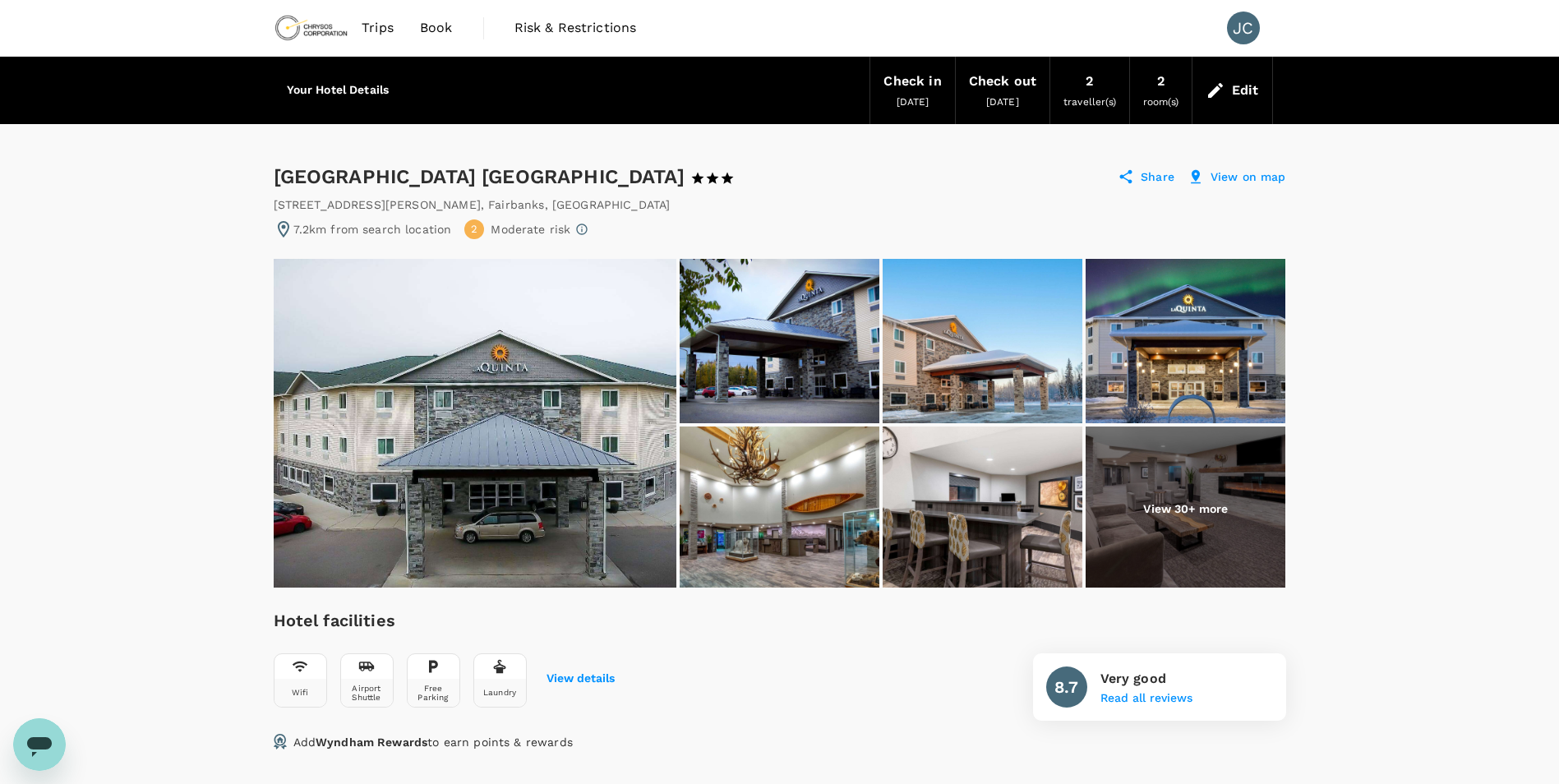
click at [464, 419] on img at bounding box center [475, 423] width 403 height 329
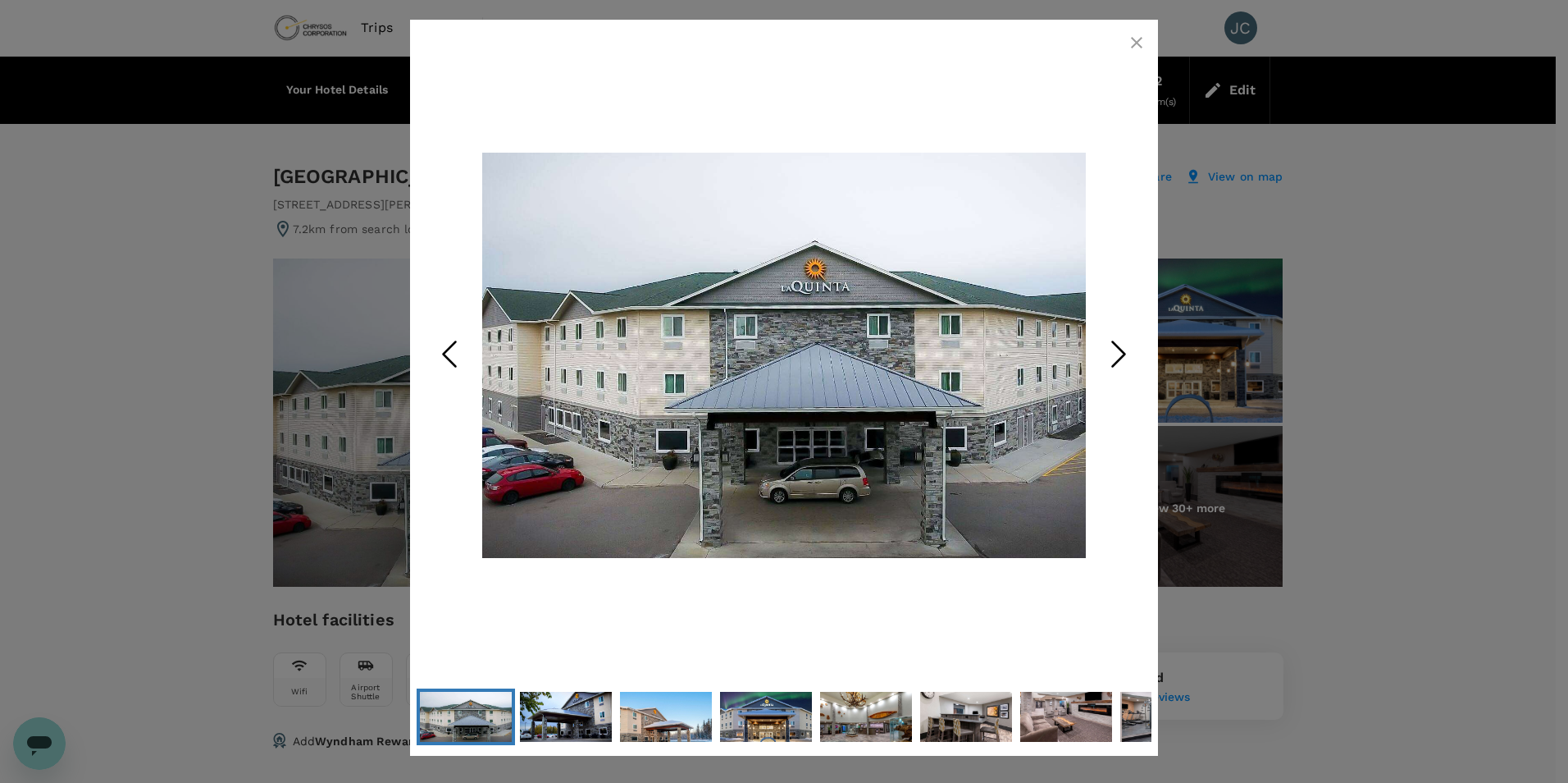
click at [1111, 352] on icon "Next Slide" at bounding box center [1119, 354] width 50 height 50
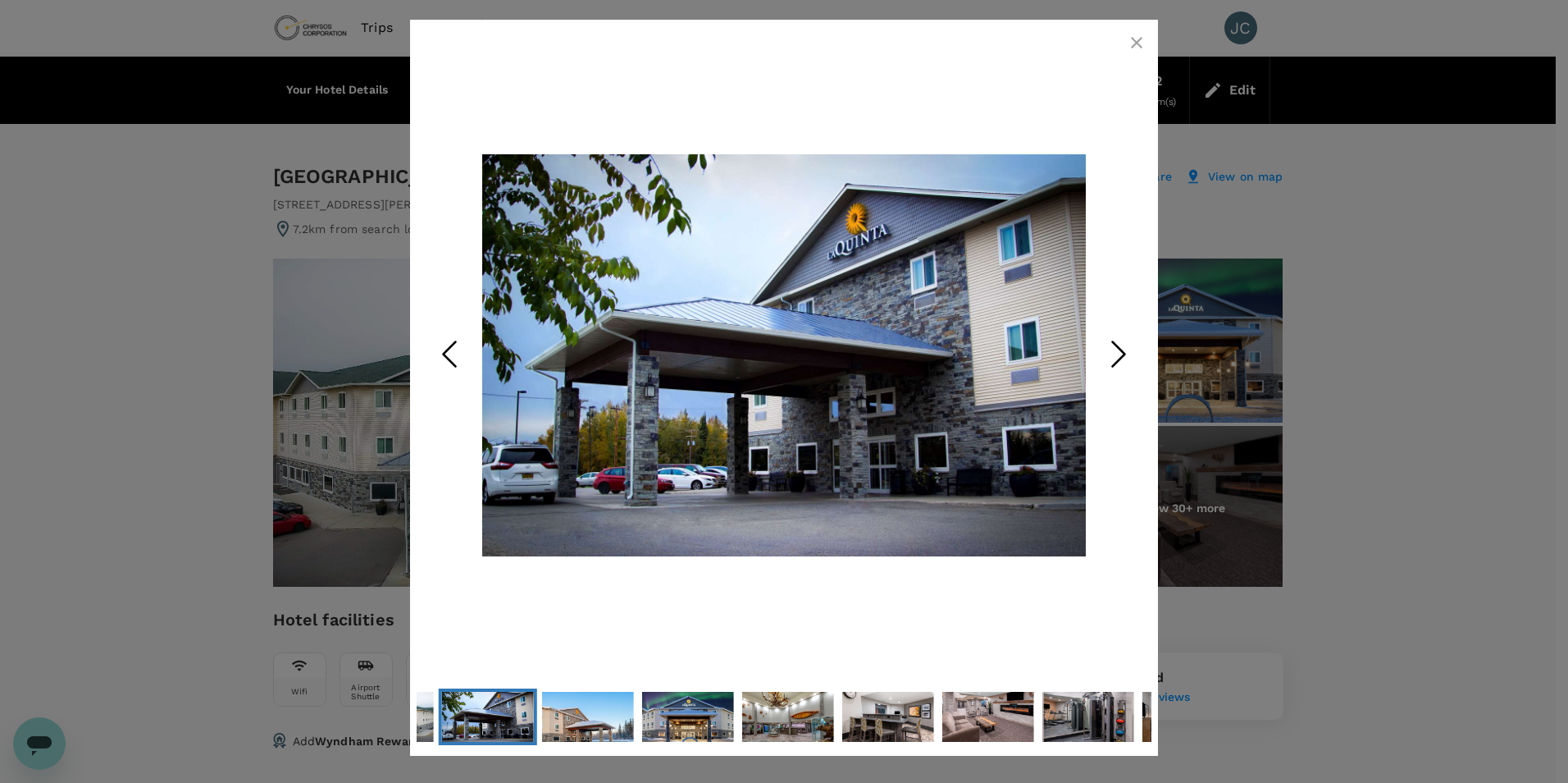
click at [1111, 352] on icon "Next Slide" at bounding box center [1119, 354] width 50 height 50
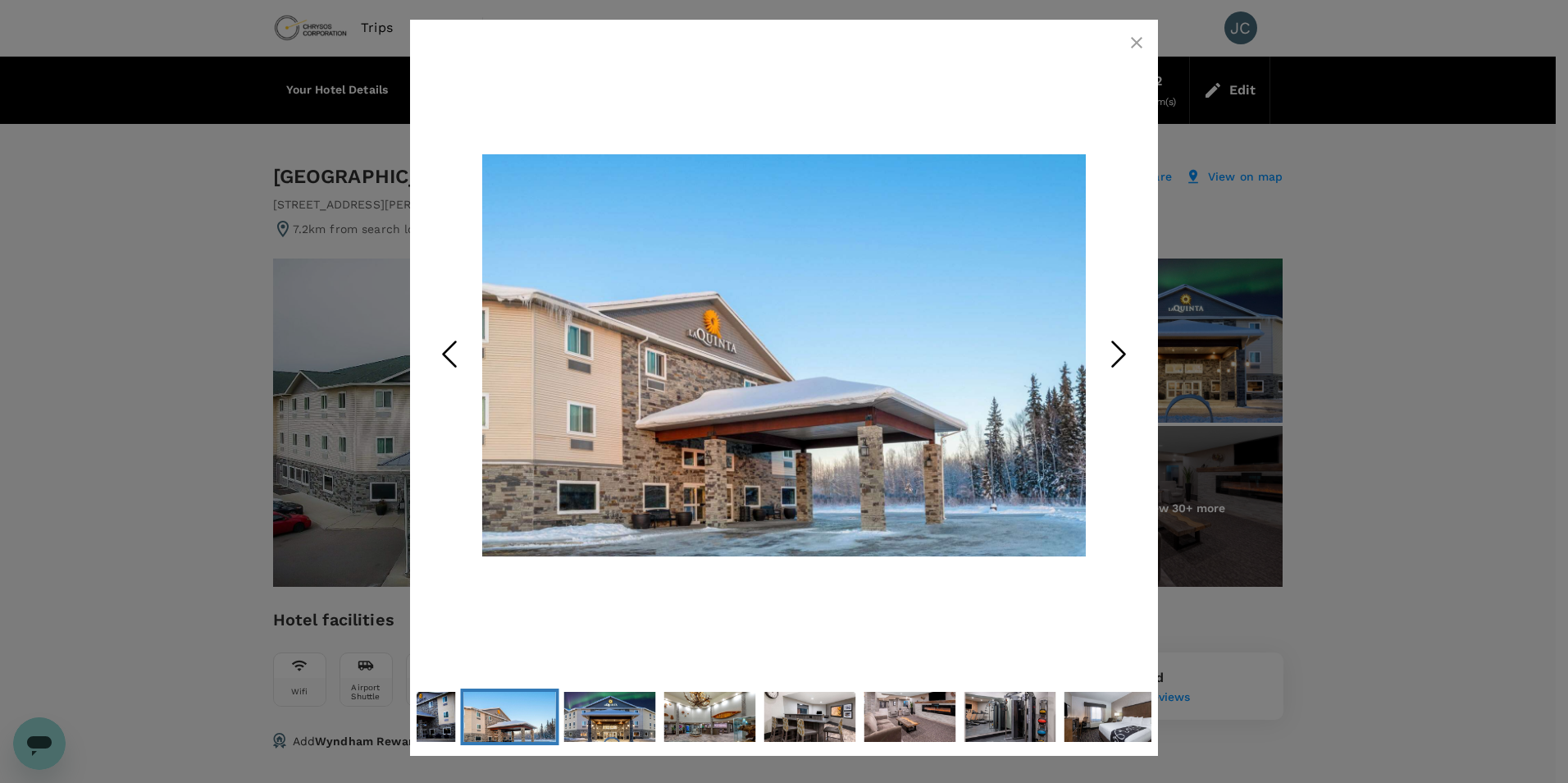
click at [1111, 352] on icon "Next Slide" at bounding box center [1119, 354] width 50 height 50
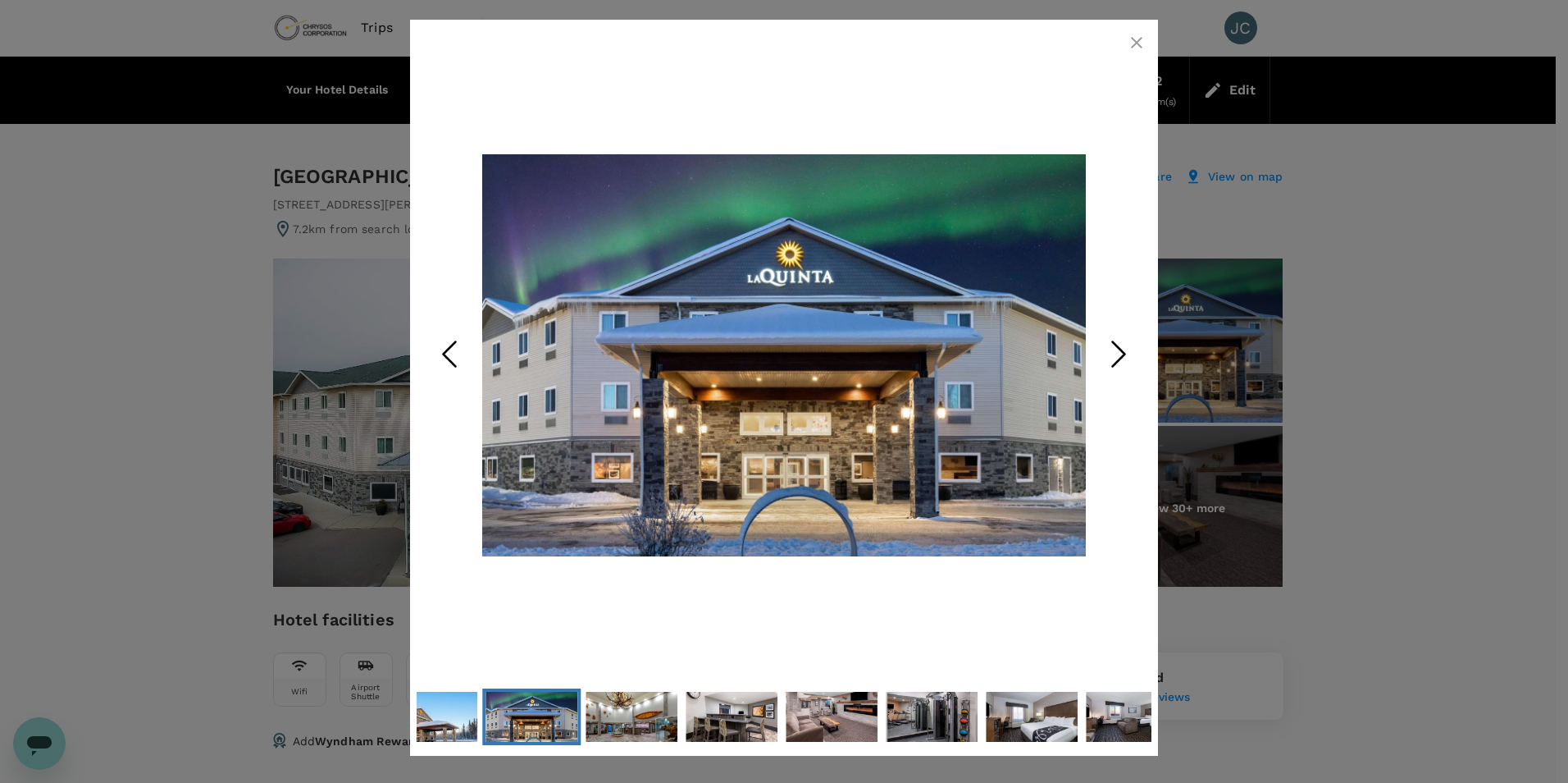
click at [1111, 352] on icon "Next Slide" at bounding box center [1119, 354] width 50 height 50
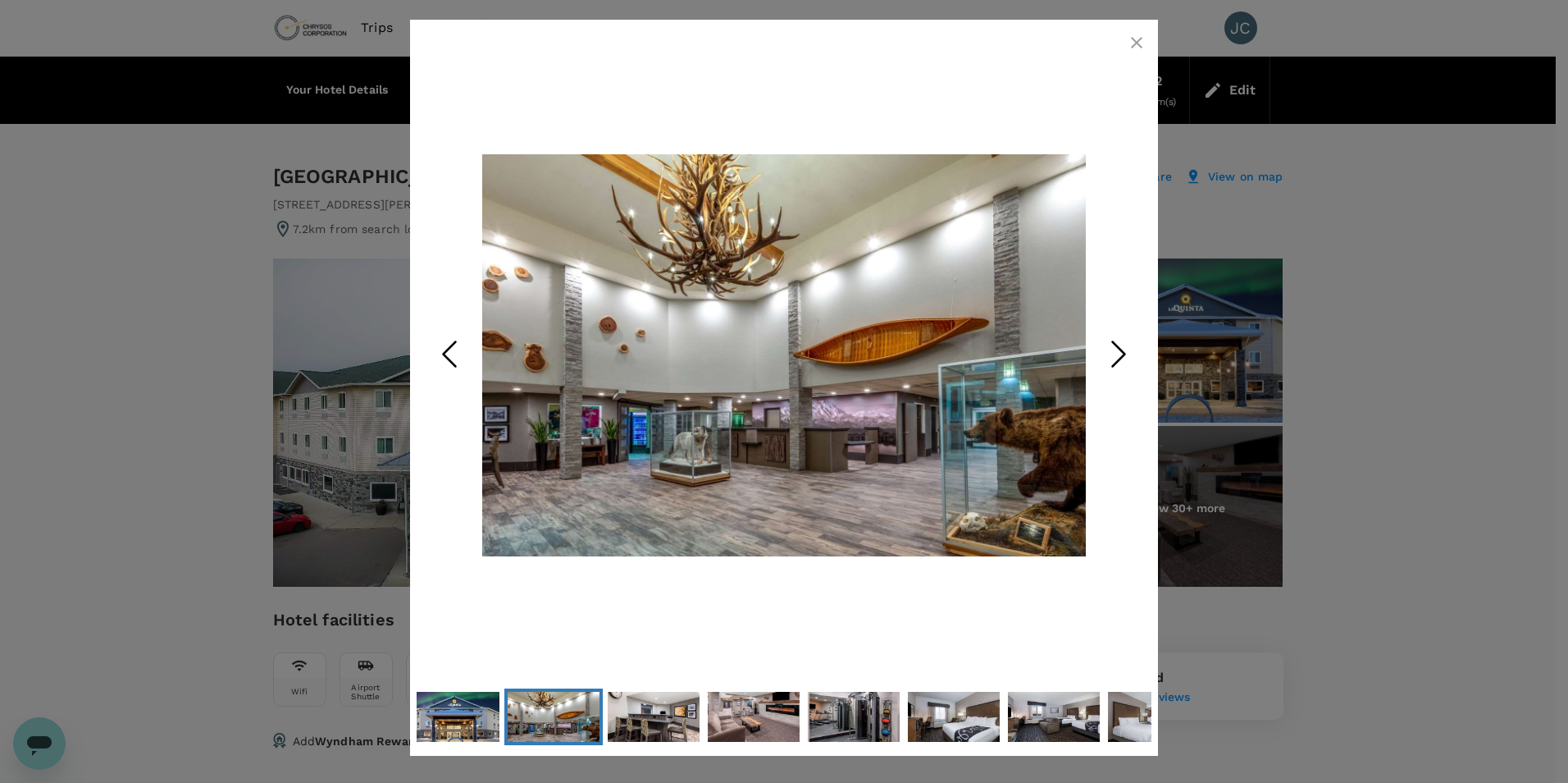
click at [1111, 352] on icon "Next Slide" at bounding box center [1119, 354] width 50 height 50
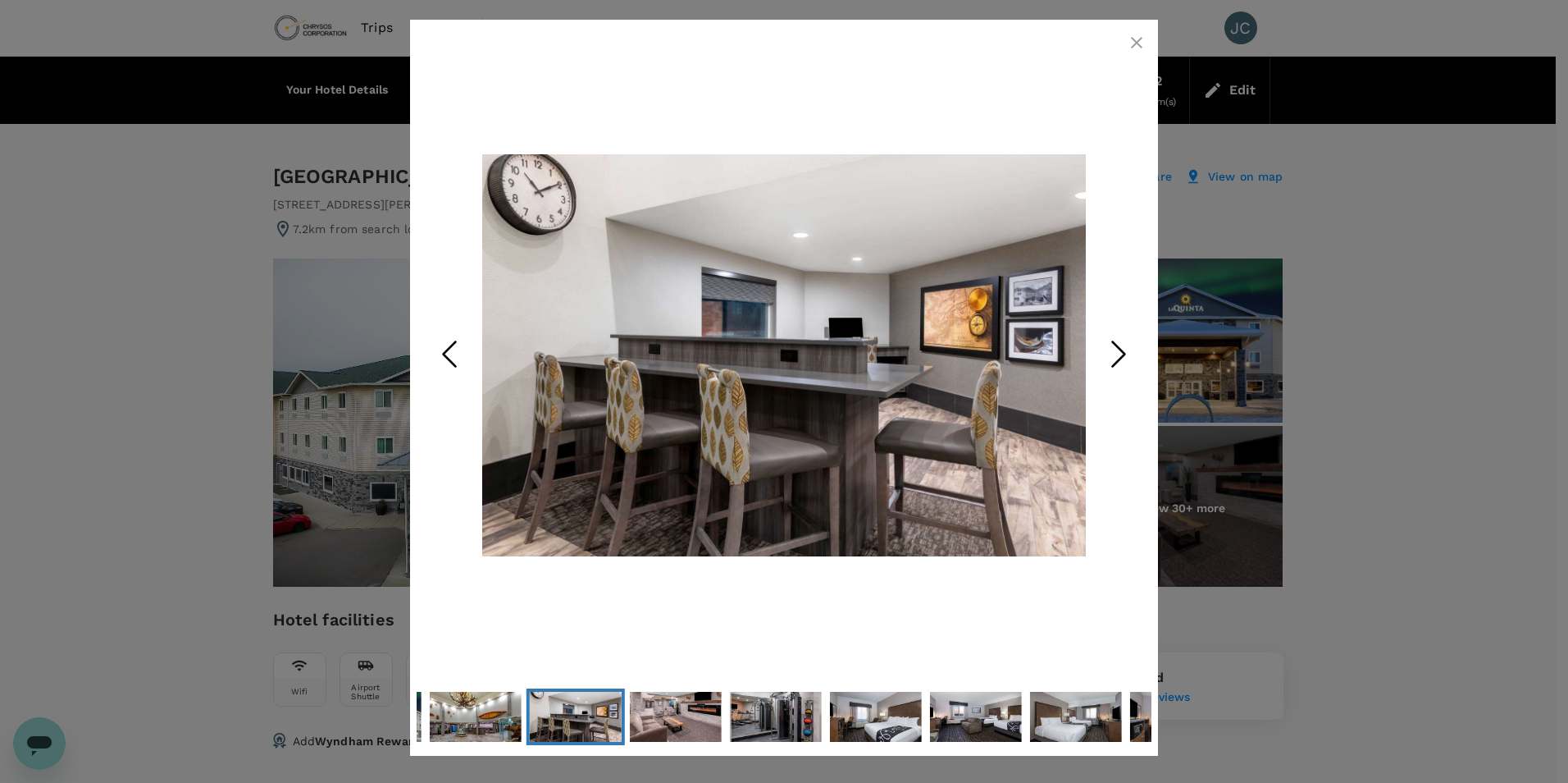
click at [1111, 352] on icon "Next Slide" at bounding box center [1119, 354] width 50 height 50
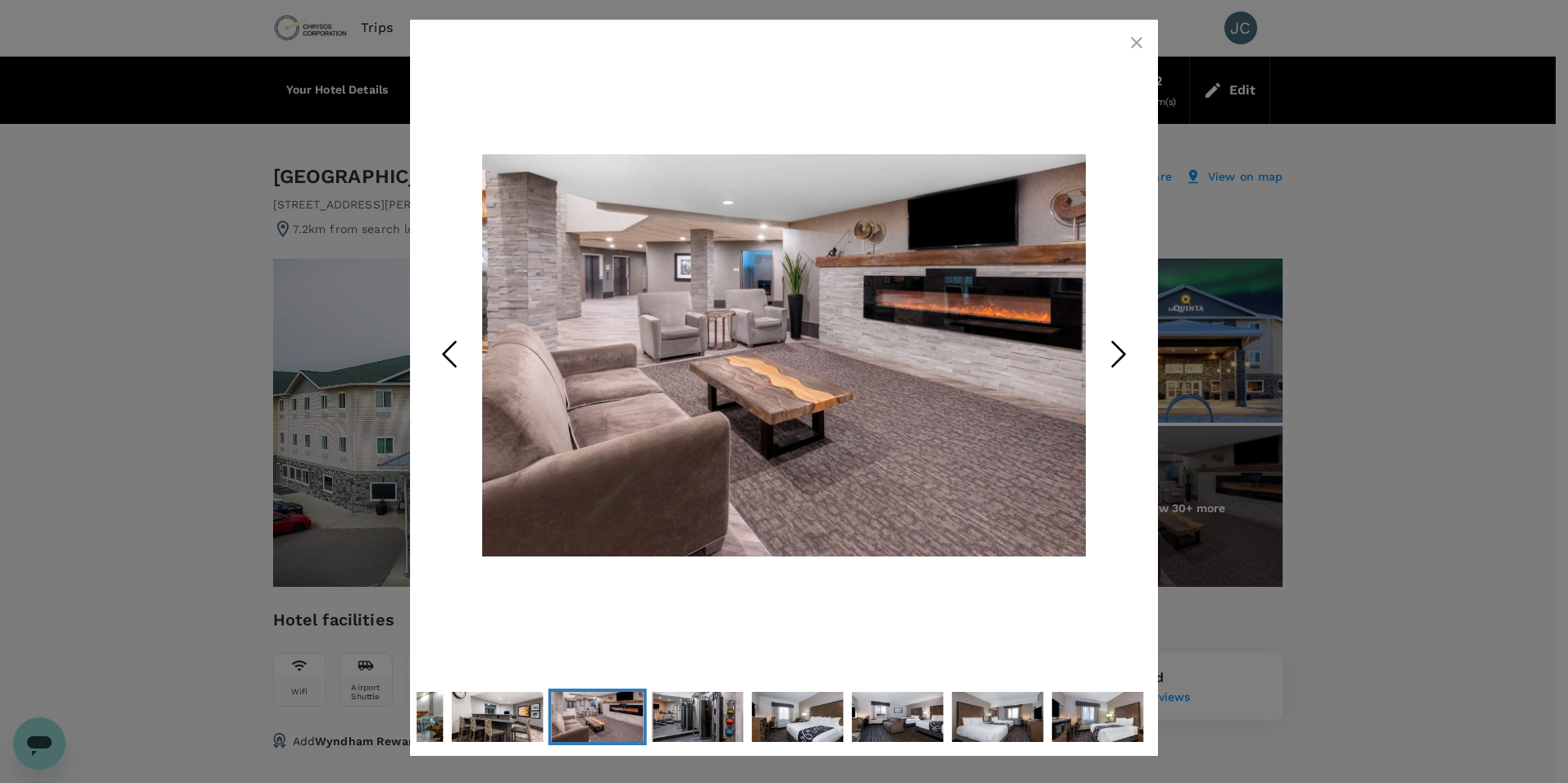
click at [1111, 352] on icon "Next Slide" at bounding box center [1119, 354] width 50 height 50
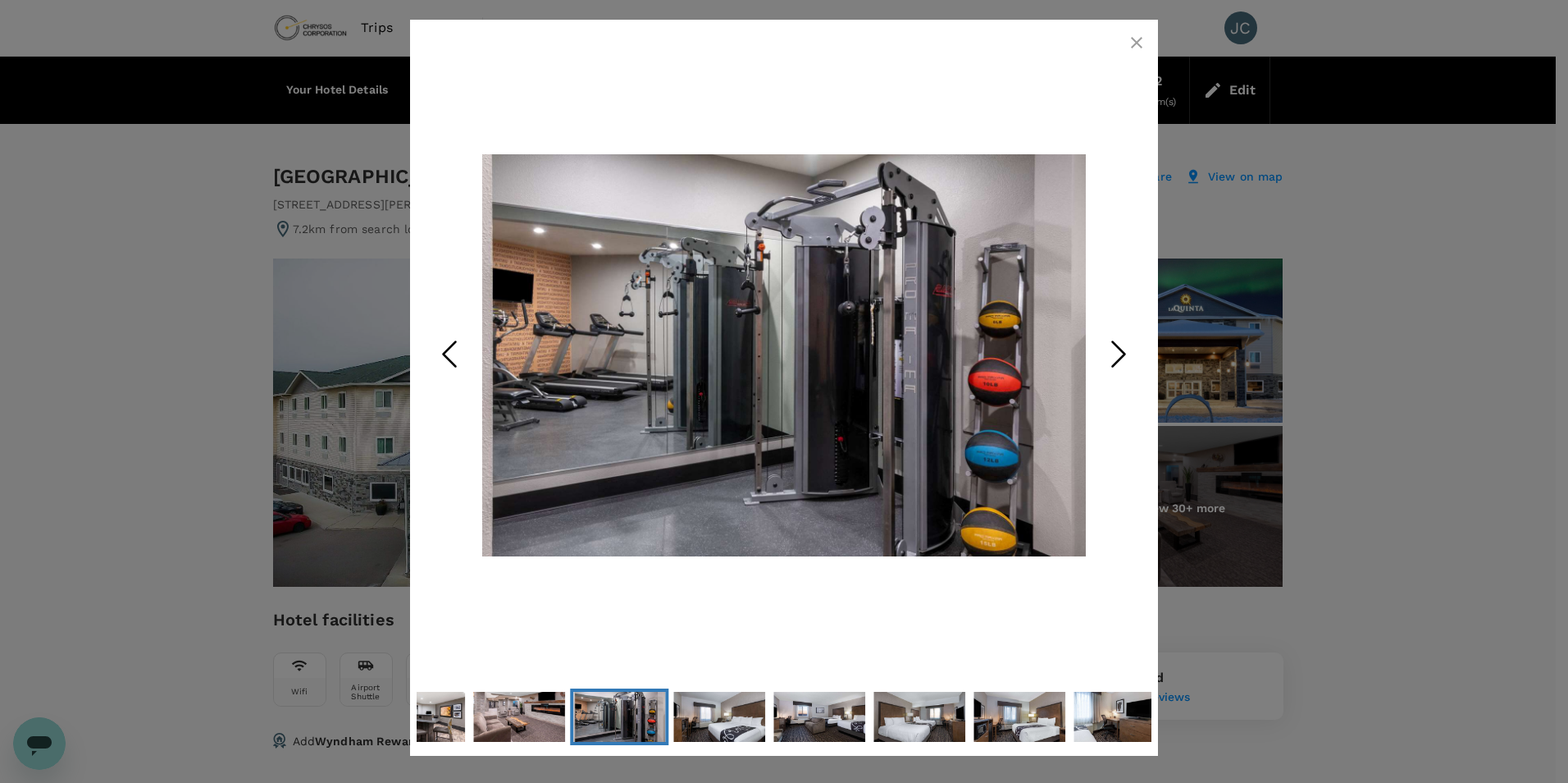
click at [1113, 350] on icon "Next Slide" at bounding box center [1119, 354] width 50 height 50
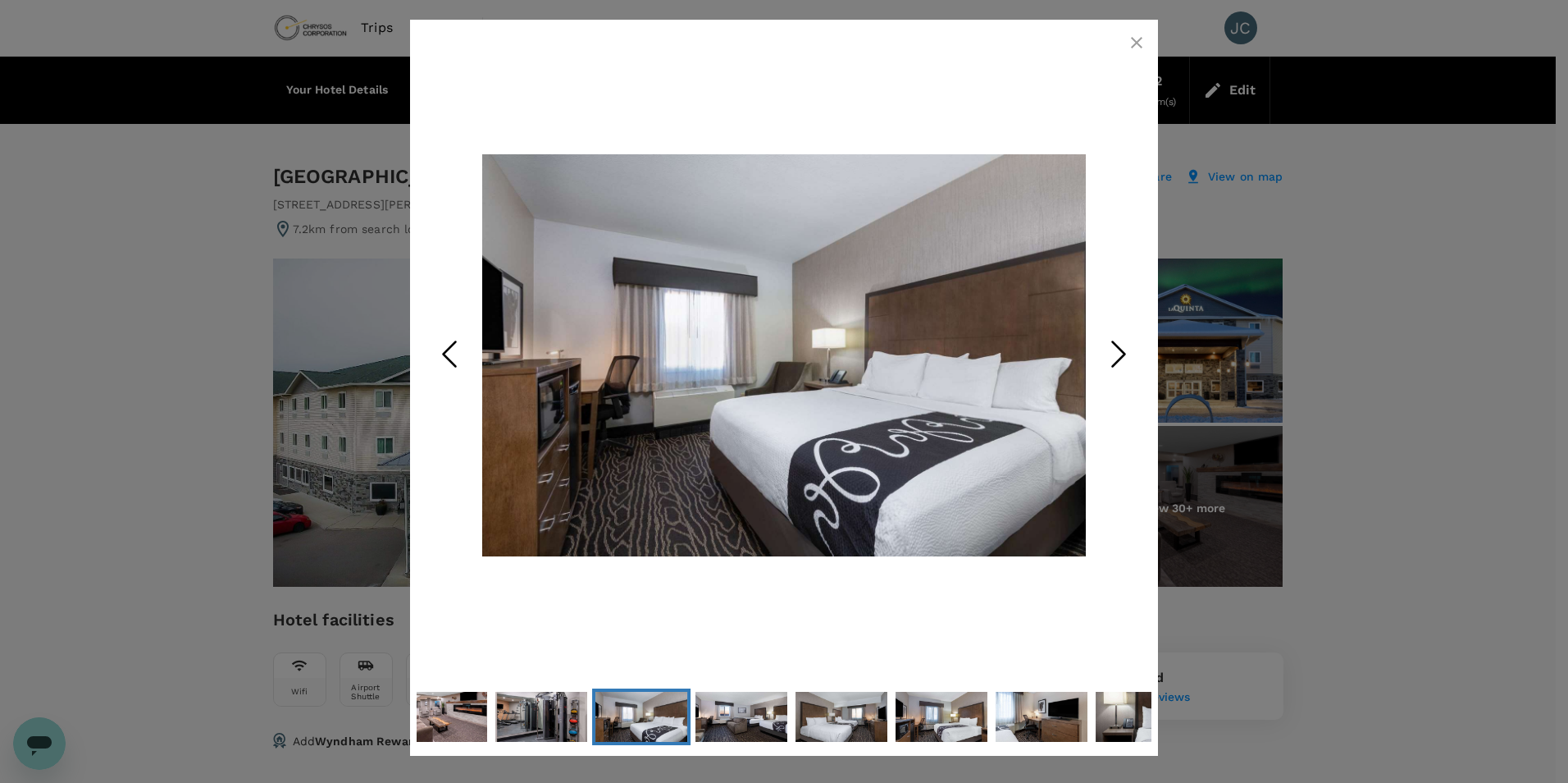
click at [1113, 350] on icon "Next Slide" at bounding box center [1119, 354] width 50 height 50
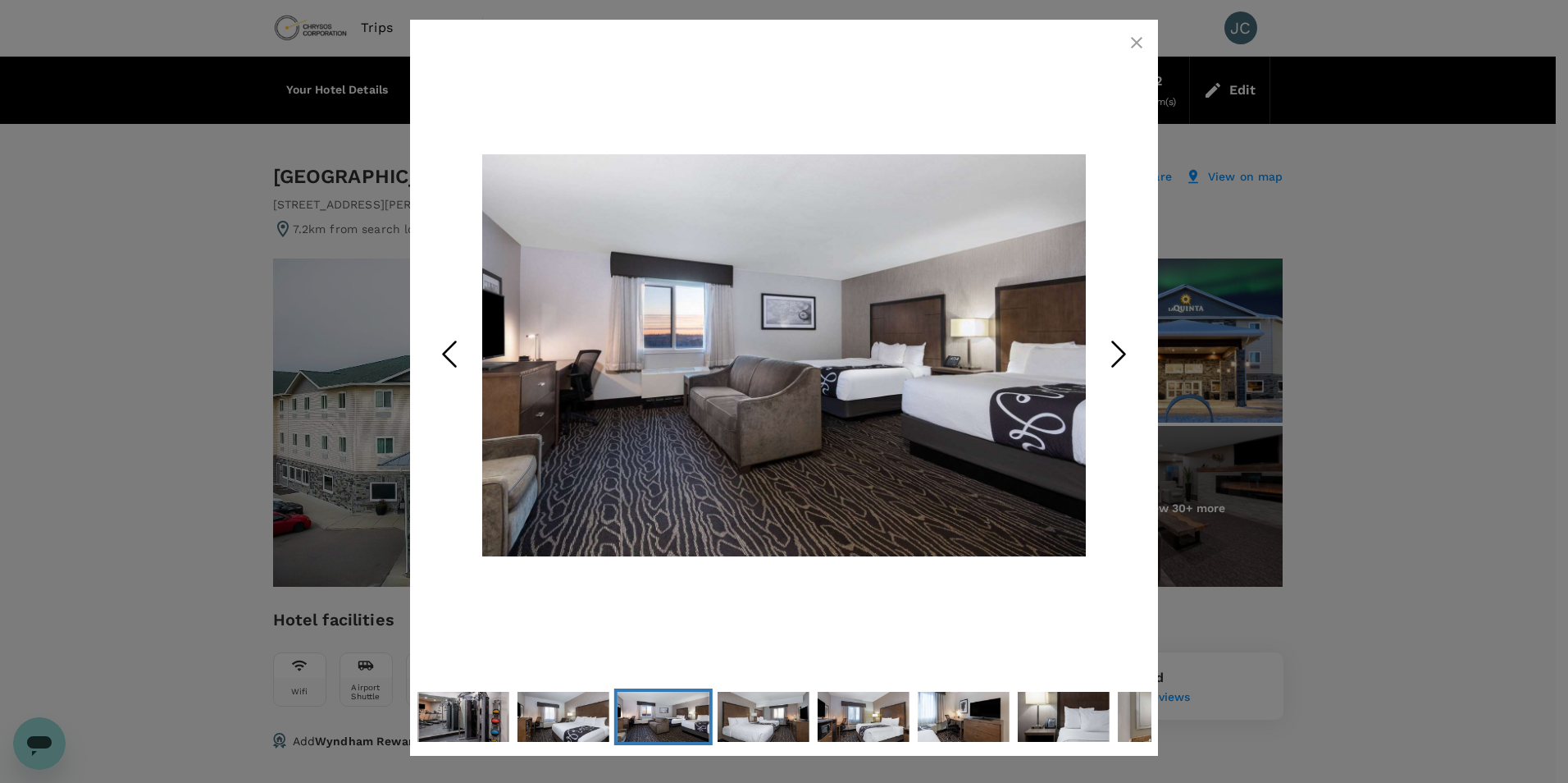
click at [1113, 350] on icon "Next Slide" at bounding box center [1119, 354] width 50 height 50
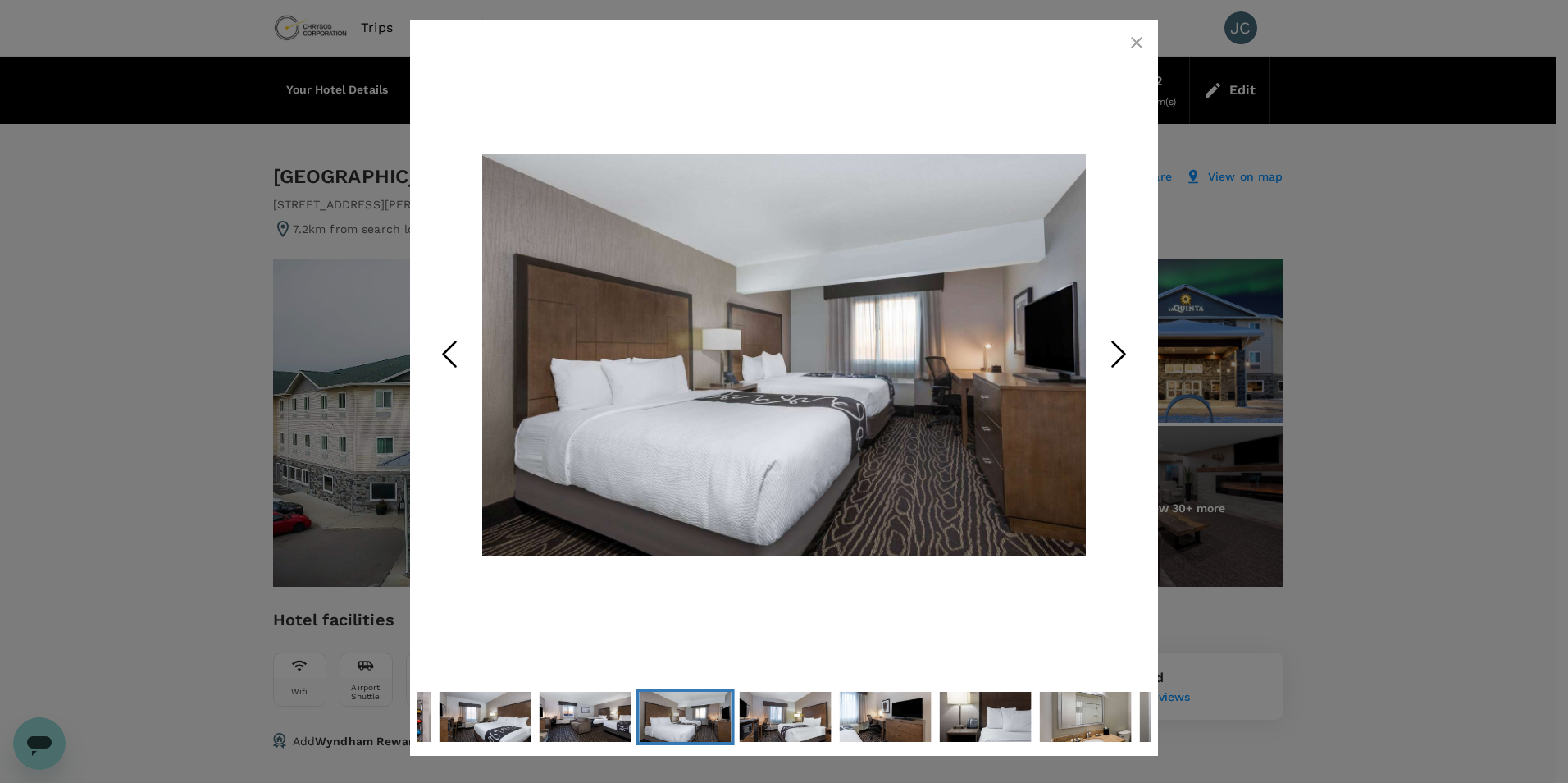
click at [1113, 350] on icon "Next Slide" at bounding box center [1119, 354] width 50 height 50
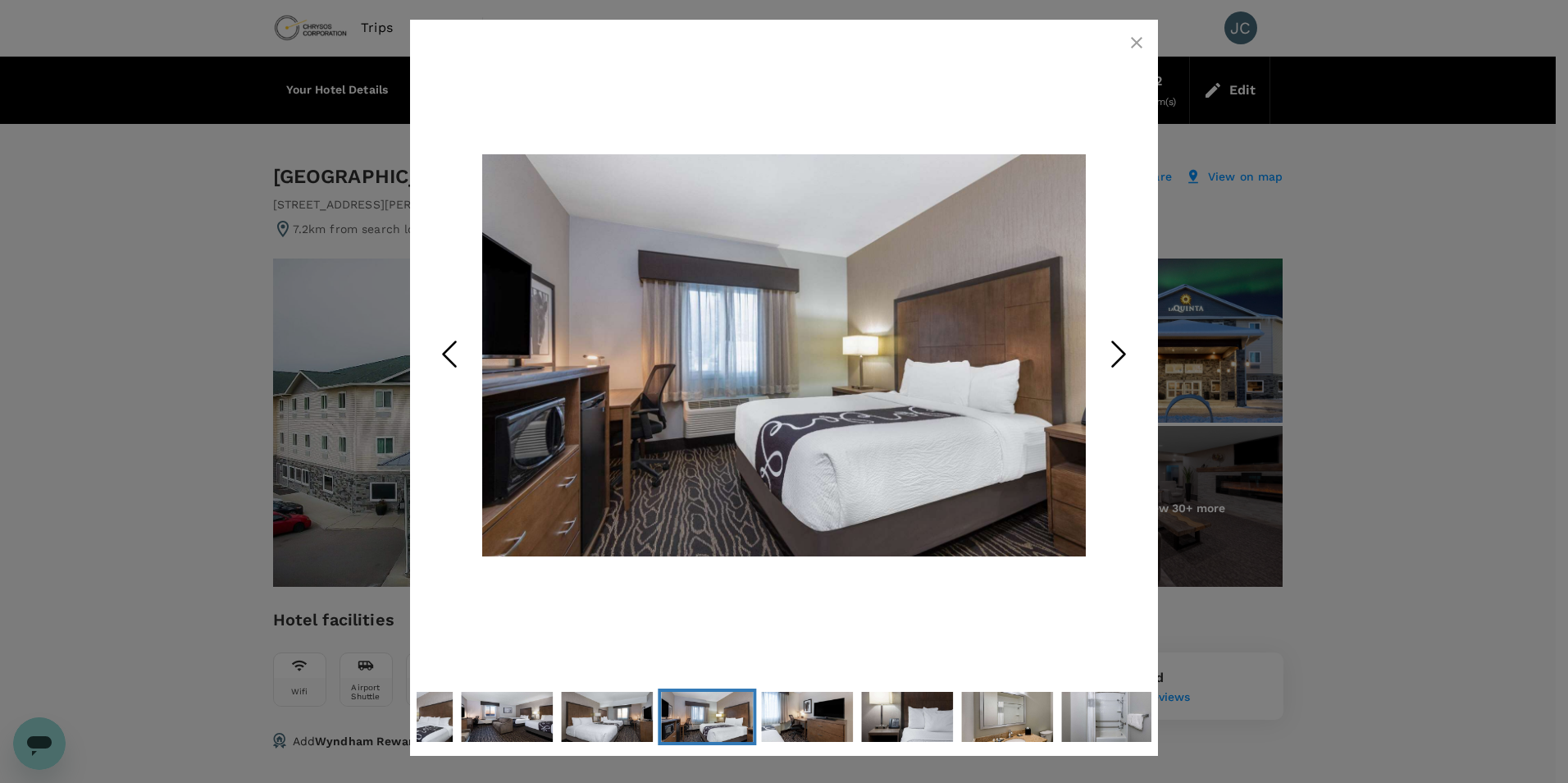
drag, startPoint x: 1438, startPoint y: 429, endPoint x: 1426, endPoint y: 430, distance: 12.0
click at [1439, 429] on div at bounding box center [784, 392] width 1568 height 783
drag, startPoint x: 1132, startPoint y: 38, endPoint x: 1030, endPoint y: 27, distance: 102.6
click at [1132, 37] on icon "button" at bounding box center [1137, 43] width 19 height 19
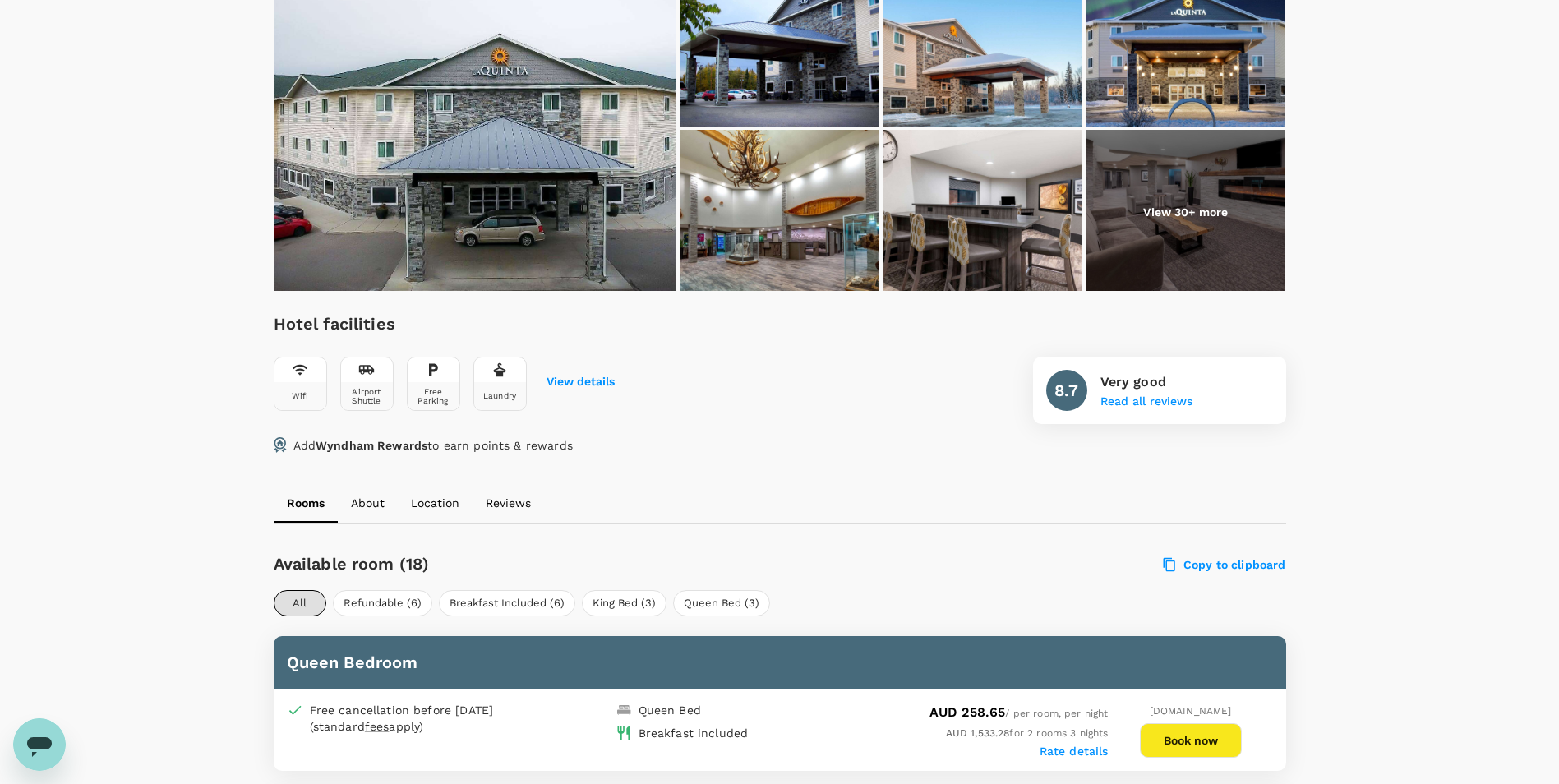
scroll to position [164, 0]
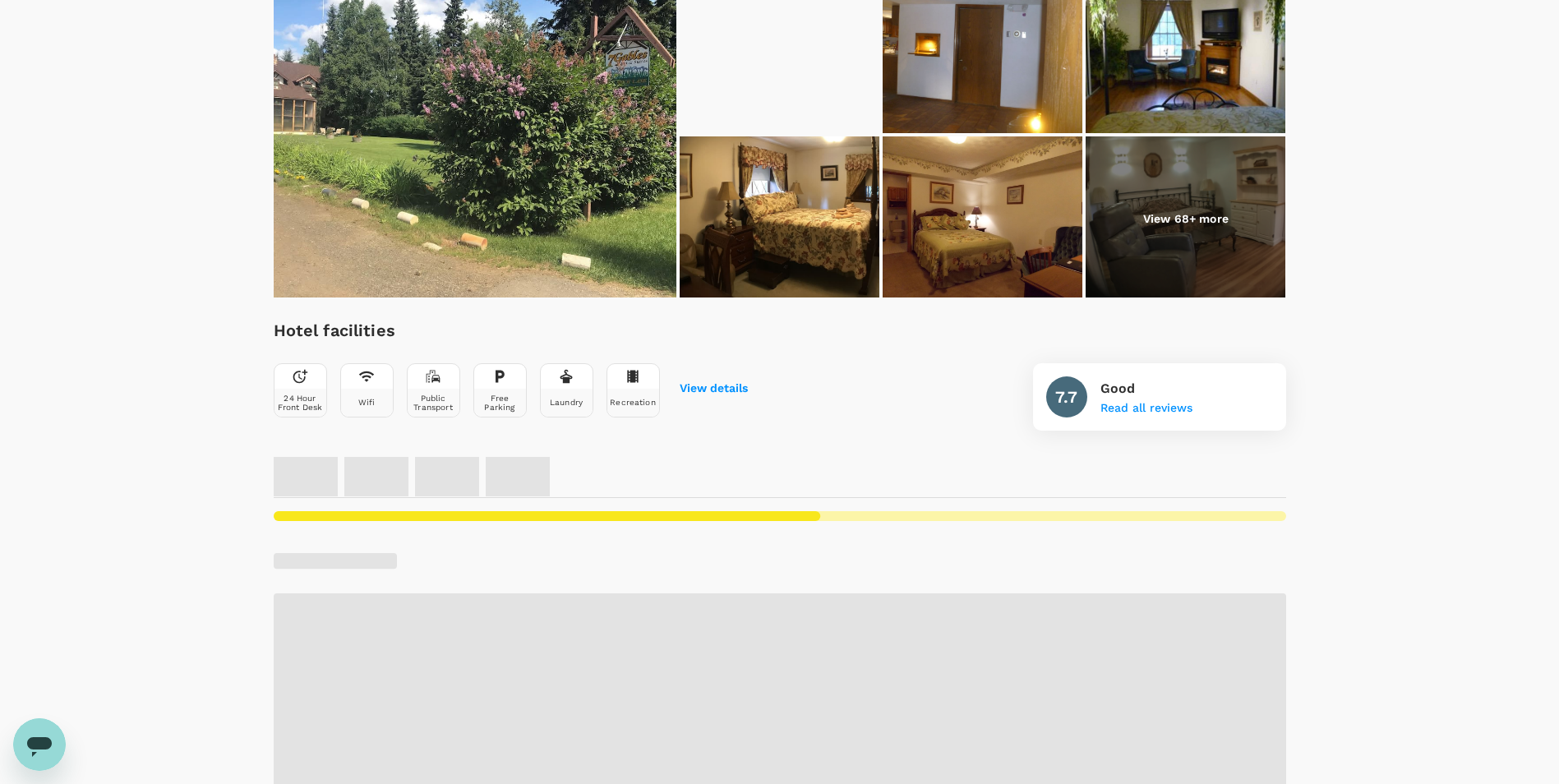
scroll to position [575, 0]
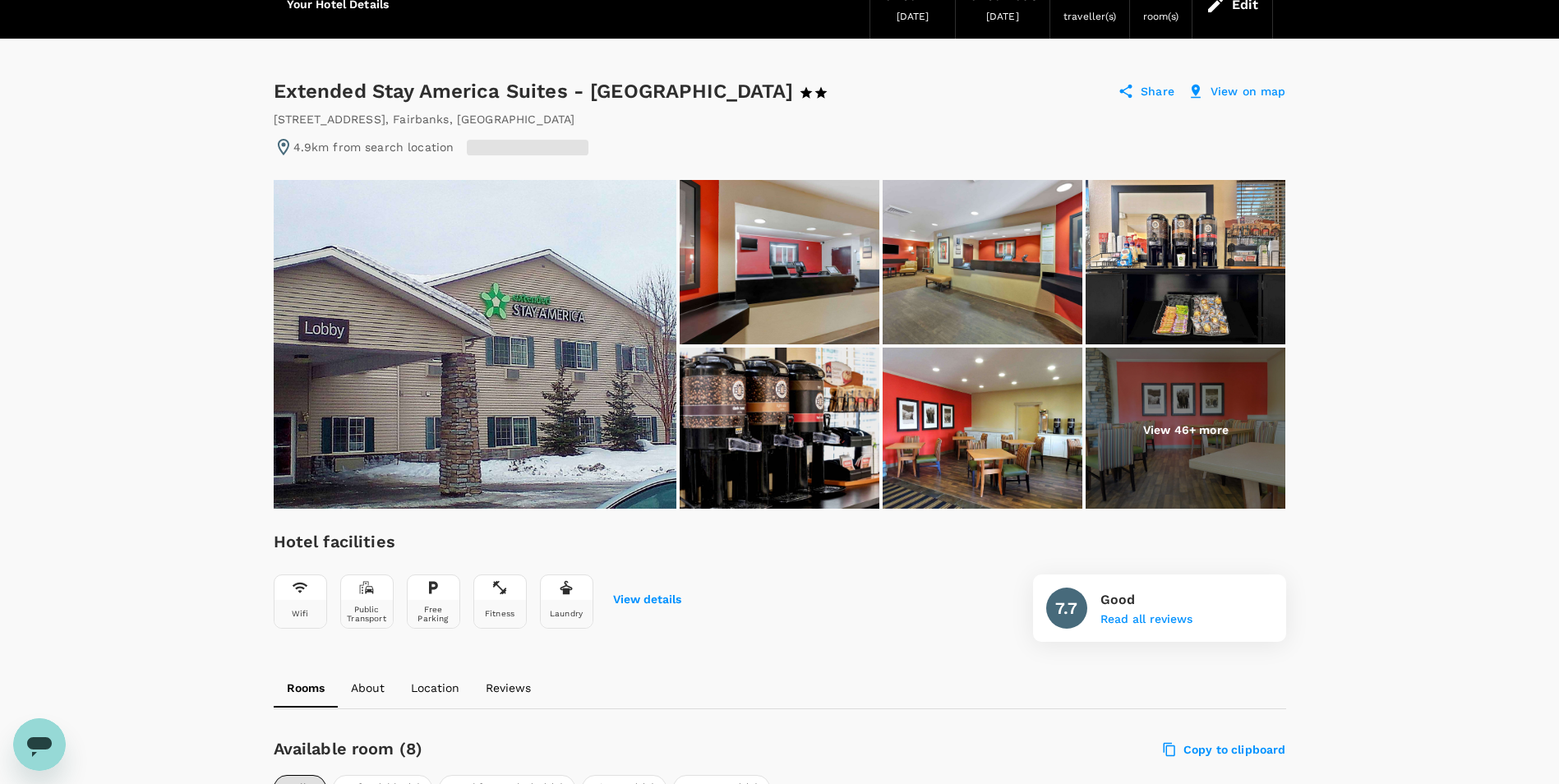
scroll to position [82, 0]
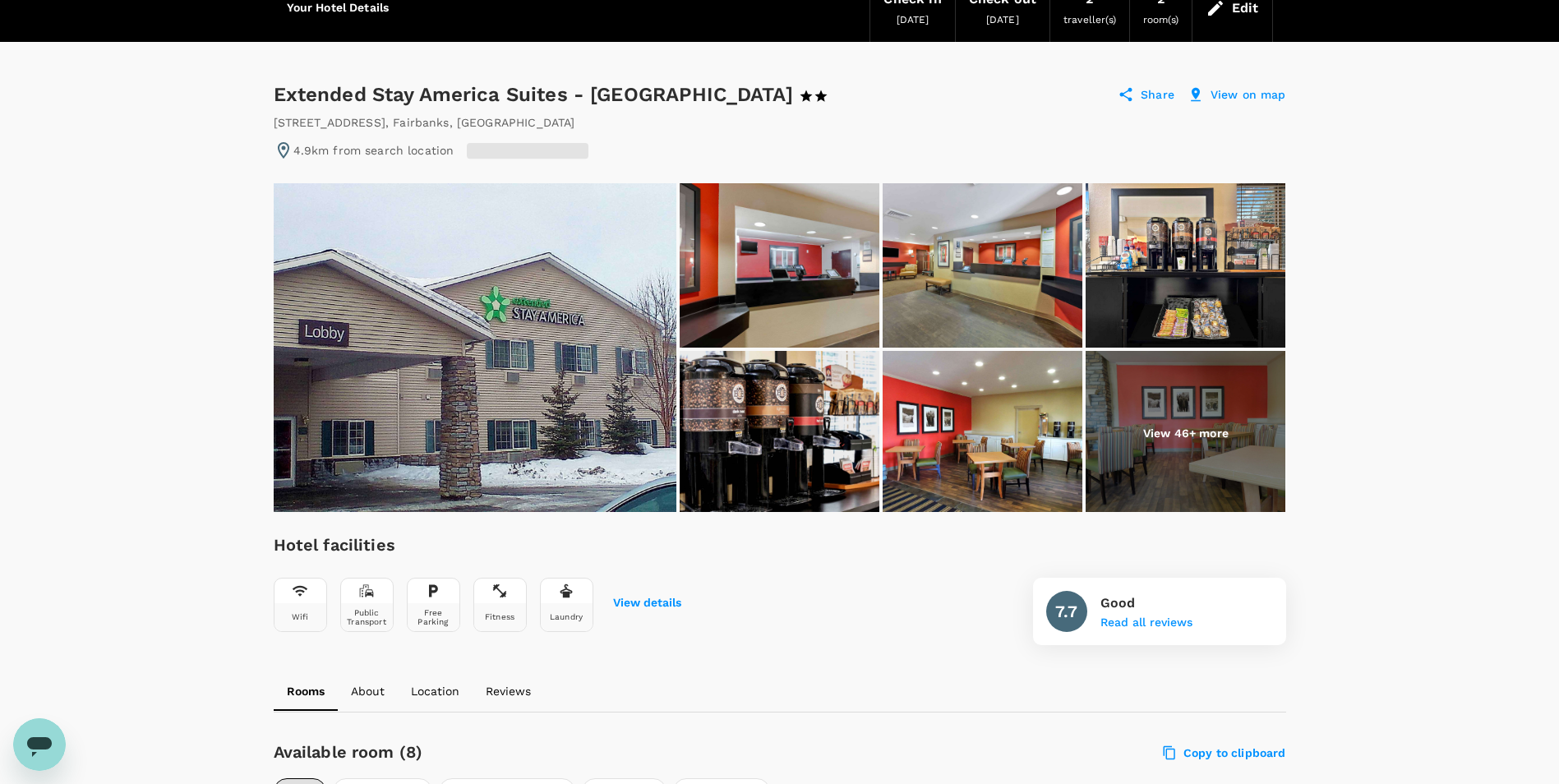
click at [1218, 422] on img at bounding box center [1185, 433] width 200 height 164
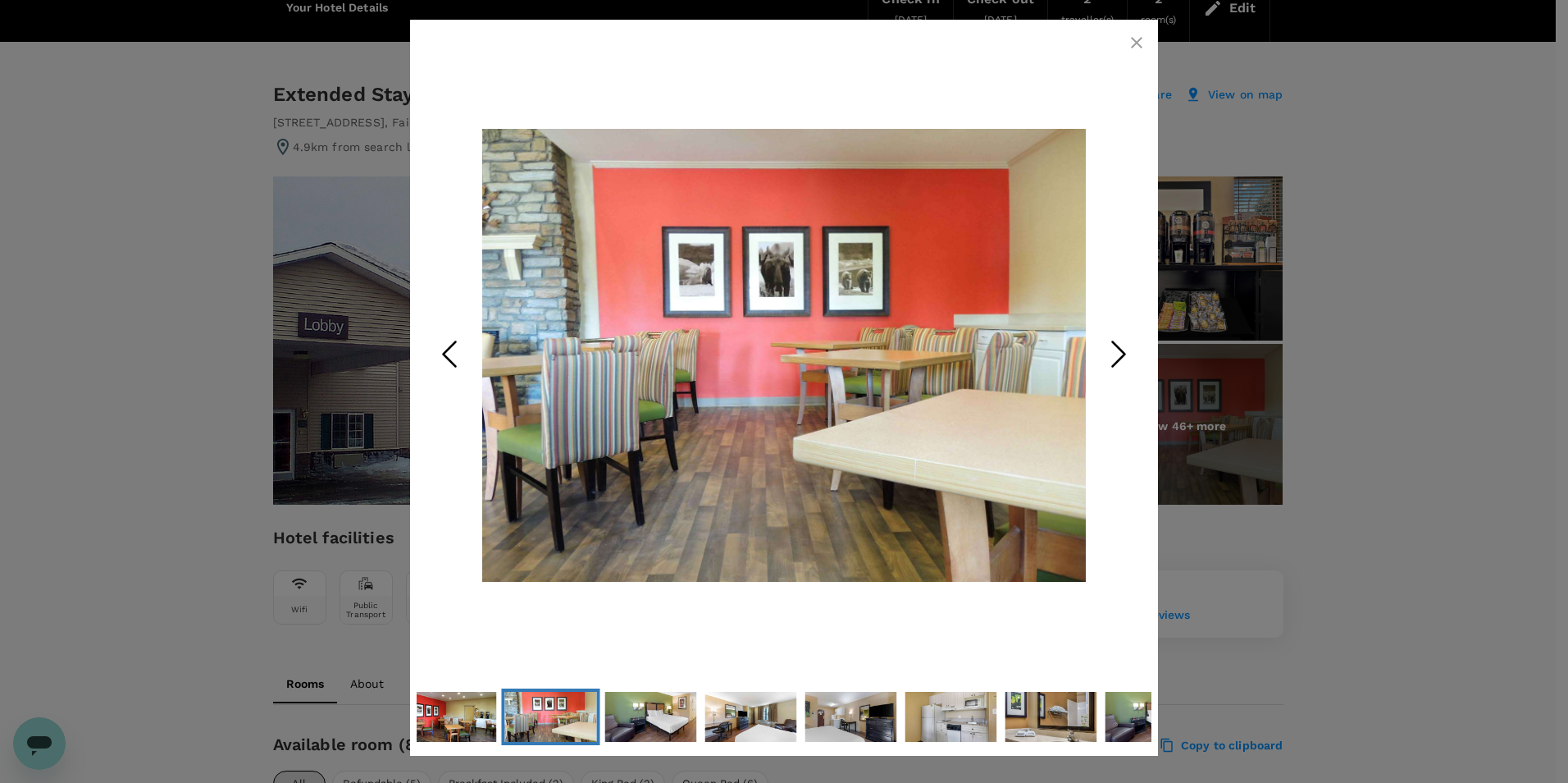
click at [1124, 353] on polyline "Next Slide" at bounding box center [1119, 354] width 12 height 25
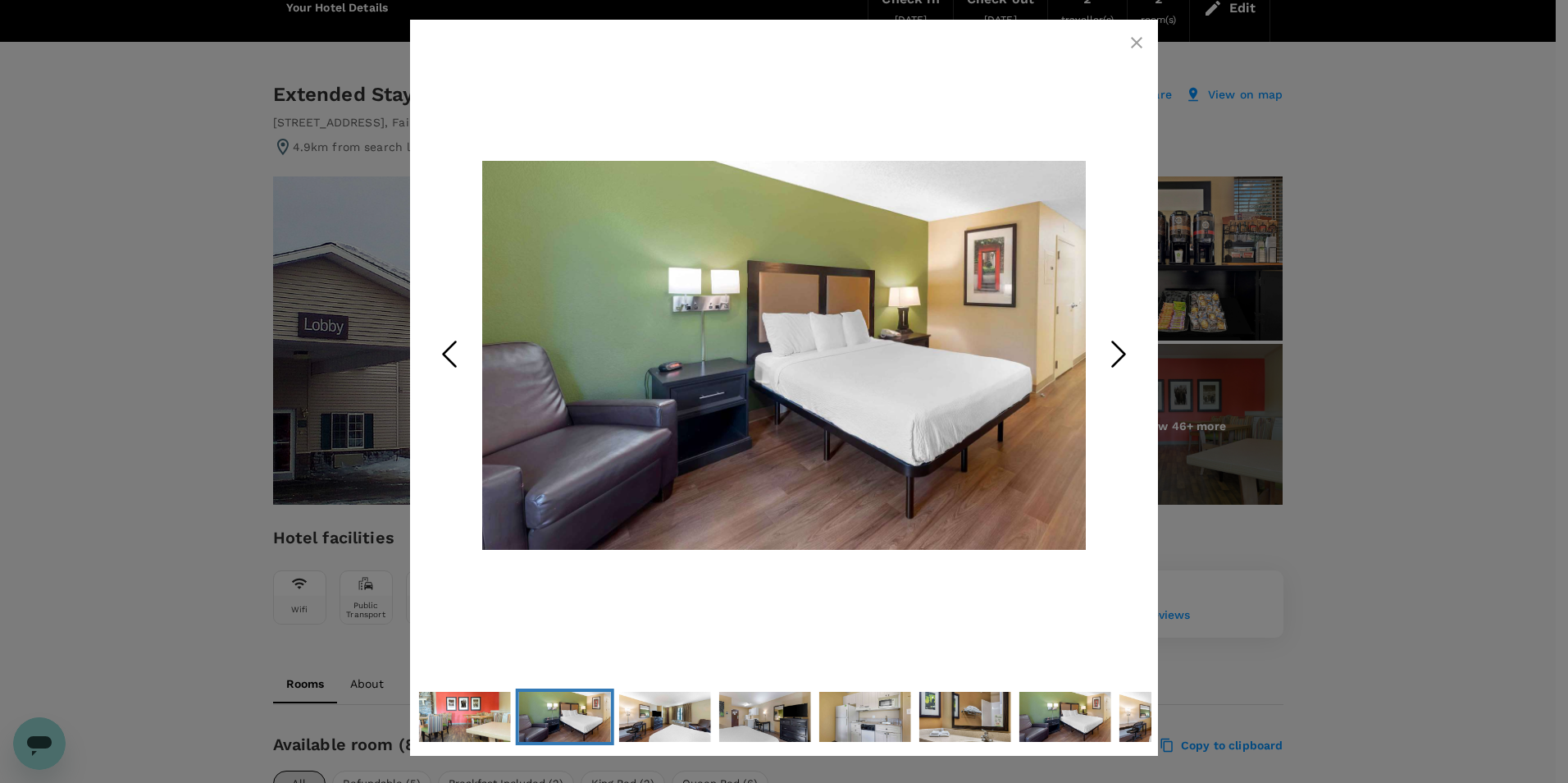
click at [1124, 353] on polyline "Next Slide" at bounding box center [1119, 354] width 12 height 25
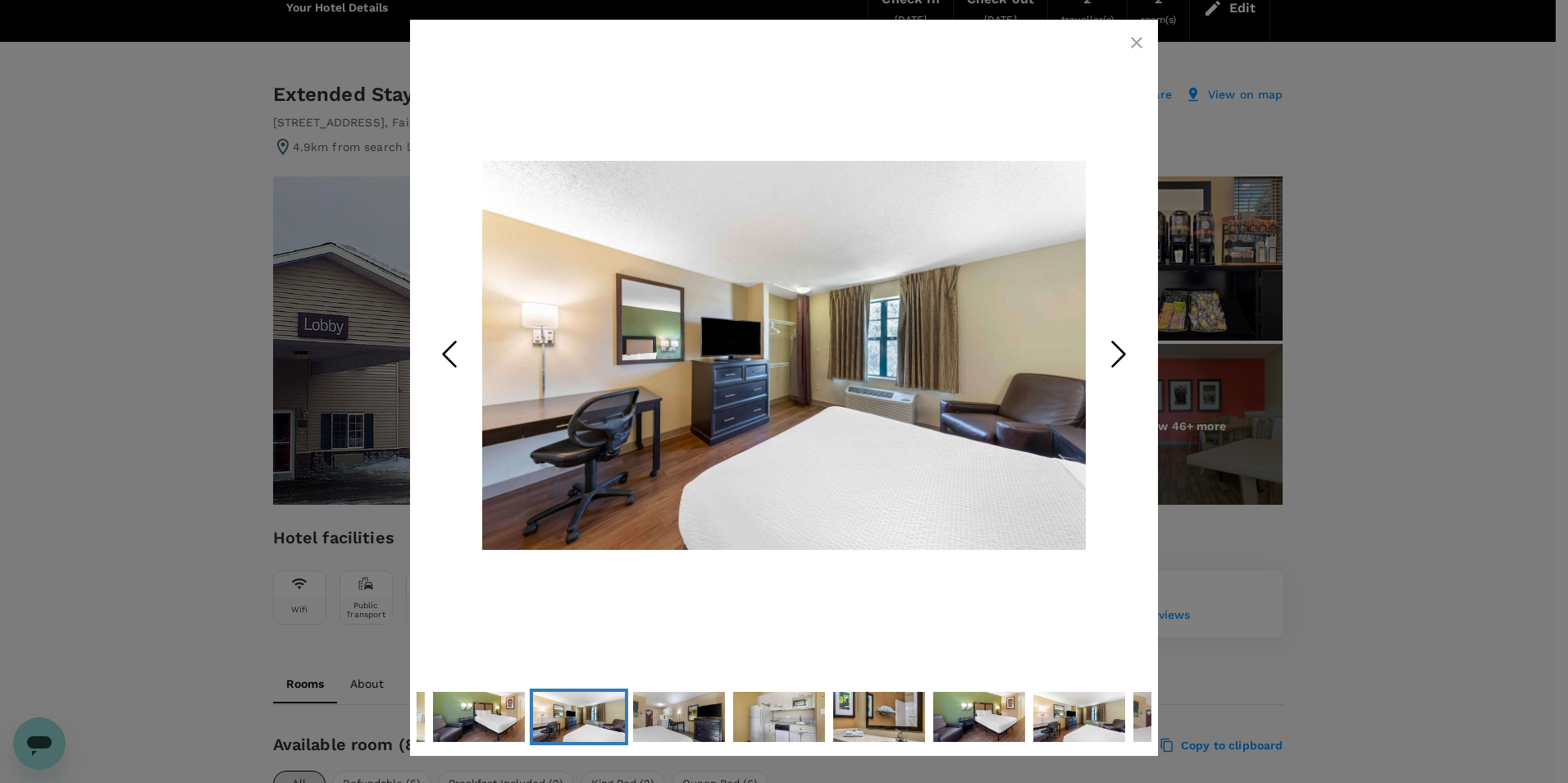
click at [1124, 353] on polyline "Next Slide" at bounding box center [1119, 354] width 12 height 25
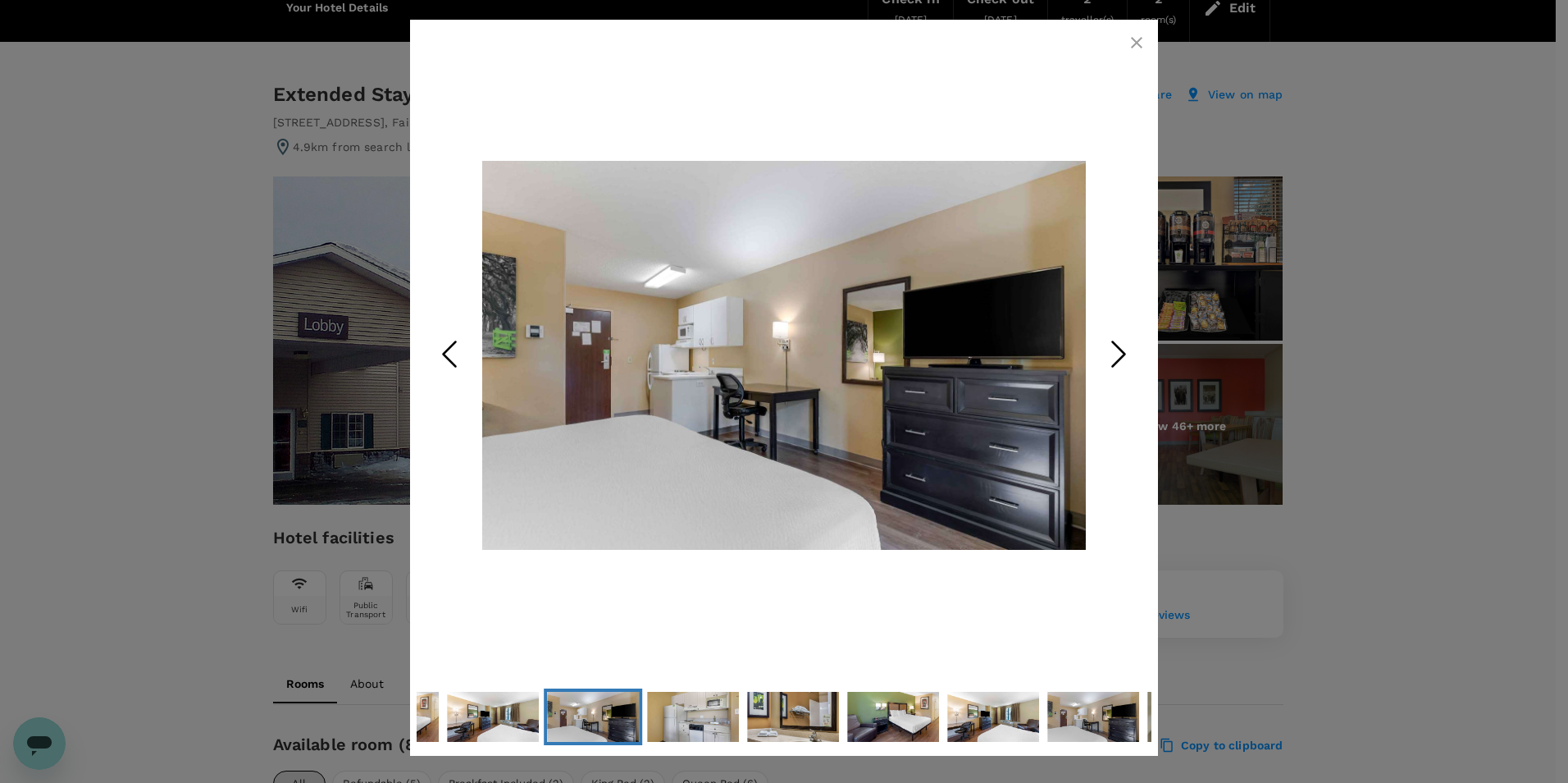
click at [1124, 353] on polyline "Next Slide" at bounding box center [1119, 354] width 12 height 25
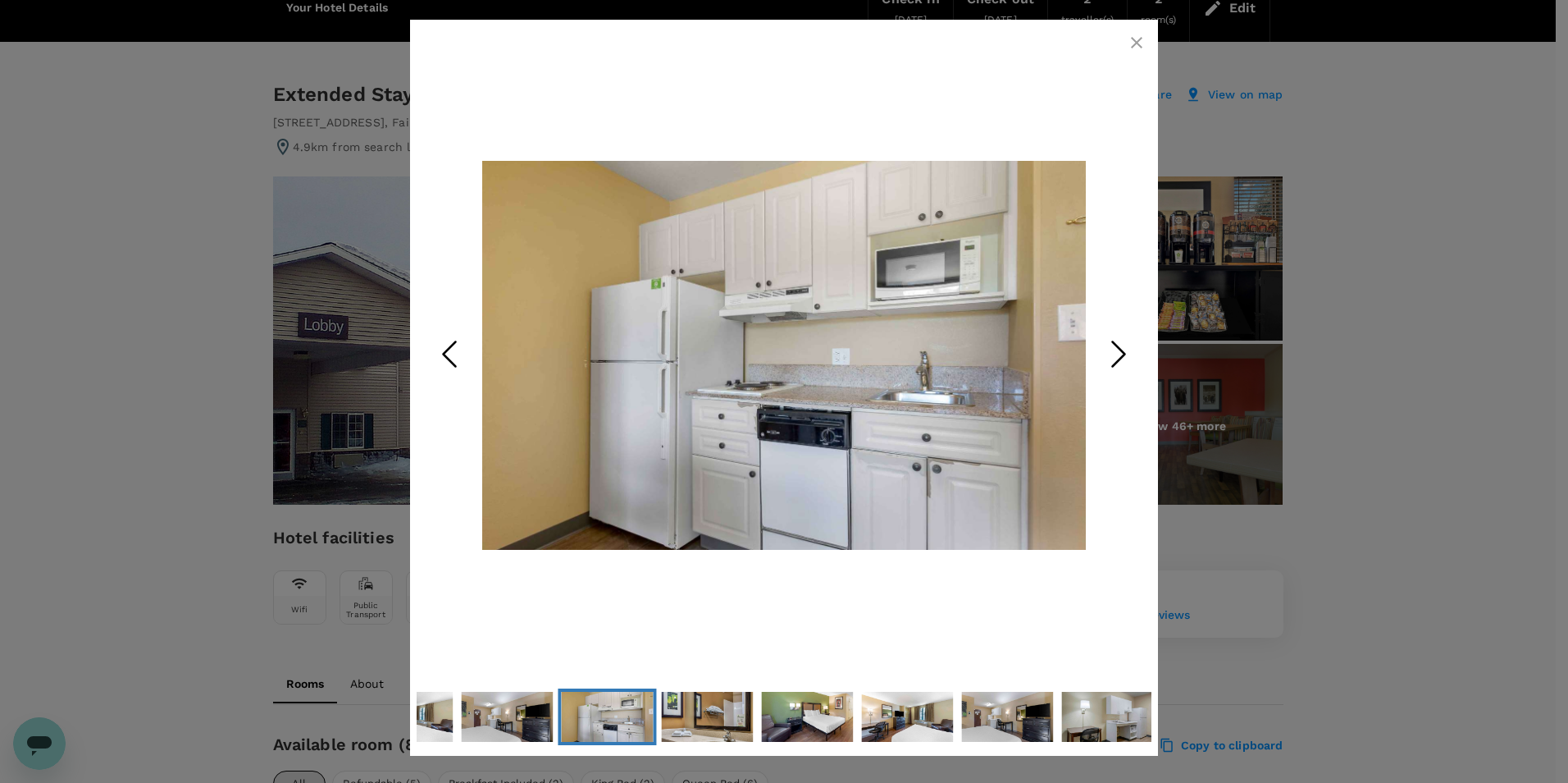
drag, startPoint x: 1139, startPoint y: 39, endPoint x: 1164, endPoint y: 121, distance: 85.7
click at [1139, 39] on icon "button" at bounding box center [1137, 43] width 19 height 19
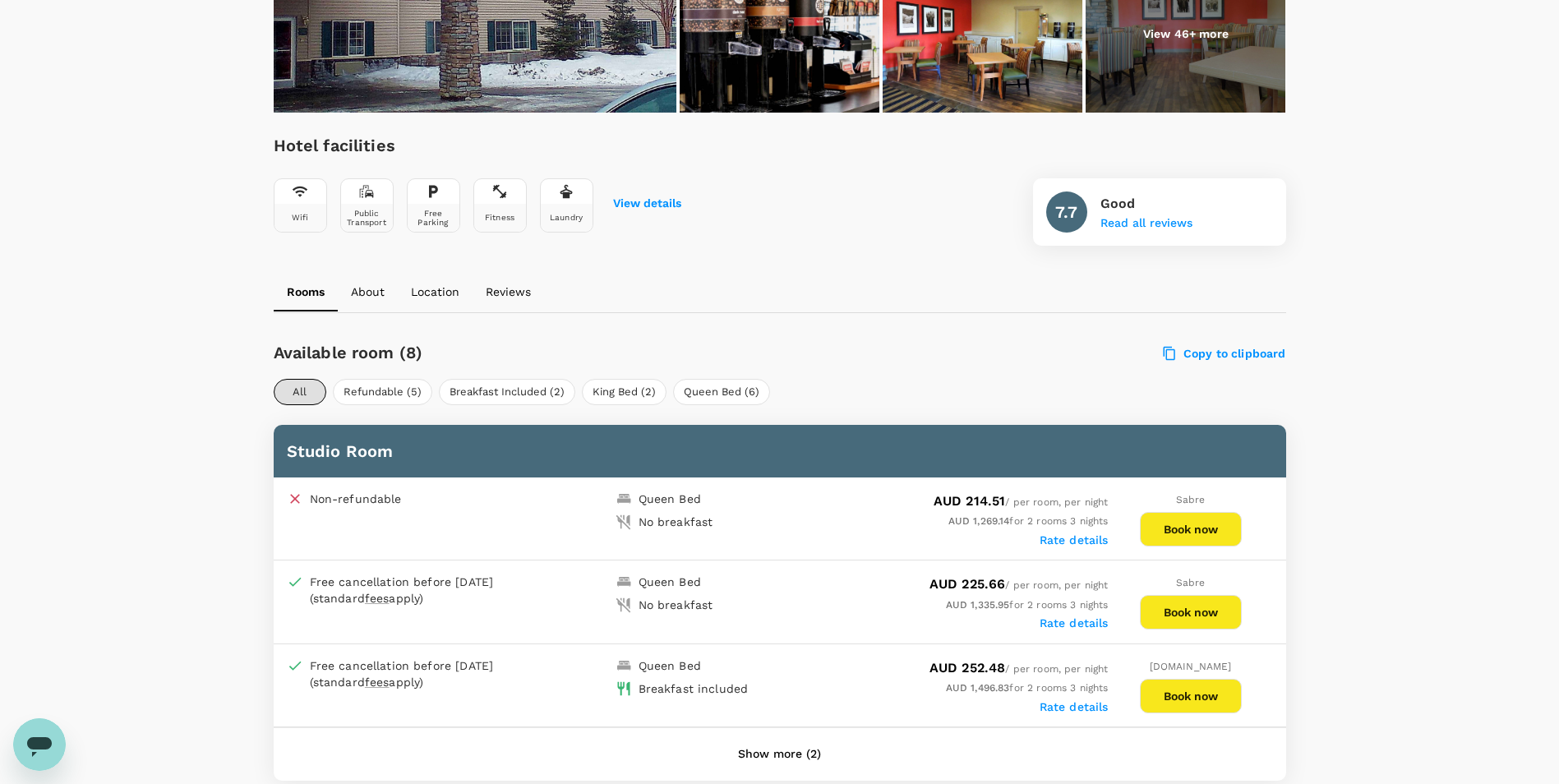
scroll to position [493, 0]
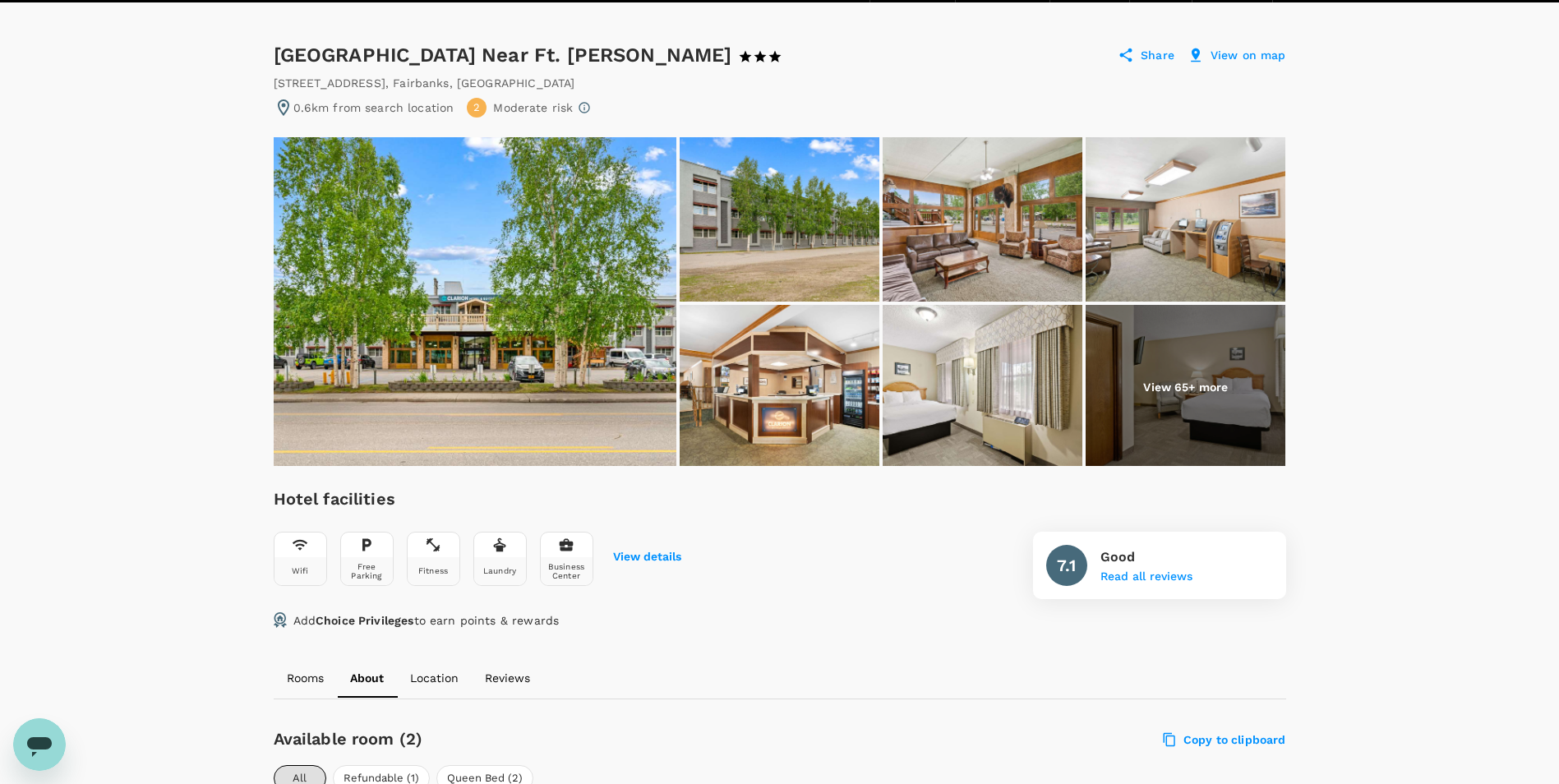
scroll to position [493, 0]
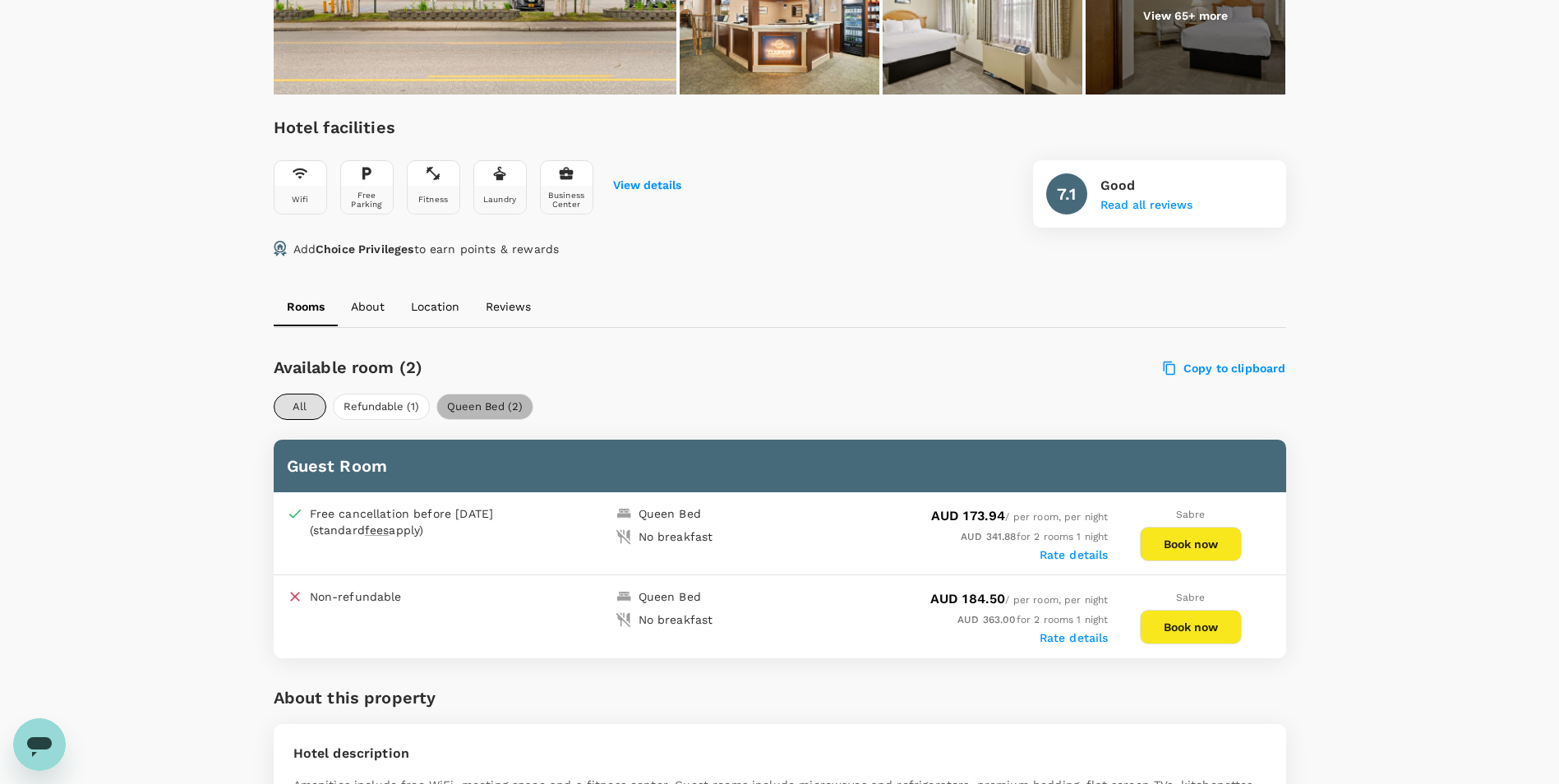
click at [482, 410] on button "Queen Bed (2)" at bounding box center [484, 407] width 97 height 27
click at [318, 412] on button "All" at bounding box center [299, 407] width 52 height 27
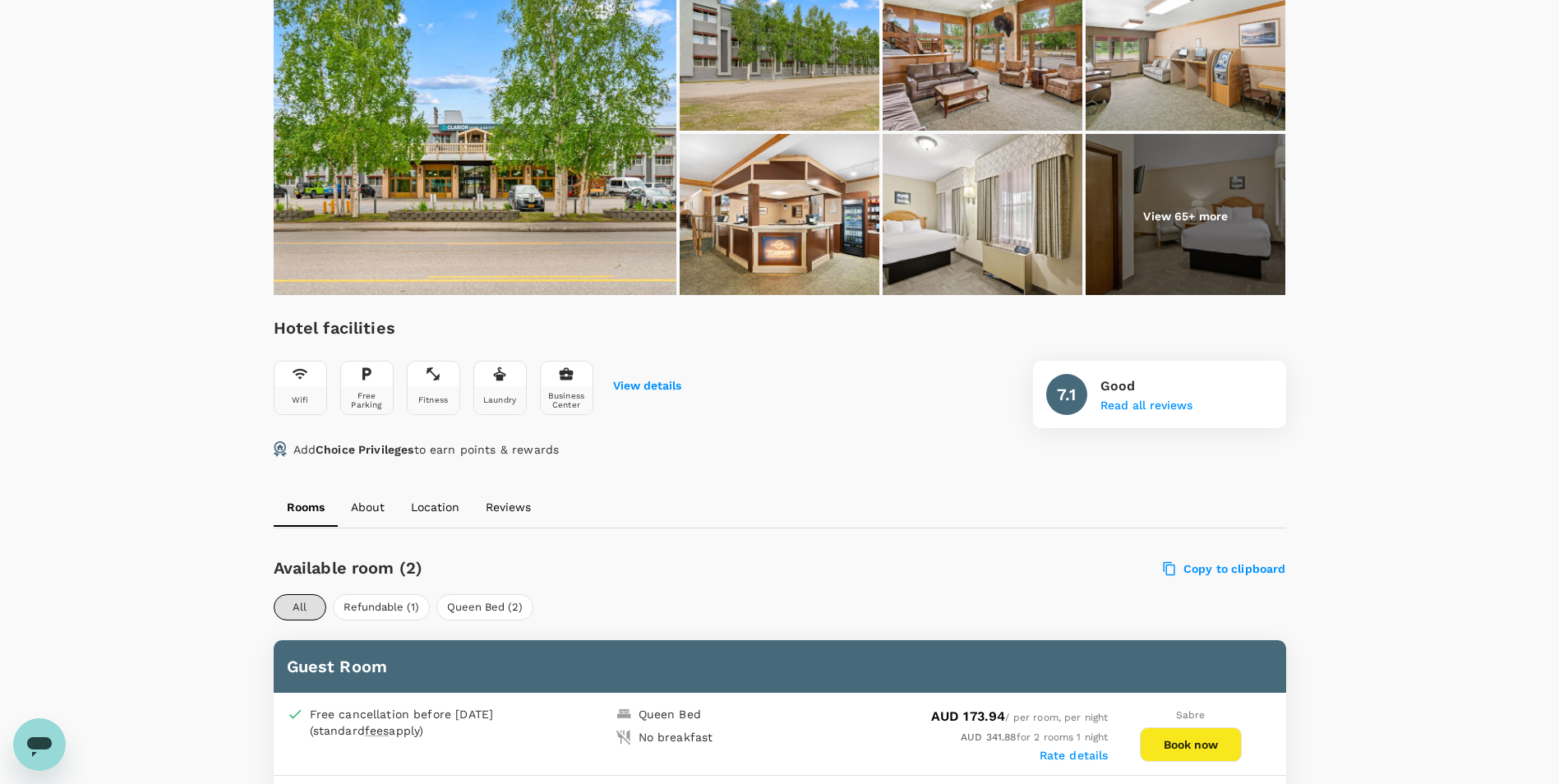
scroll to position [0, 0]
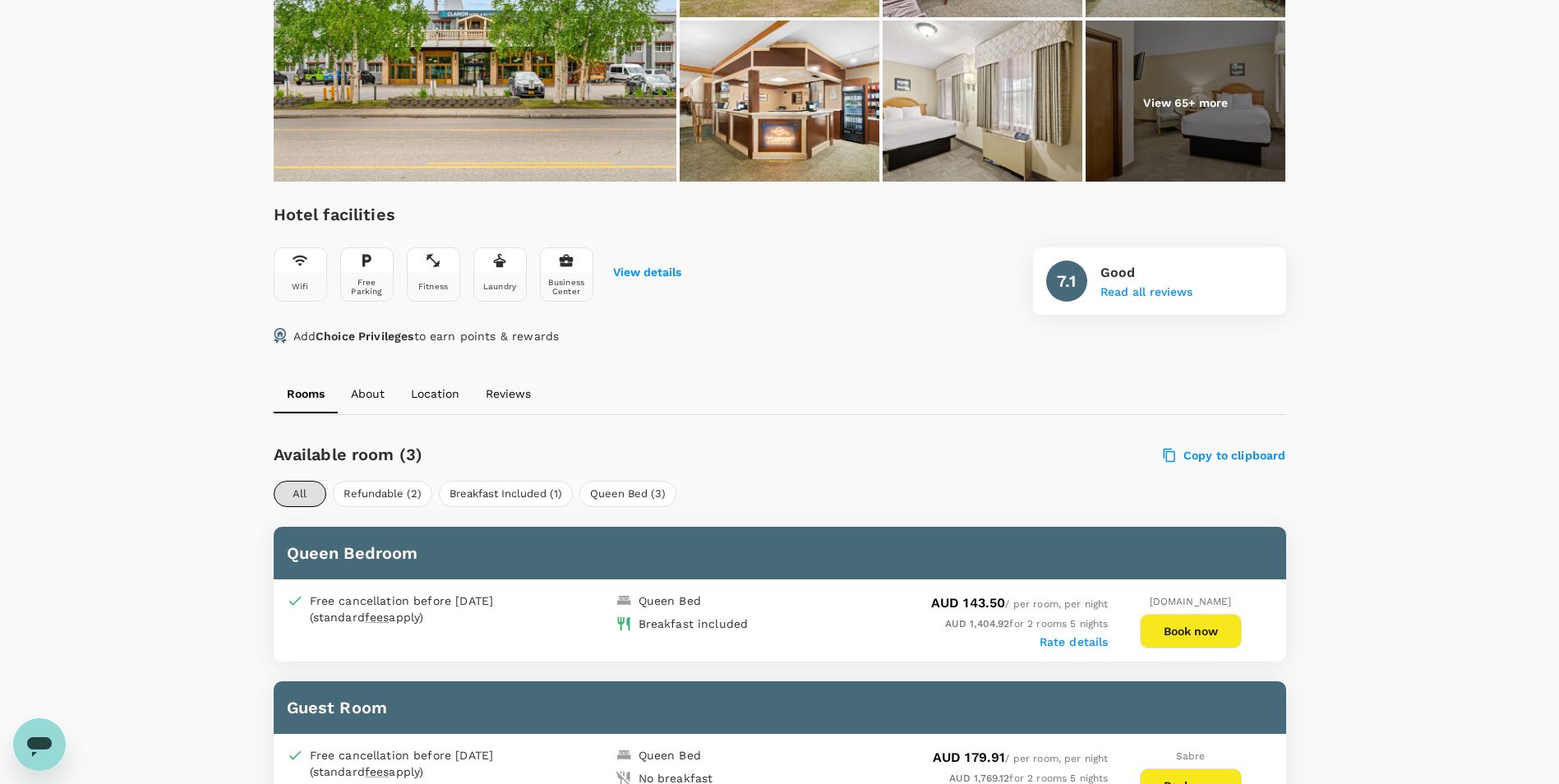
scroll to position [404, 0]
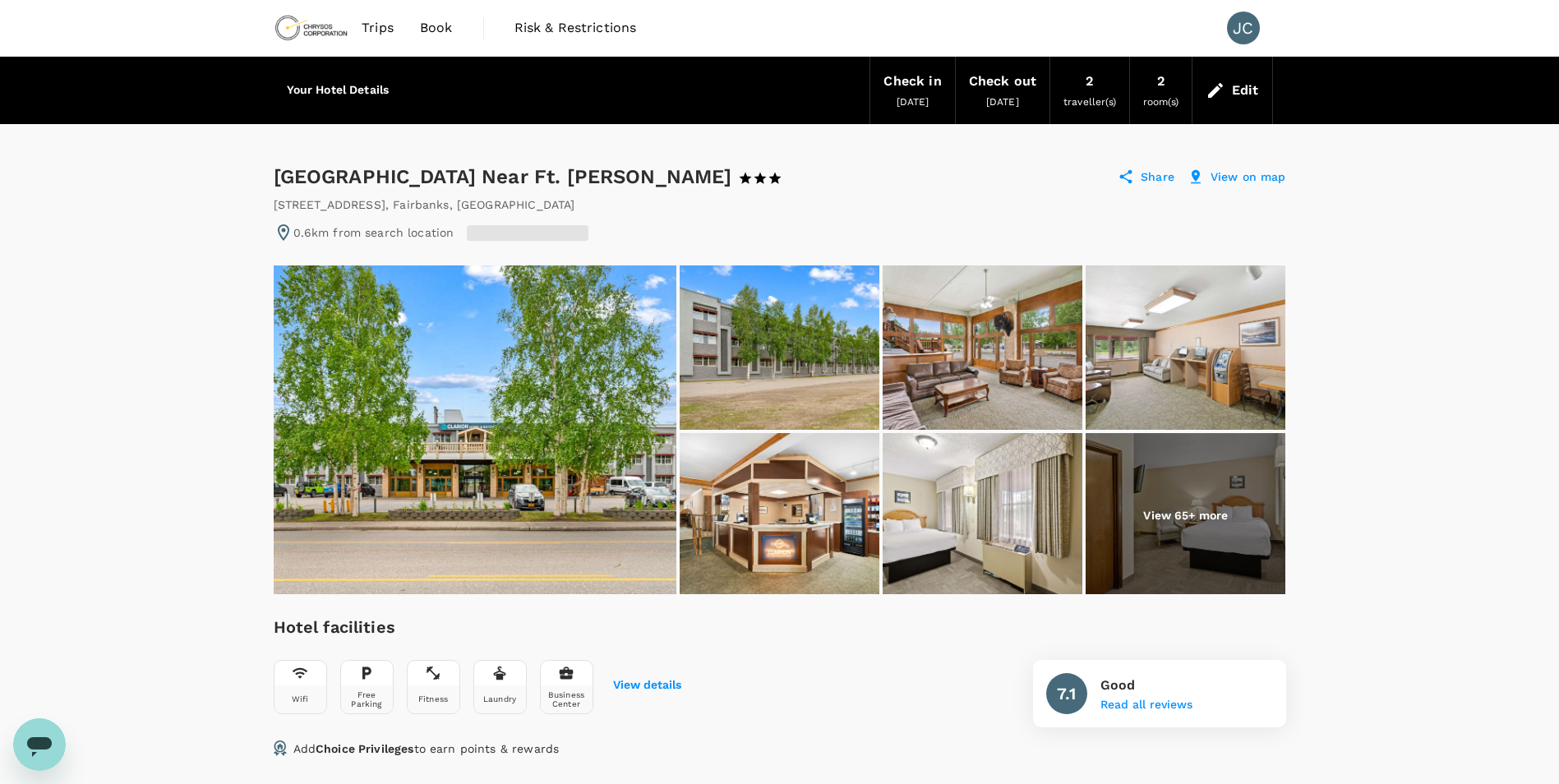
click at [1231, 83] on div "Edit" at bounding box center [1232, 90] width 80 height 58
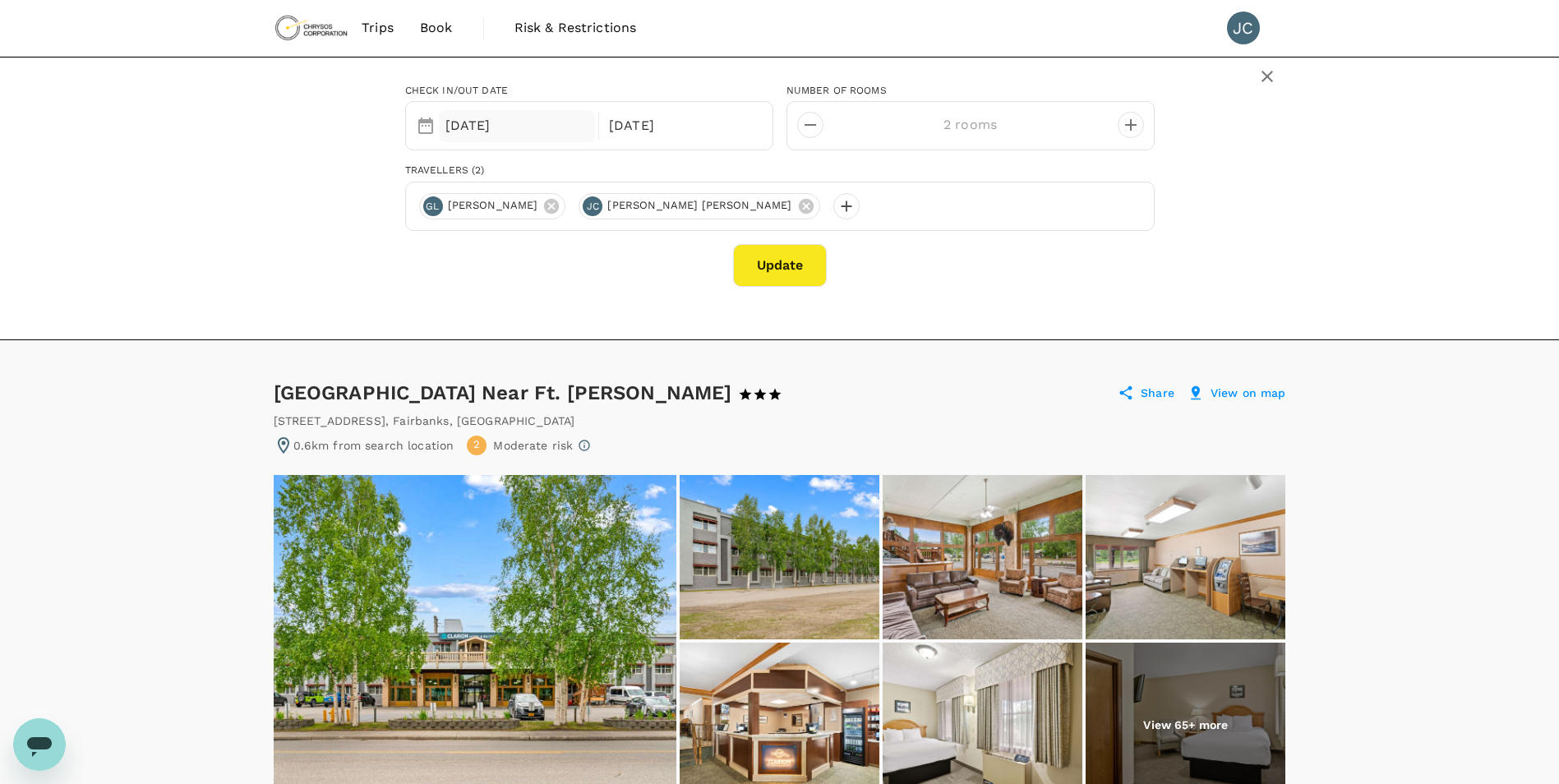
click at [473, 117] on div "19 Oct" at bounding box center [517, 126] width 157 height 32
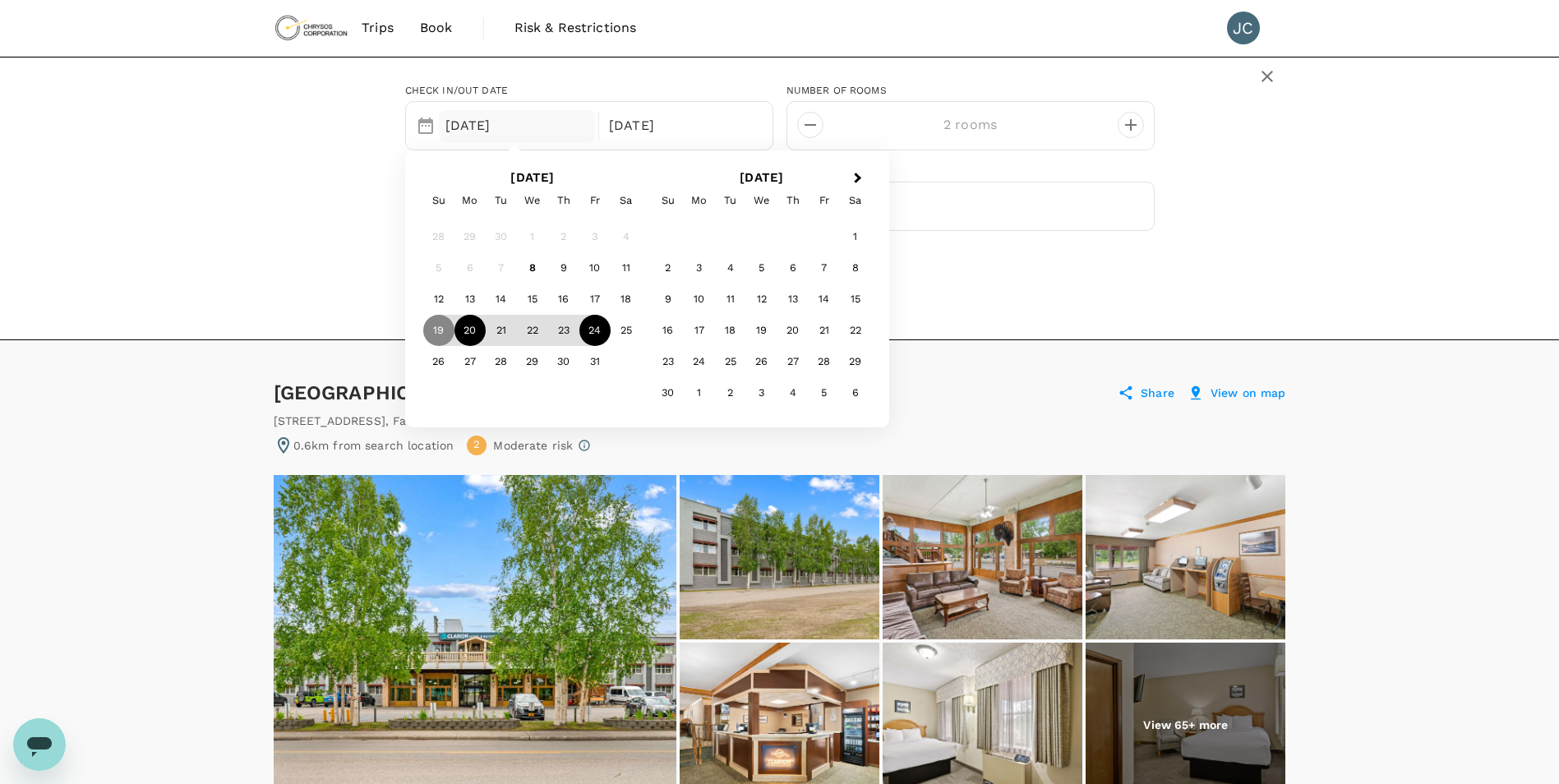
click at [468, 325] on div "20" at bounding box center [469, 330] width 31 height 31
drag, startPoint x: 337, startPoint y: 205, endPoint x: 493, endPoint y: 117, distance: 179.1
click at [337, 206] on div "Check in/out date Selected date: Monday, October 20th, 2025 20 Oct 24 Oct Next …" at bounding box center [779, 179] width 1012 height 216
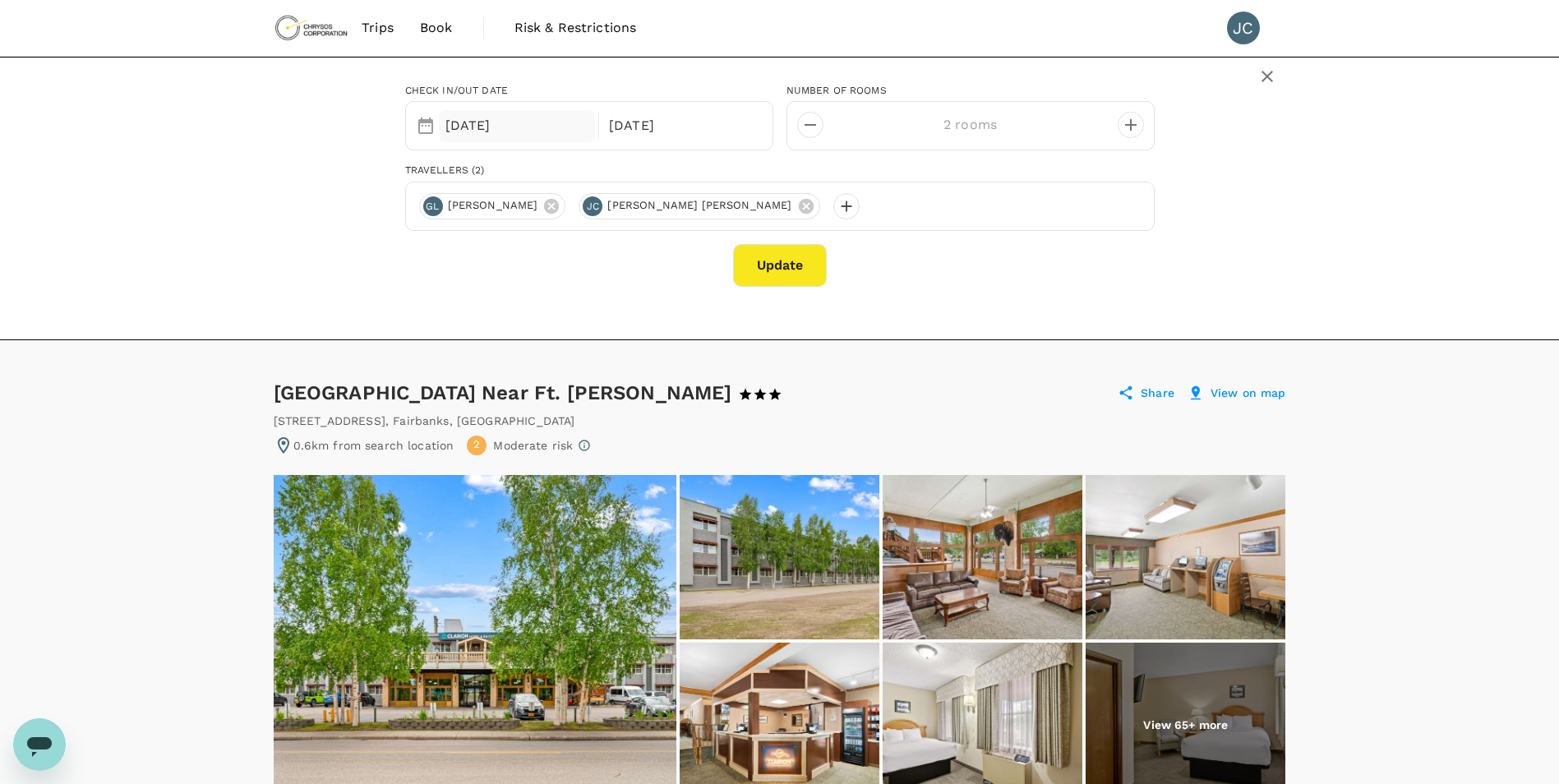
click at [493, 117] on div "20 Oct" at bounding box center [517, 126] width 157 height 32
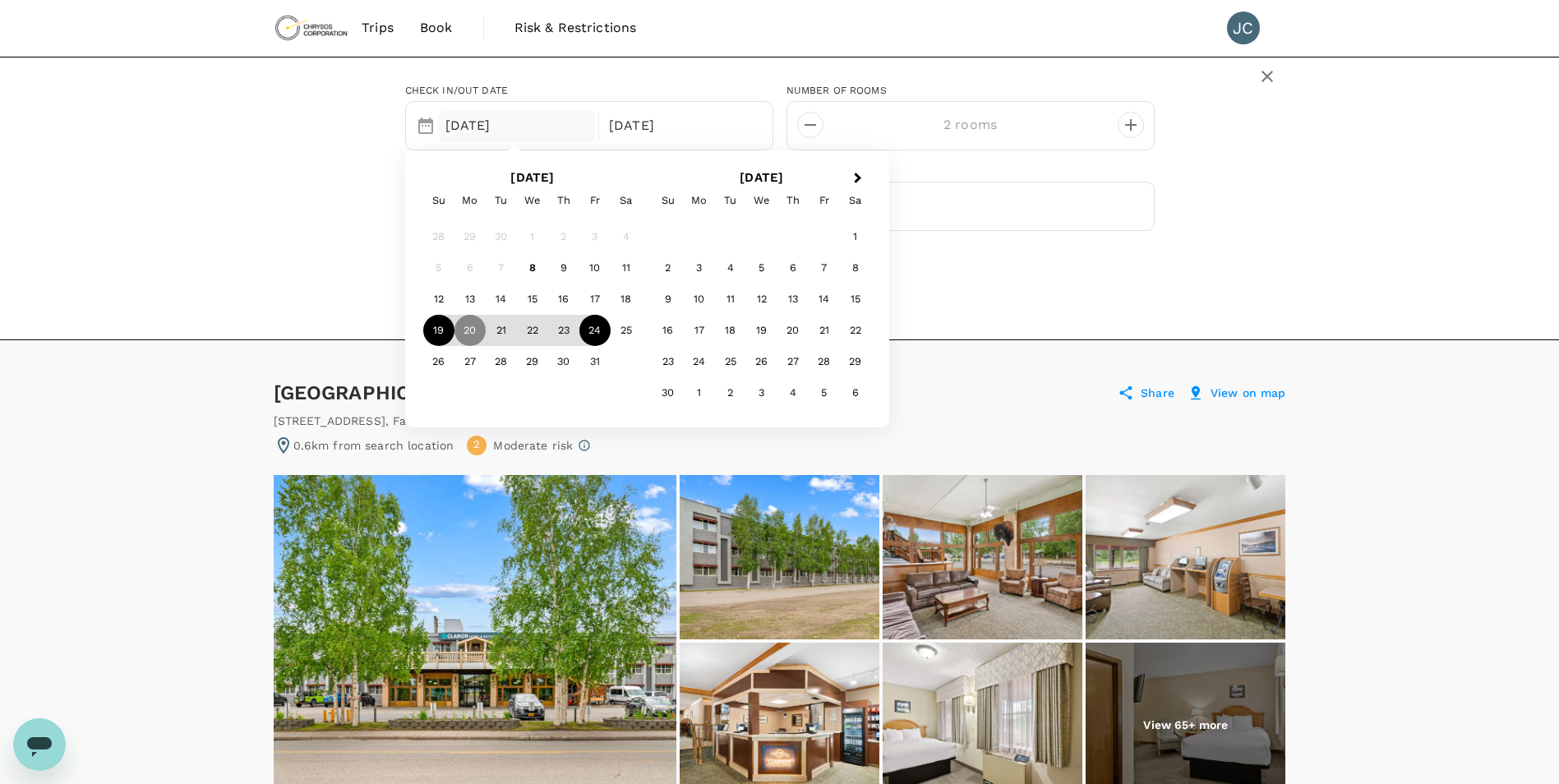
click at [434, 325] on div "19" at bounding box center [438, 330] width 31 height 31
click at [462, 333] on div "20" at bounding box center [469, 330] width 31 height 31
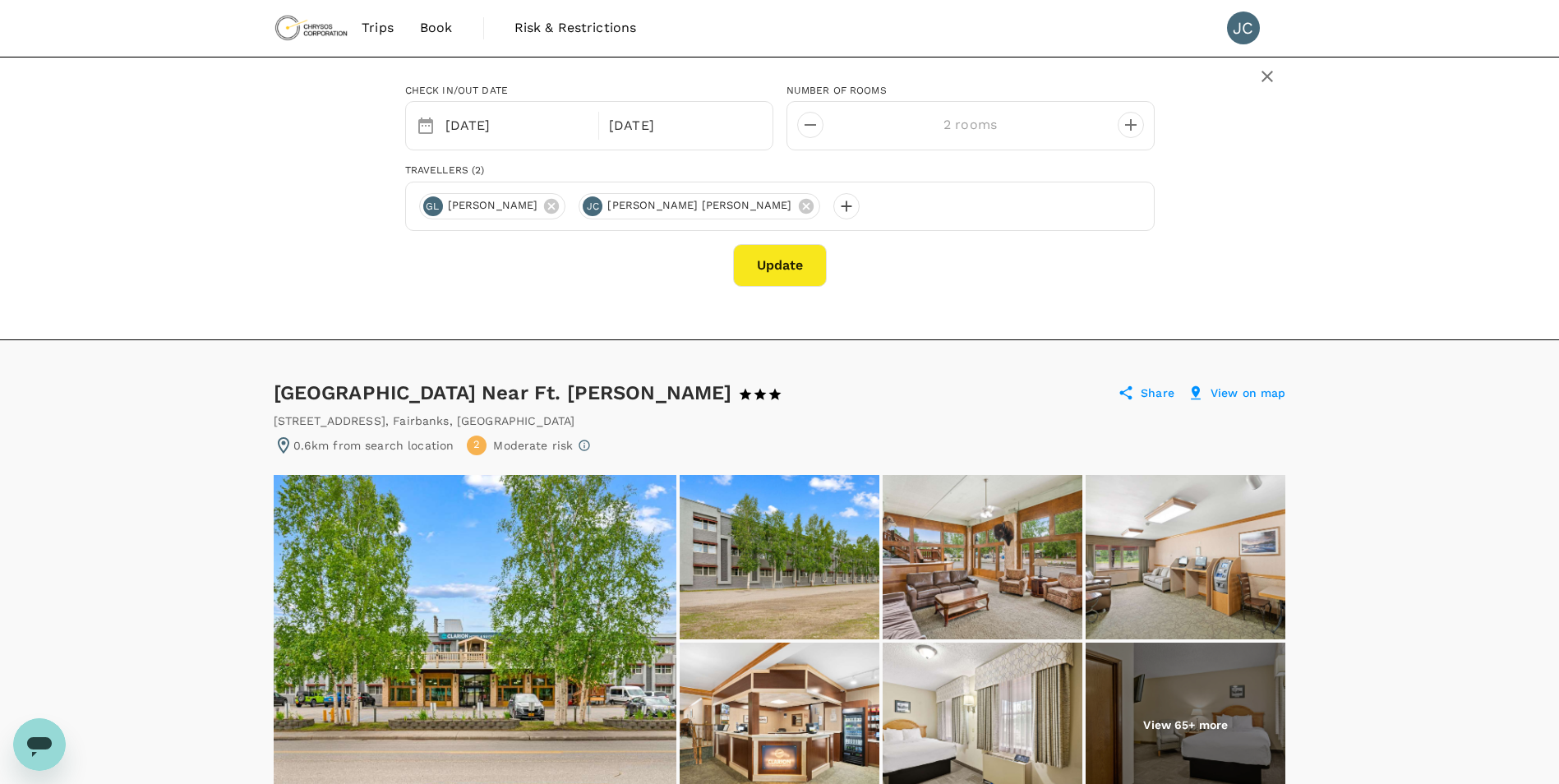
click at [763, 268] on button "Update" at bounding box center [780, 265] width 94 height 43
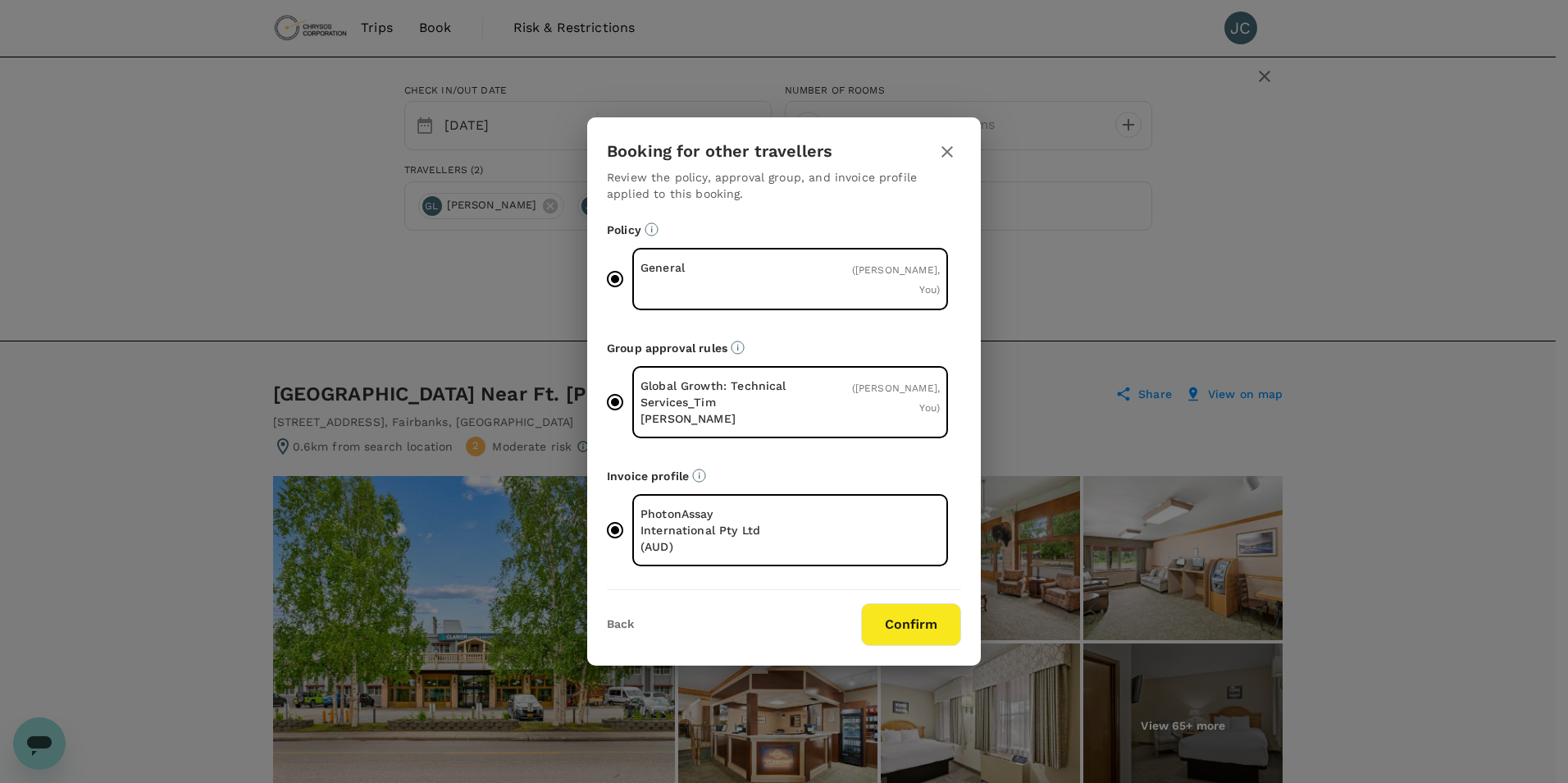
click at [913, 615] on button "Confirm" at bounding box center [911, 624] width 100 height 43
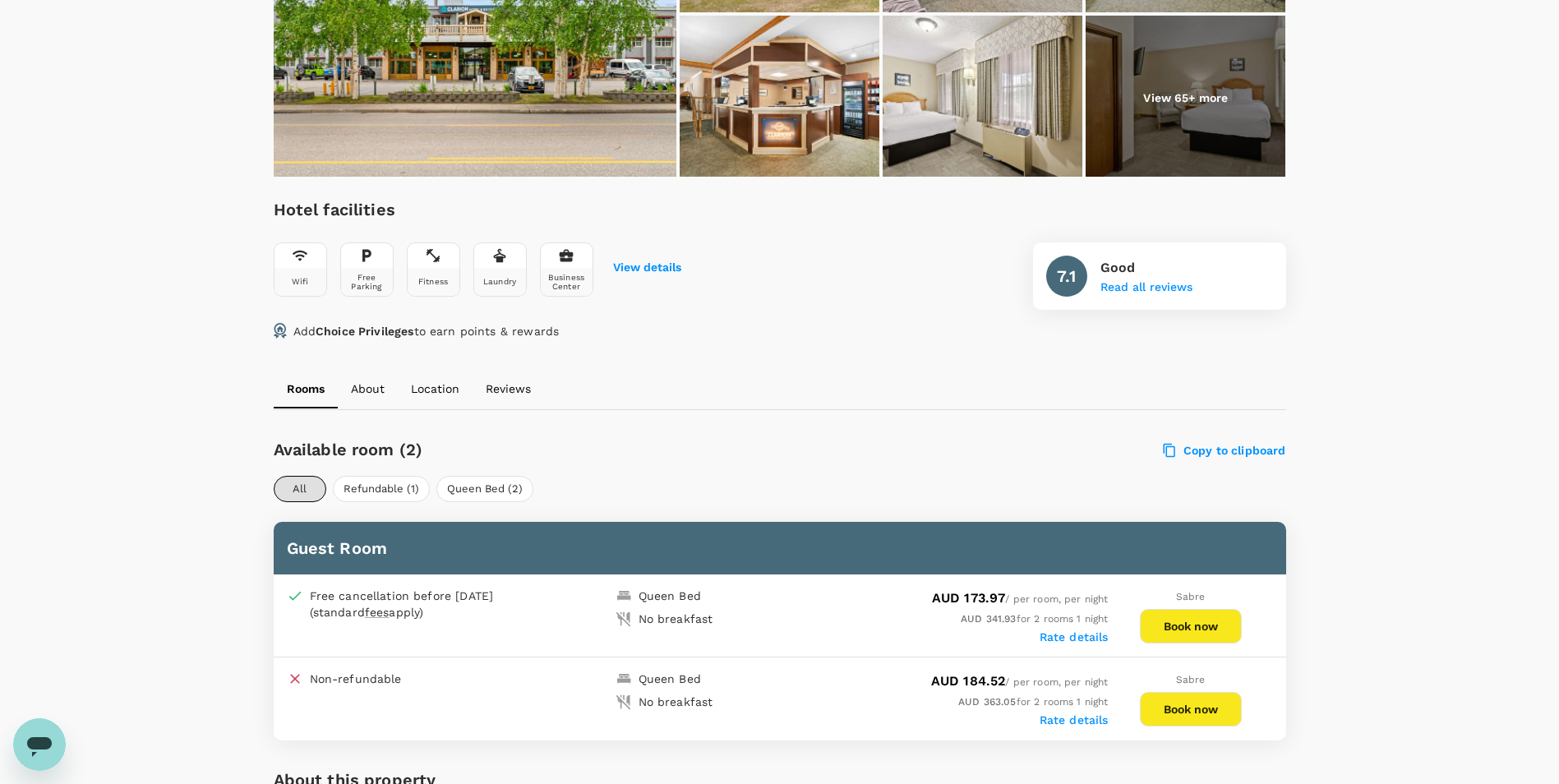
scroll to position [486, 0]
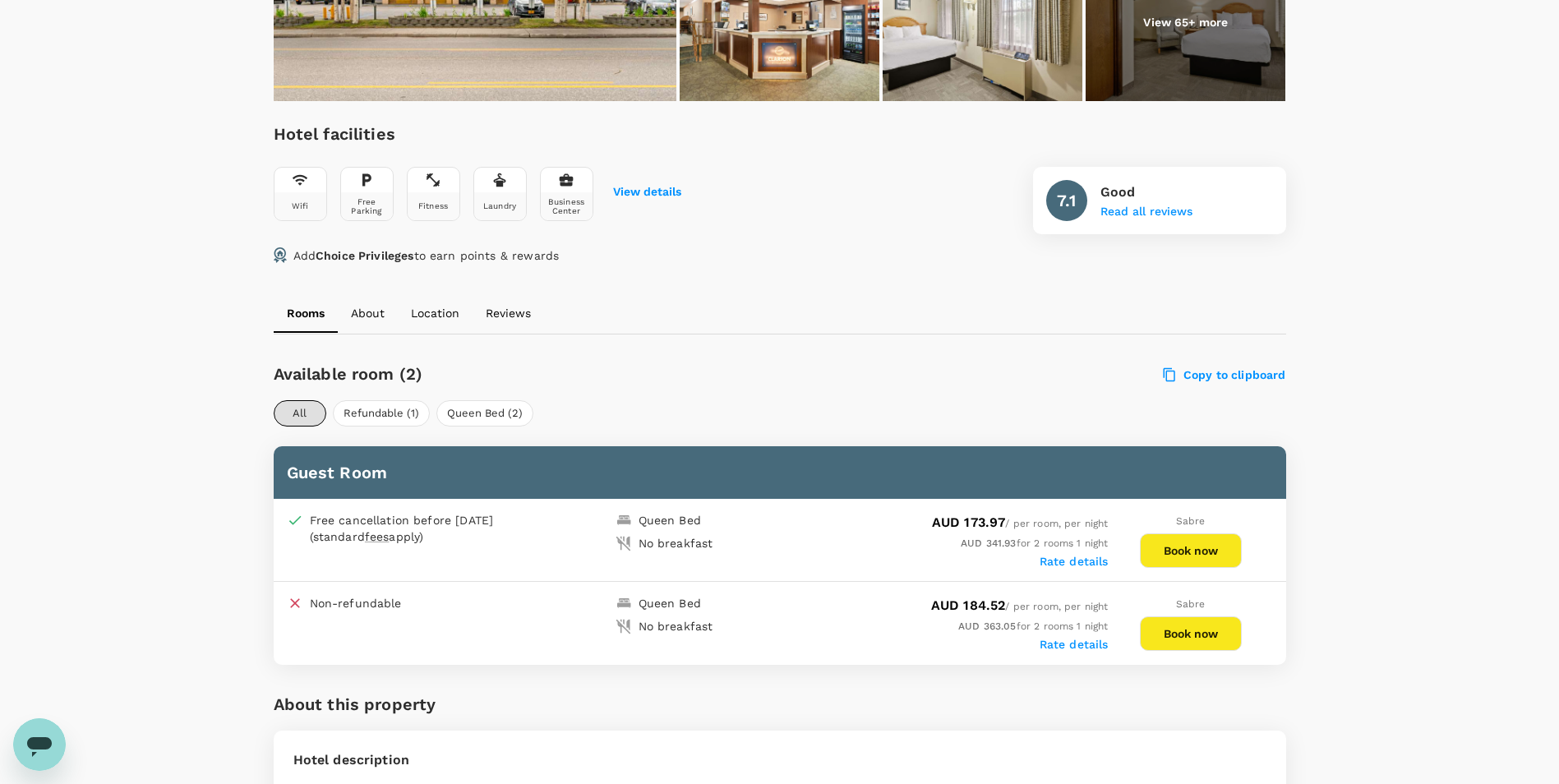
click at [1202, 557] on button "Book now" at bounding box center [1191, 550] width 102 height 35
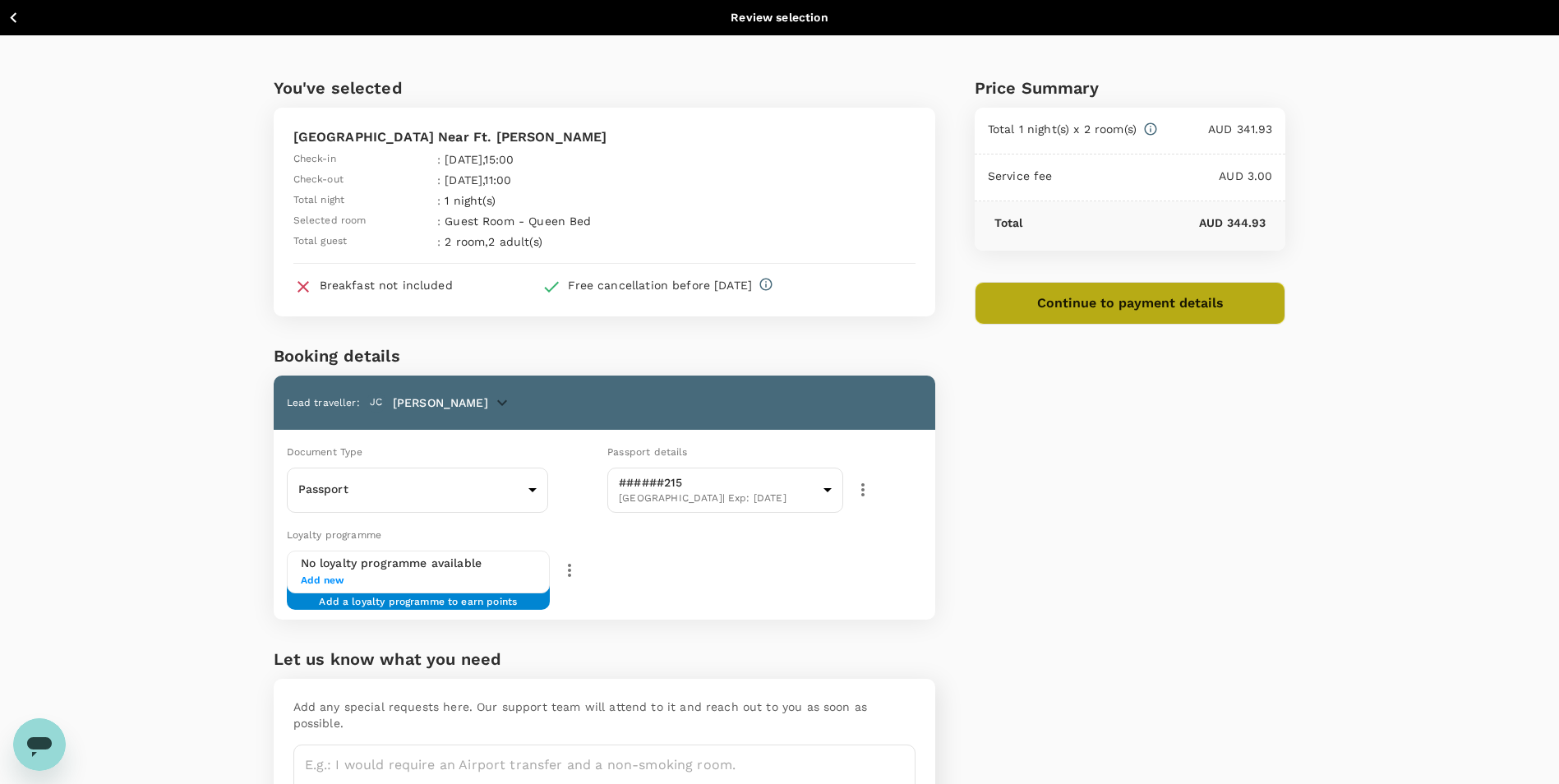
click at [1135, 308] on button "Continue to payment details" at bounding box center [1130, 303] width 311 height 43
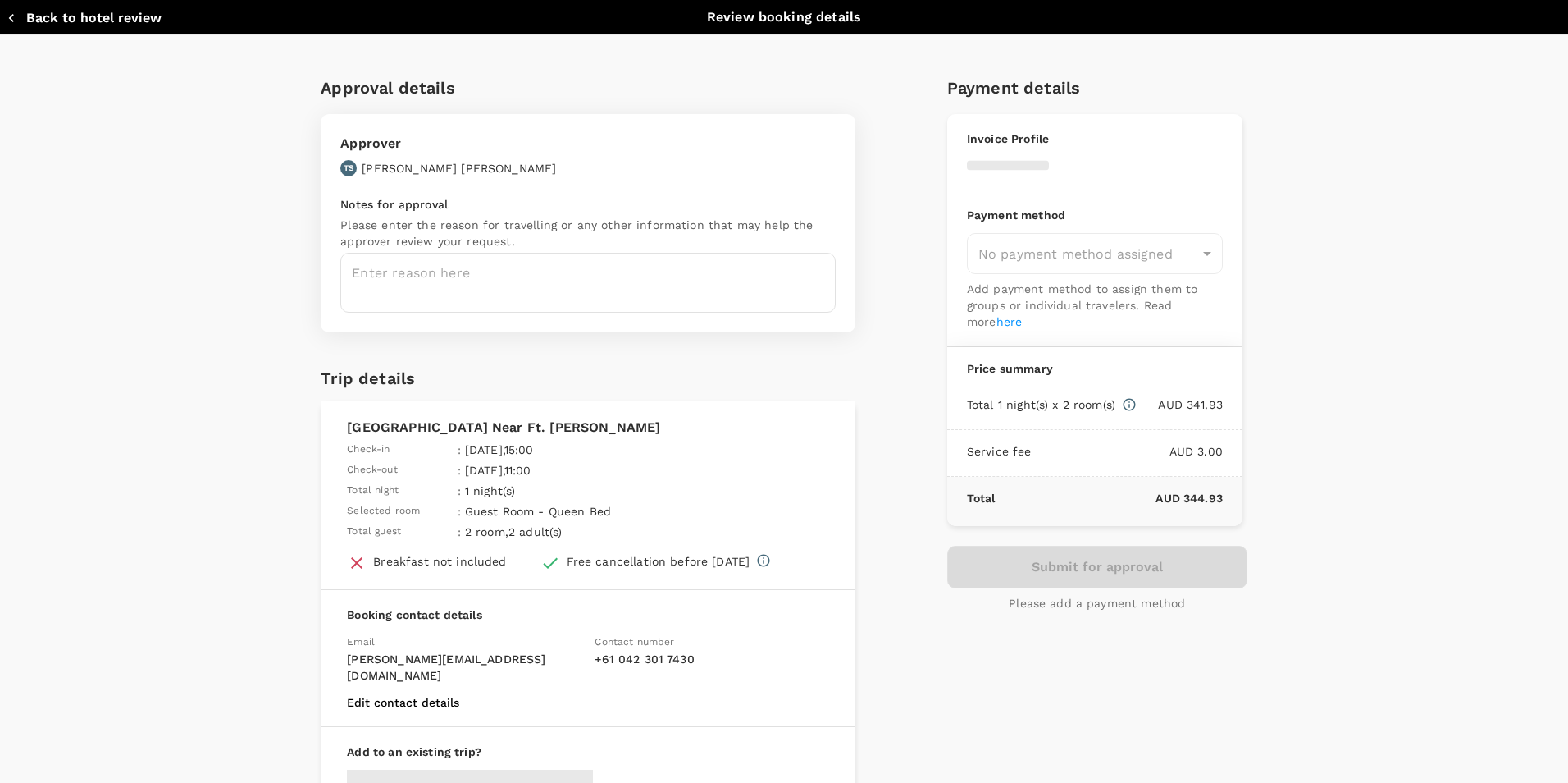
type input "9c4289b1-14a3-4119-8736-521306e5ca8f"
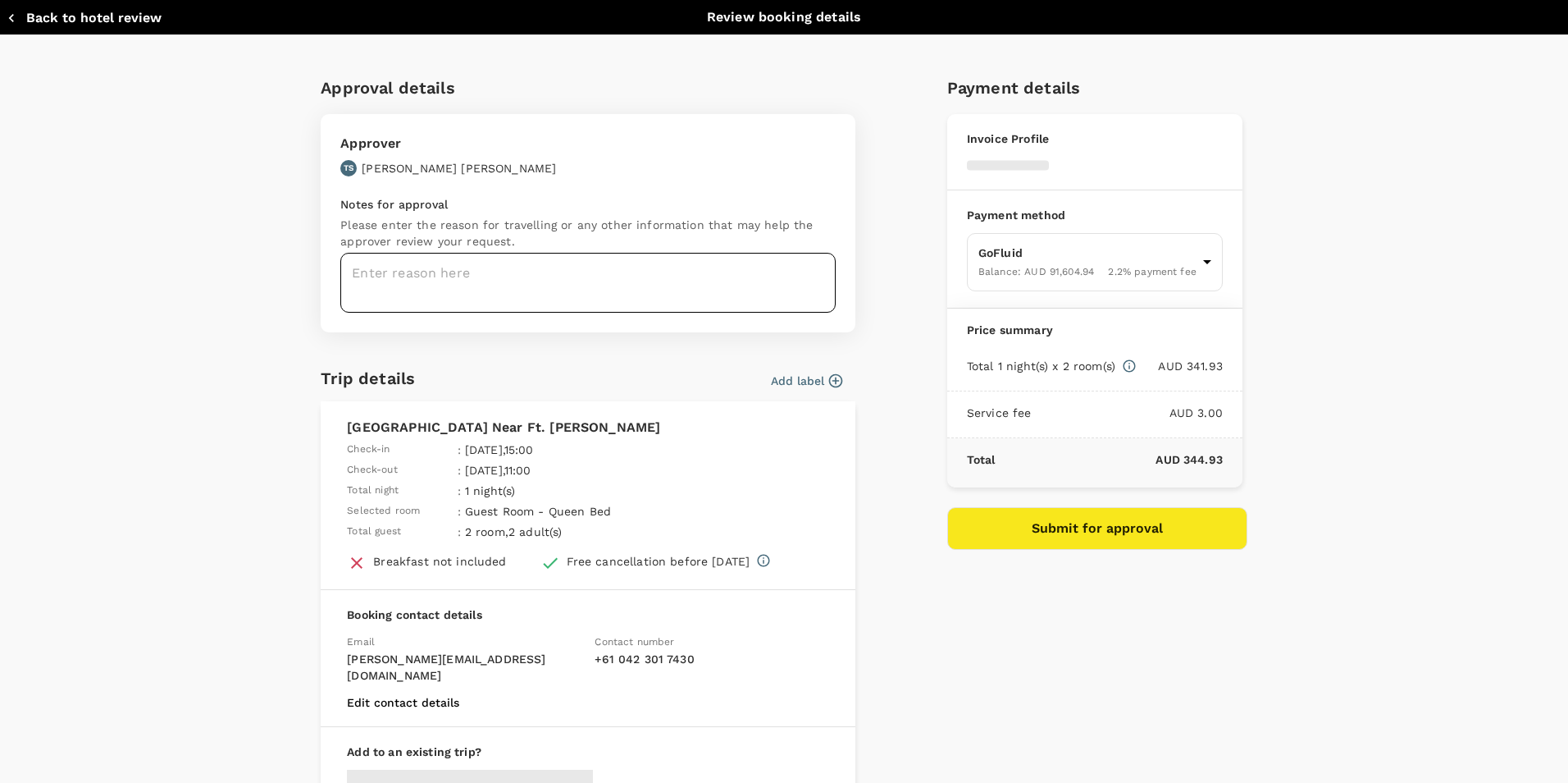
click at [583, 292] on textarea at bounding box center [587, 283] width 495 height 60
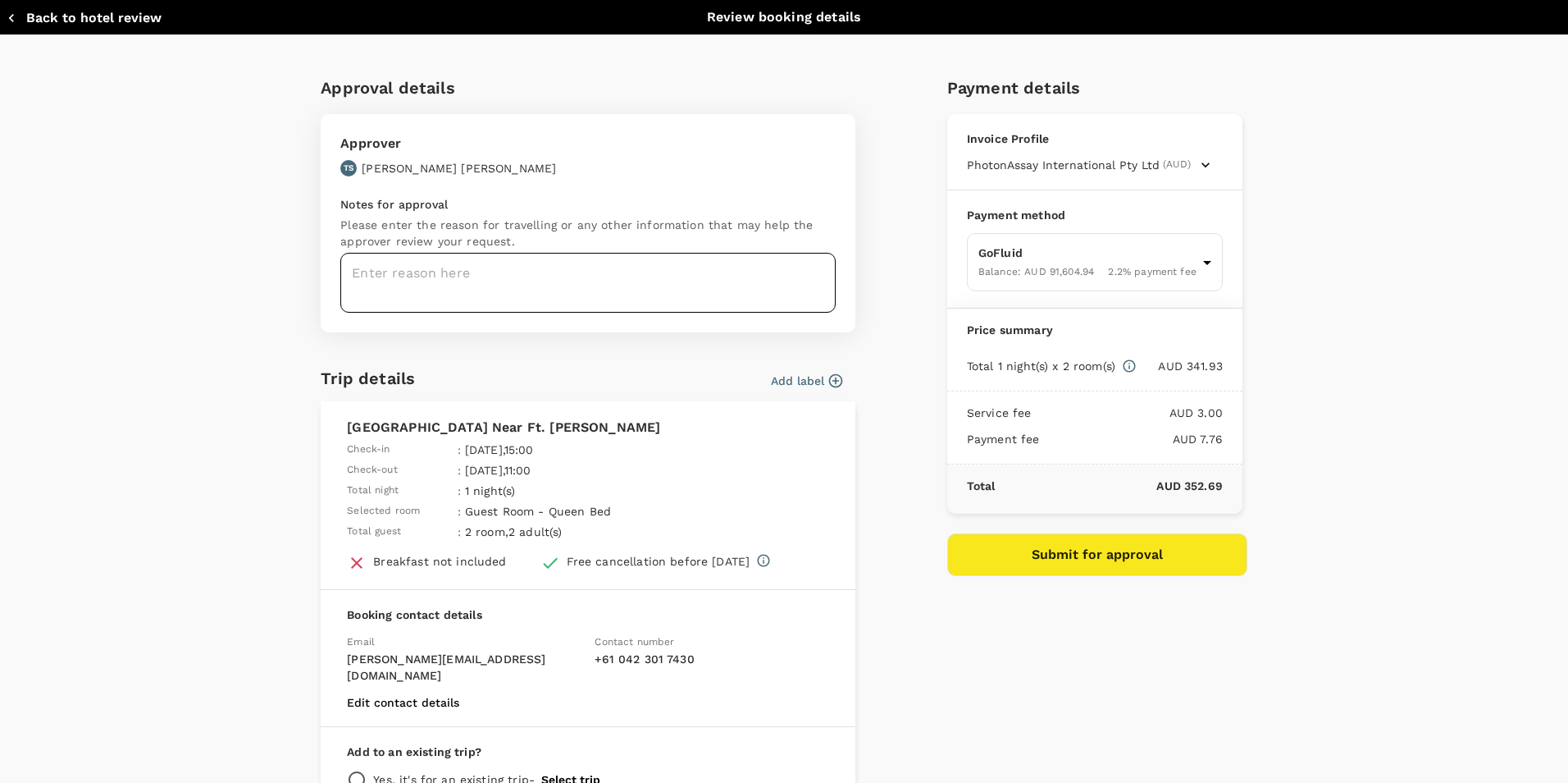
click at [560, 295] on textarea at bounding box center [587, 283] width 495 height 60
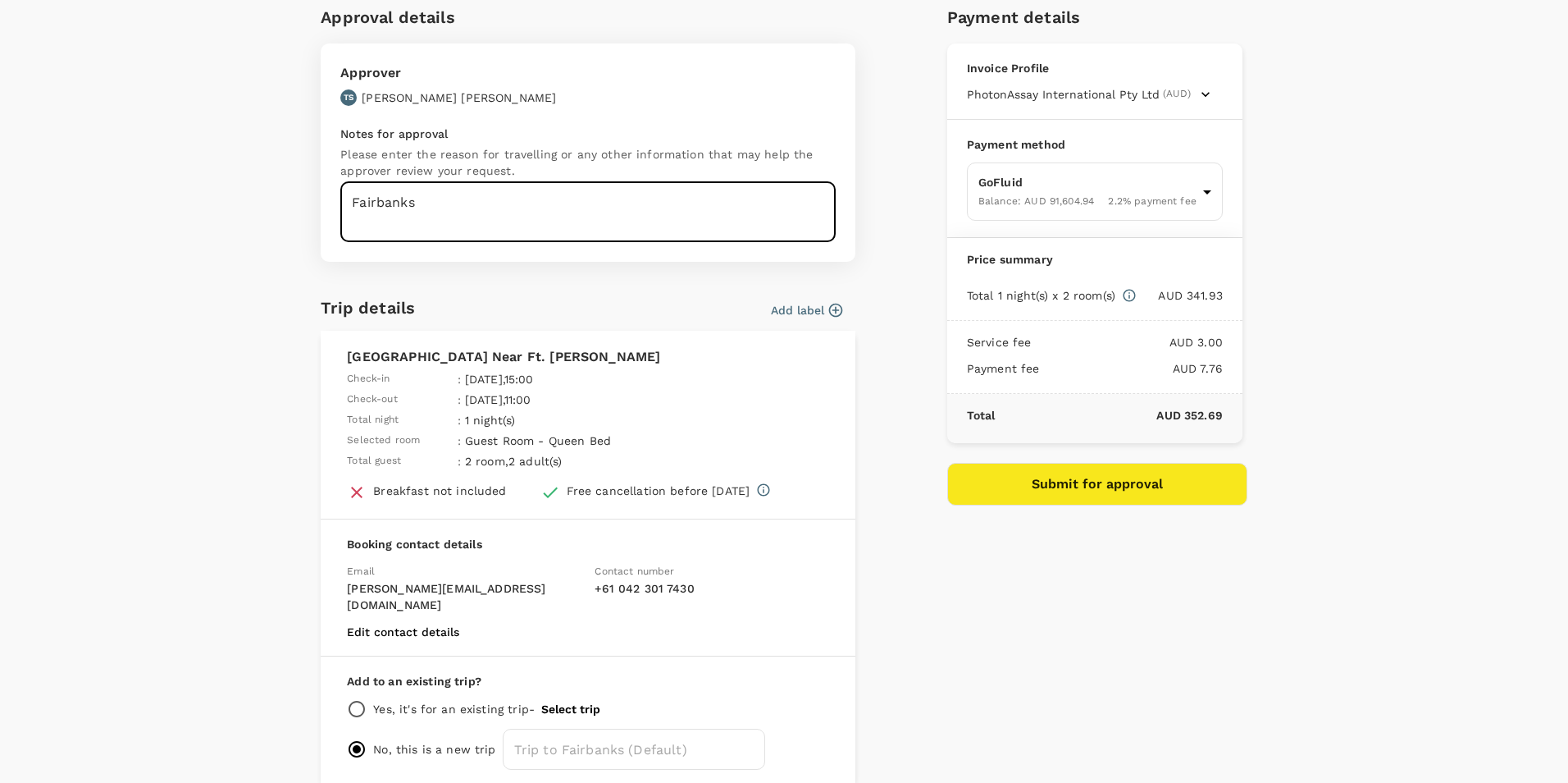
scroll to position [132, 0]
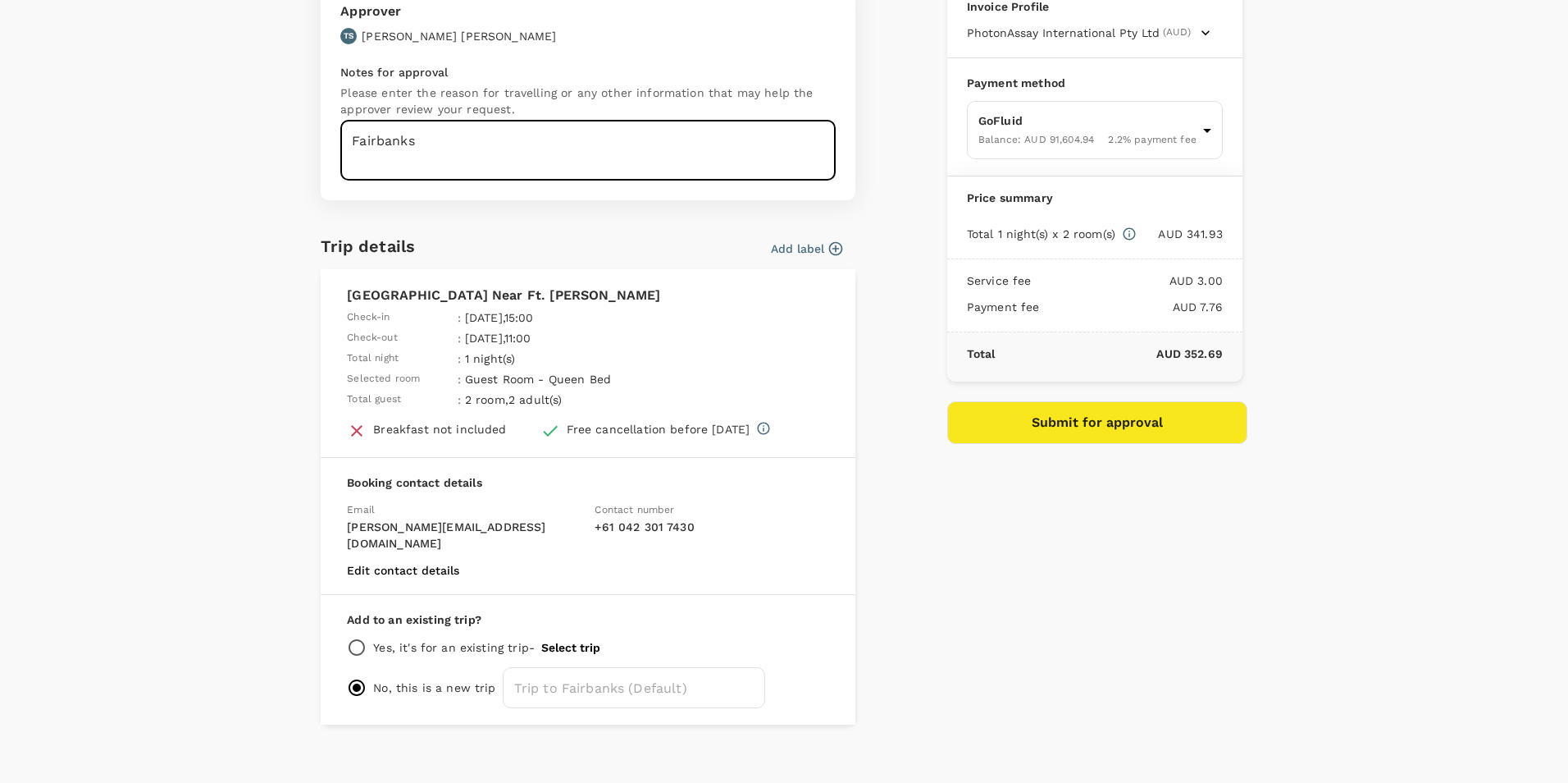
type textarea "Fairbanks"
click at [423, 640] on p "Yes, it's for an existing trip -" at bounding box center [453, 647] width 161 height 17
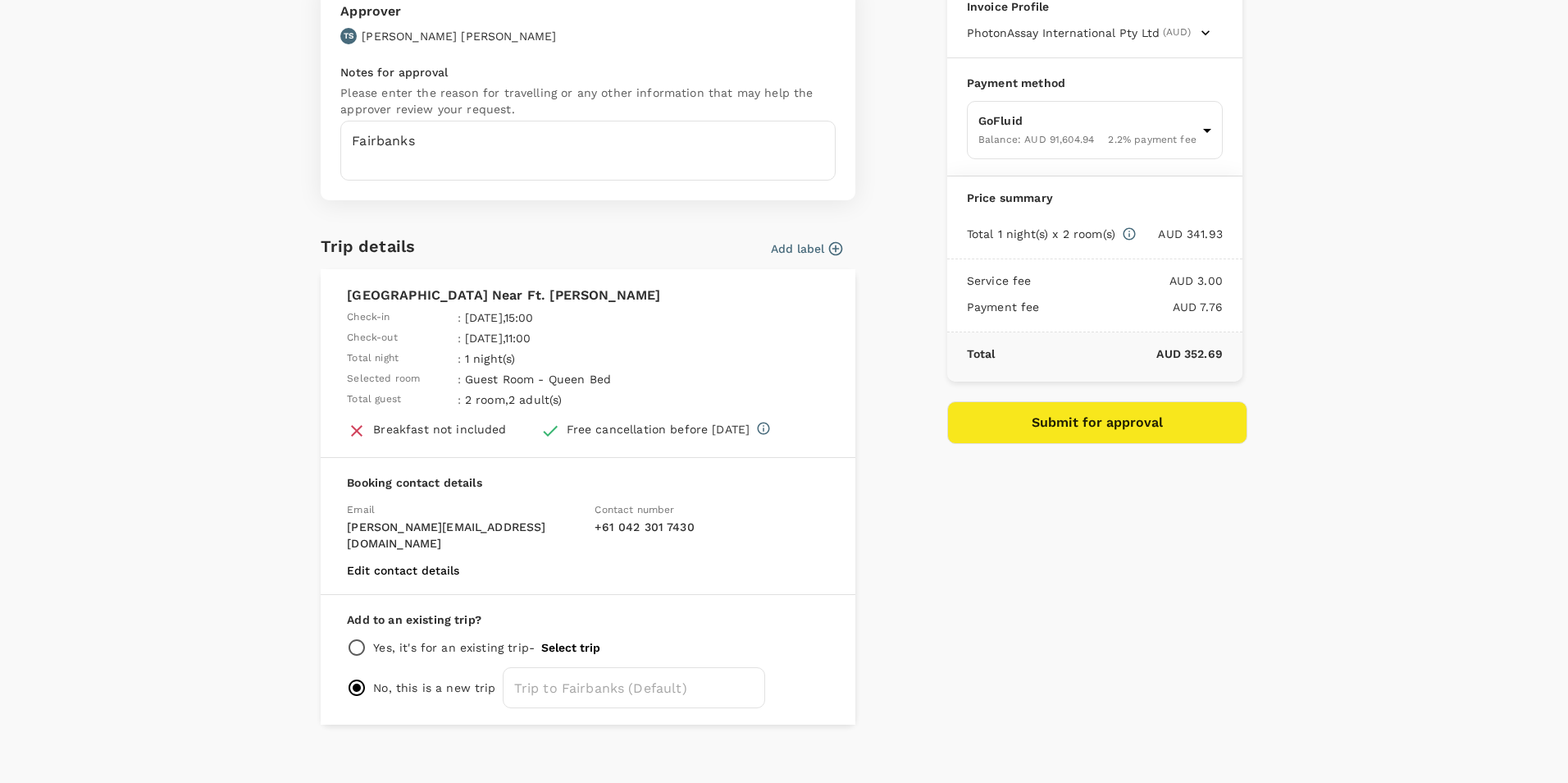
click at [349, 638] on input "radio" at bounding box center [357, 647] width 19 height 19
radio input "true"
radio input "false"
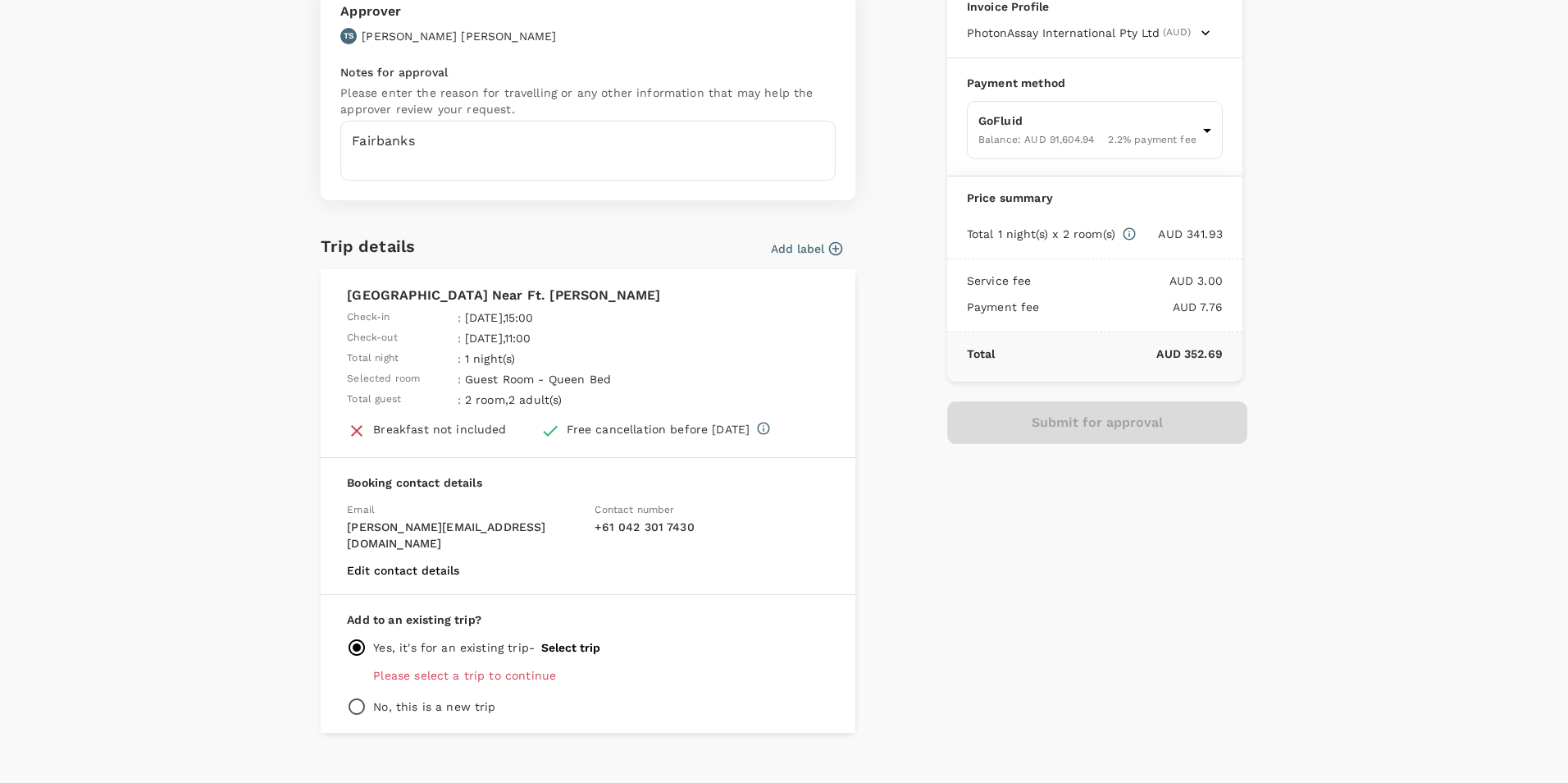
click at [562, 640] on button "Select trip" at bounding box center [570, 647] width 59 height 13
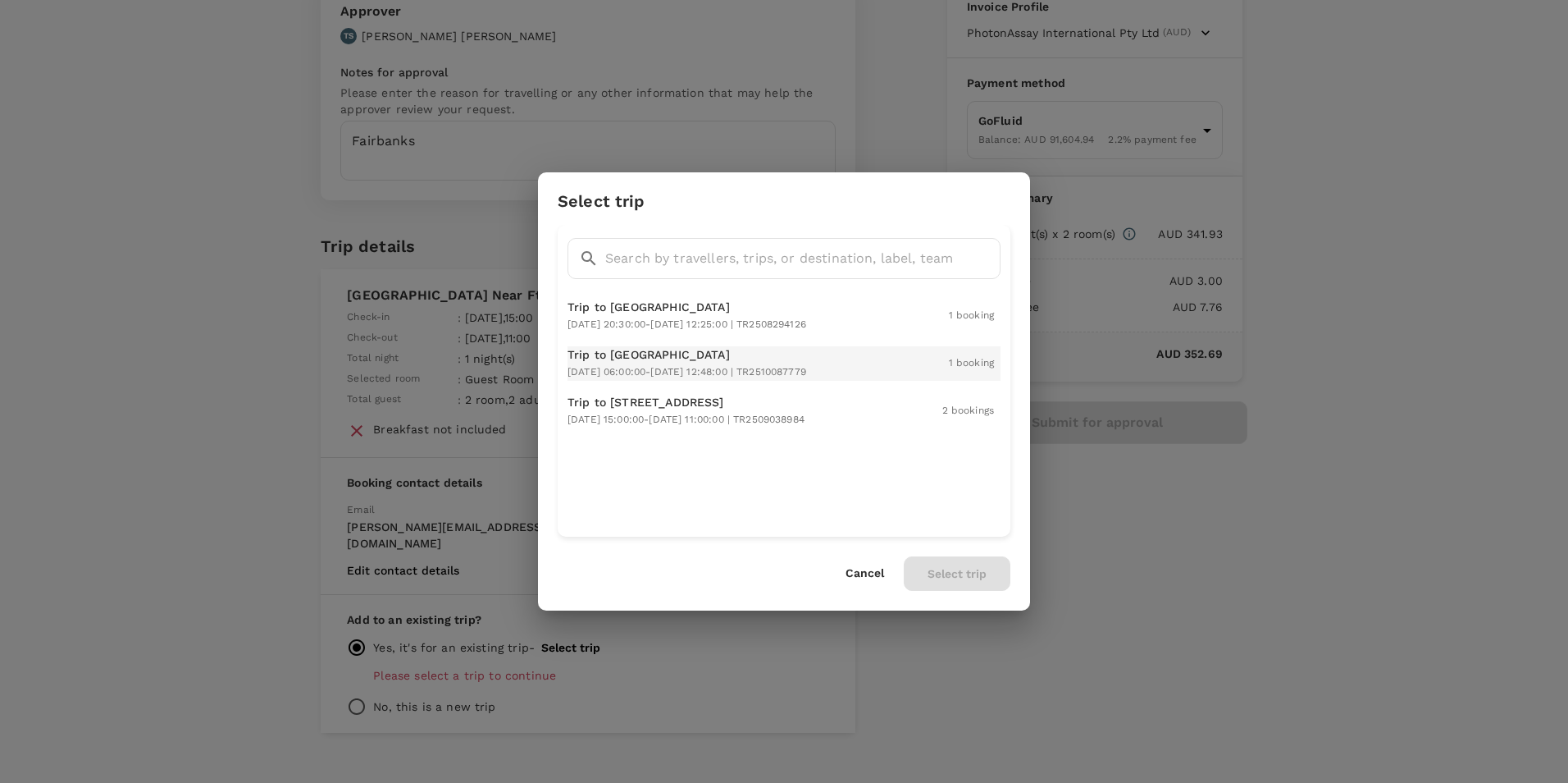
click at [762, 357] on p "Trip to [GEOGRAPHIC_DATA]" at bounding box center [687, 354] width 239 height 17
click at [965, 577] on button "Select trip" at bounding box center [957, 573] width 106 height 35
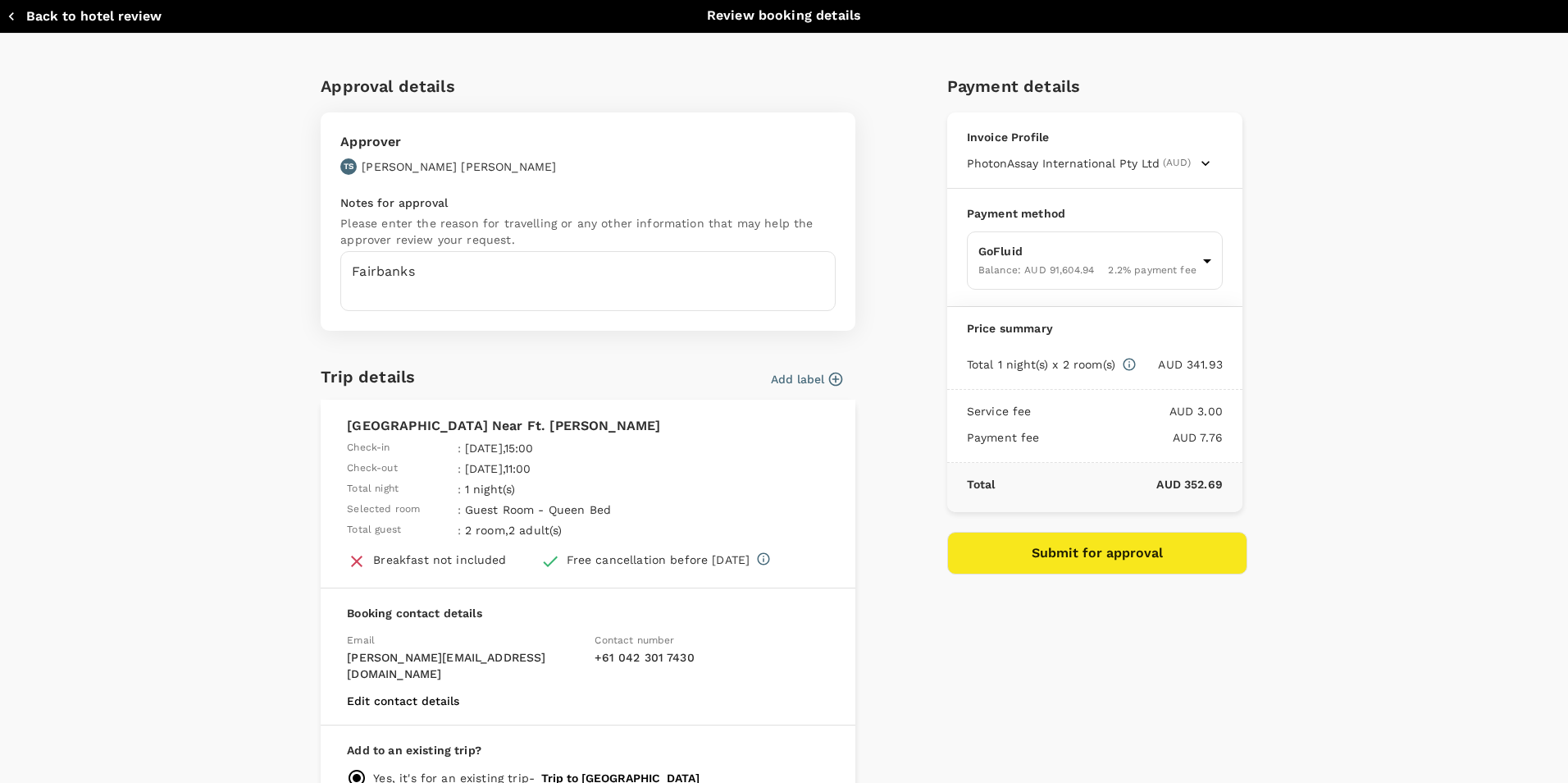
scroll to position [0, 0]
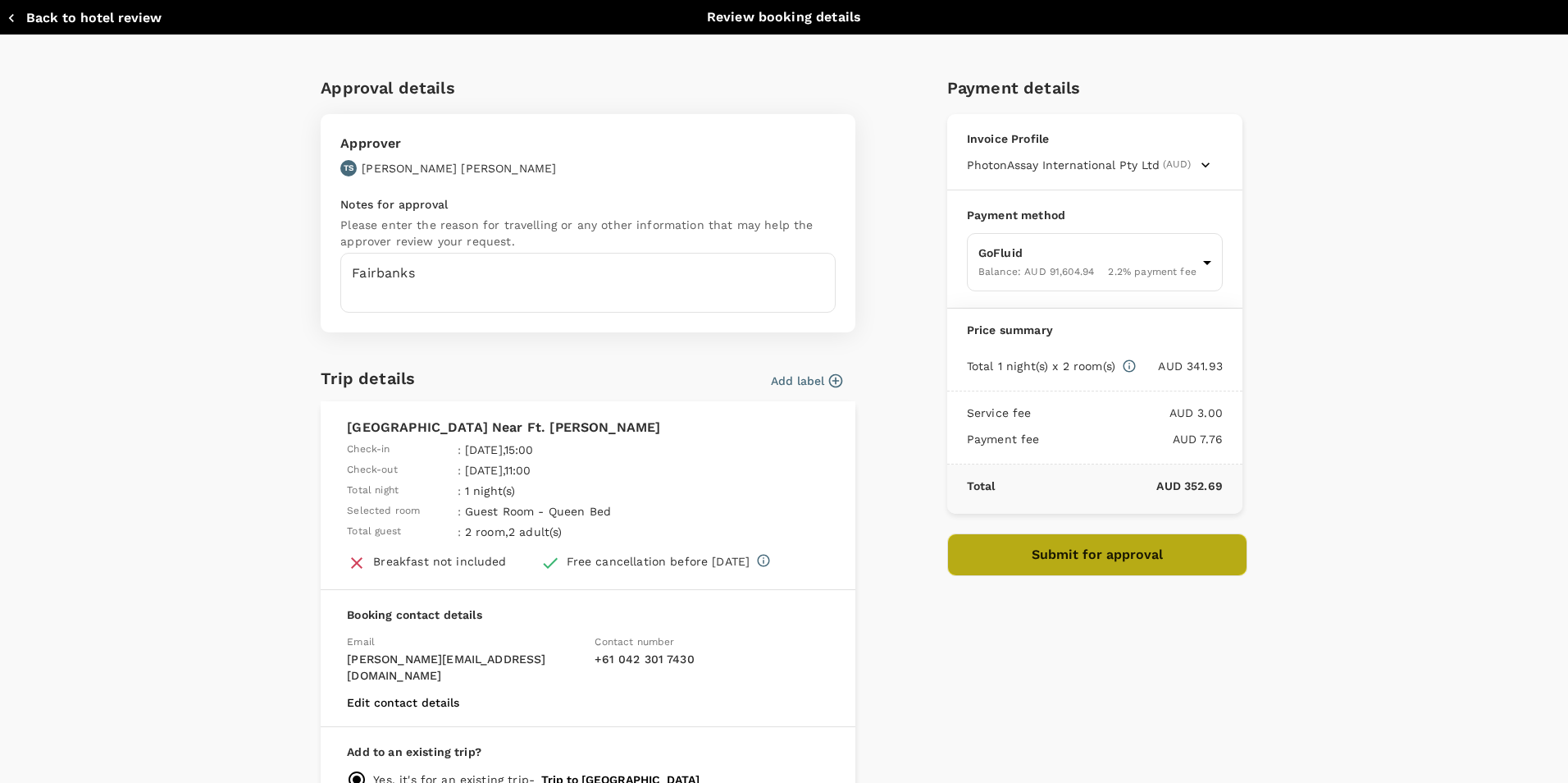
click at [1060, 570] on button "Submit for approval" at bounding box center [1097, 554] width 300 height 43
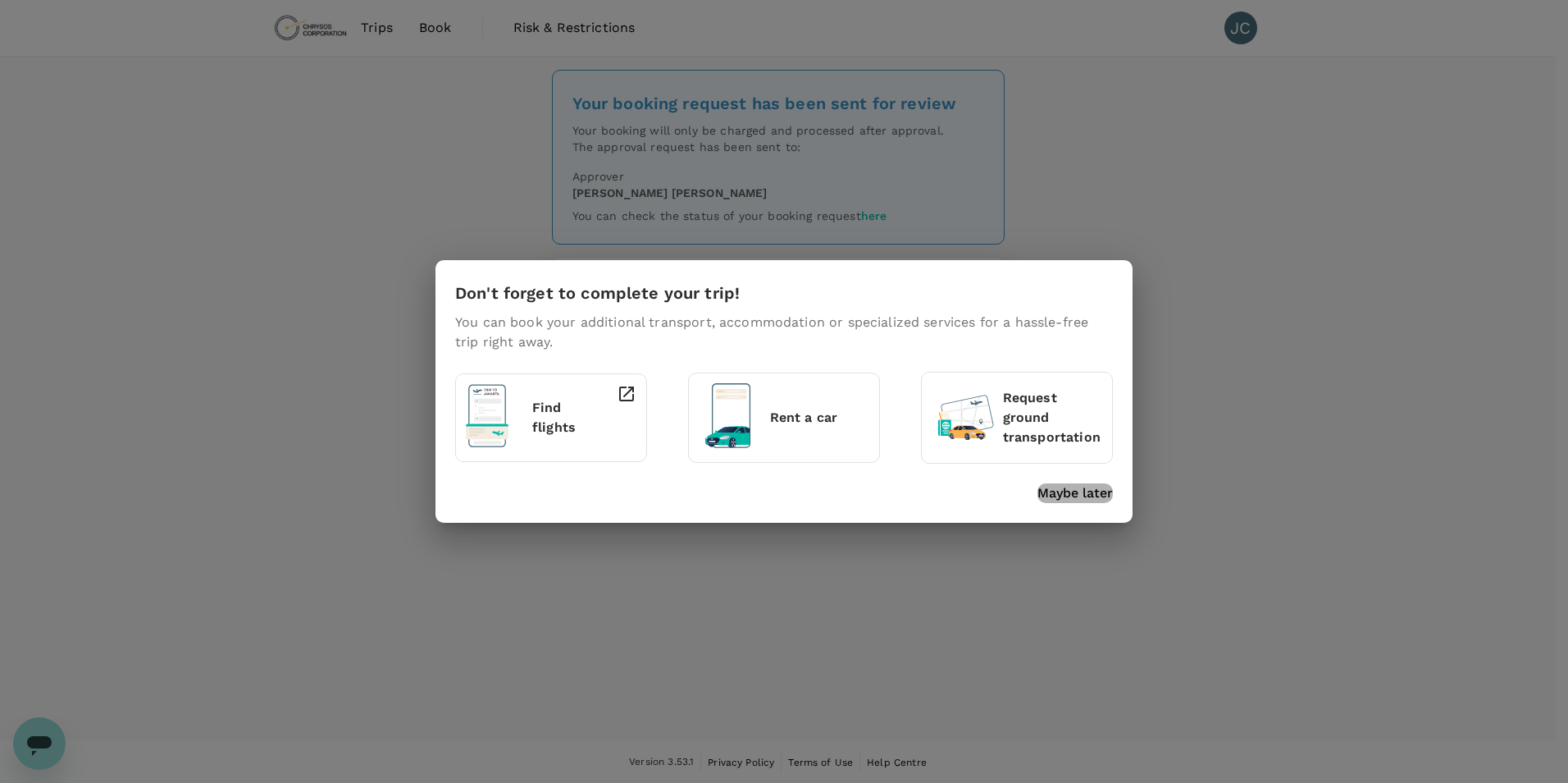
click at [1092, 500] on p "Maybe later" at bounding box center [1075, 493] width 75 height 19
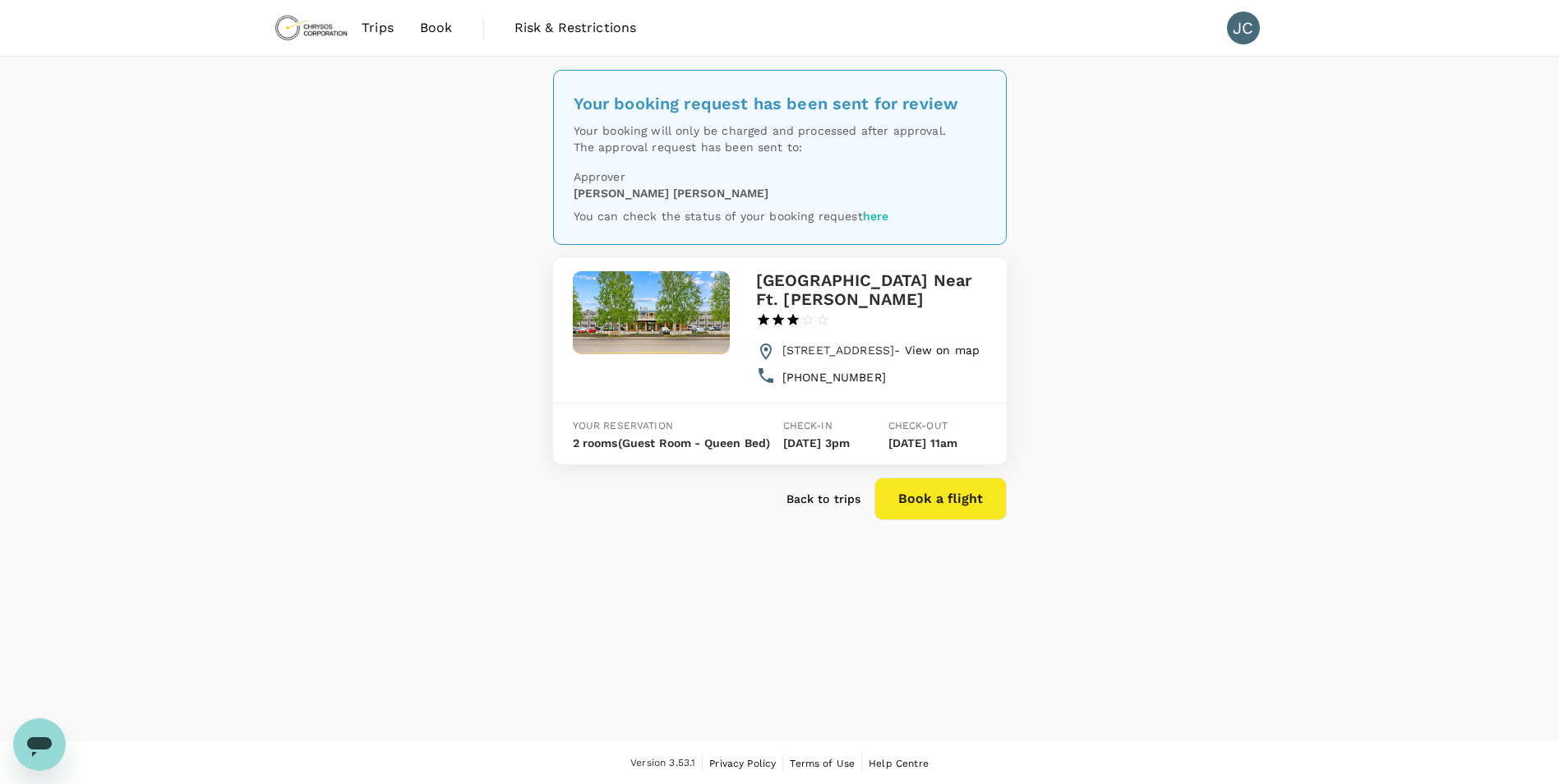
click at [816, 507] on p "Back to trips" at bounding box center [823, 498] width 75 height 17
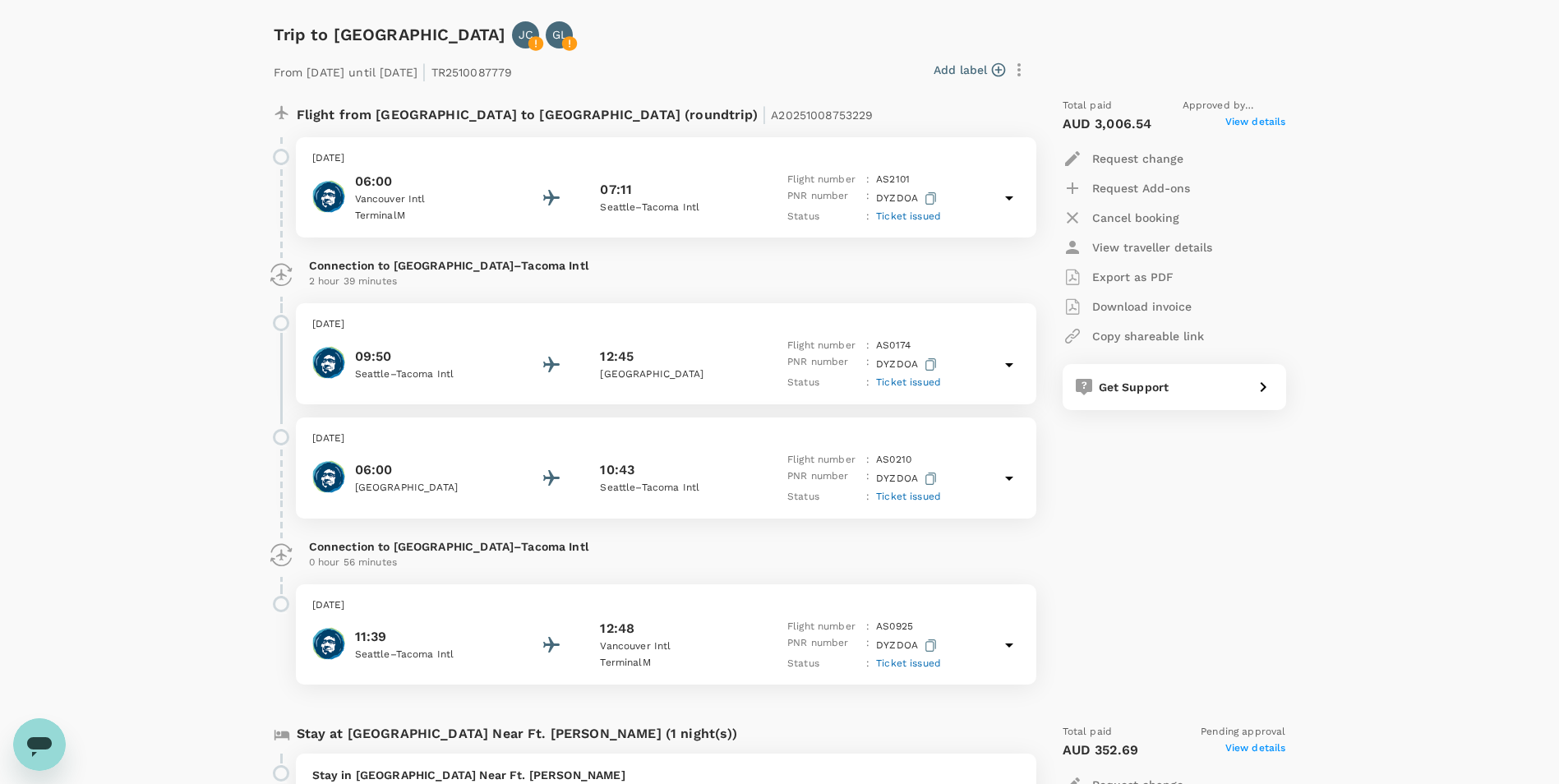
scroll to position [496, 0]
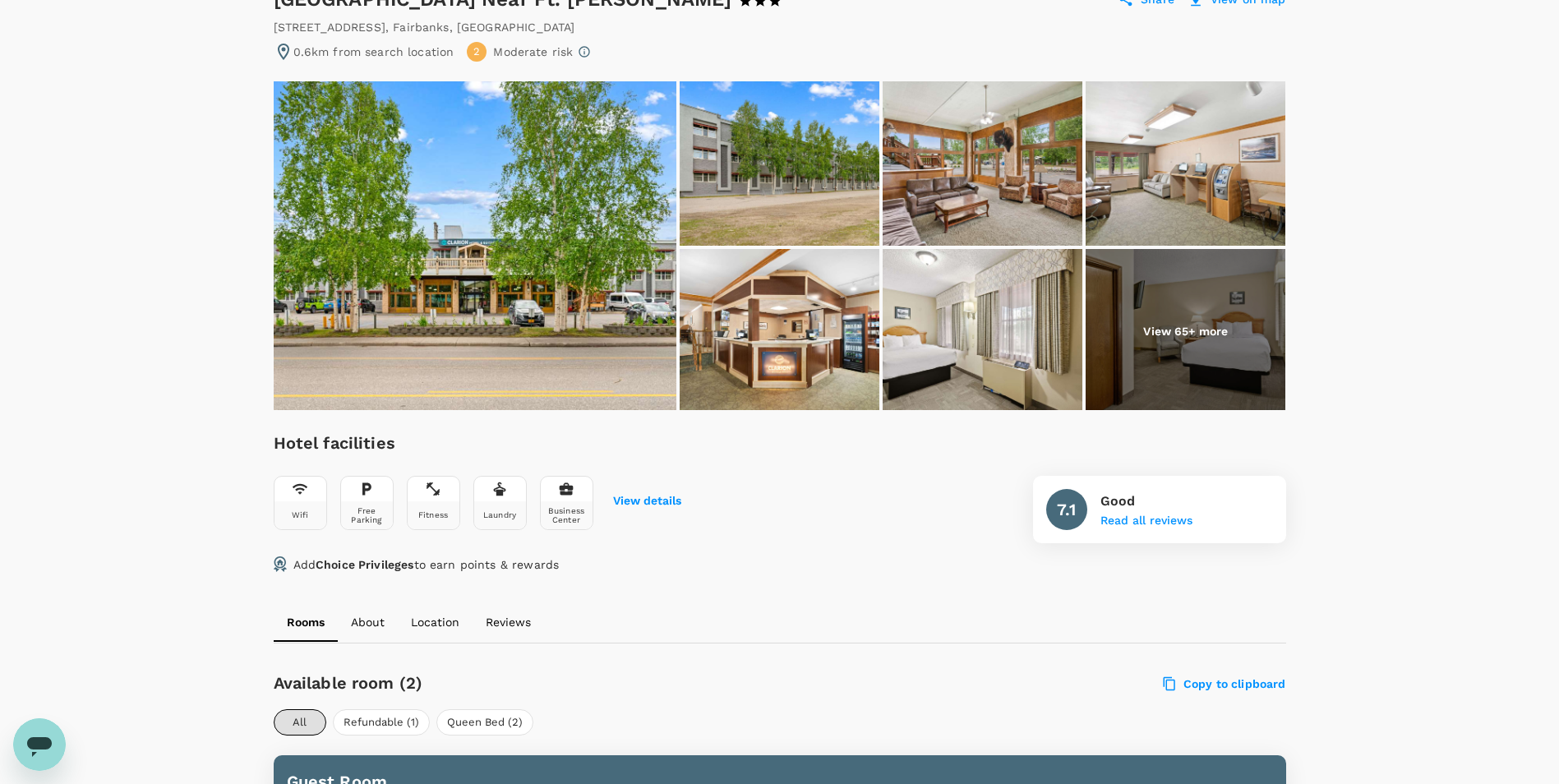
scroll to position [493, 0]
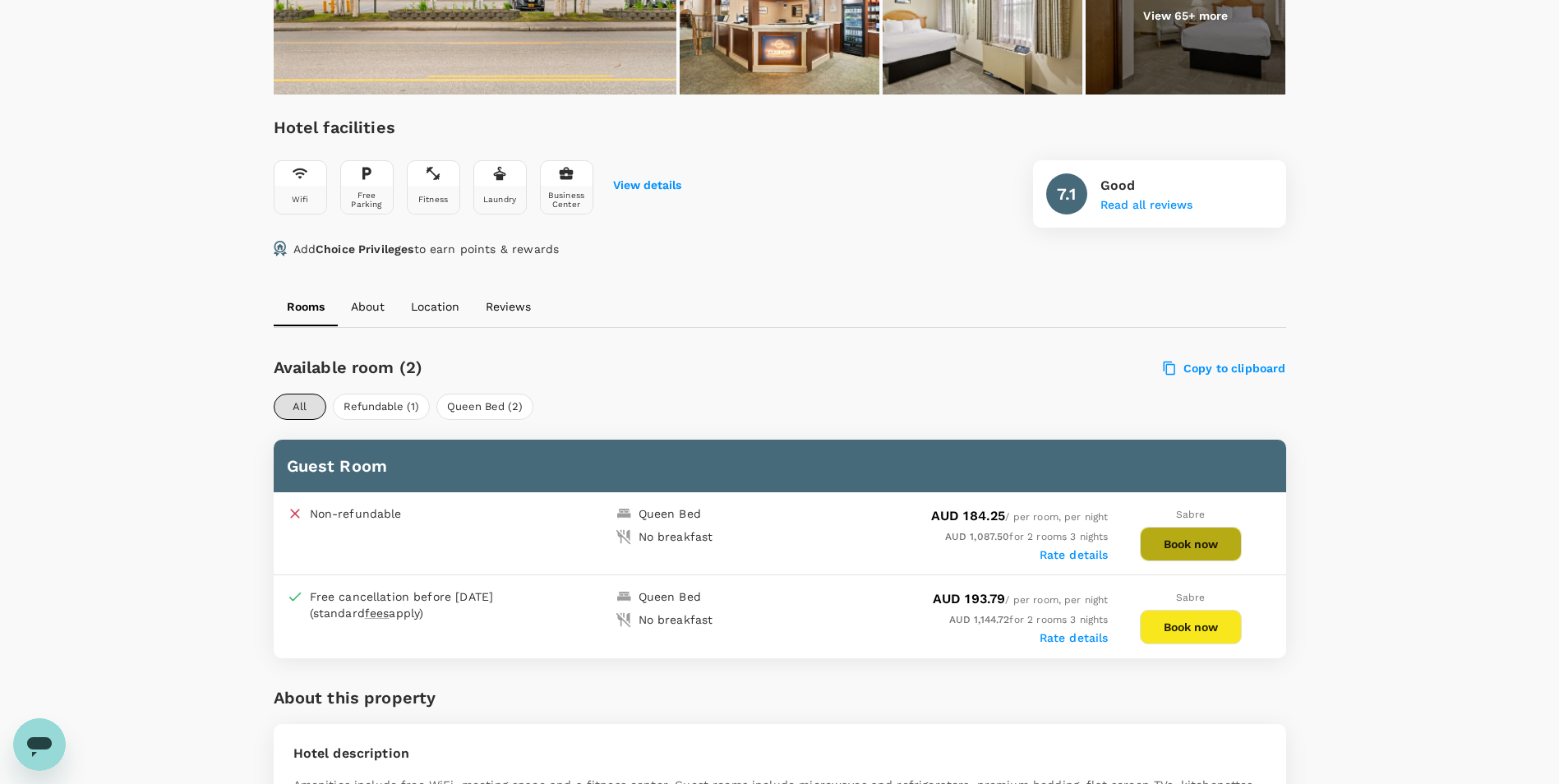
click at [1199, 550] on button "Book now" at bounding box center [1191, 544] width 102 height 35
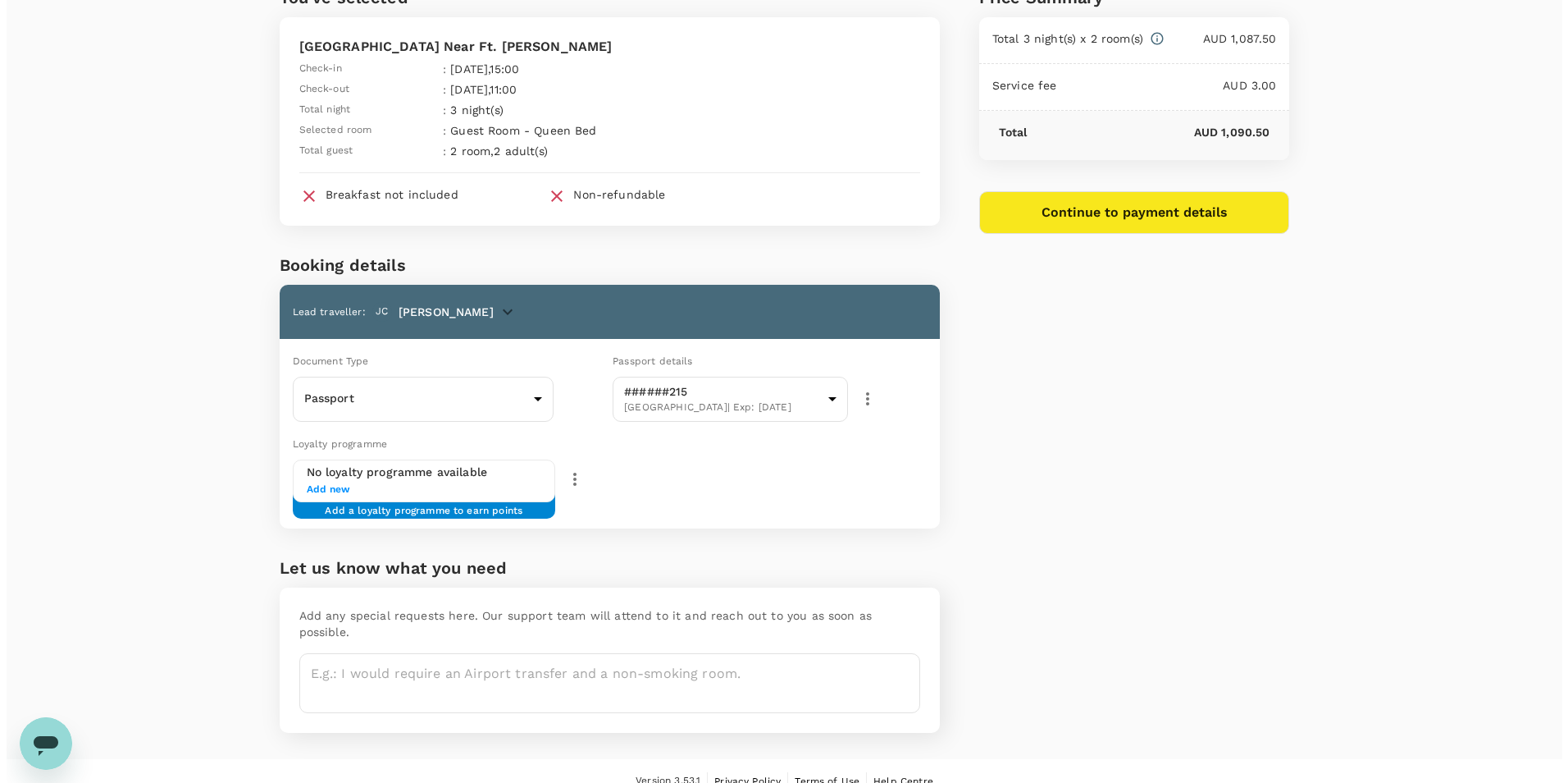
scroll to position [95, 0]
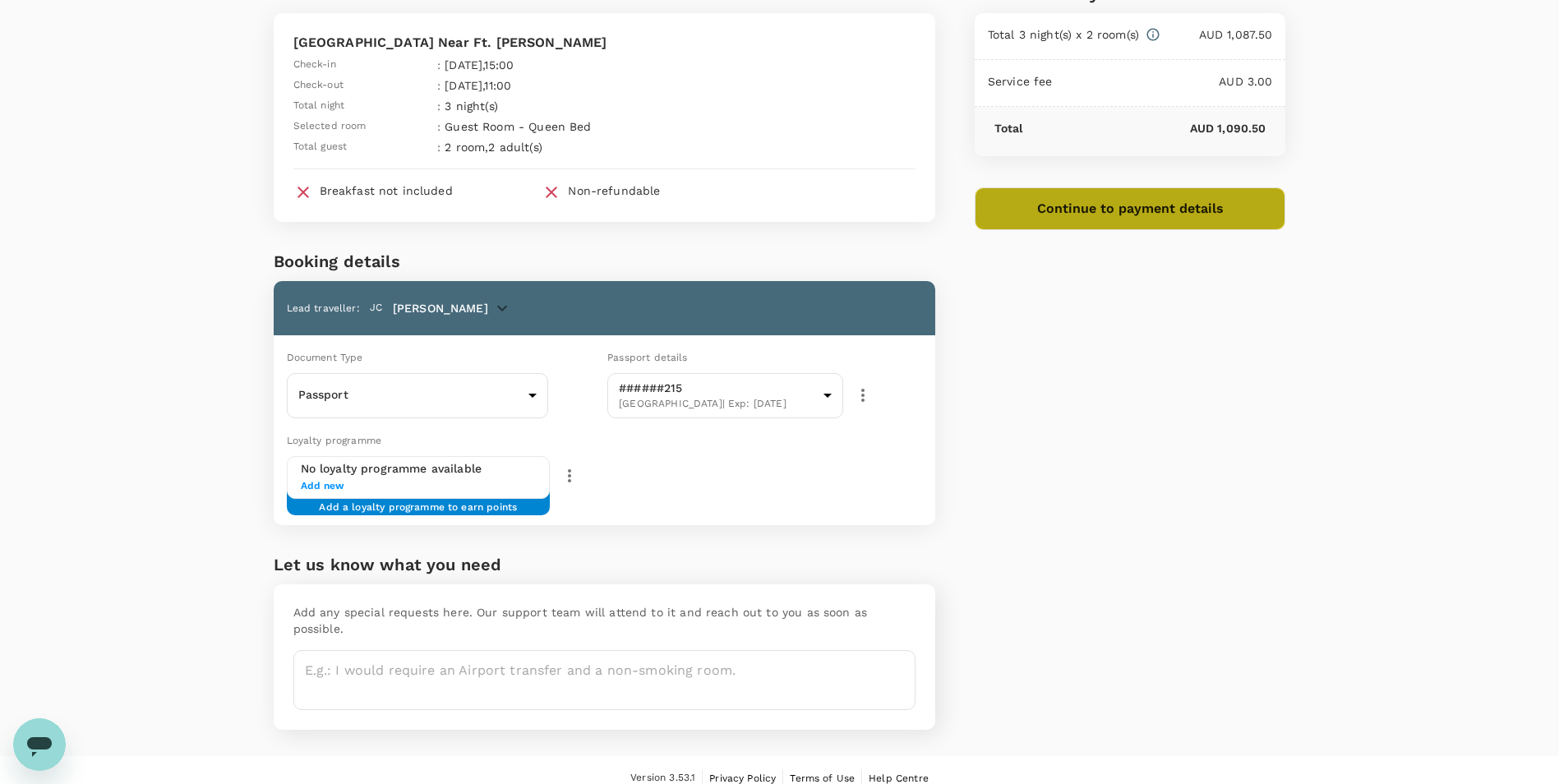
click at [1113, 214] on button "Continue to payment details" at bounding box center [1130, 208] width 311 height 43
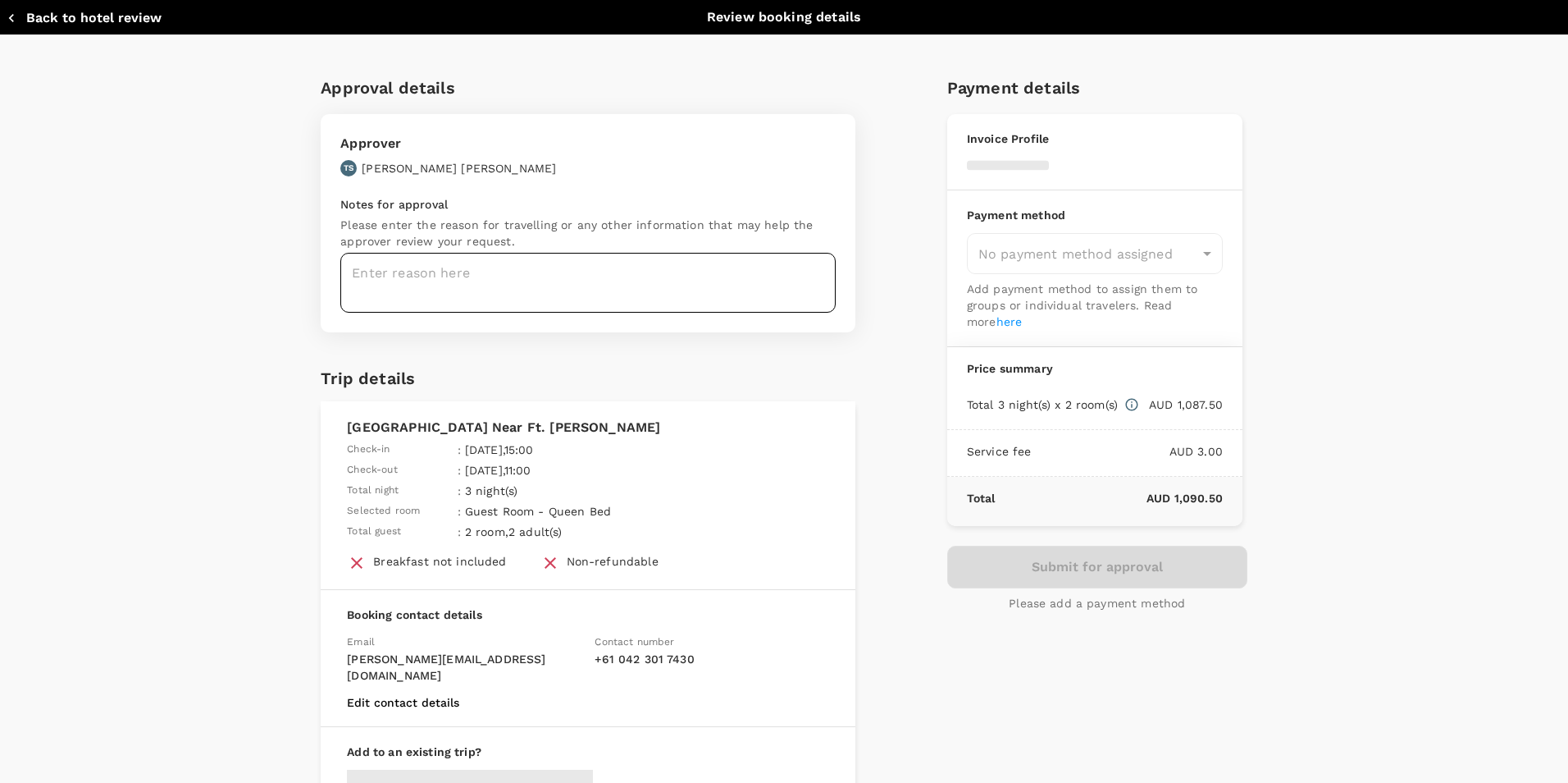
type input "9c4289b1-14a3-4119-8736-521306e5ca8f"
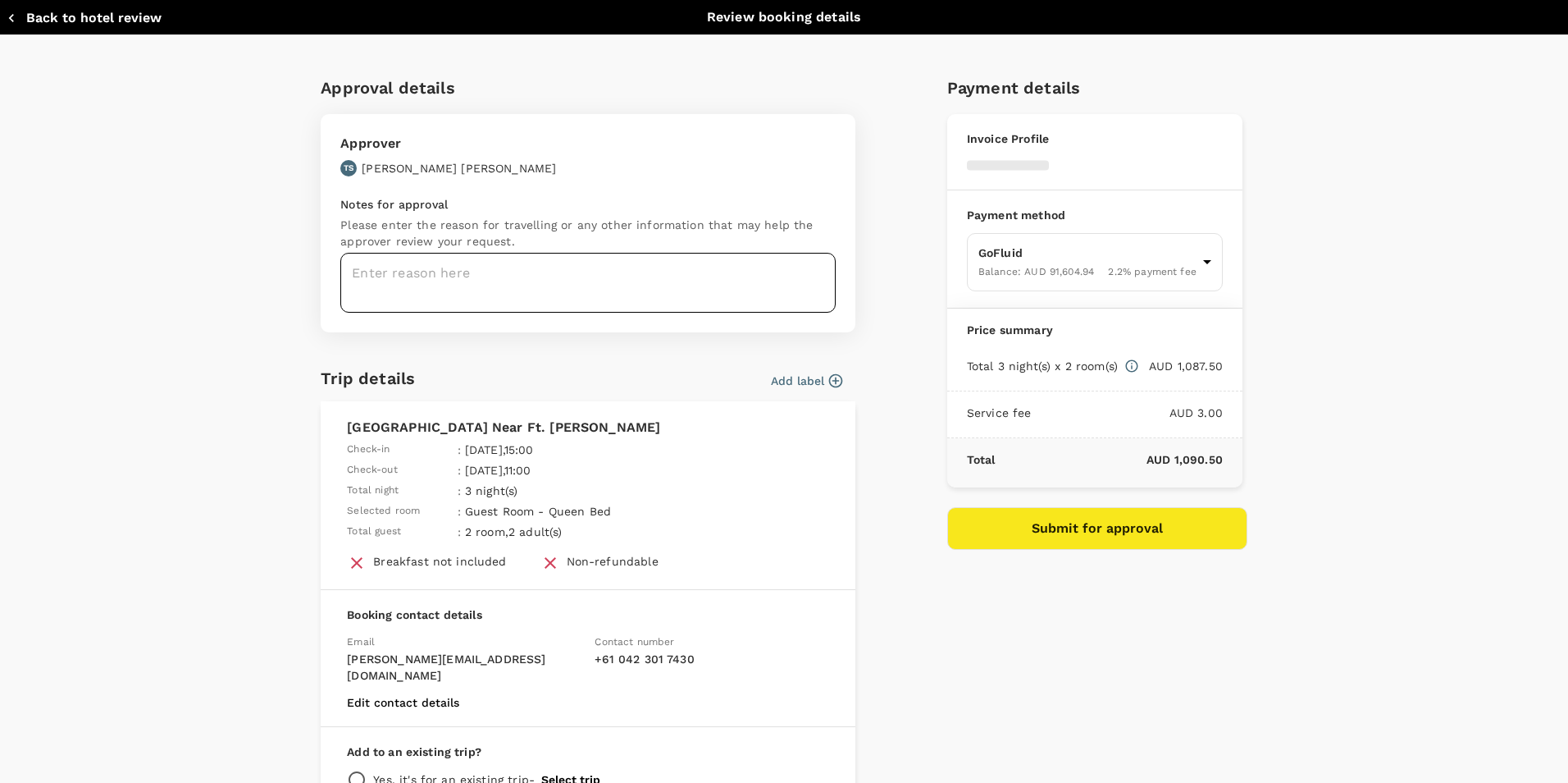
click at [438, 277] on textarea at bounding box center [587, 283] width 495 height 60
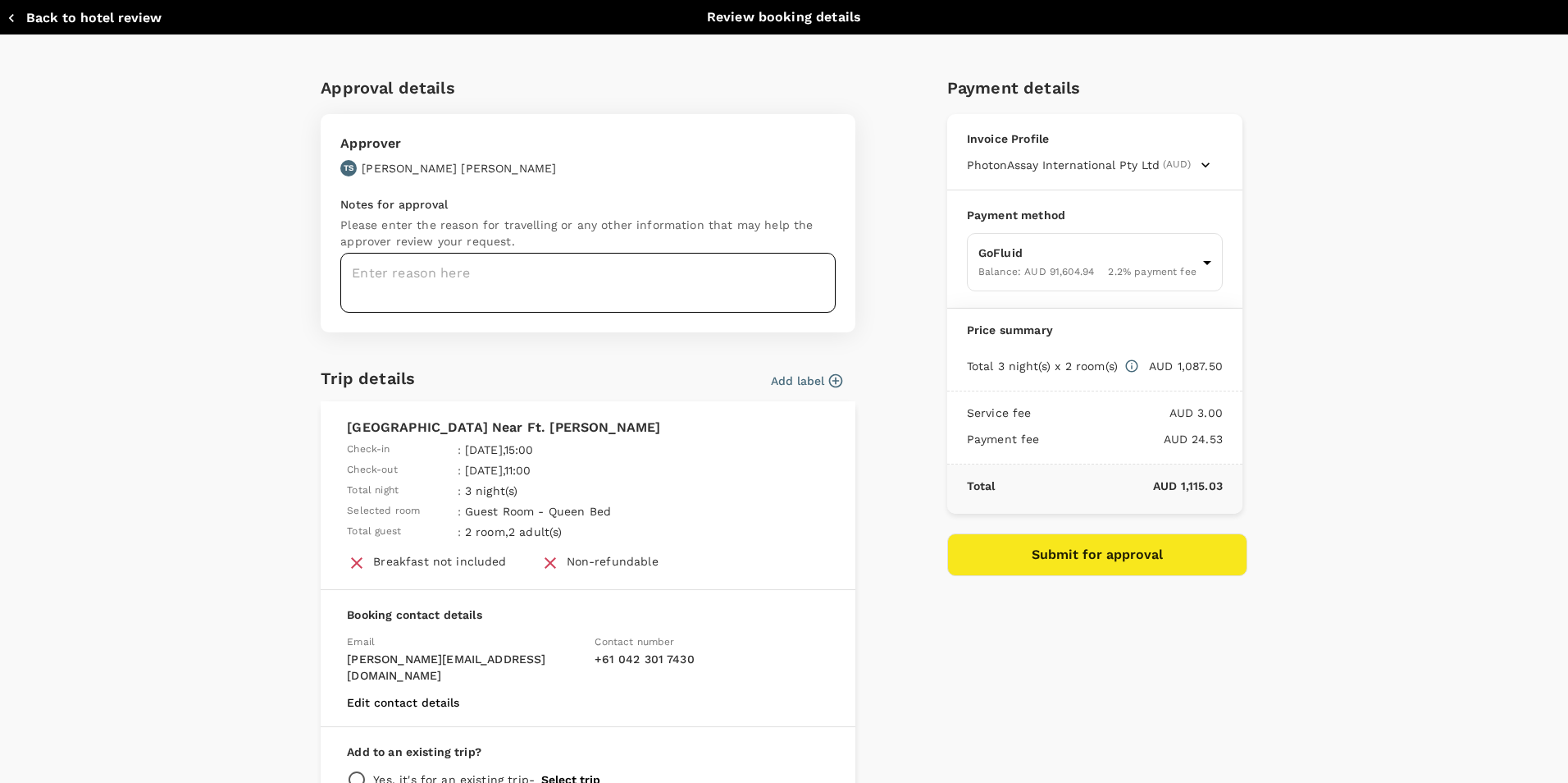
click at [462, 278] on textarea at bounding box center [587, 283] width 495 height 60
type textarea "Fairbanks"
click at [209, 411] on div "Approval details Approver TS Timothy Sennett Notes for approval Please enter th…" at bounding box center [784, 484] width 1568 height 896
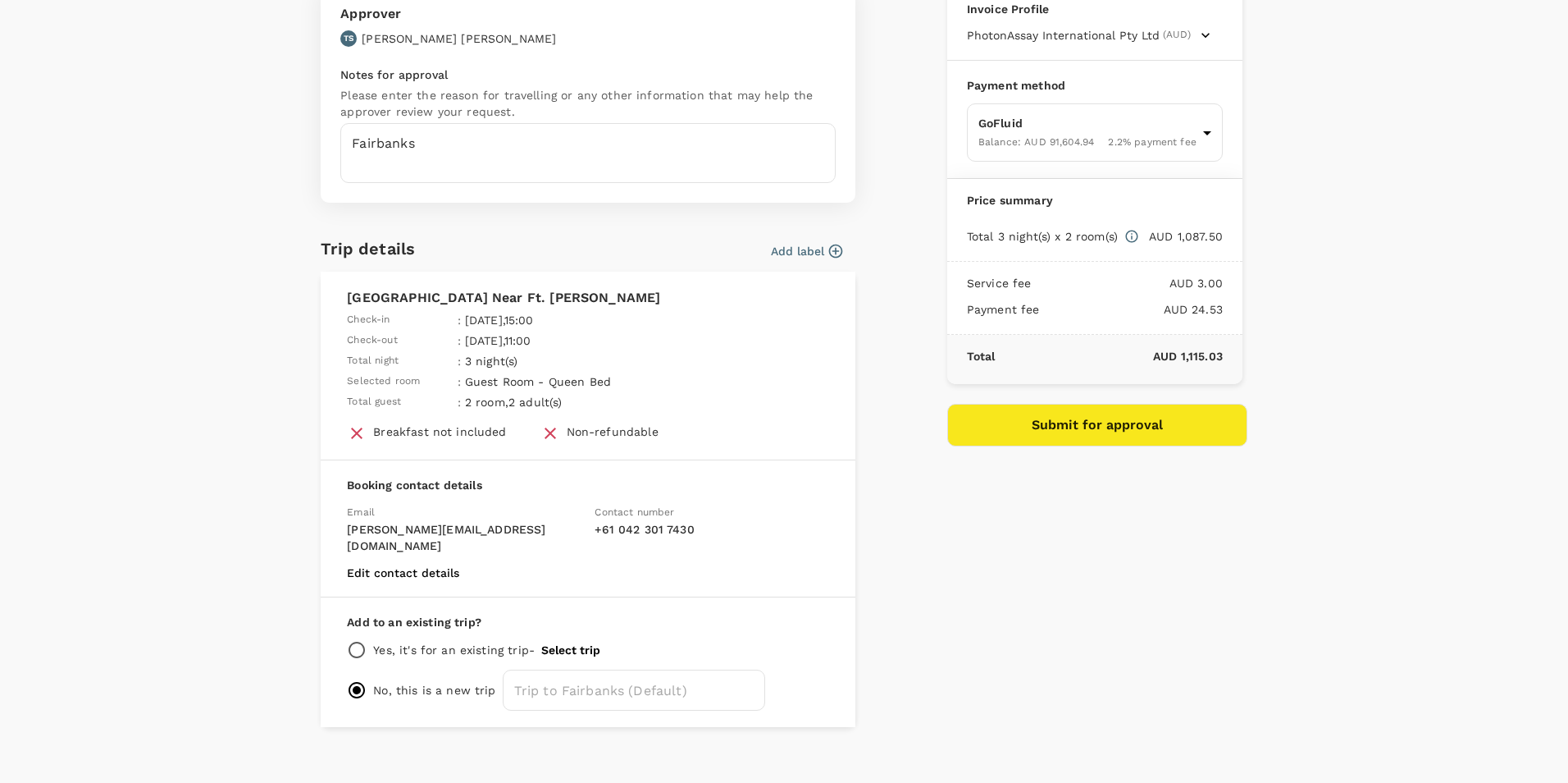
scroll to position [132, 0]
click at [413, 640] on p "Yes, it's for an existing trip -" at bounding box center [453, 647] width 161 height 17
click at [357, 638] on input "radio" at bounding box center [357, 647] width 19 height 19
radio input "true"
radio input "false"
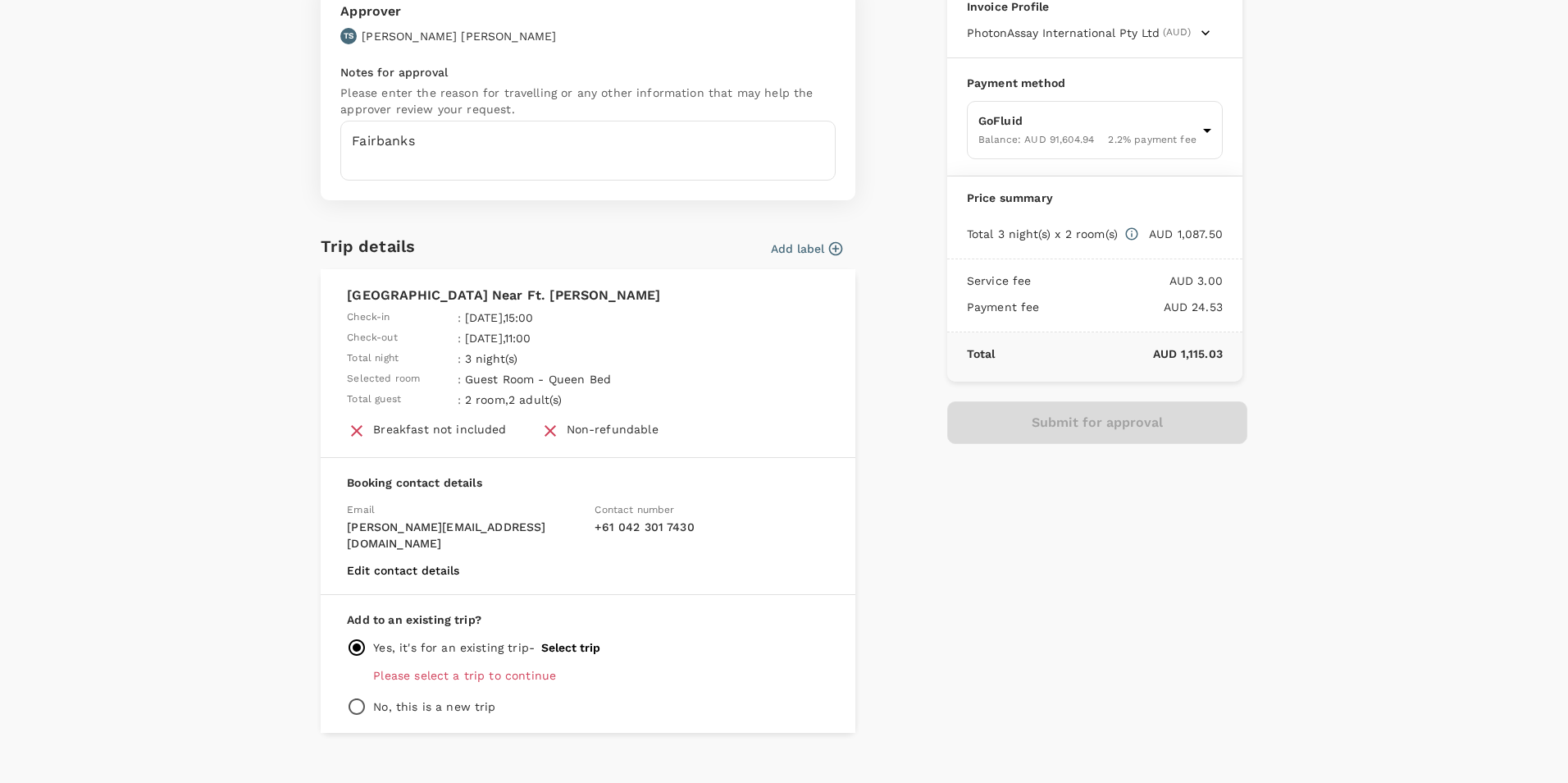
click at [553, 640] on button "Select trip" at bounding box center [570, 647] width 59 height 13
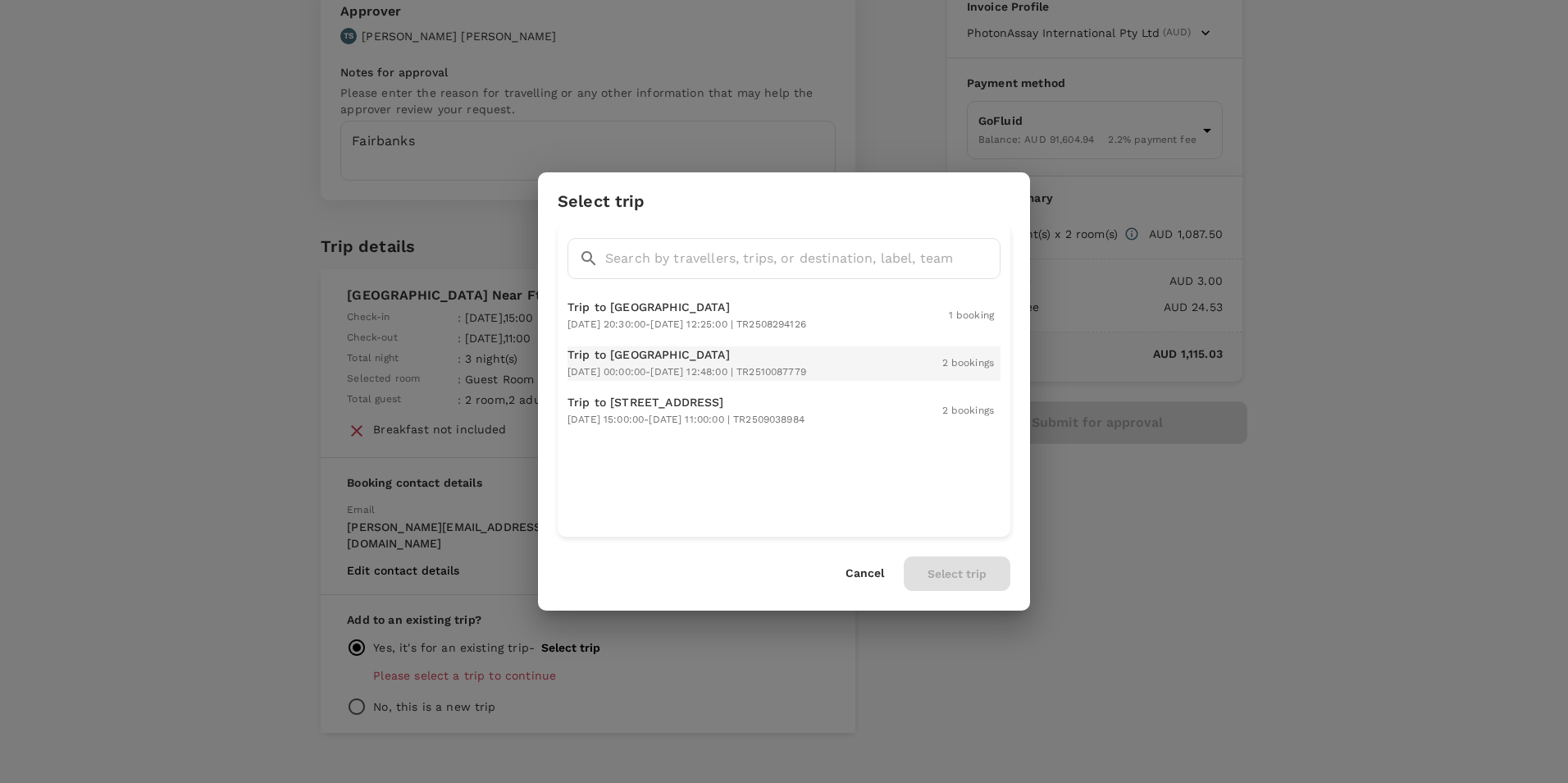
click at [714, 366] on span "2025-10-19 00:00:00 - 2025-10-25 12:48:00 | TR2510087779" at bounding box center [687, 371] width 239 height 12
click at [953, 570] on button "Select trip" at bounding box center [957, 573] width 106 height 35
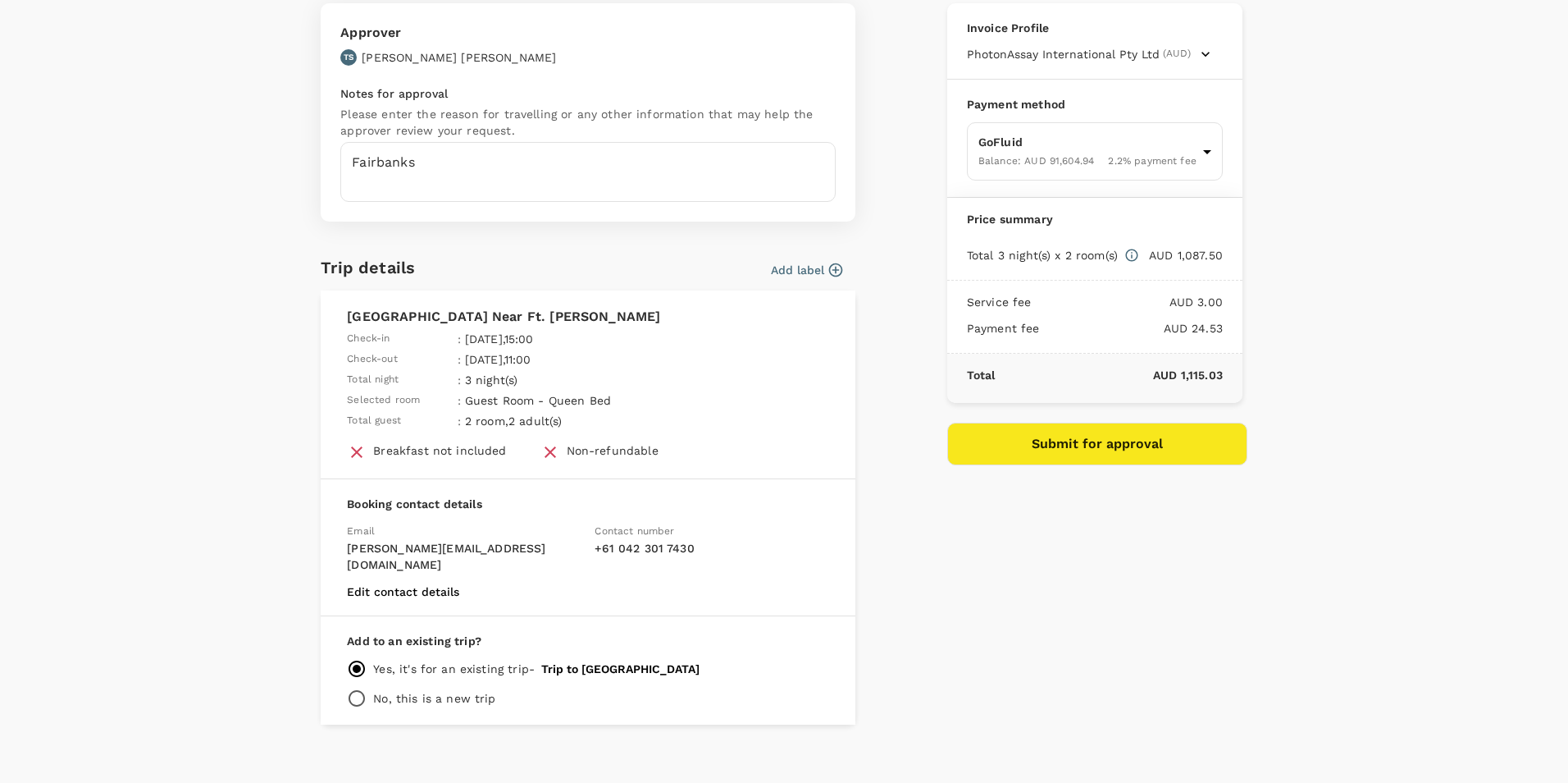
click at [1078, 444] on button "Submit for approval" at bounding box center [1097, 444] width 300 height 43
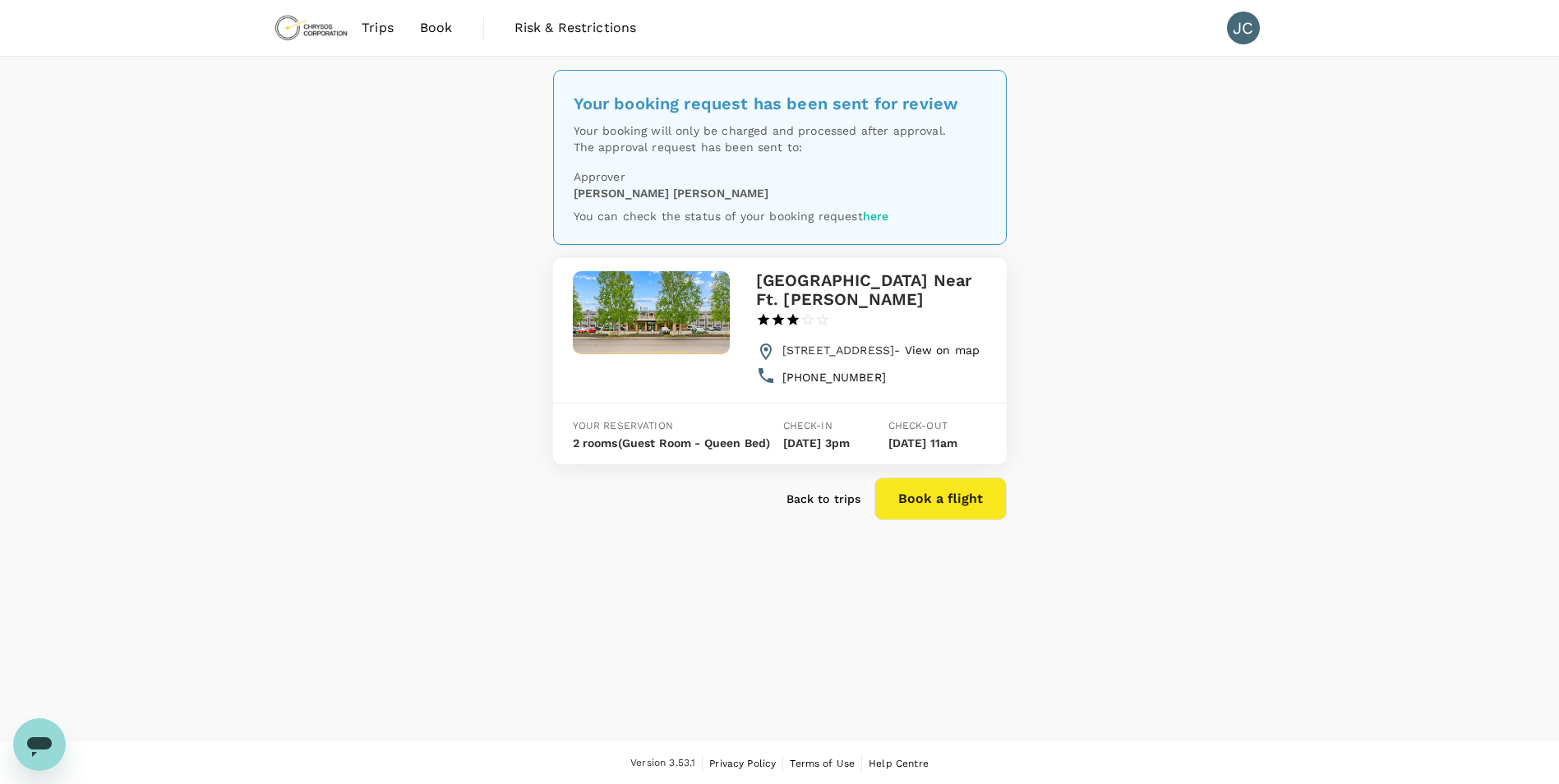
click at [452, 35] on span "Book" at bounding box center [436, 27] width 33 height 20
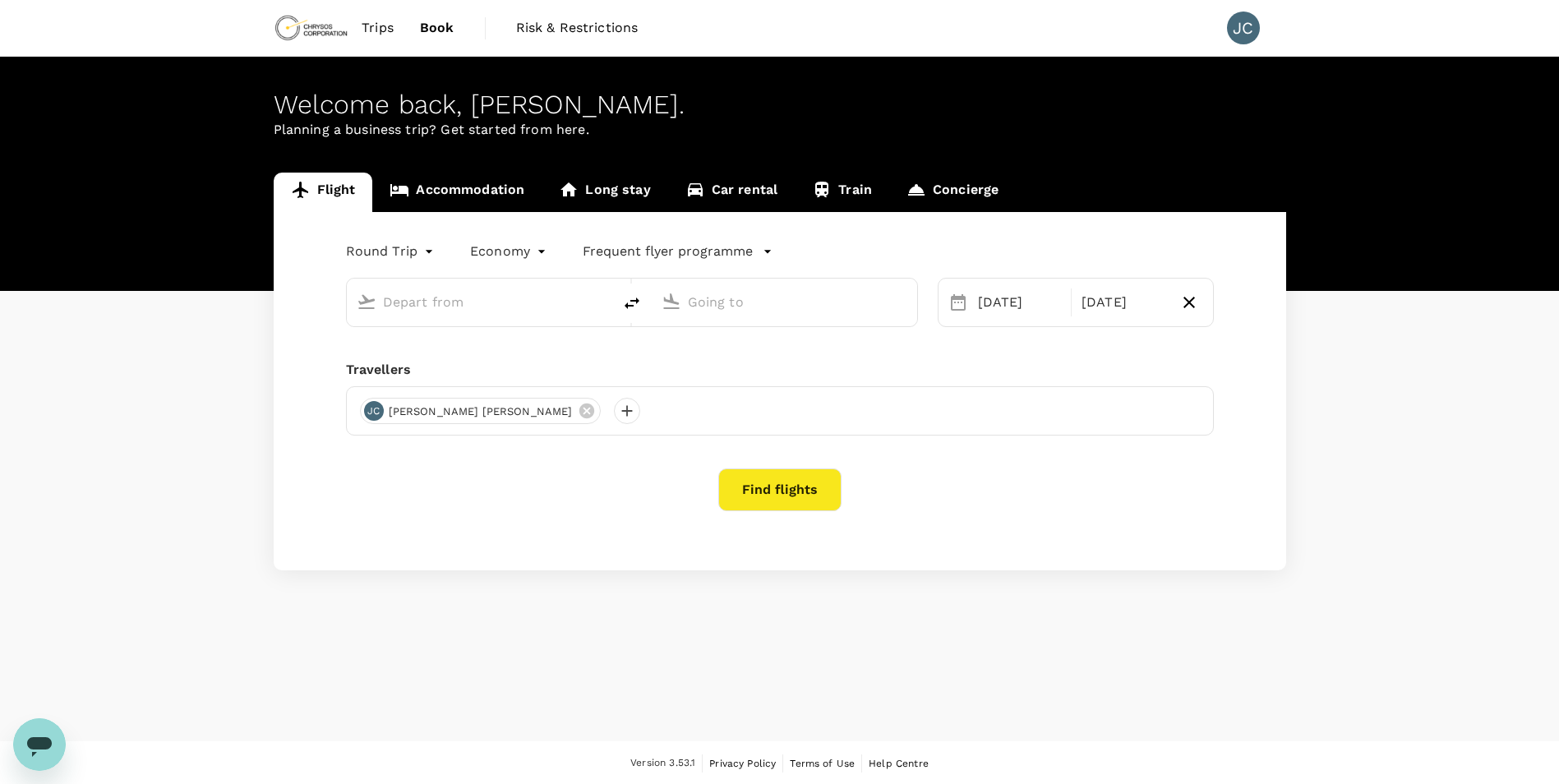
type input "Vancouver Intl (YVR)"
type input "[GEOGRAPHIC_DATA] (FAI)"
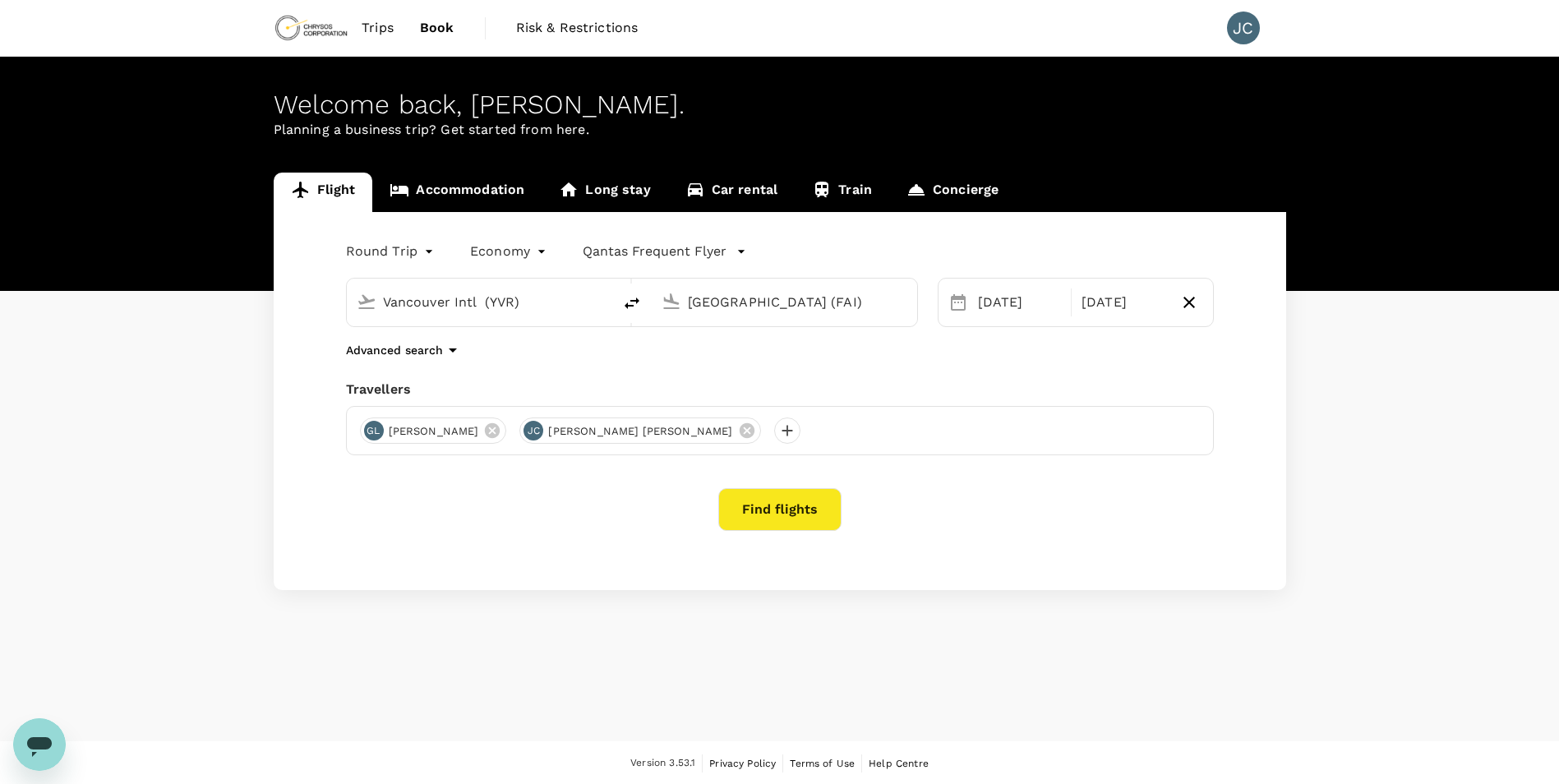
click at [482, 195] on link "Accommodation" at bounding box center [457, 192] width 169 height 39
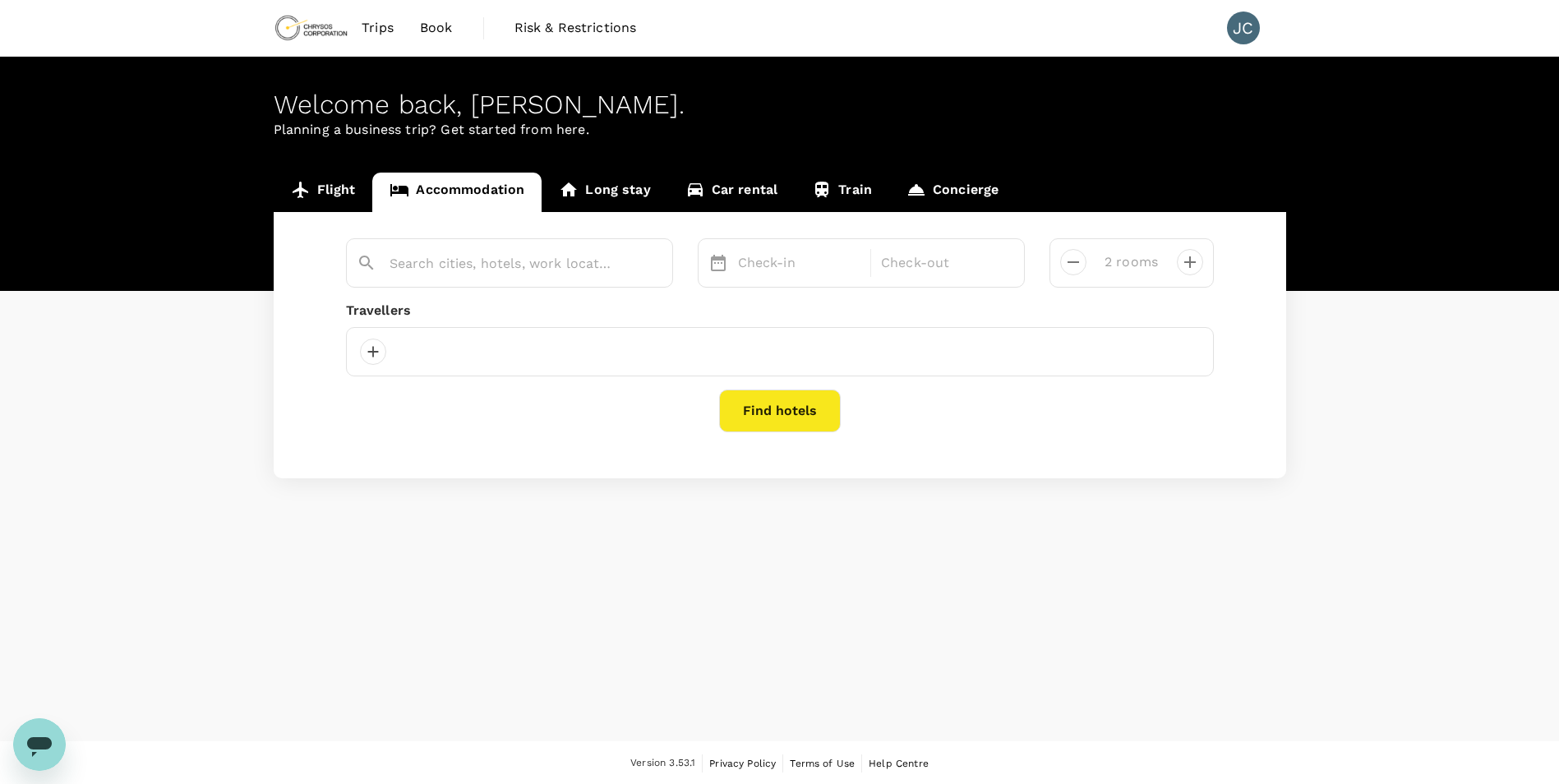
type input "Fairbanks"
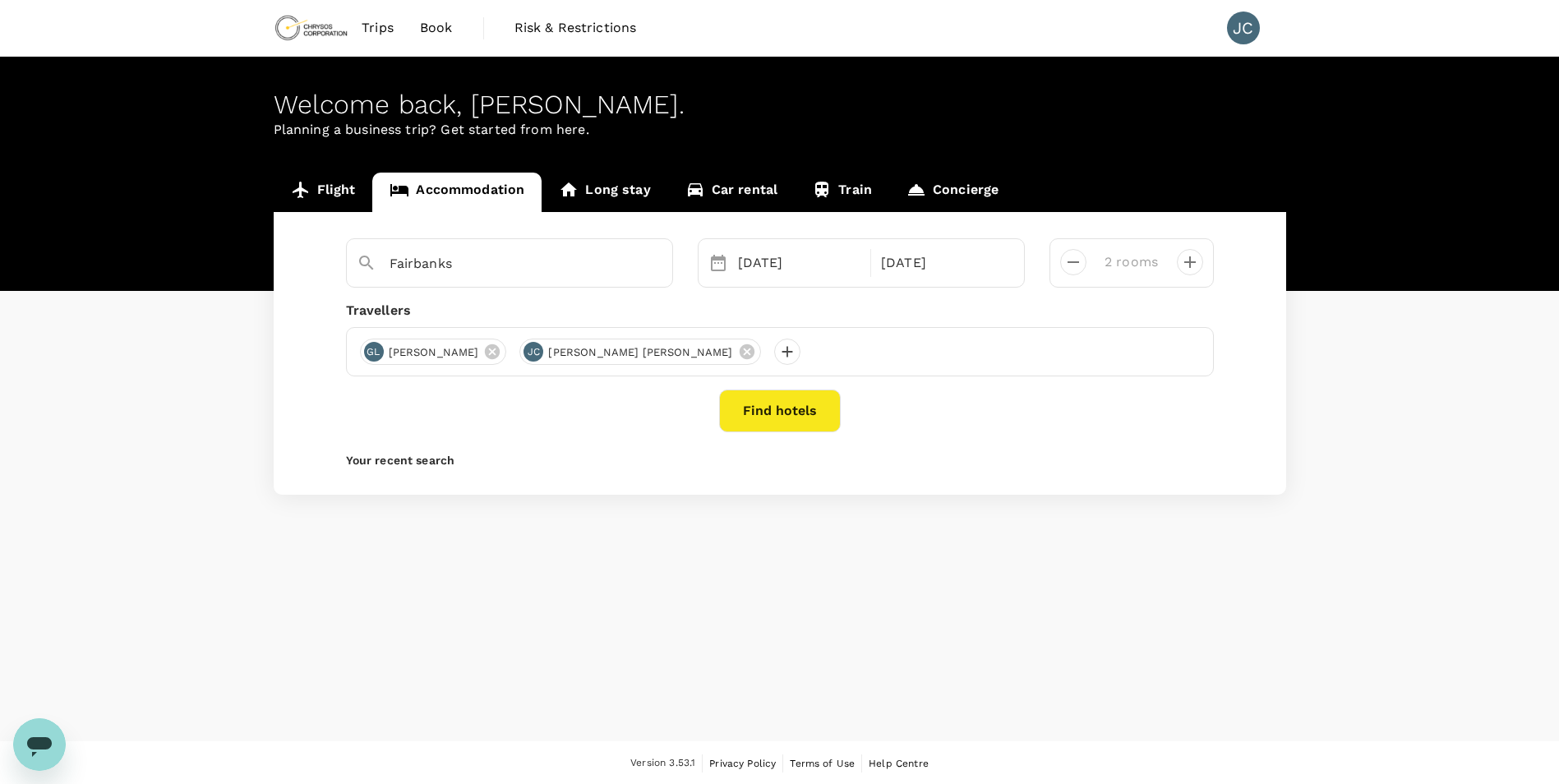
click at [389, 31] on span "Trips" at bounding box center [378, 27] width 32 height 20
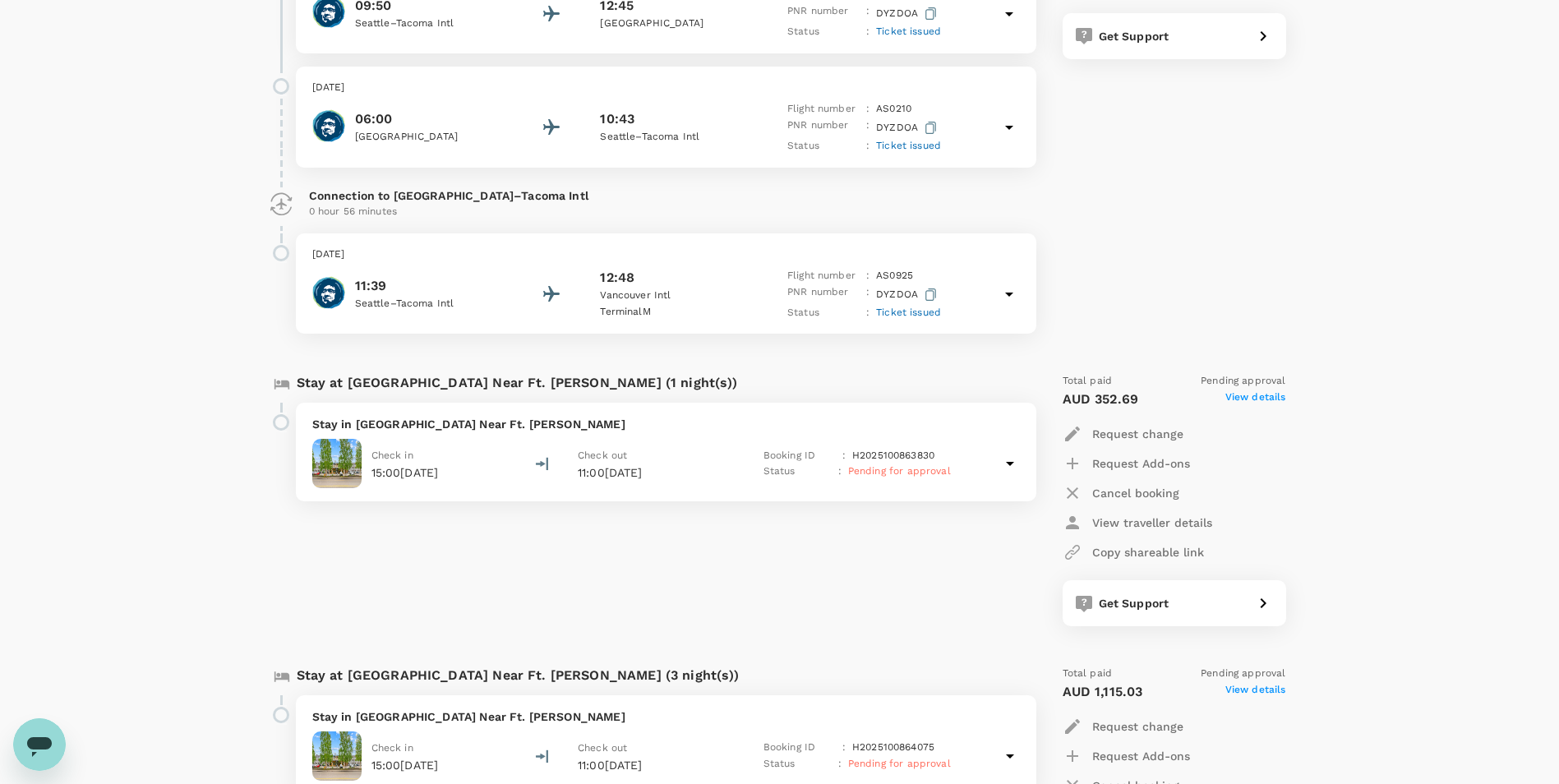
scroll to position [1397, 0]
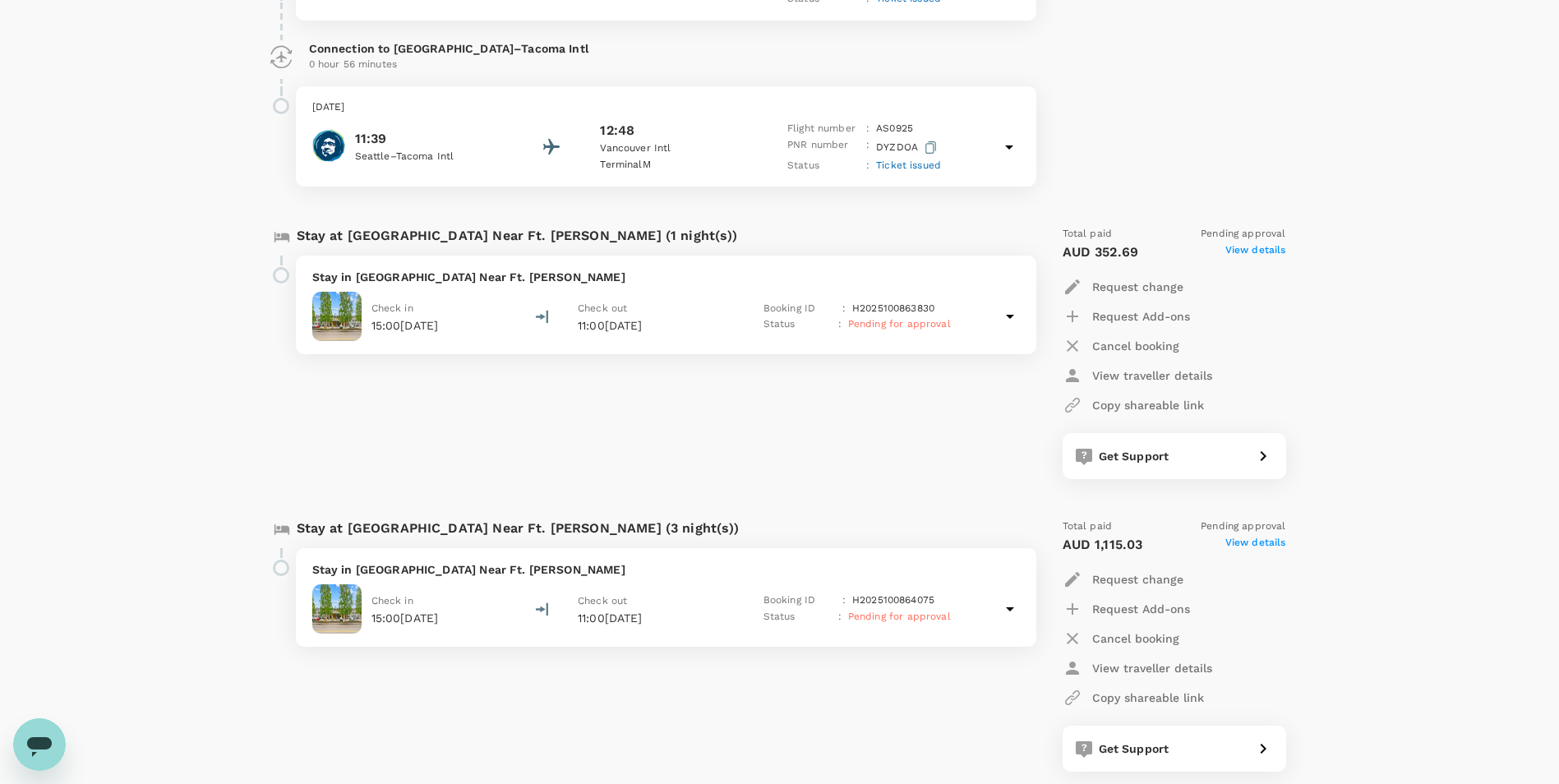
click at [1011, 599] on icon at bounding box center [1010, 608] width 20 height 20
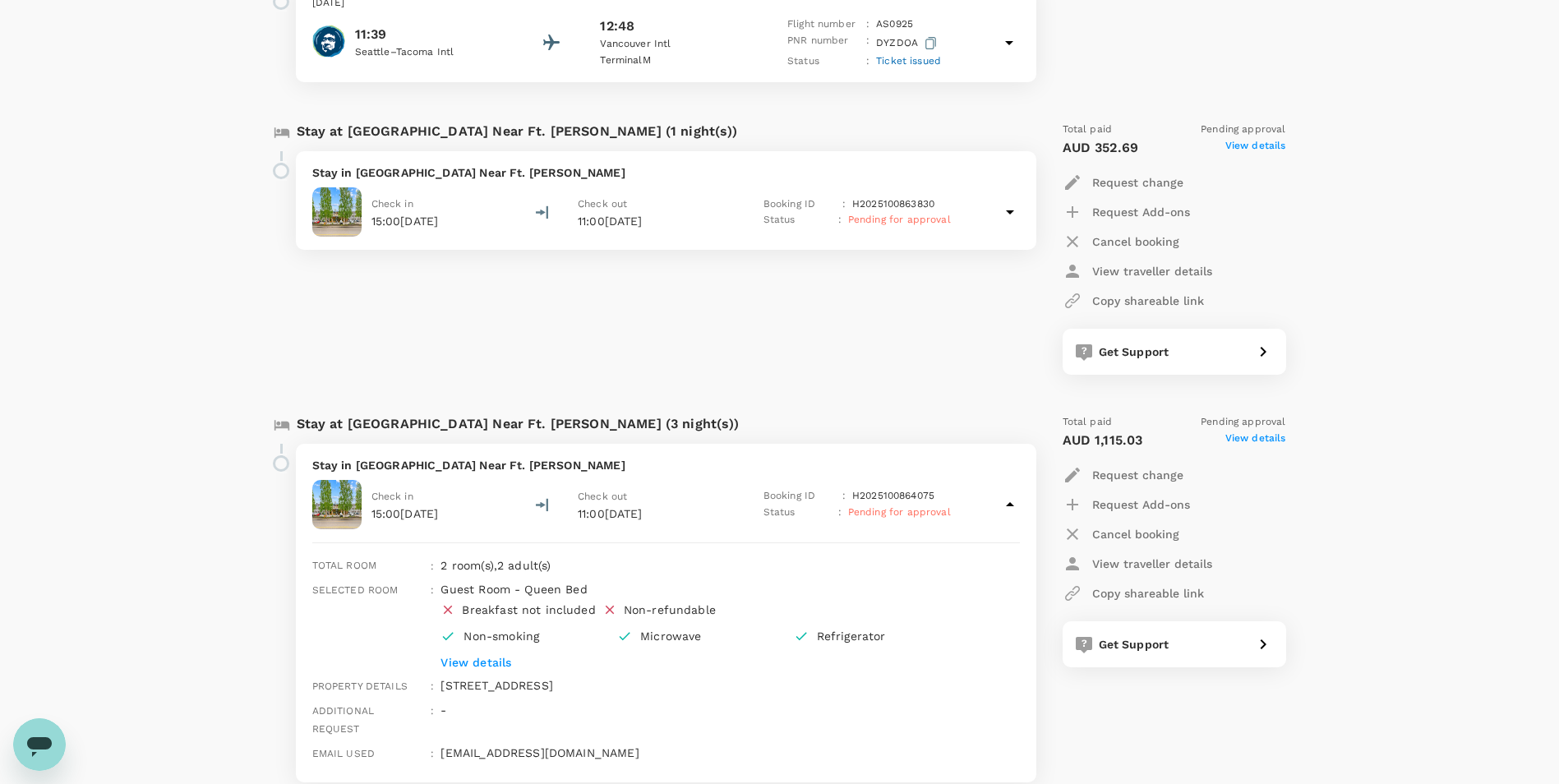
scroll to position [1296, 0]
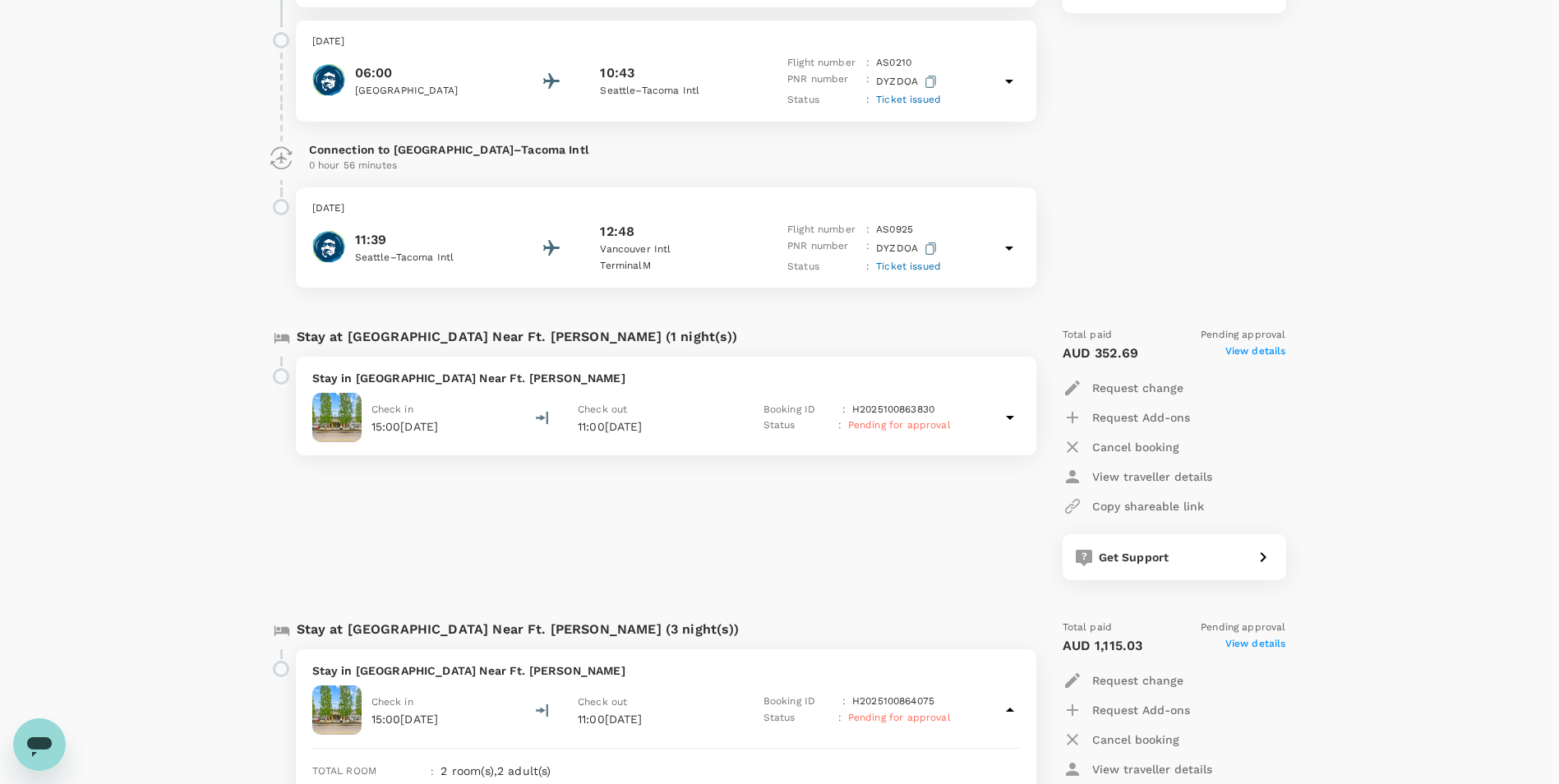
click at [1004, 407] on icon at bounding box center [1010, 417] width 20 height 20
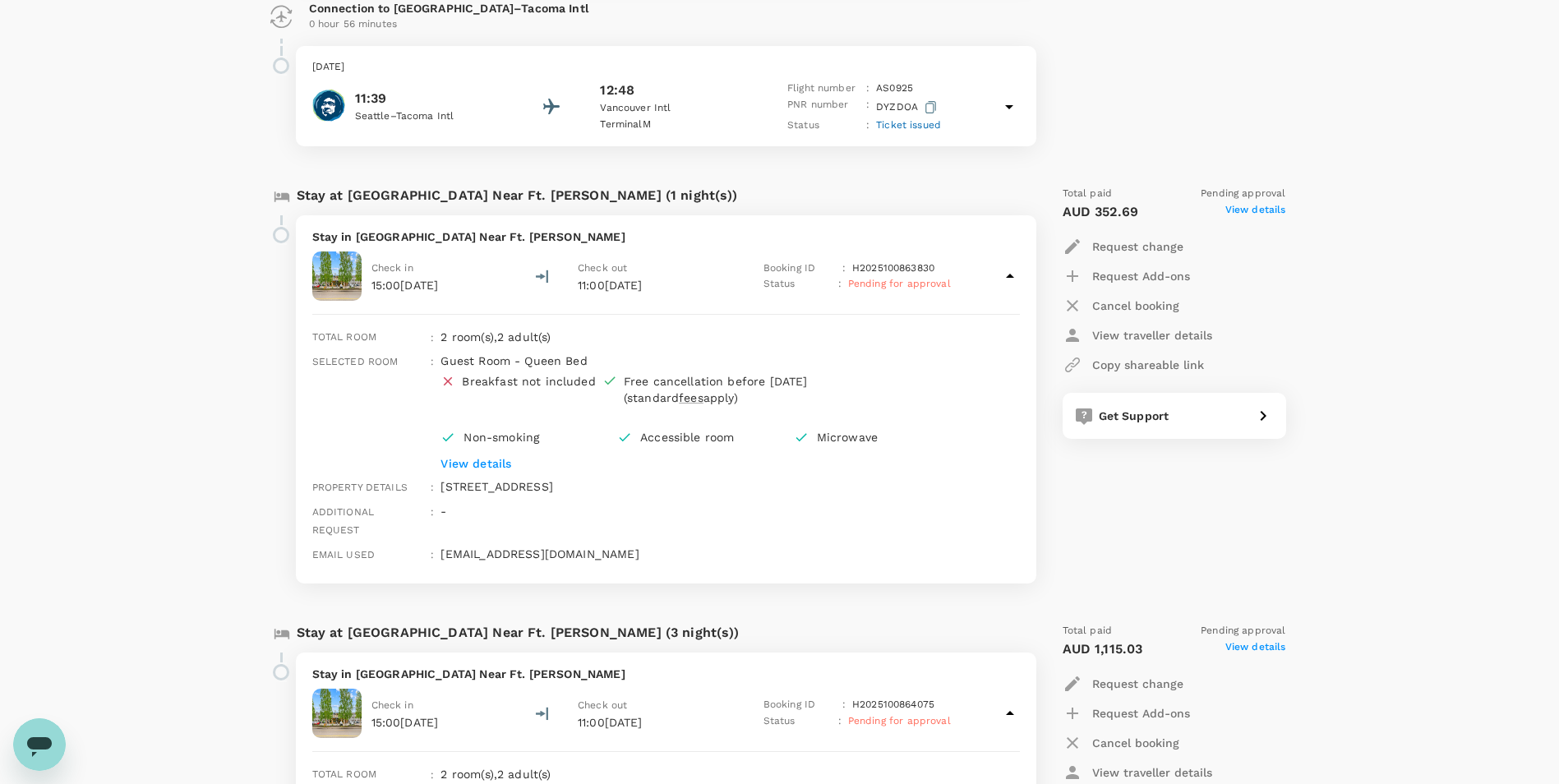
scroll to position [1542, 0]
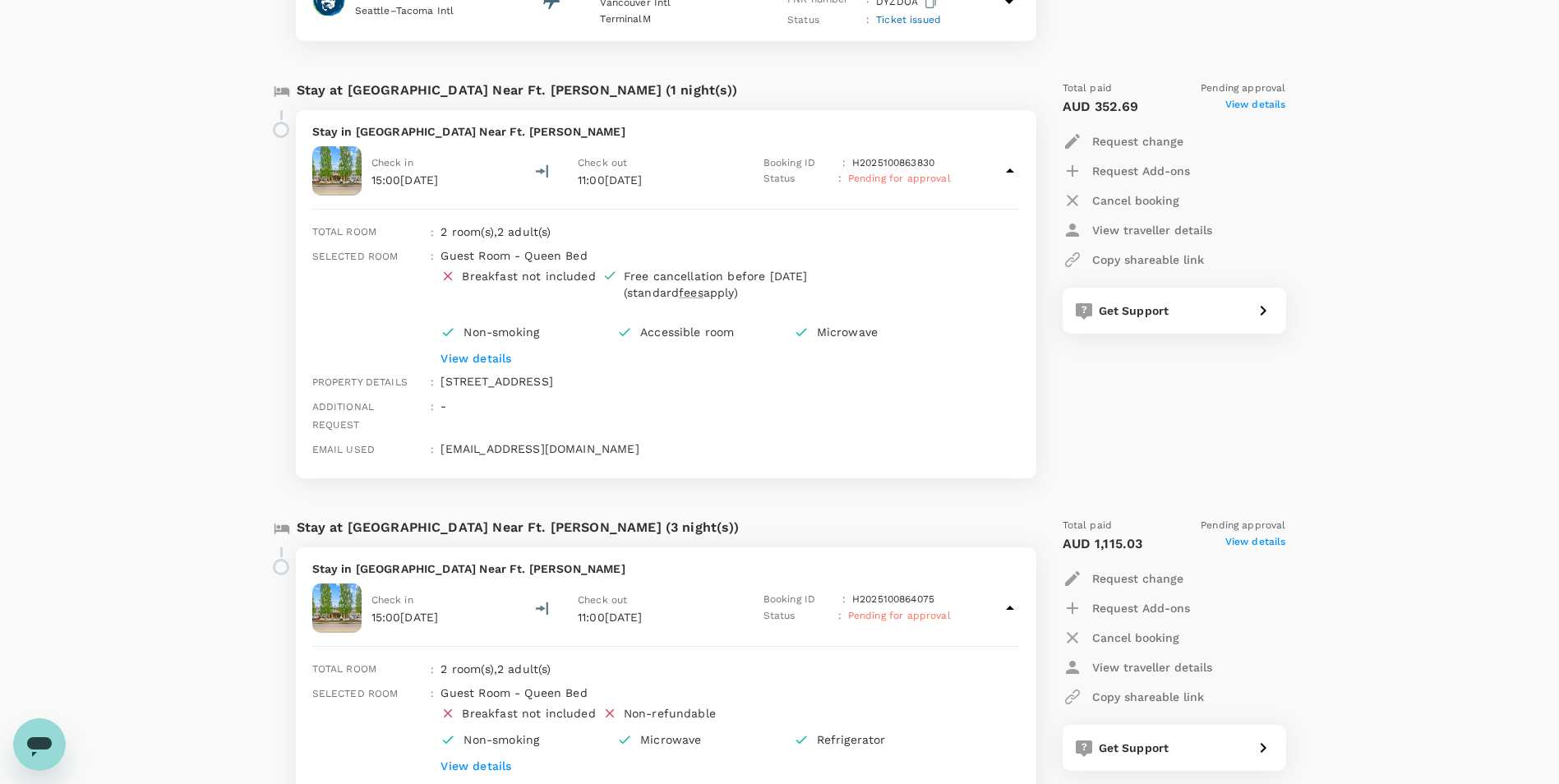
click at [1141, 630] on p "Cancel booking" at bounding box center [1136, 638] width 87 height 17
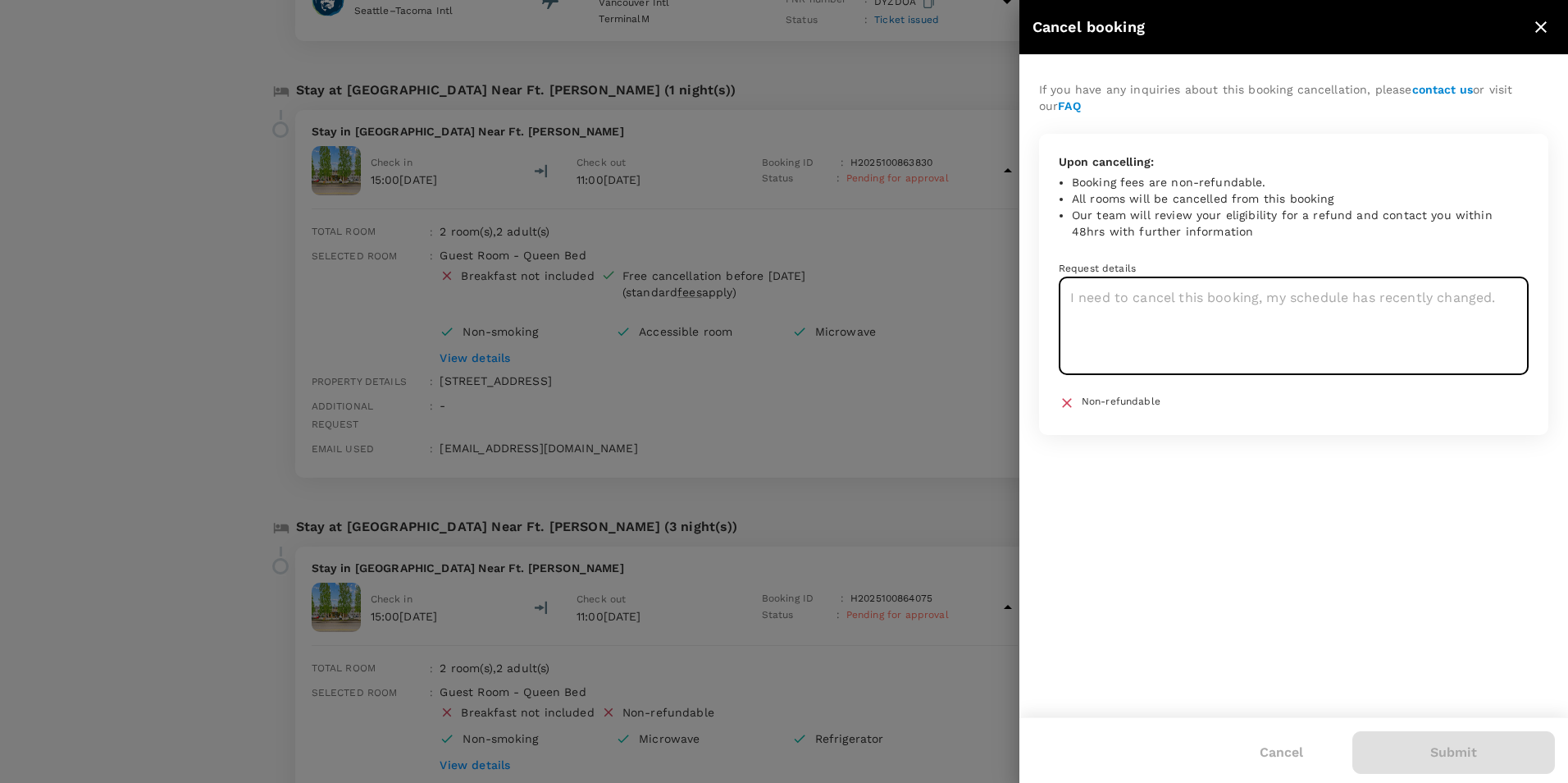
click at [1209, 325] on textarea at bounding box center [1294, 326] width 470 height 97
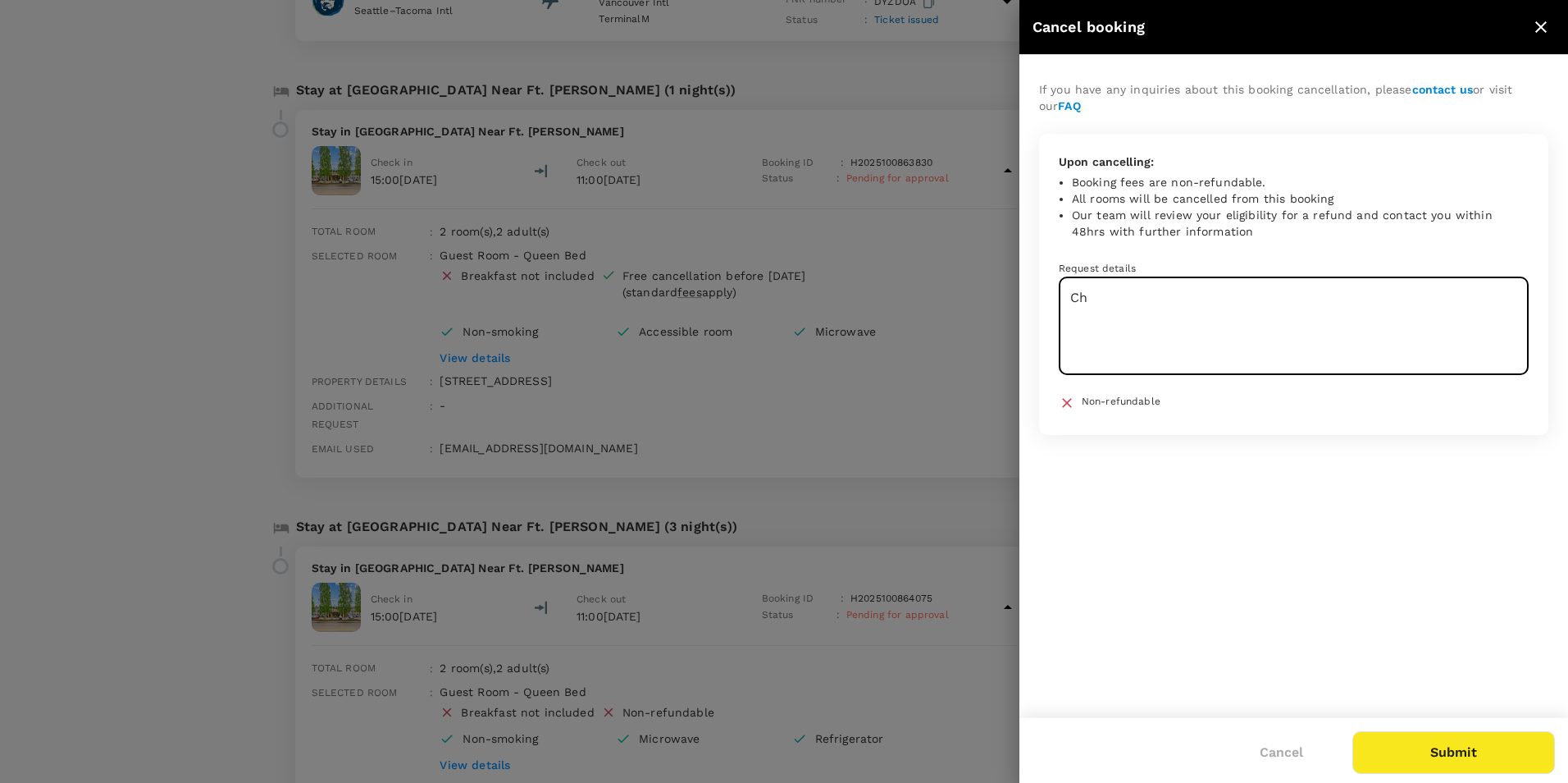
type textarea "C"
type textarea "Cancelling. Will rebook a refundable option"
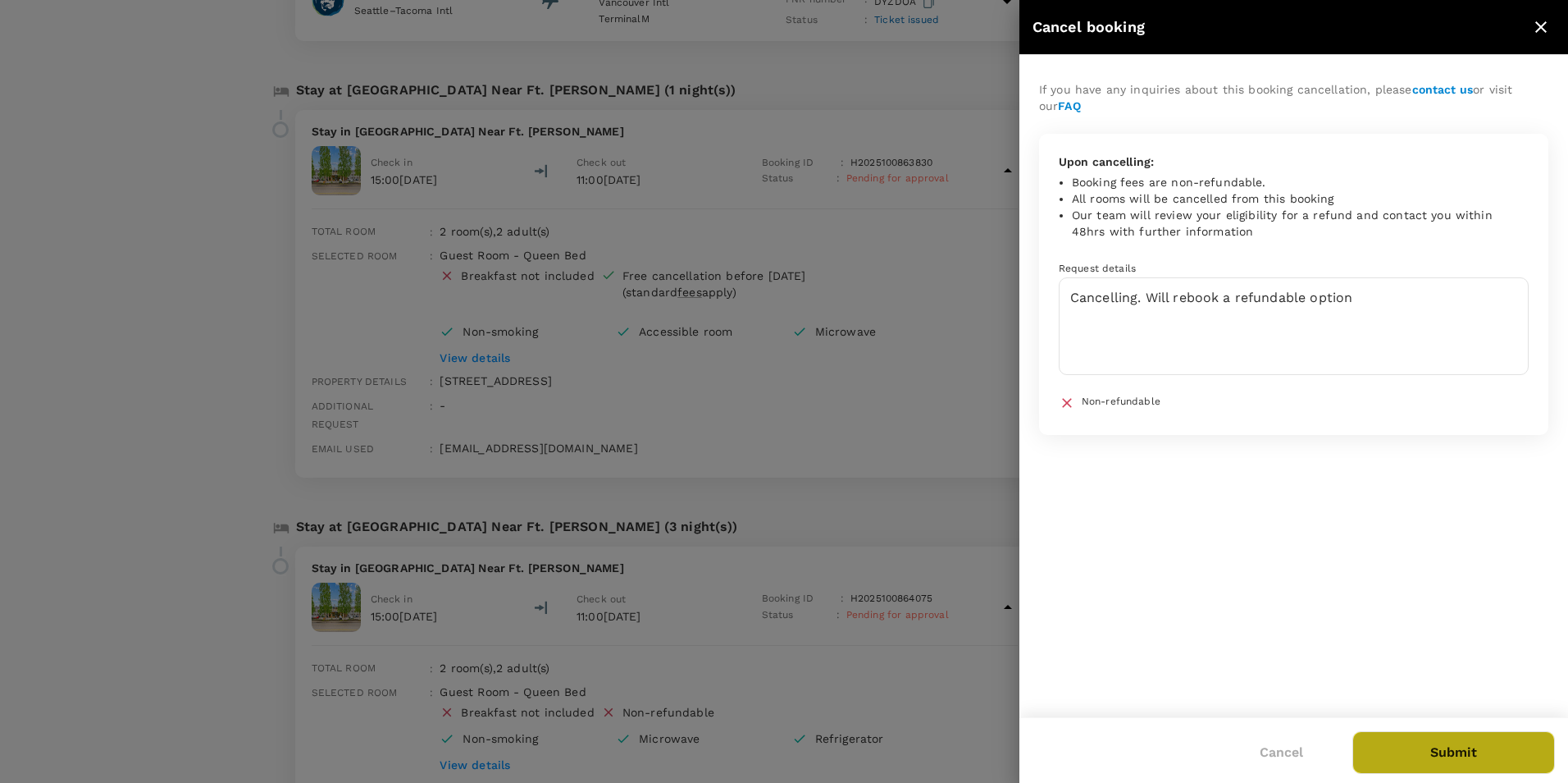
click at [1484, 746] on button "Submit" at bounding box center [1453, 752] width 203 height 43
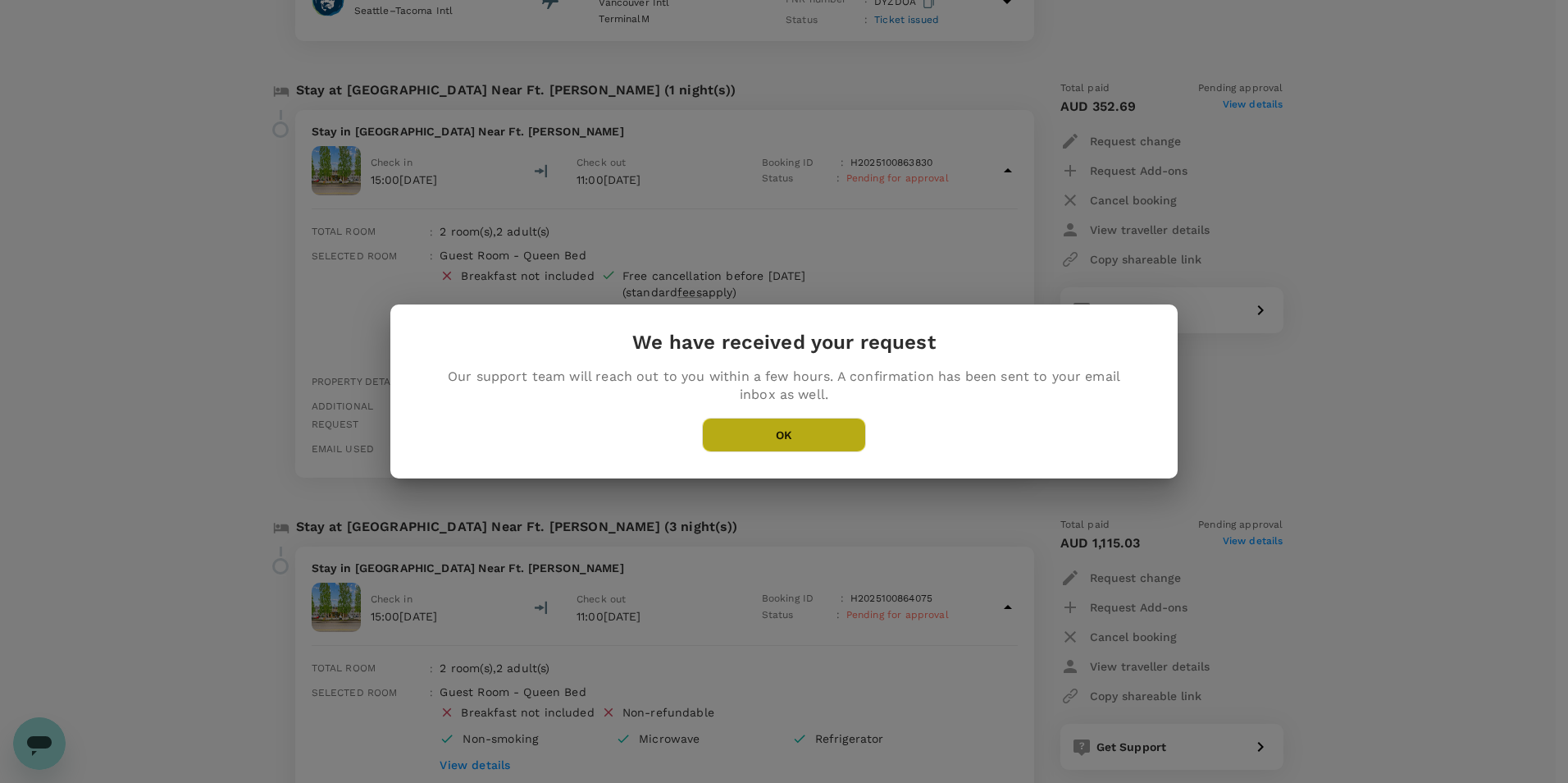
click at [792, 448] on button "OK" at bounding box center [784, 434] width 164 height 35
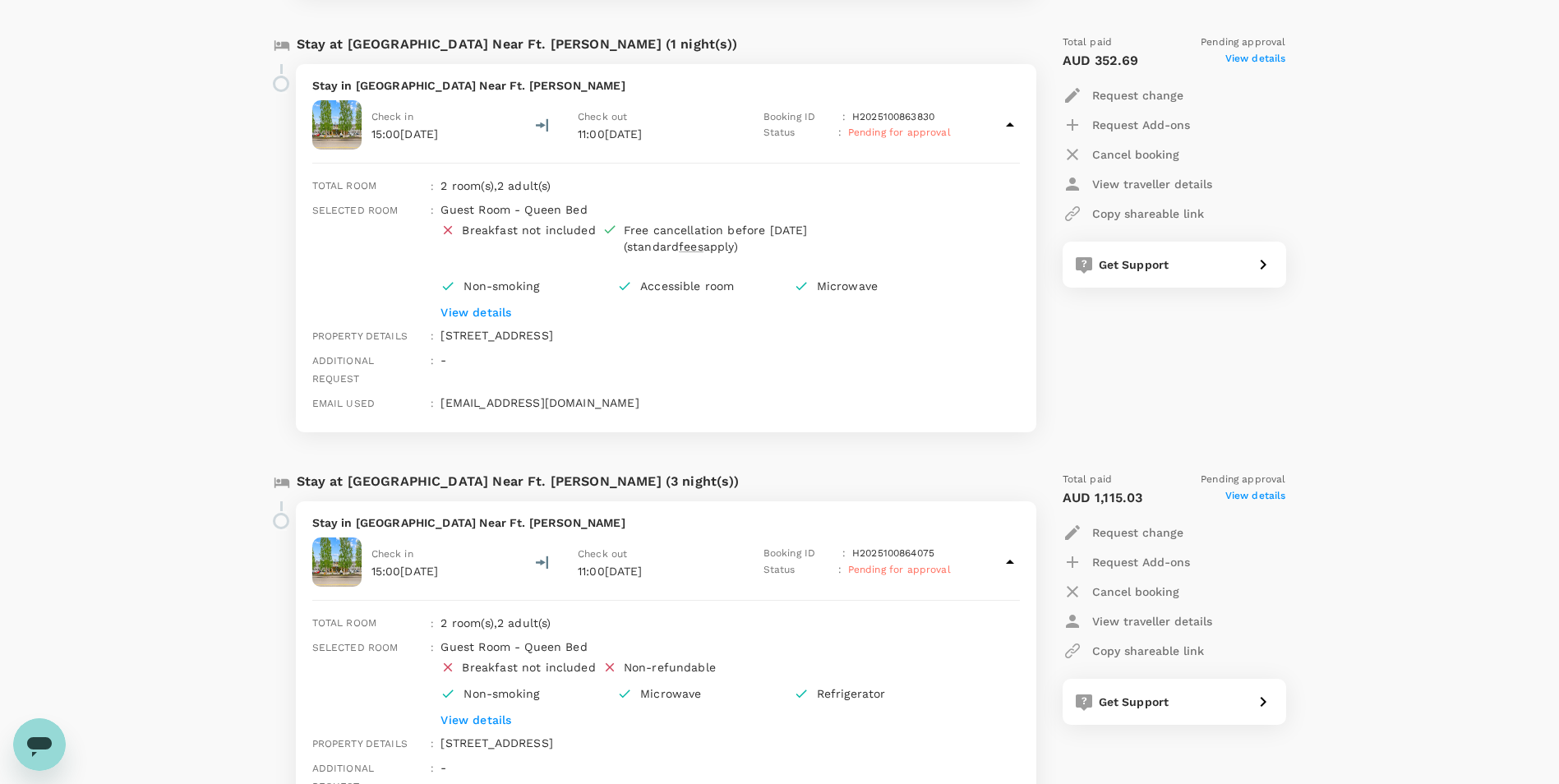
scroll to position [1751, 0]
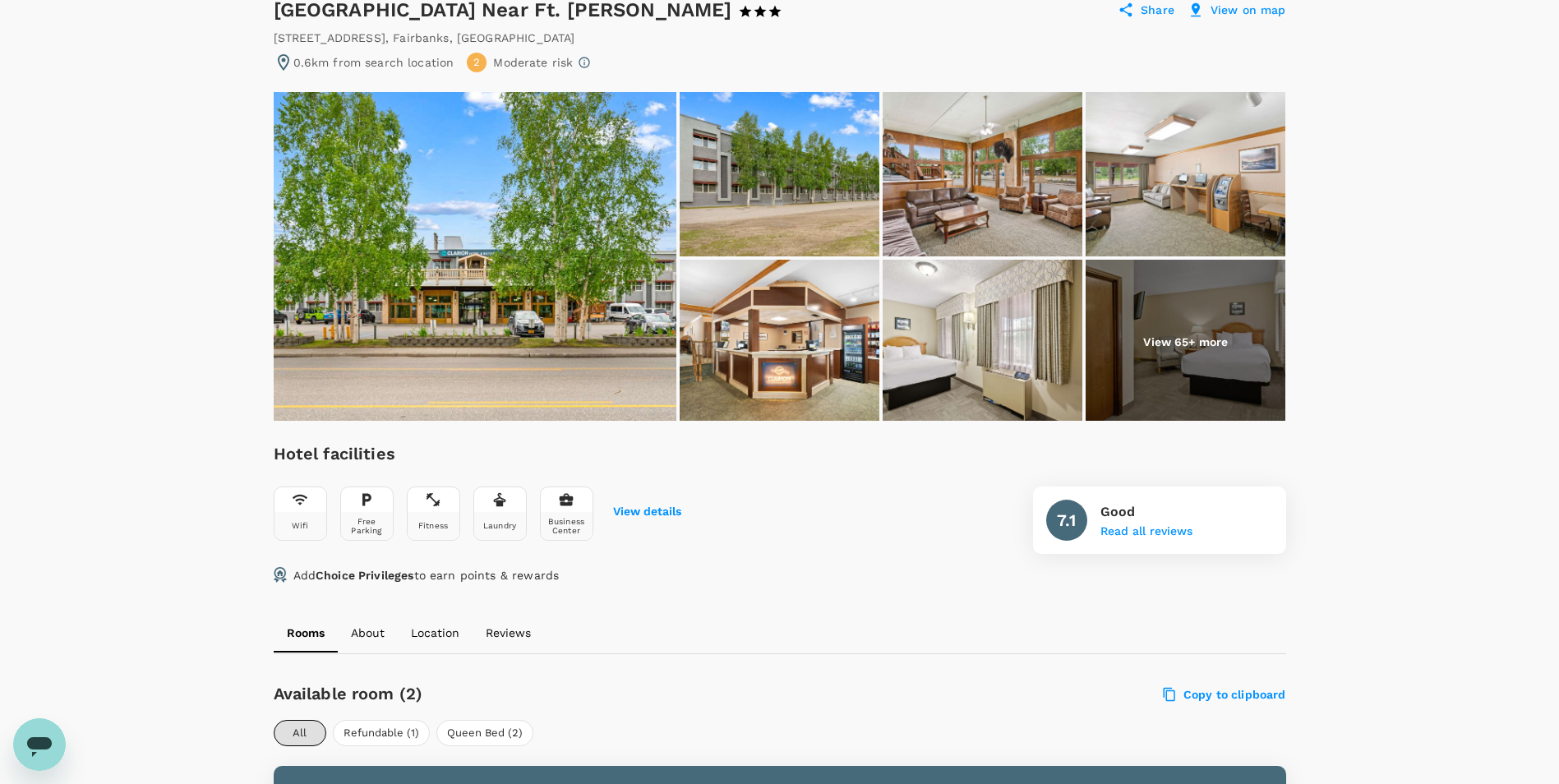
scroll to position [493, 0]
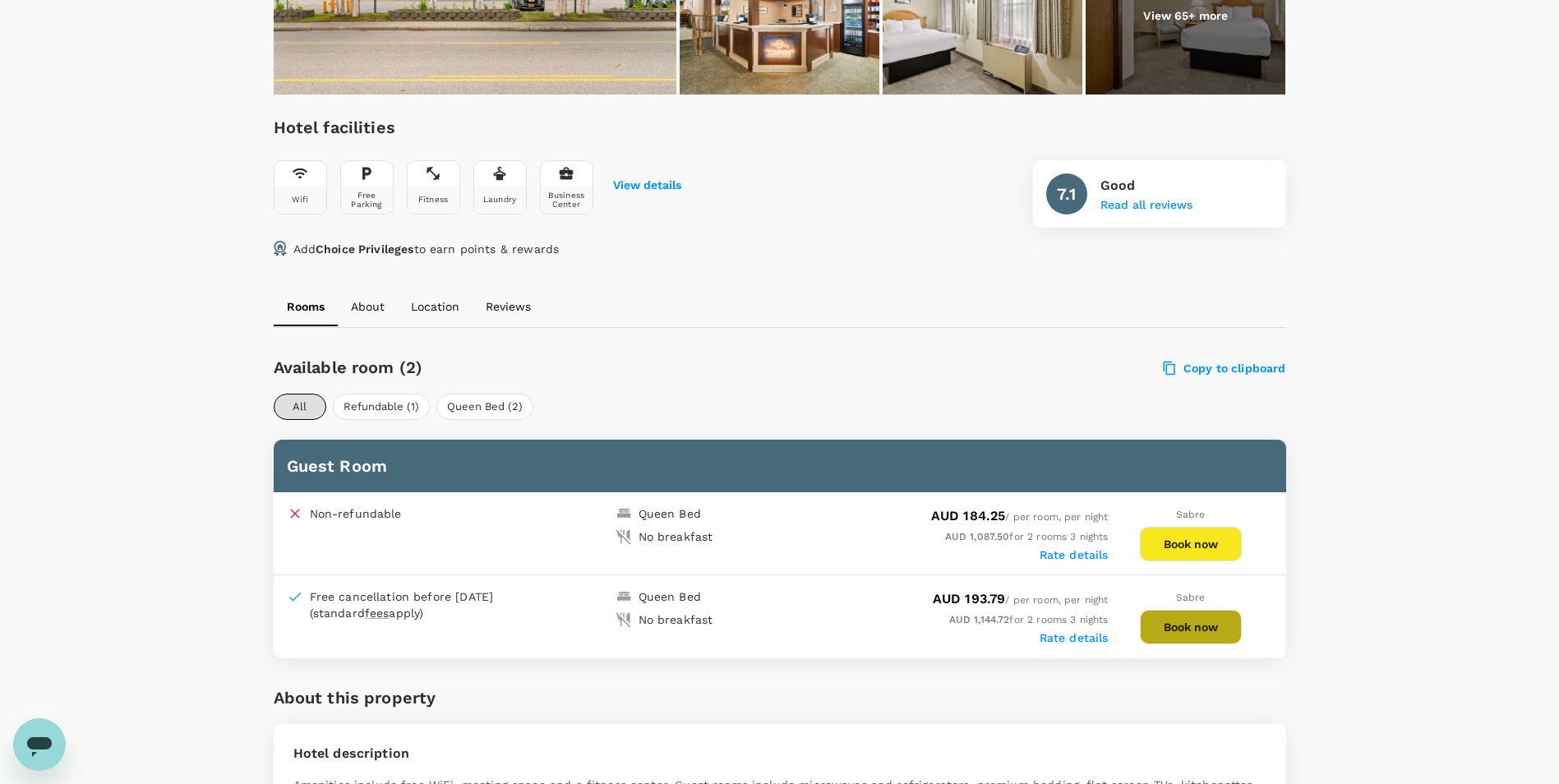
click at [1190, 624] on button "Book now" at bounding box center [1191, 626] width 102 height 35
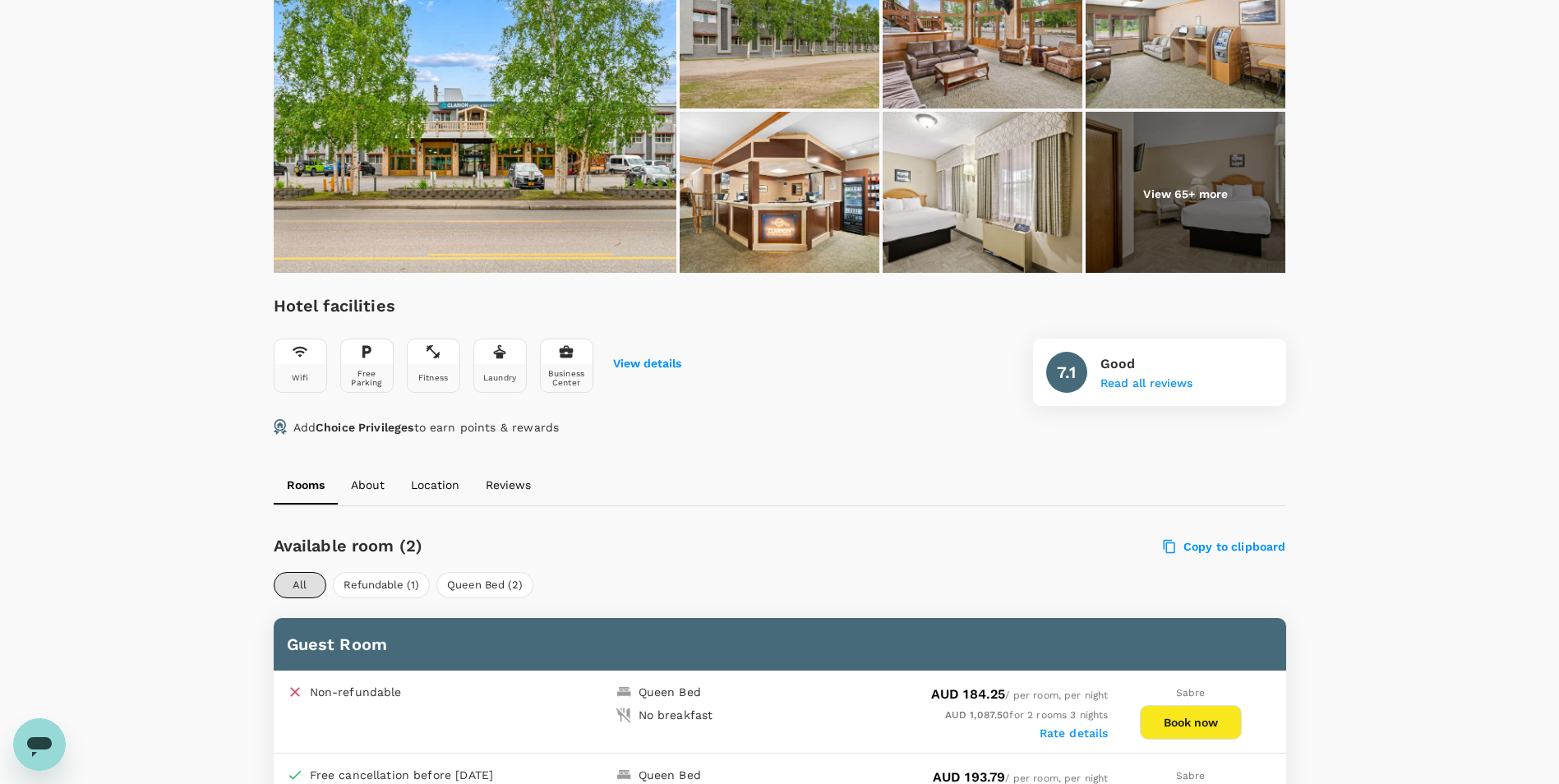
scroll to position [0, 0]
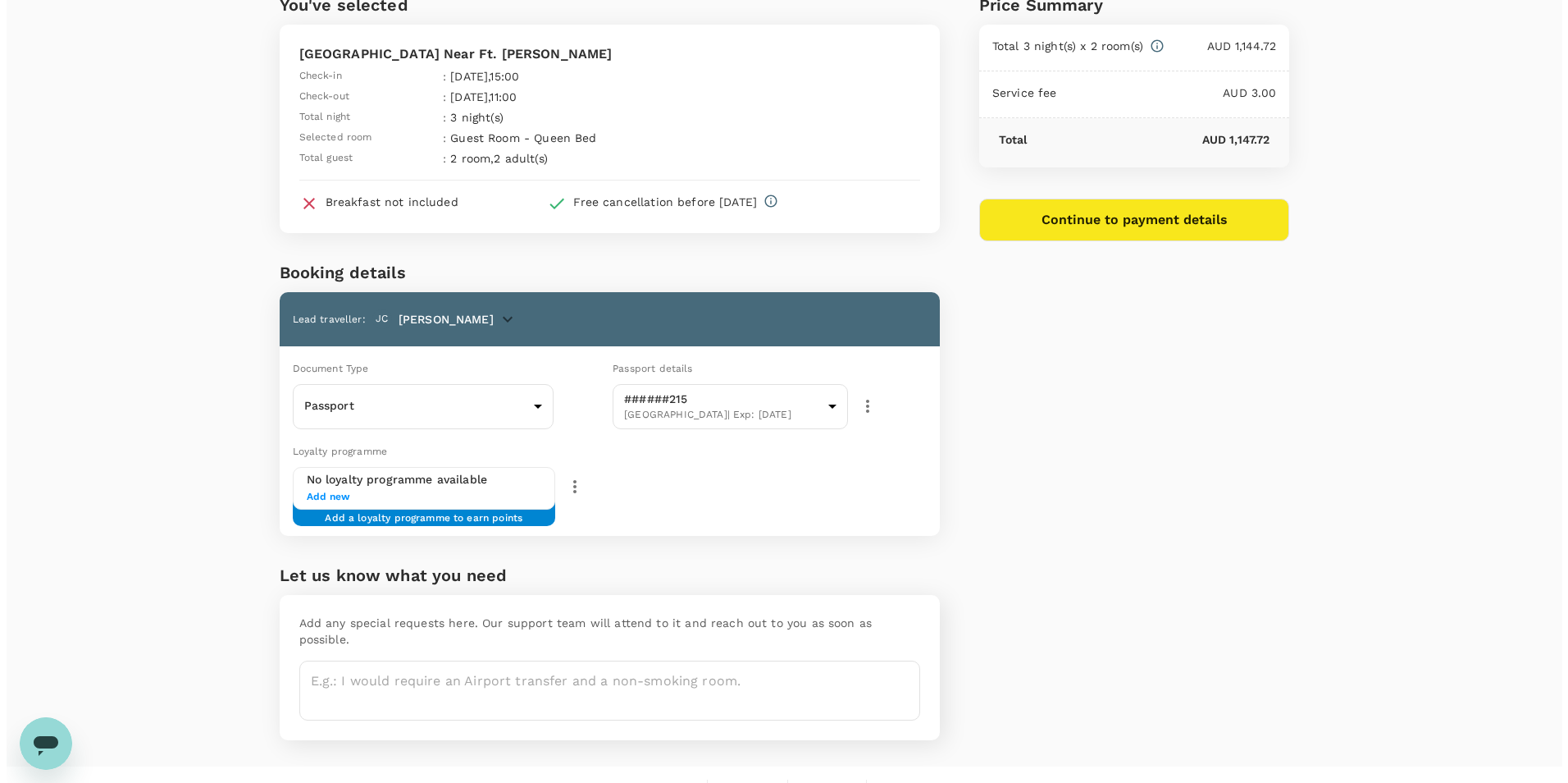
scroll to position [95, 0]
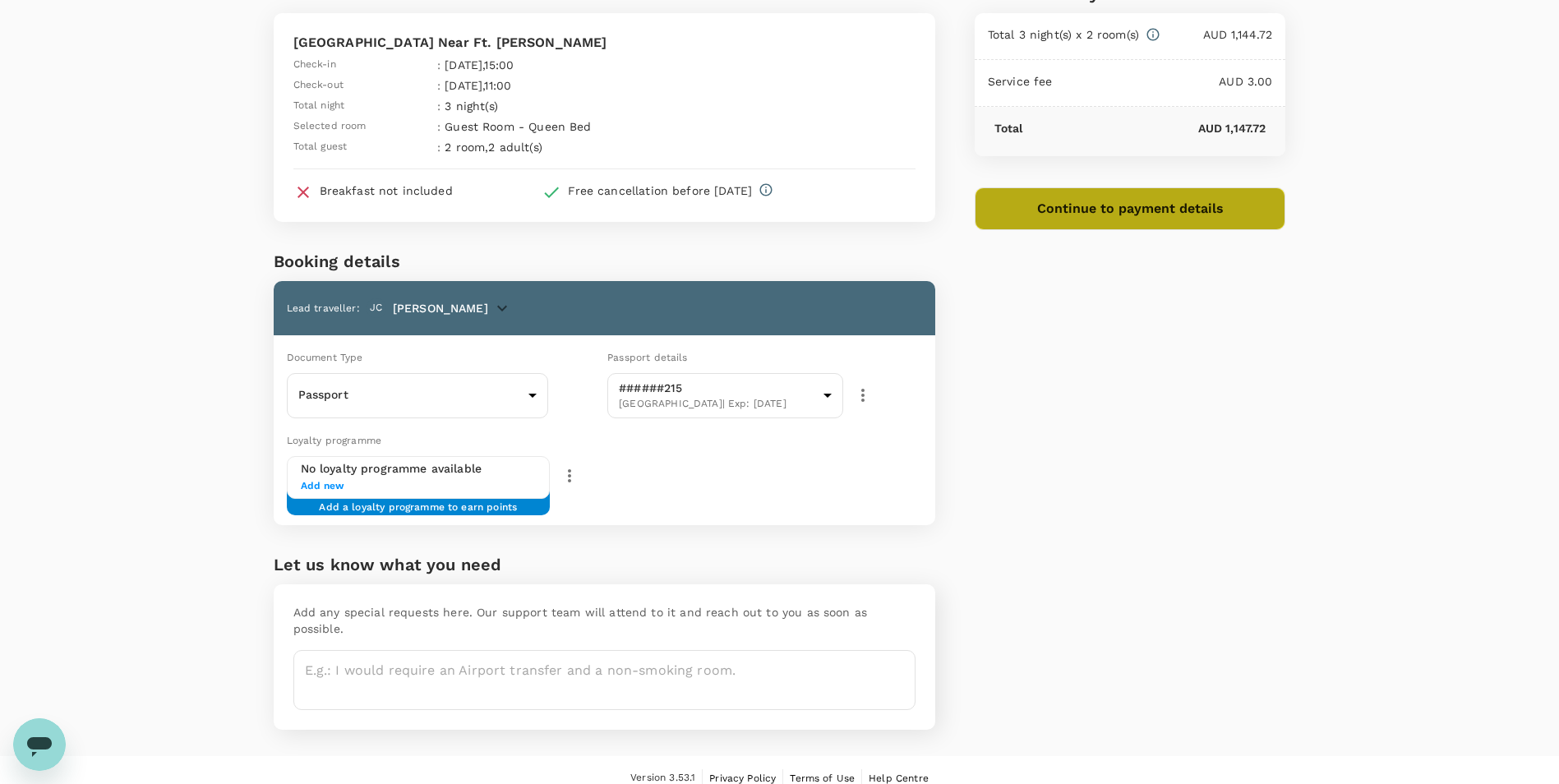
click at [1153, 210] on button "Continue to payment details" at bounding box center [1130, 208] width 311 height 43
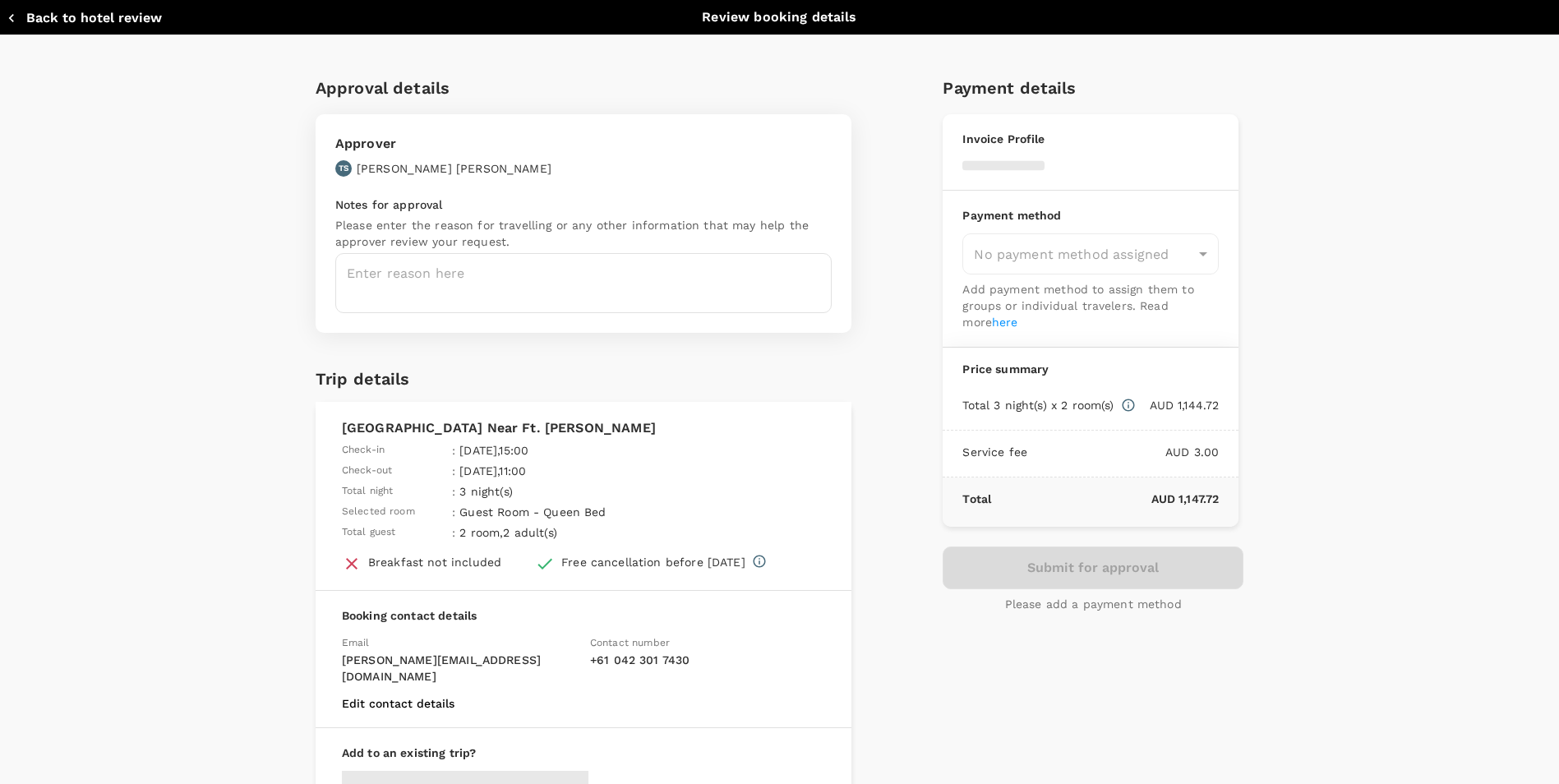
type input "9c4289b1-14a3-4119-8736-521306e5ca8f"
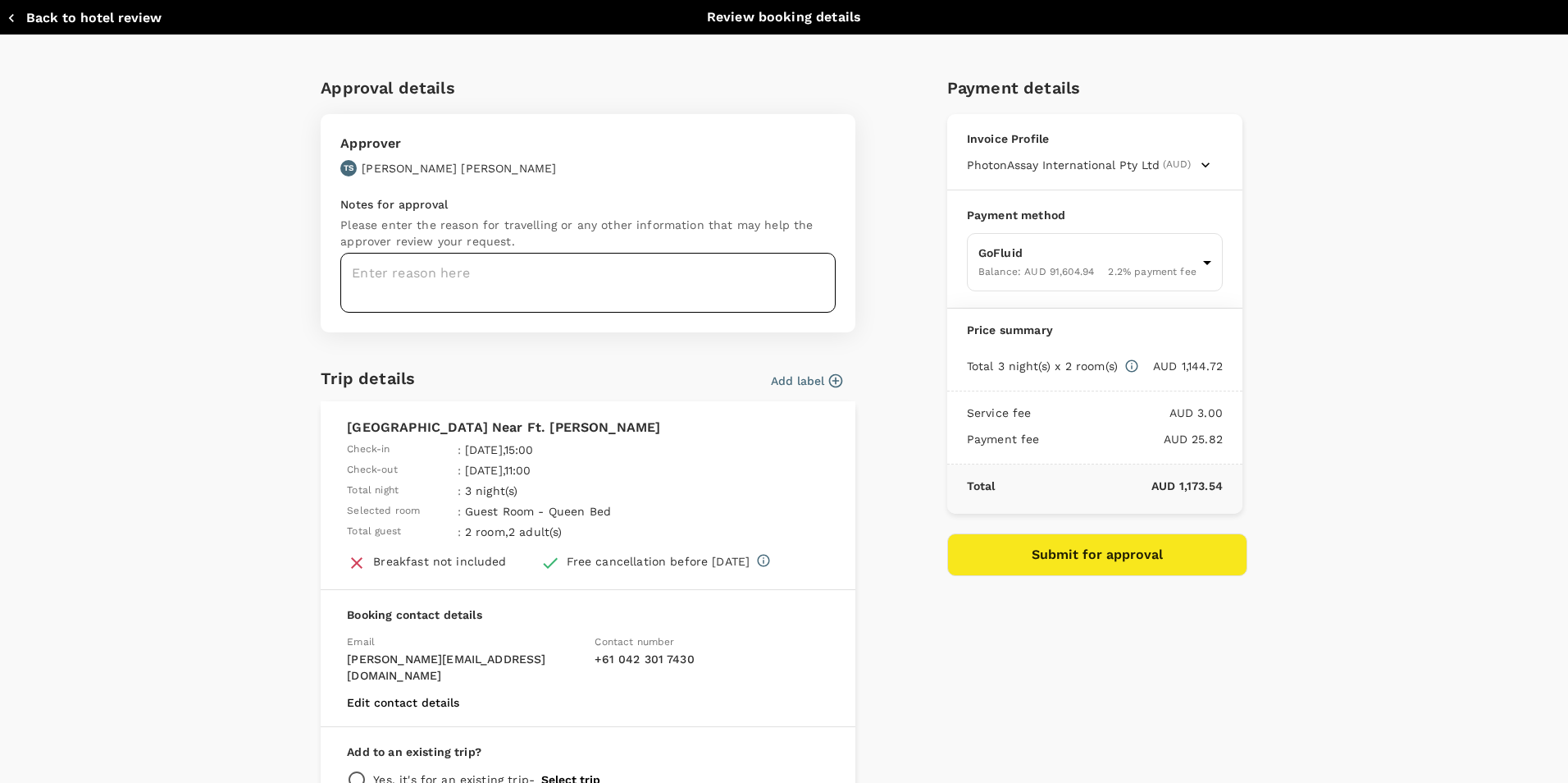
click at [533, 285] on textarea at bounding box center [587, 283] width 495 height 60
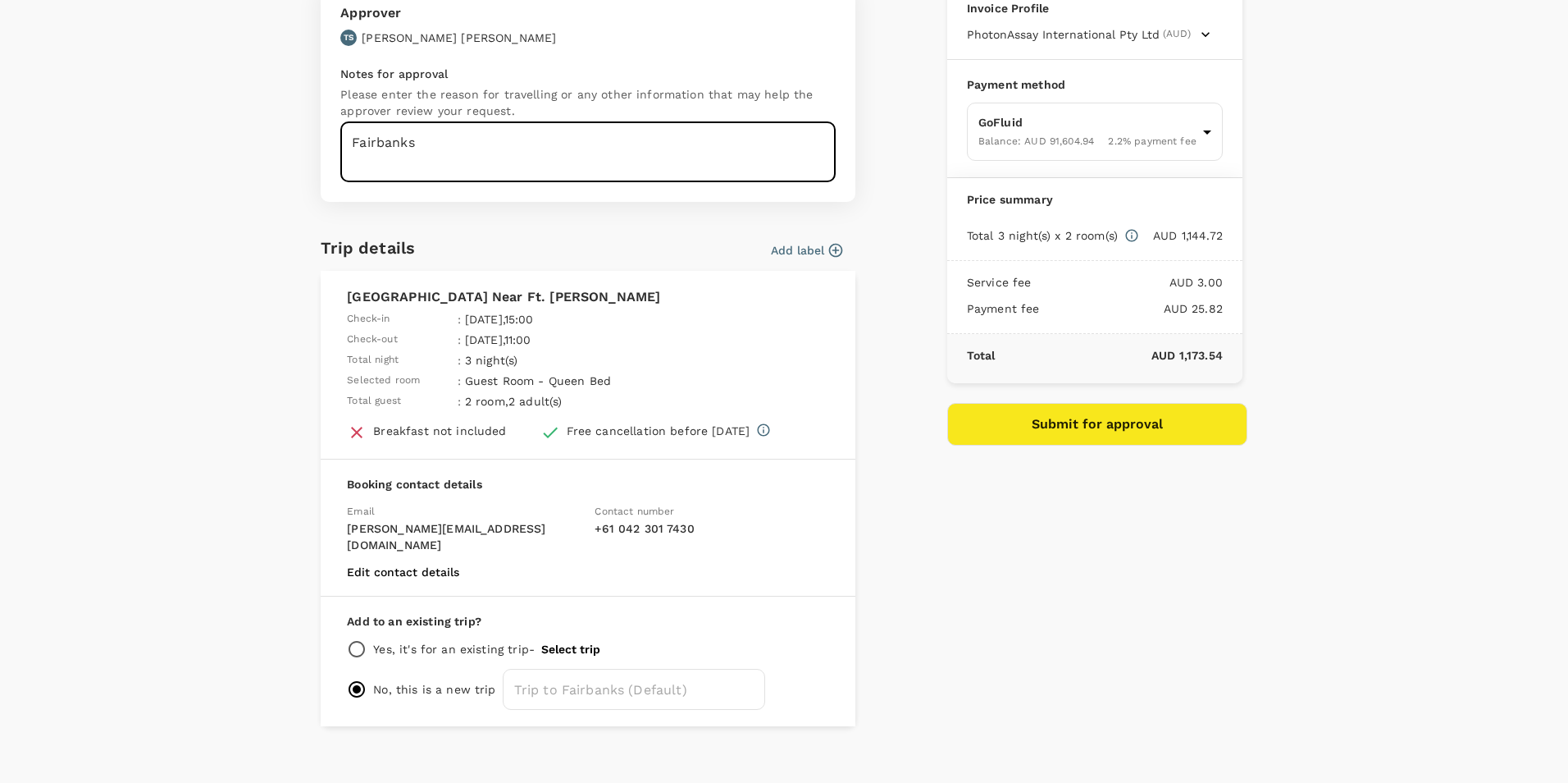
scroll to position [132, 0]
type textarea "Fairbanks"
click at [456, 640] on p "Yes, it's for an existing trip -" at bounding box center [453, 647] width 161 height 17
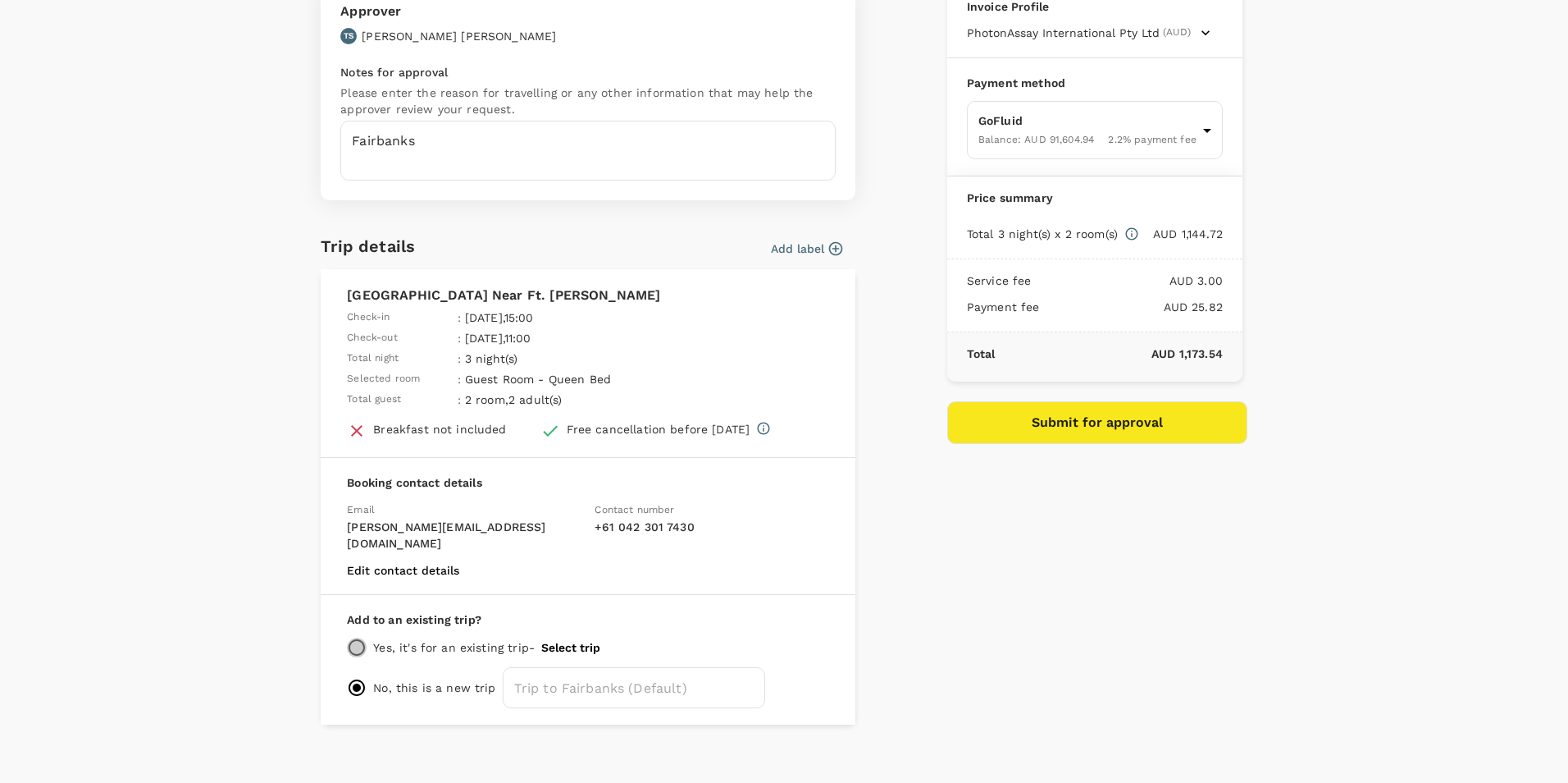
click at [347, 638] on input "radio" at bounding box center [357, 647] width 19 height 19
radio input "true"
radio input "false"
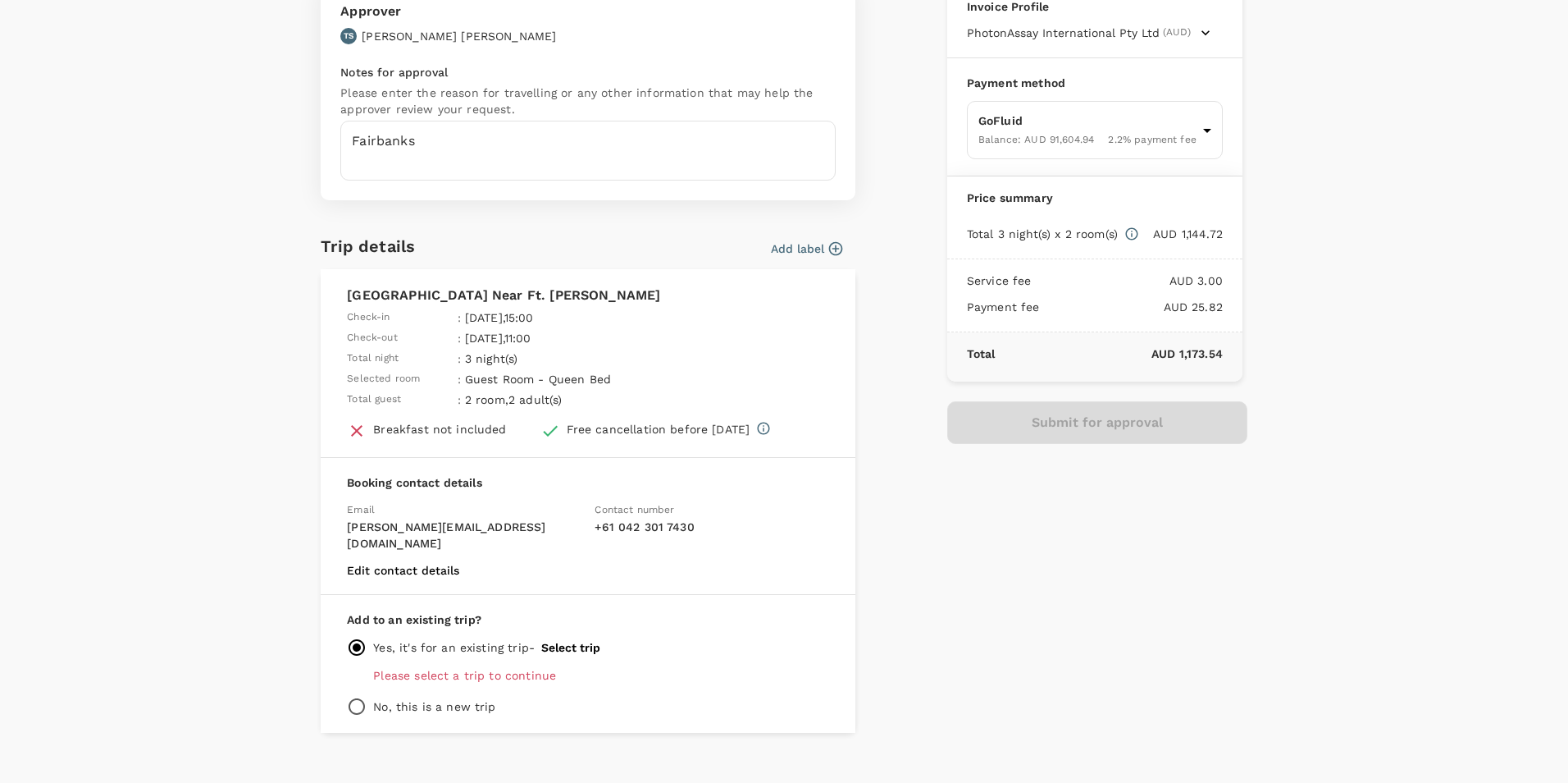
click at [574, 640] on button "Select trip" at bounding box center [570, 647] width 59 height 13
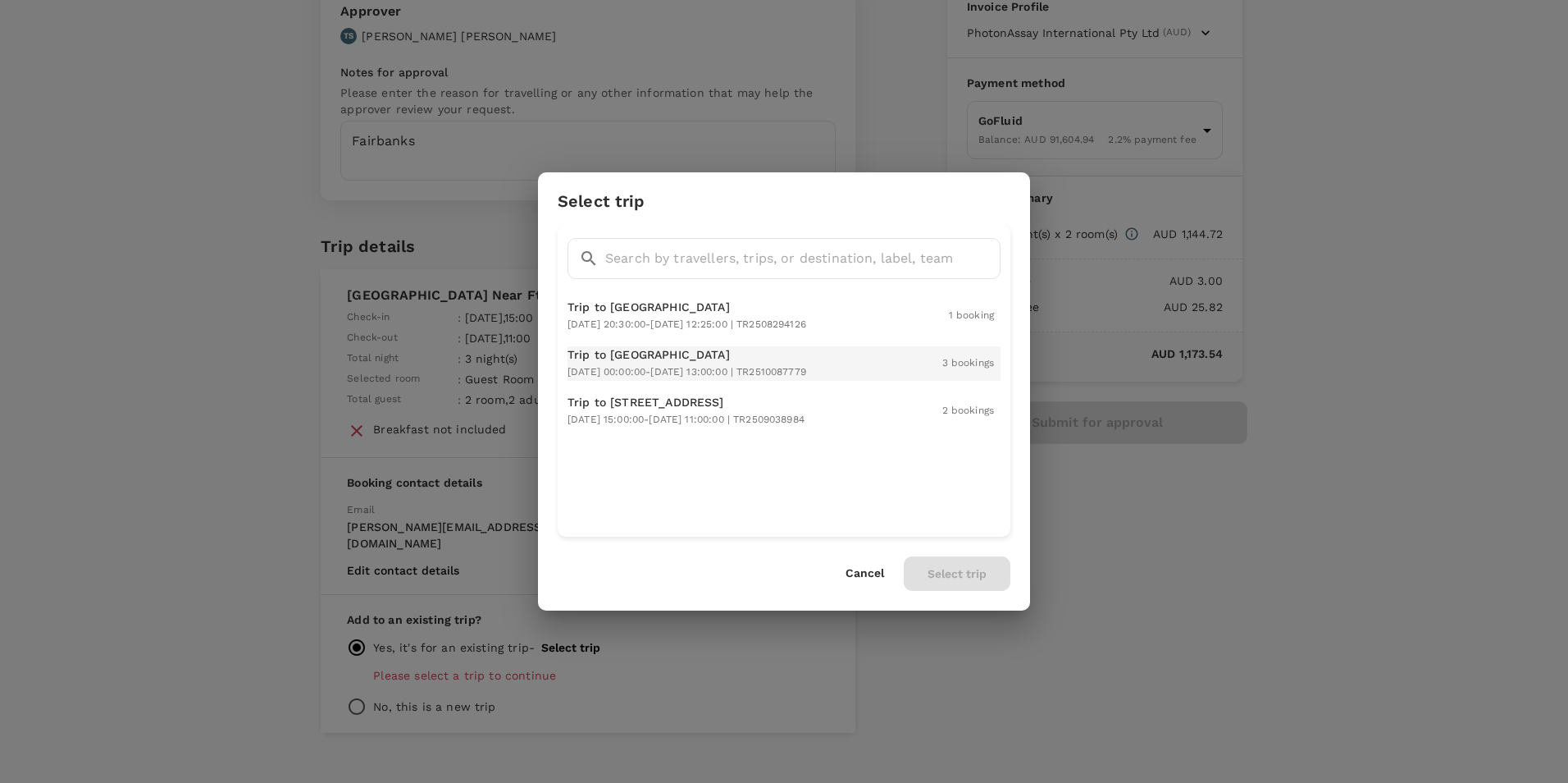
click at [695, 359] on p "Trip to [GEOGRAPHIC_DATA]" at bounding box center [687, 354] width 239 height 17
click at [987, 582] on button "Select trip" at bounding box center [957, 573] width 106 height 35
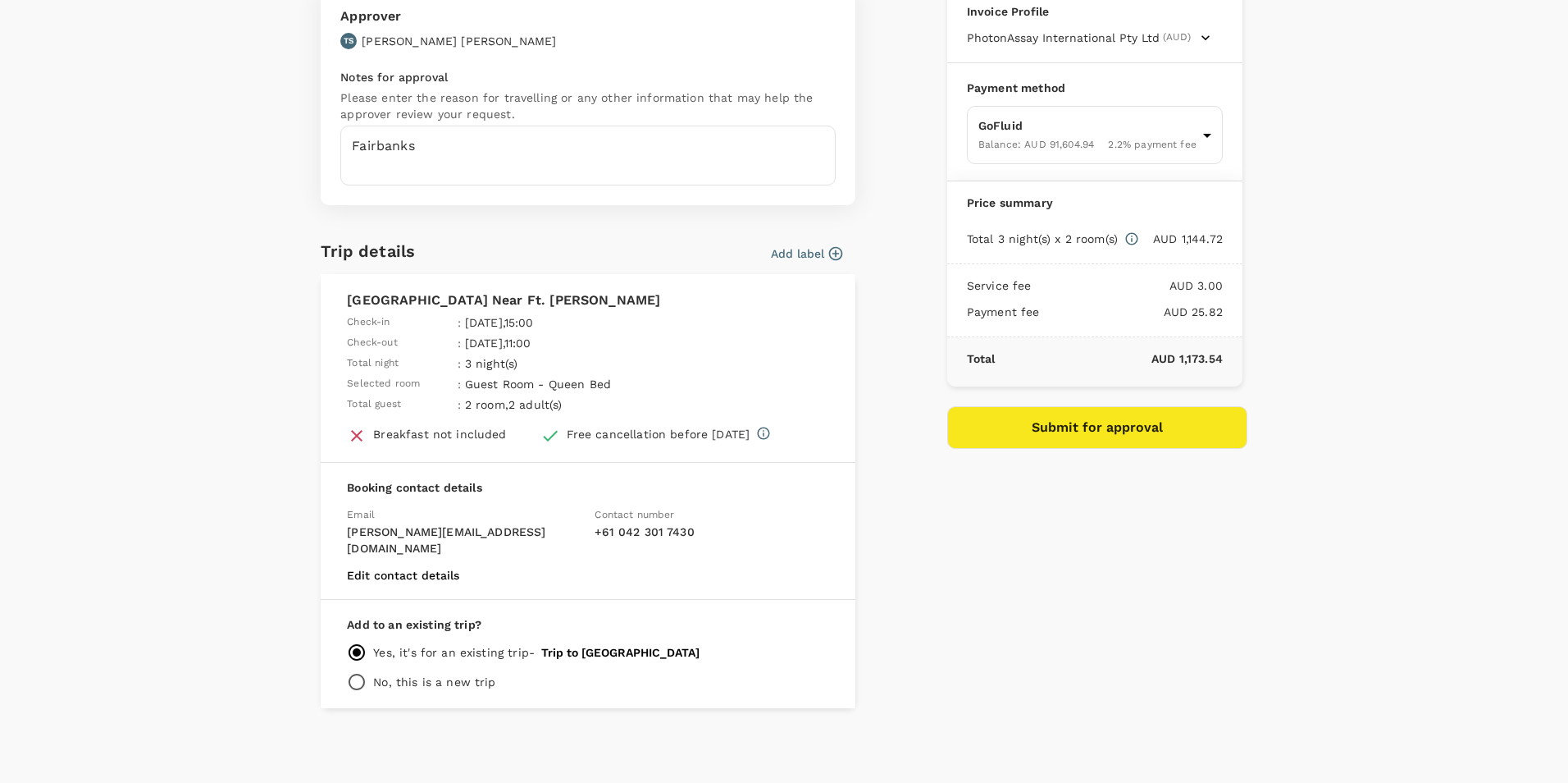
scroll to position [111, 0]
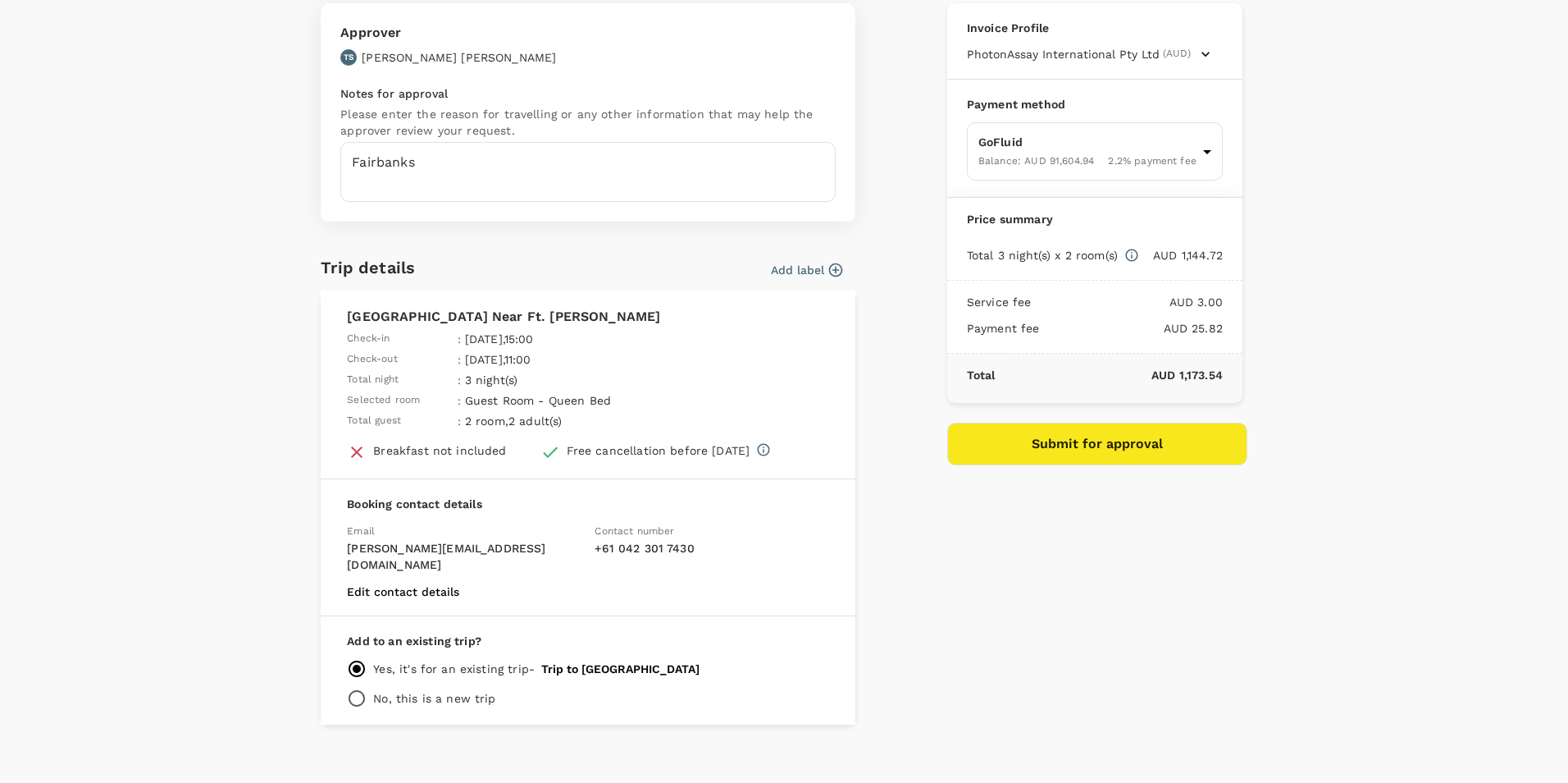
click at [1105, 448] on button "Submit for approval" at bounding box center [1097, 444] width 300 height 43
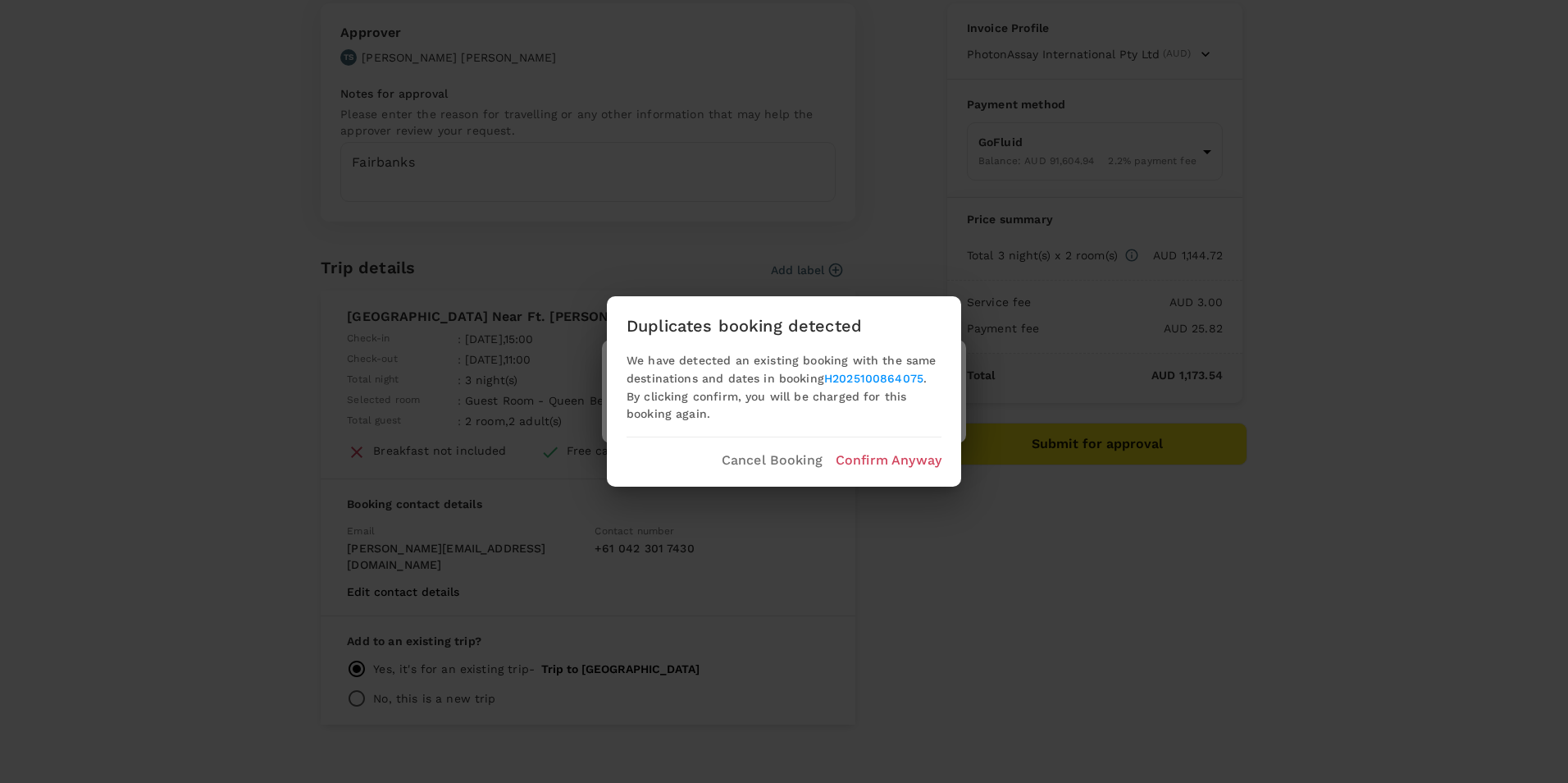
click at [884, 465] on p "Confirm Anyway" at bounding box center [888, 461] width 105 height 19
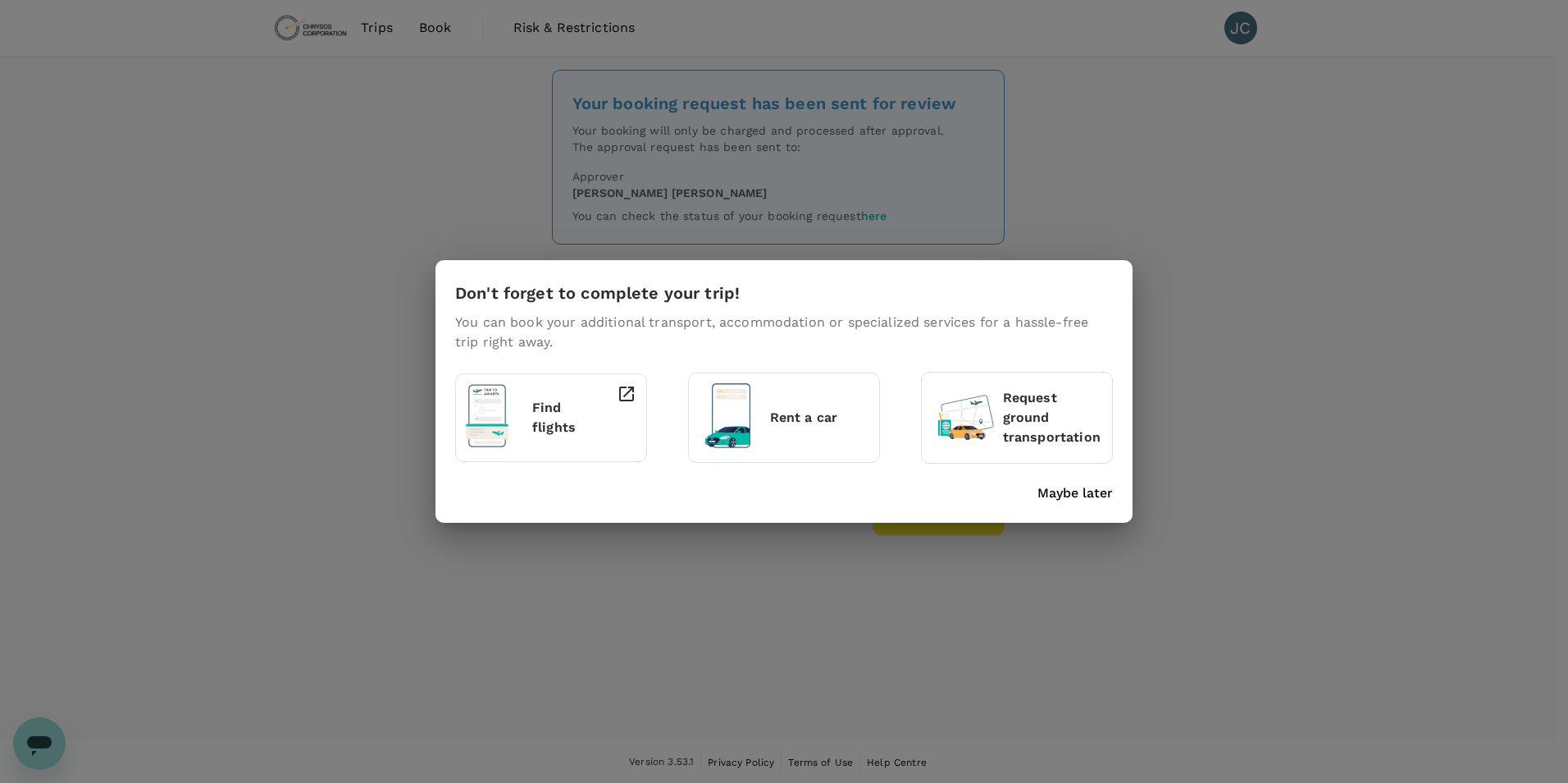
click at [1073, 499] on p "Maybe later" at bounding box center [1075, 493] width 75 height 19
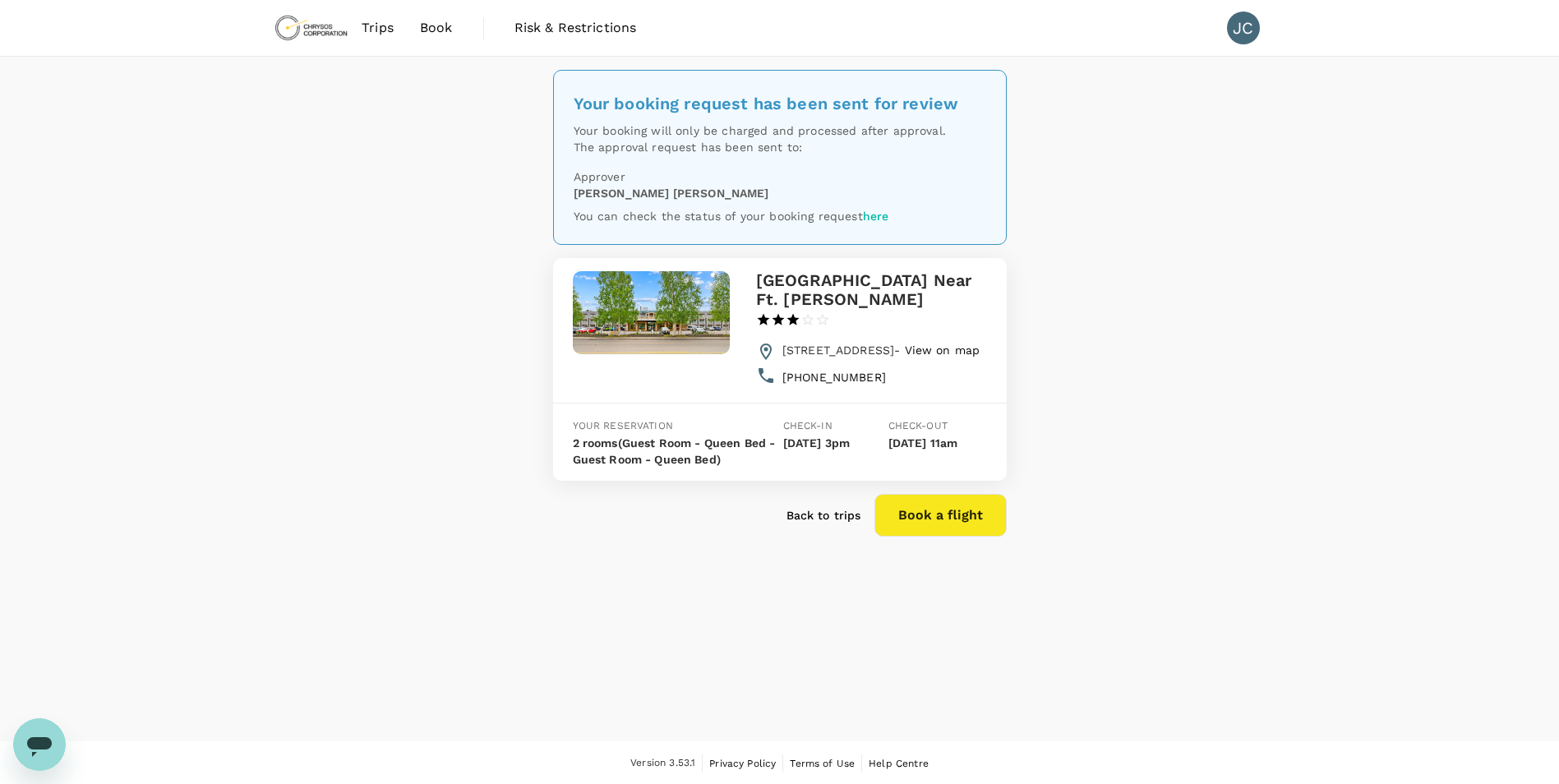
click at [305, 19] on img at bounding box center [311, 27] width 75 height 36
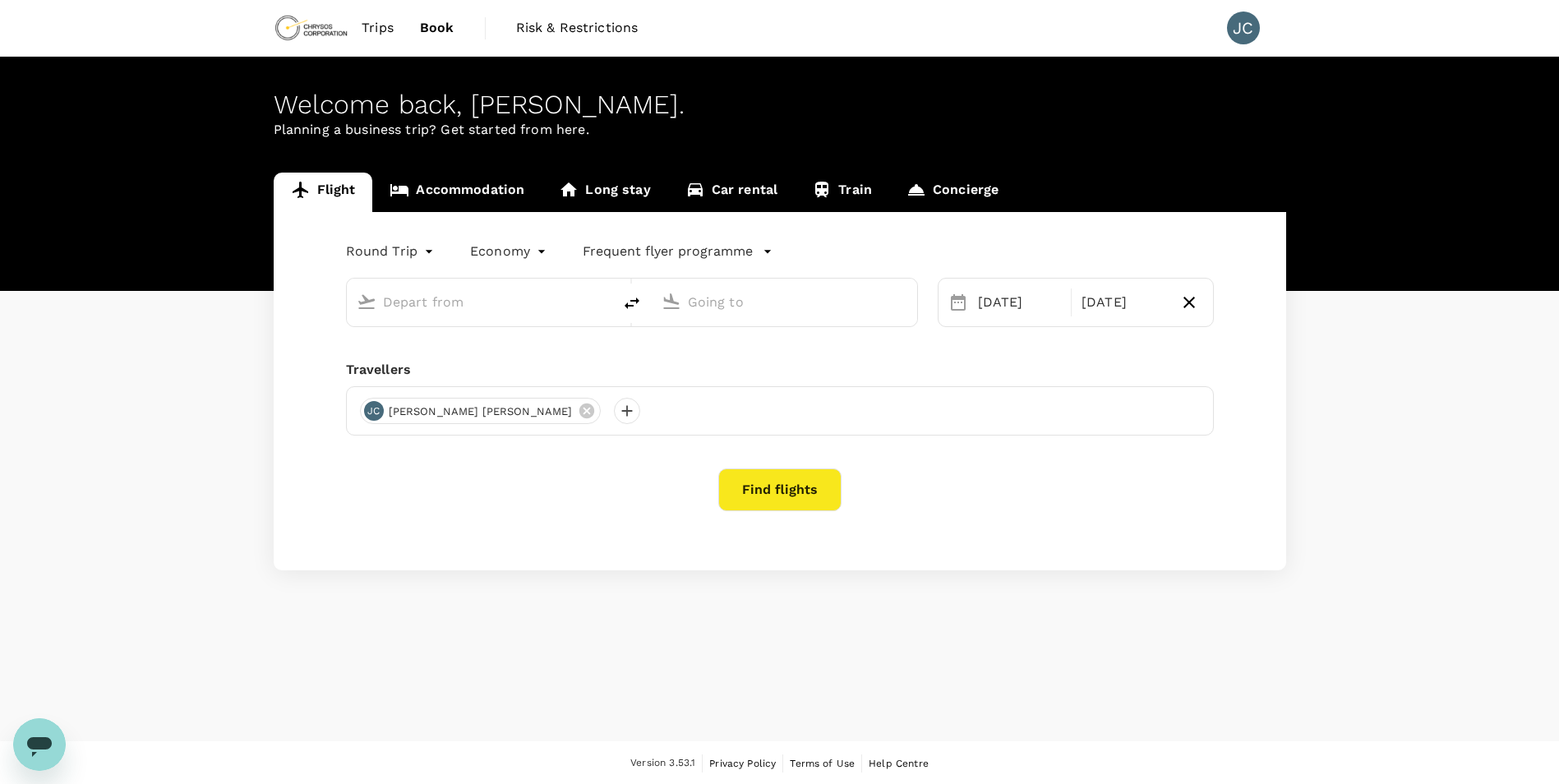
type input "Vancouver Intl (YVR)"
type input "[GEOGRAPHIC_DATA] (FAI)"
type input "Vancouver Intl (YVR)"
type input "[GEOGRAPHIC_DATA] (FAI)"
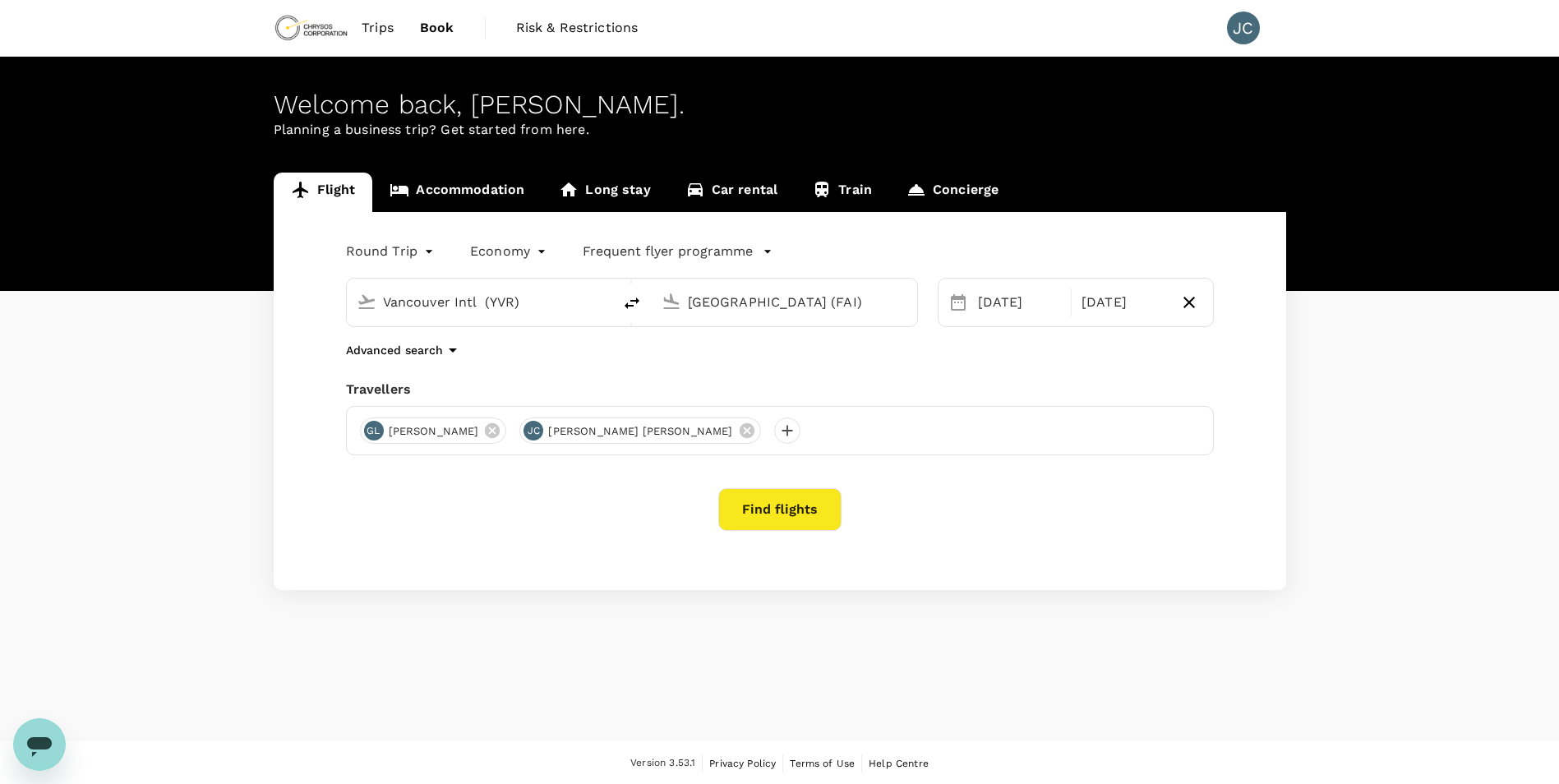
click at [485, 433] on icon at bounding box center [492, 430] width 15 height 15
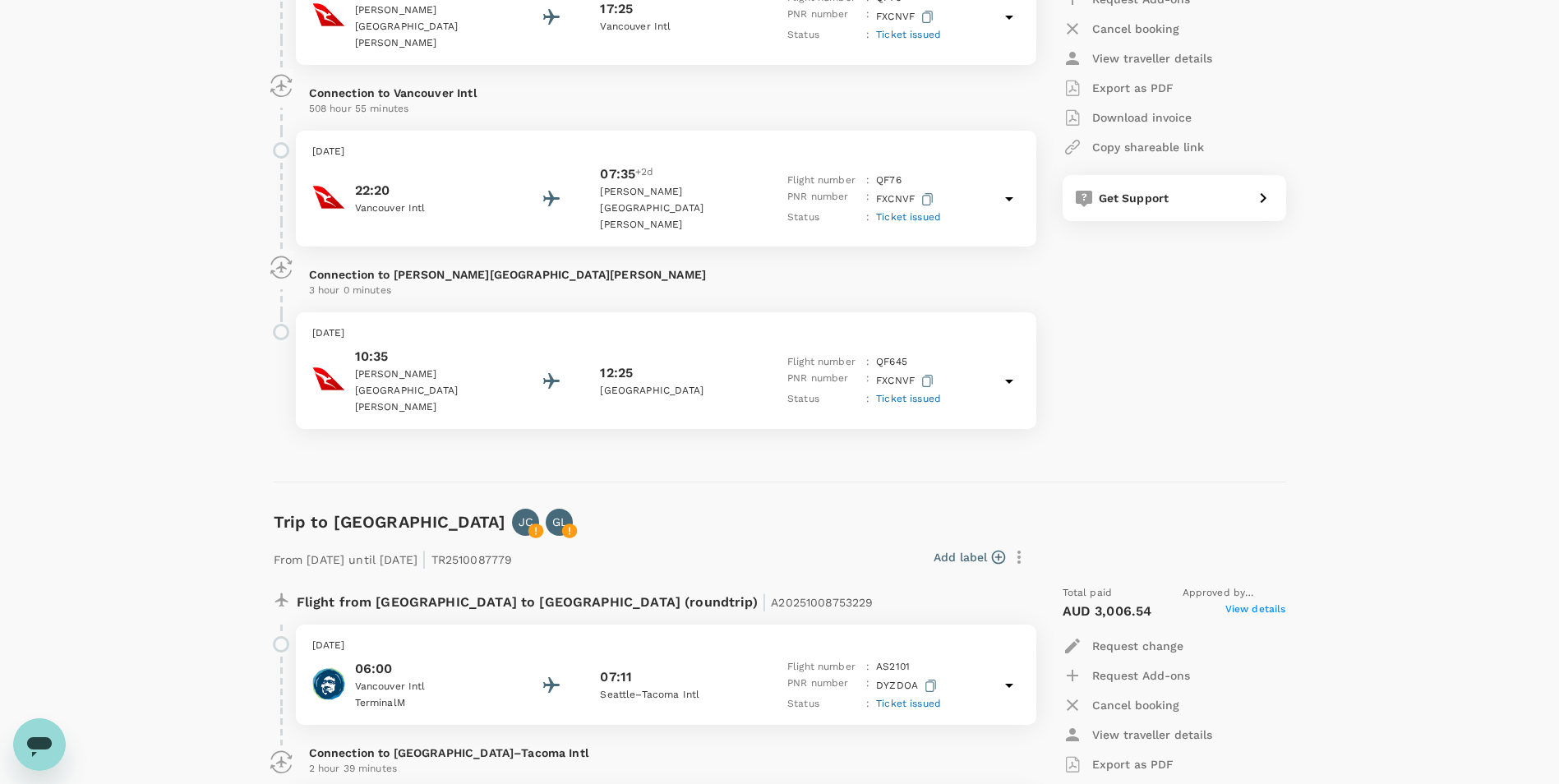
scroll to position [412, 0]
